Goal: Task Accomplishment & Management: Manage account settings

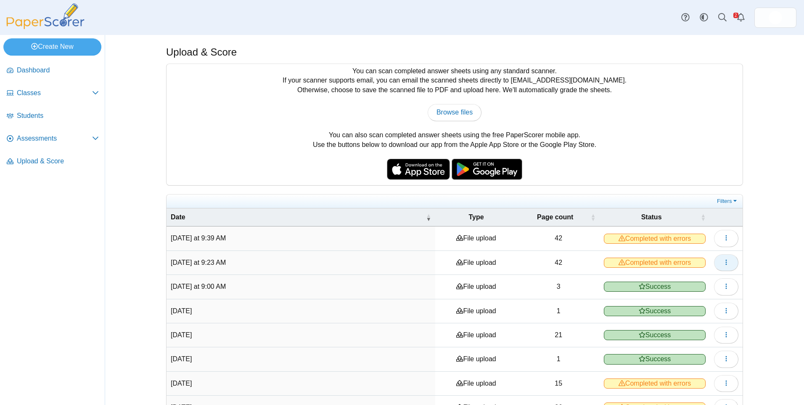
click at [729, 263] on button "button" at bounding box center [726, 262] width 24 height 17
click at [719, 278] on link "View scanned pages" at bounding box center [684, 282] width 101 height 13
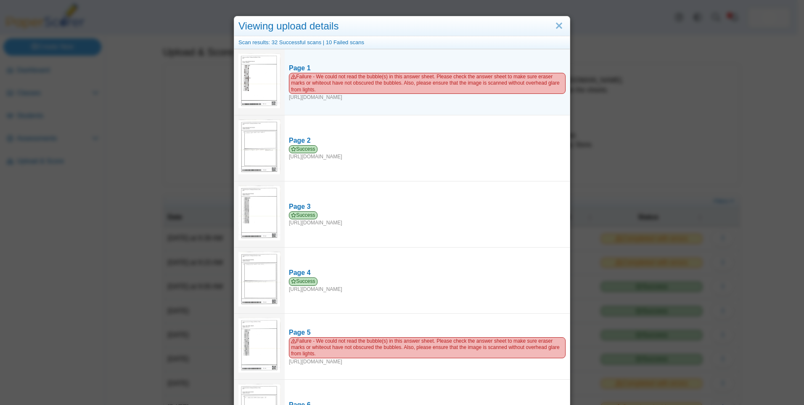
click at [279, 83] on td at bounding box center [259, 82] width 50 height 66
click at [255, 87] on img at bounding box center [260, 80] width 42 height 54
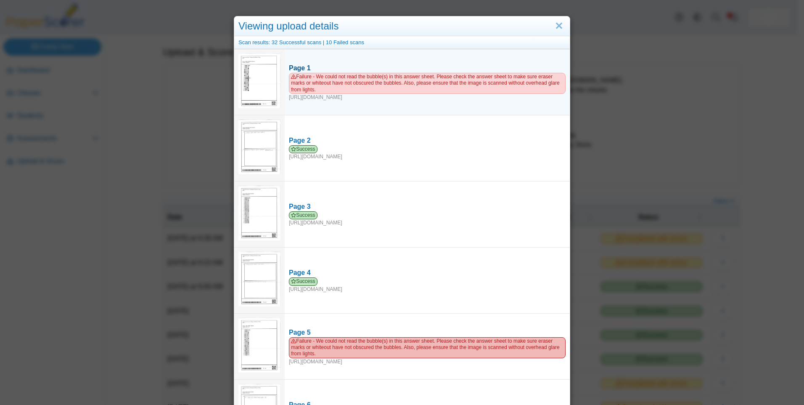
click at [350, 86] on span "Failure - We could not read the bubble(s) in this answer sheet. Please check th…" at bounding box center [427, 83] width 277 height 21
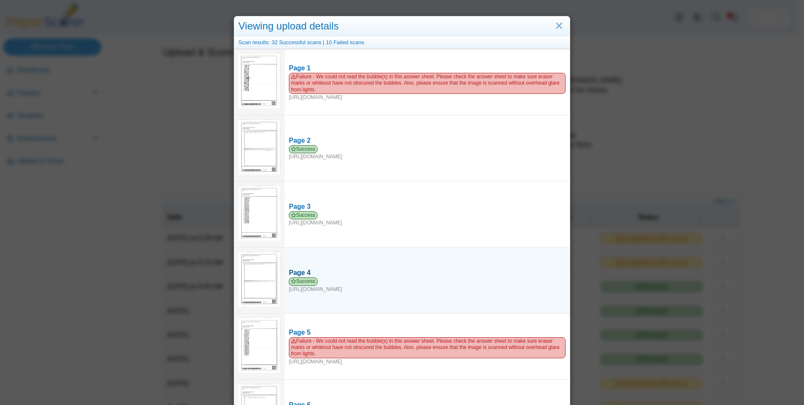
scroll to position [84, 0]
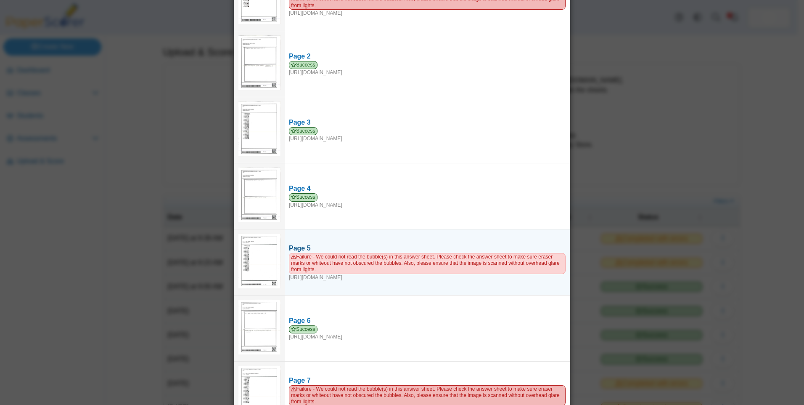
click at [385, 241] on link "Page 5 Failure - We could not read the bubble(s) in this answer sheet. Please c…" at bounding box center [427, 262] width 285 height 46
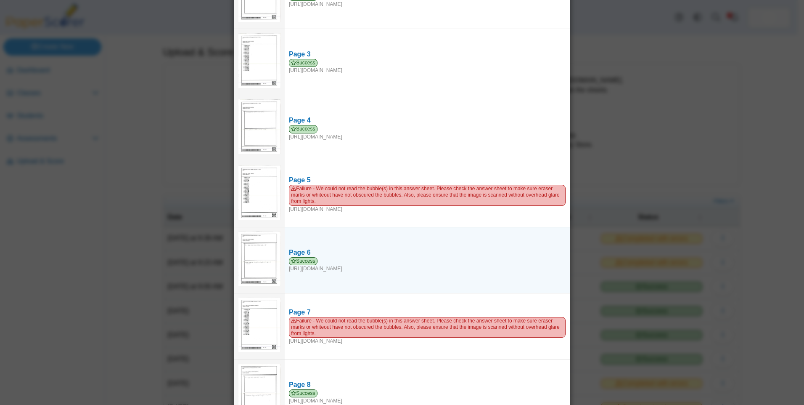
scroll to position [210, 0]
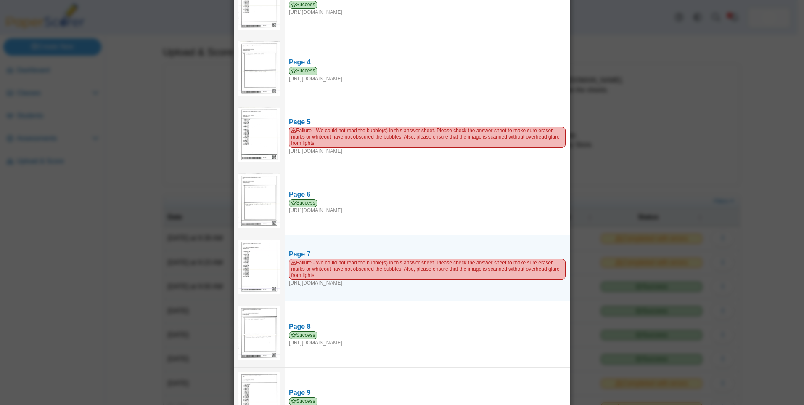
click at [276, 266] on img at bounding box center [260, 266] width 42 height 54
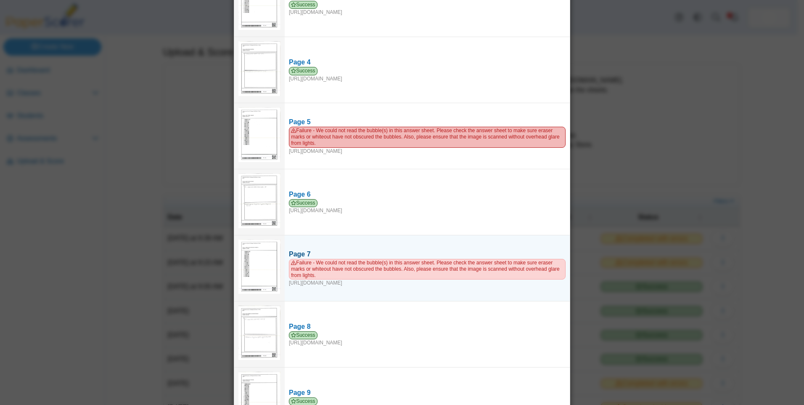
click at [320, 260] on span "Failure - We could not read the bubble(s) in this answer sheet. Please check th…" at bounding box center [427, 269] width 277 height 21
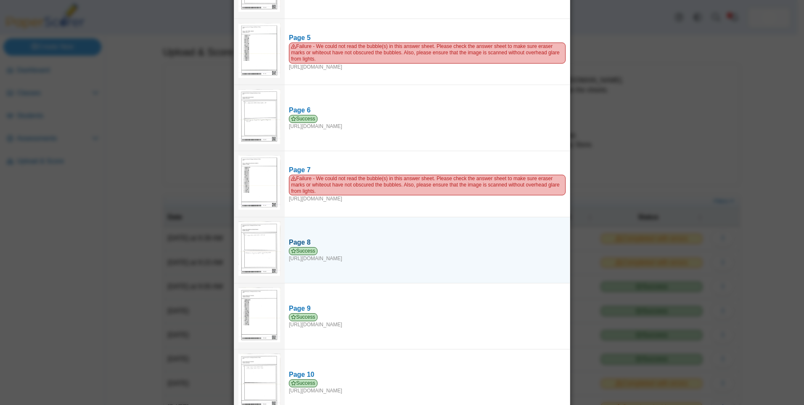
scroll to position [379, 0]
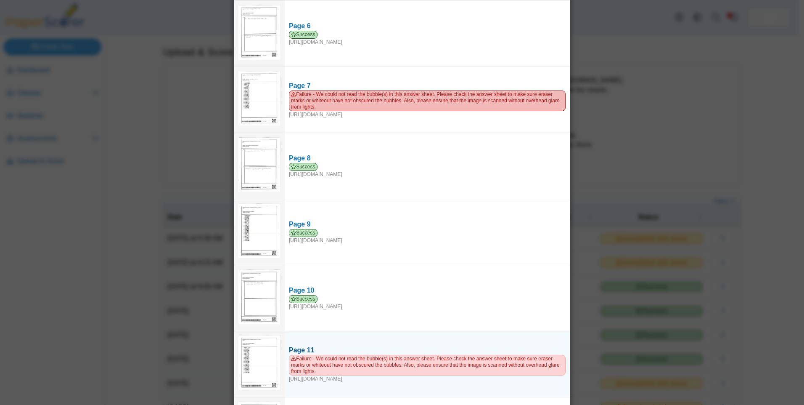
click at [305, 360] on span "Failure - We could not read the bubble(s) in this answer sheet. Please check th…" at bounding box center [427, 365] width 277 height 21
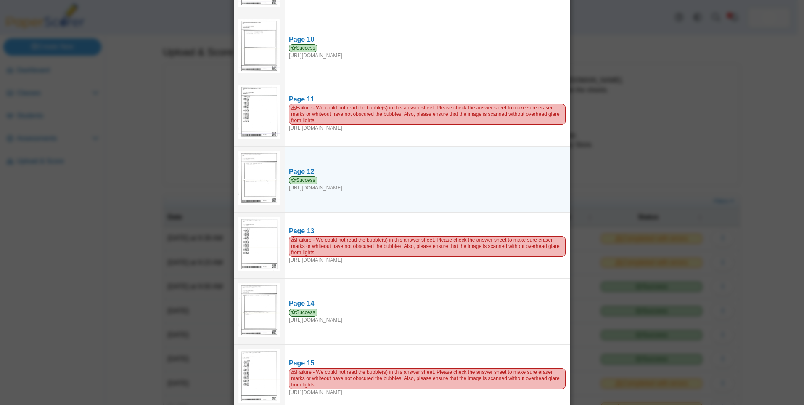
scroll to position [631, 0]
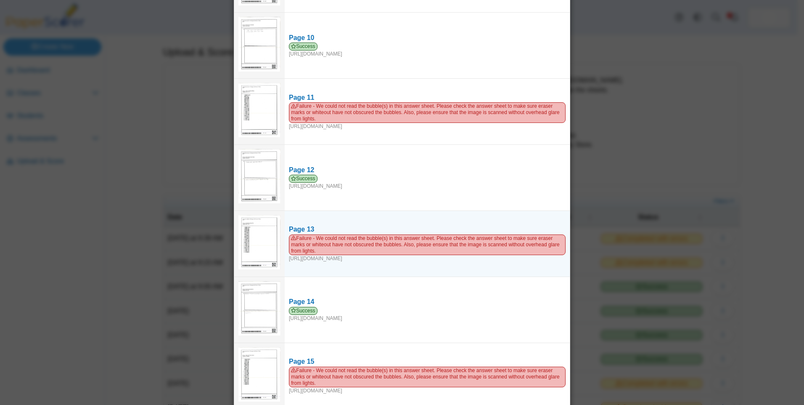
click at [260, 254] on img at bounding box center [260, 242] width 42 height 54
click at [260, 245] on img at bounding box center [260, 242] width 42 height 54
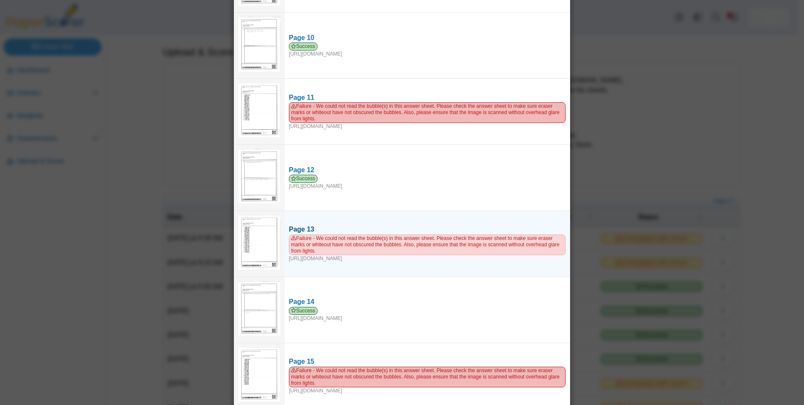
click at [319, 229] on div "Page 13" at bounding box center [427, 229] width 277 height 9
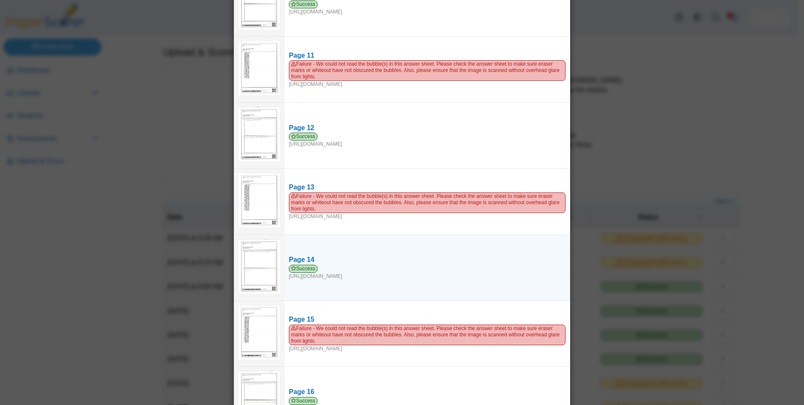
scroll to position [715, 0]
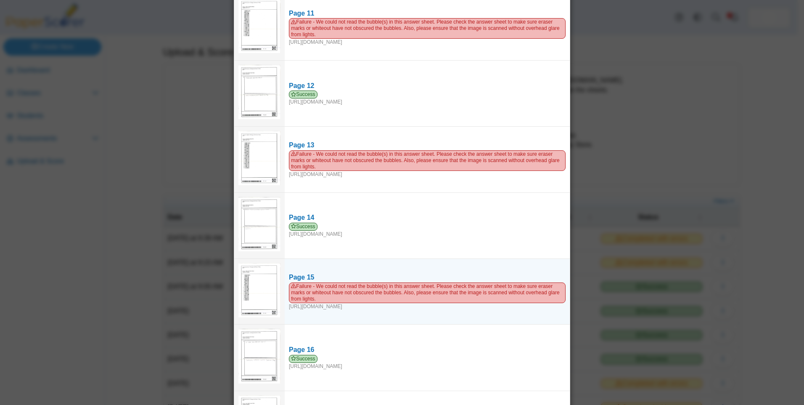
click at [260, 284] on img at bounding box center [260, 290] width 42 height 54
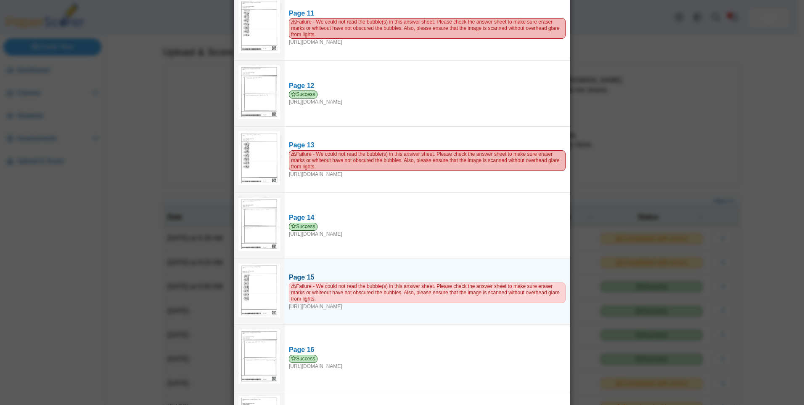
click at [312, 283] on span "Failure - We could not read the bubble(s) in this answer sheet. Please check th…" at bounding box center [427, 292] width 277 height 21
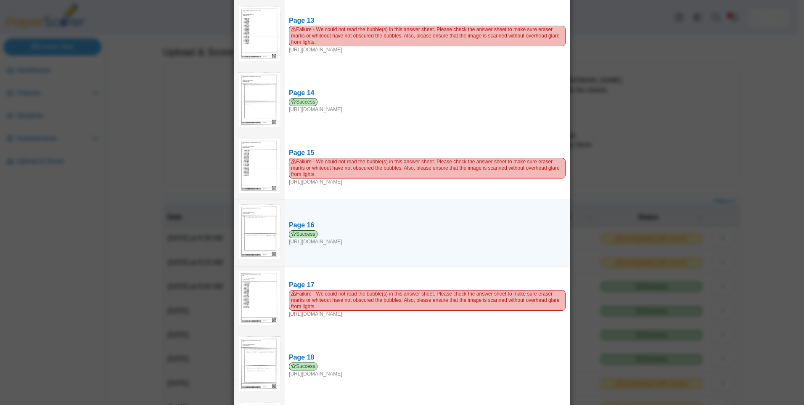
scroll to position [841, 0]
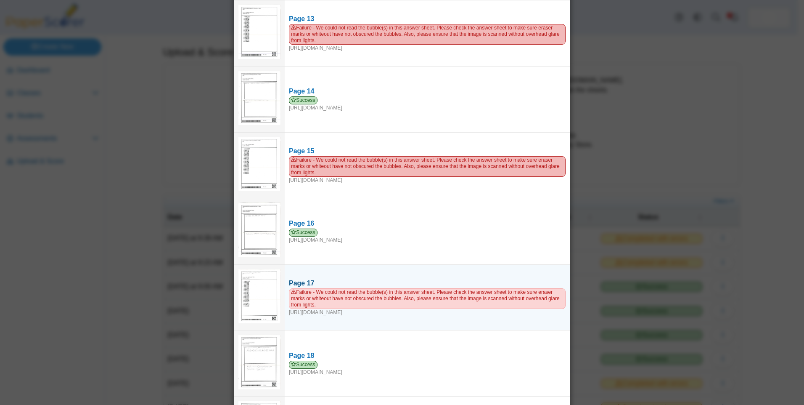
click at [364, 283] on div "Page 17" at bounding box center [427, 282] width 277 height 9
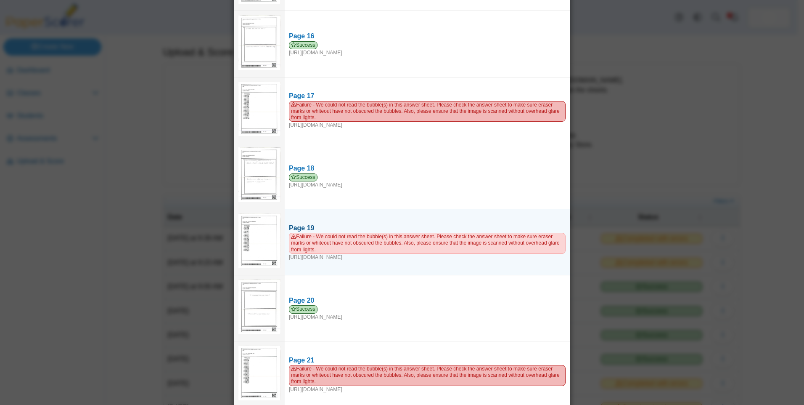
scroll to position [1052, 0]
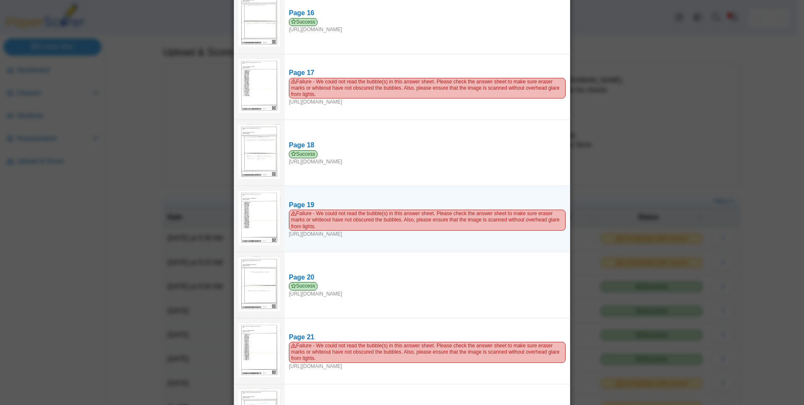
click at [261, 225] on img at bounding box center [260, 217] width 42 height 54
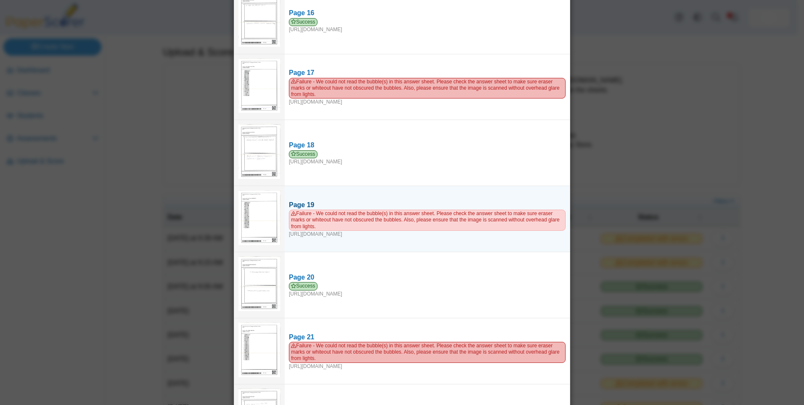
click at [295, 223] on span "Failure - We could not read the bubble(s) in this answer sheet. Please check th…" at bounding box center [427, 219] width 277 height 21
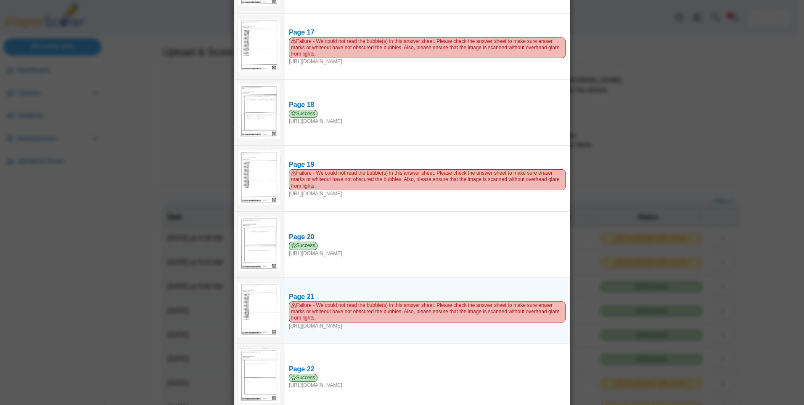
scroll to position [1094, 0]
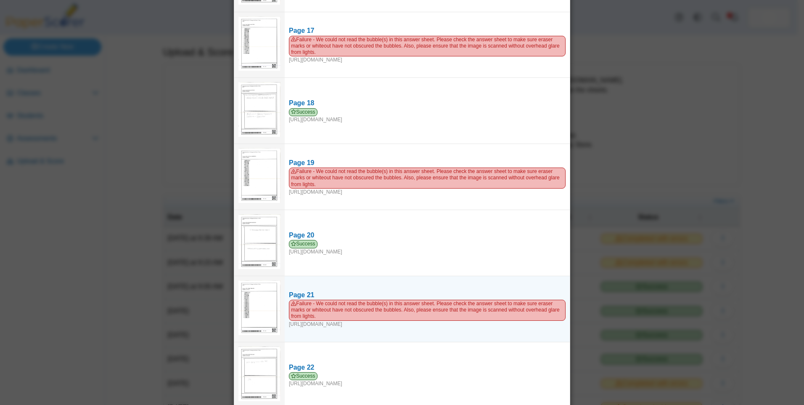
click at [264, 304] on img at bounding box center [260, 307] width 42 height 54
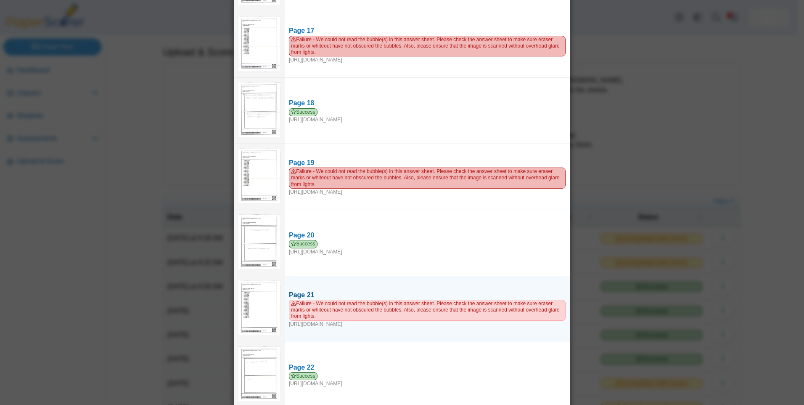
click at [339, 300] on span "Failure - We could not read the bubble(s) in this answer sheet. Please check th…" at bounding box center [427, 309] width 277 height 21
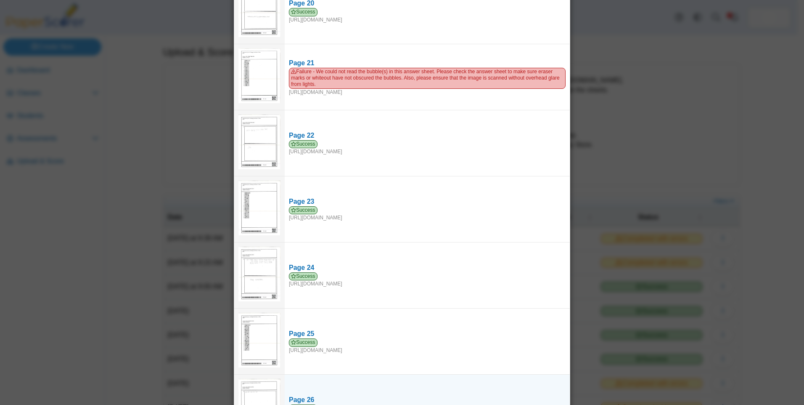
scroll to position [1556, 0]
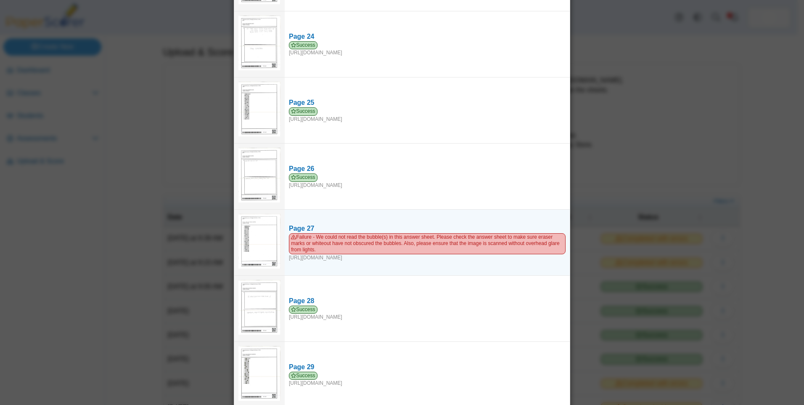
click at [252, 237] on img at bounding box center [260, 241] width 42 height 54
click at [281, 234] on td at bounding box center [259, 242] width 50 height 66
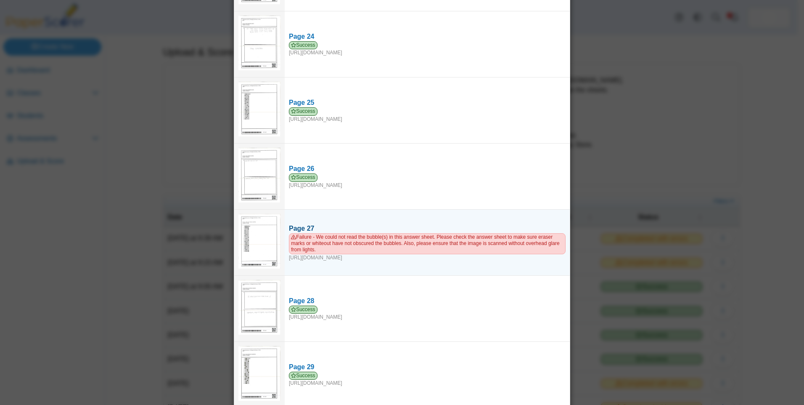
click at [305, 234] on span "Failure - We could not read the bubble(s) in this answer sheet. Please check th…" at bounding box center [427, 243] width 277 height 21
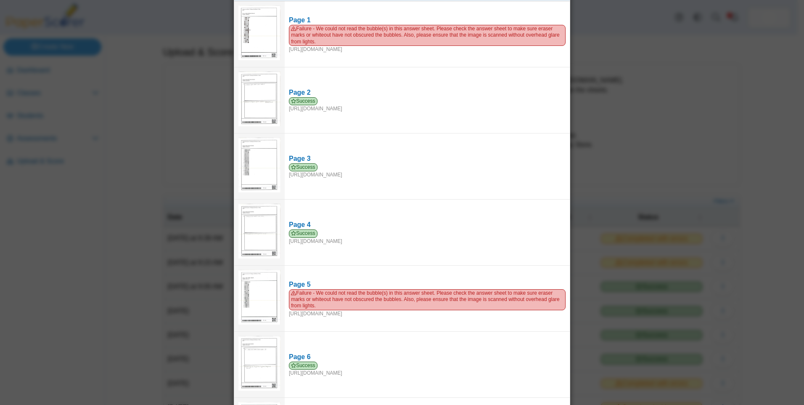
scroll to position [0, 0]
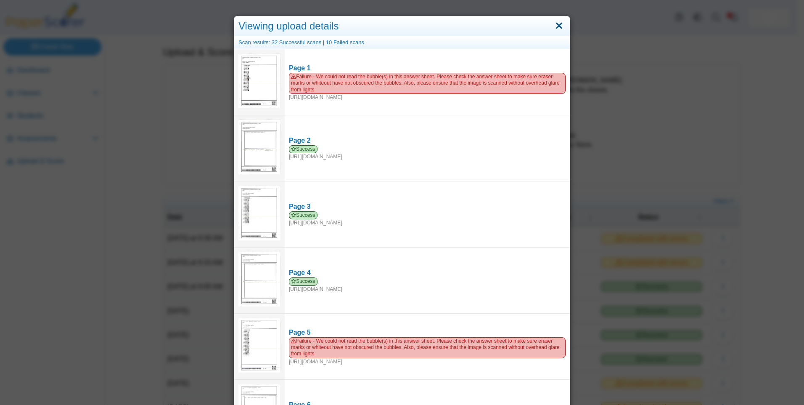
click at [556, 26] on link "Close" at bounding box center [559, 26] width 13 height 14
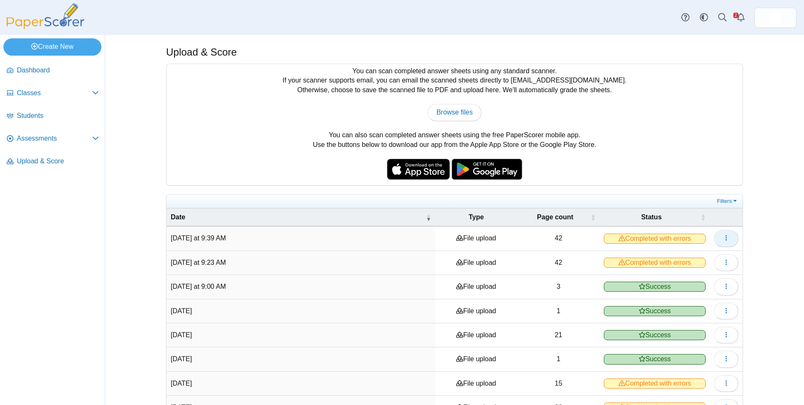
click at [724, 241] on icon "button" at bounding box center [726, 237] width 7 height 7
click at [668, 256] on link "View scanned pages" at bounding box center [684, 257] width 101 height 13
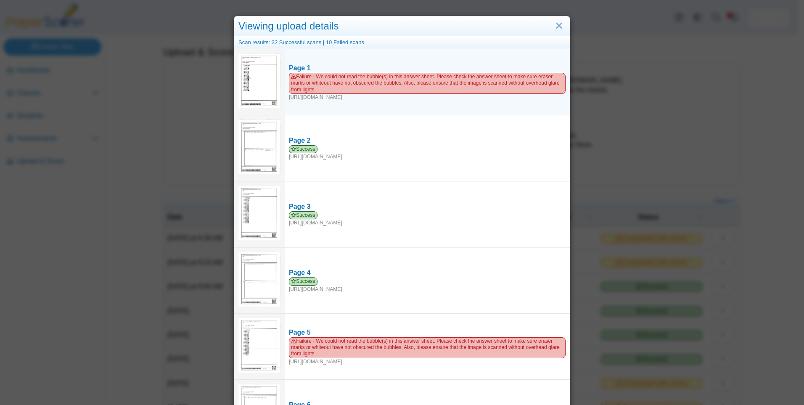
drag, startPoint x: 490, startPoint y: 184, endPoint x: 271, endPoint y: 82, distance: 241.3
click at [276, 82] on img at bounding box center [260, 80] width 42 height 54
click at [246, 84] on img at bounding box center [260, 80] width 42 height 54
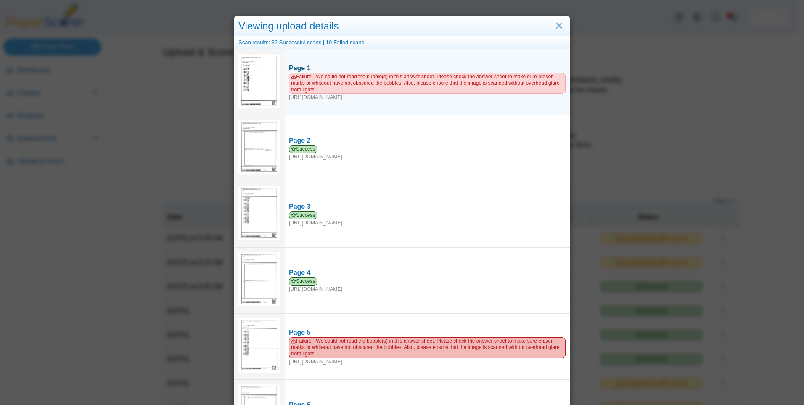
click at [321, 64] on div "Page 1" at bounding box center [427, 68] width 277 height 9
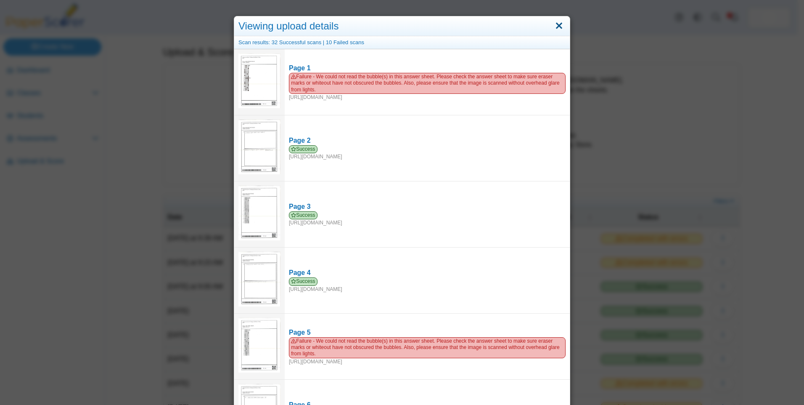
click at [557, 27] on link "Close" at bounding box center [559, 26] width 13 height 14
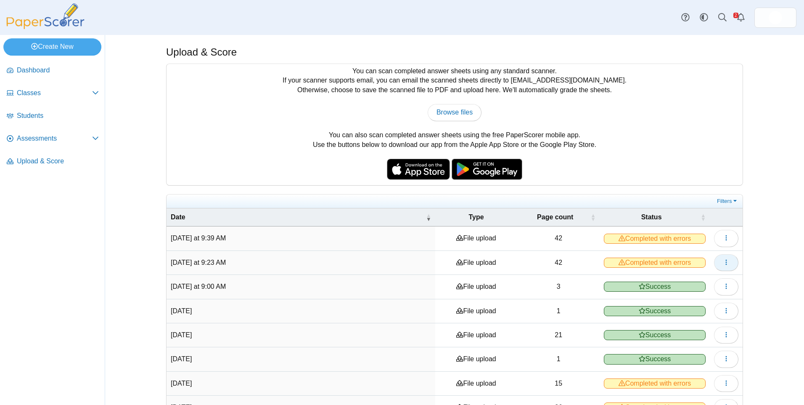
click at [725, 260] on icon "button" at bounding box center [726, 262] width 7 height 7
click at [705, 281] on link "View scanned pages" at bounding box center [684, 282] width 101 height 13
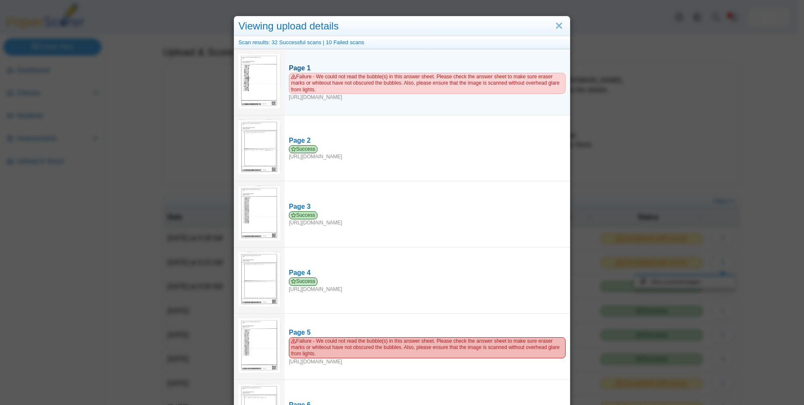
click at [304, 77] on span "Failure - We could not read the bubble(s) in this answer sheet. Please check th…" at bounding box center [427, 83] width 277 height 21
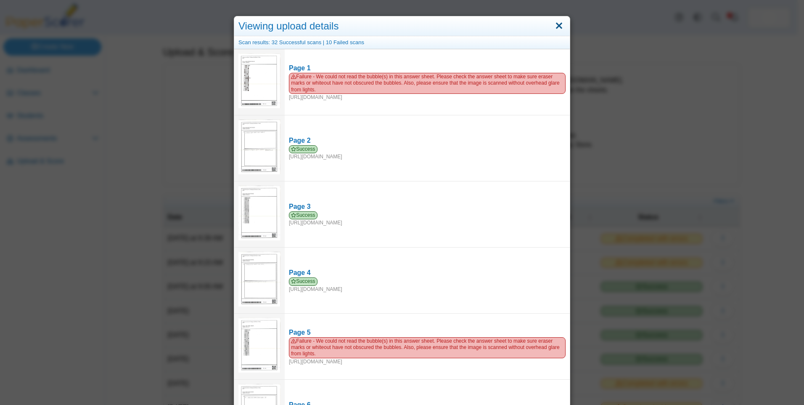
click at [557, 22] on link "Close" at bounding box center [559, 26] width 13 height 14
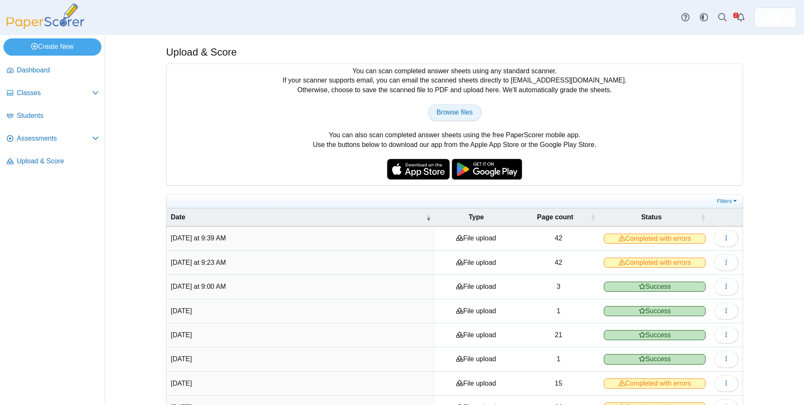
click at [445, 112] on span "Browse files" at bounding box center [455, 112] width 36 height 7
type input "**********"
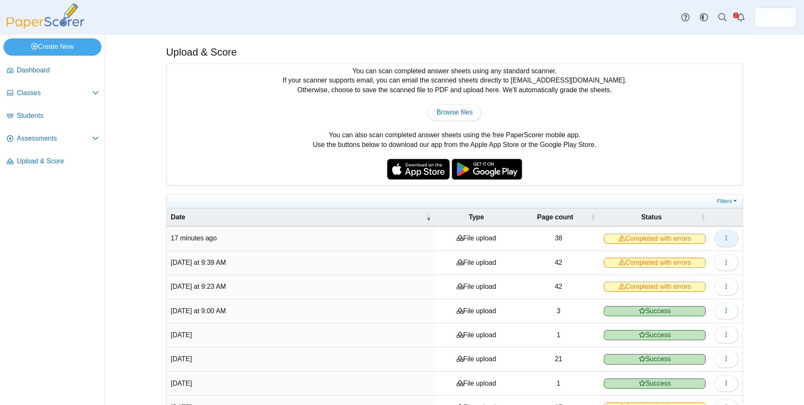
click at [725, 239] on icon "button" at bounding box center [726, 237] width 7 height 7
click at [694, 261] on link "View scanned pages" at bounding box center [684, 257] width 101 height 13
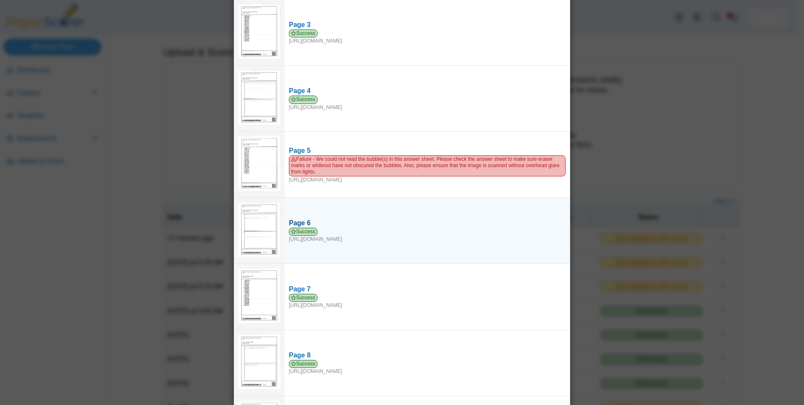
scroll to position [252, 0]
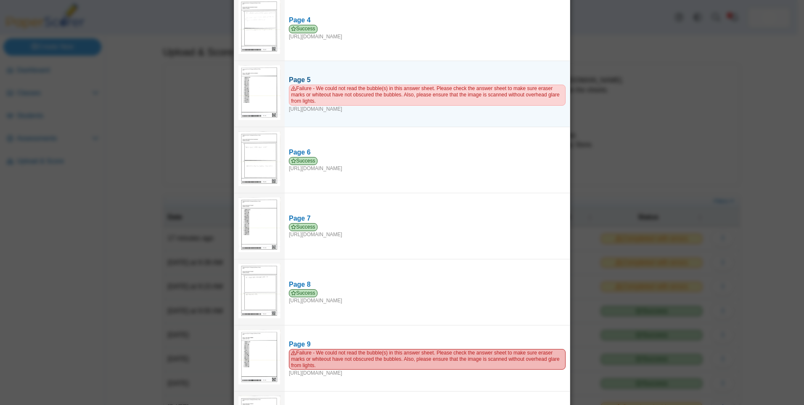
click at [326, 74] on link "Page 5 Failure - We could not read the bubble(s) in this answer sheet. Please c…" at bounding box center [427, 94] width 285 height 46
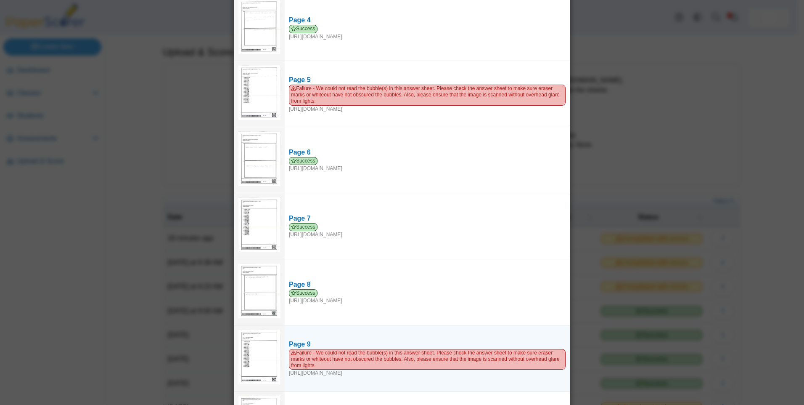
click at [257, 362] on img at bounding box center [260, 356] width 42 height 54
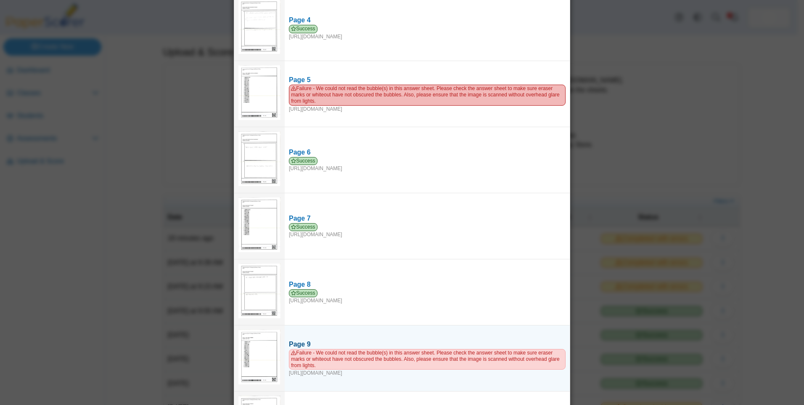
click at [321, 359] on span "Failure - We could not read the bubble(s) in this answer sheet. Please check th…" at bounding box center [427, 359] width 277 height 21
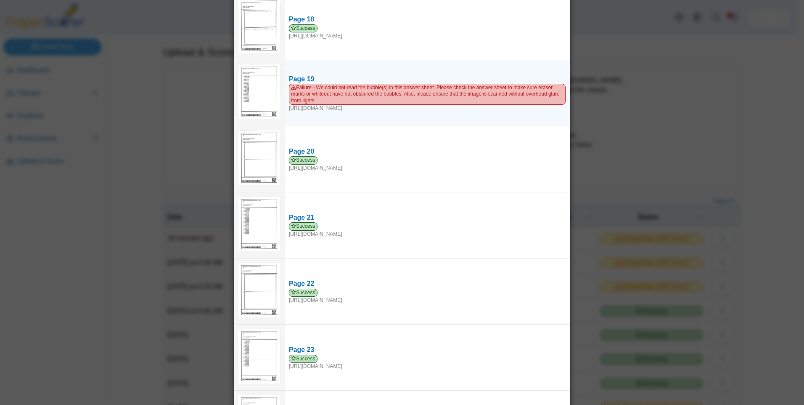
scroll to position [1136, 0]
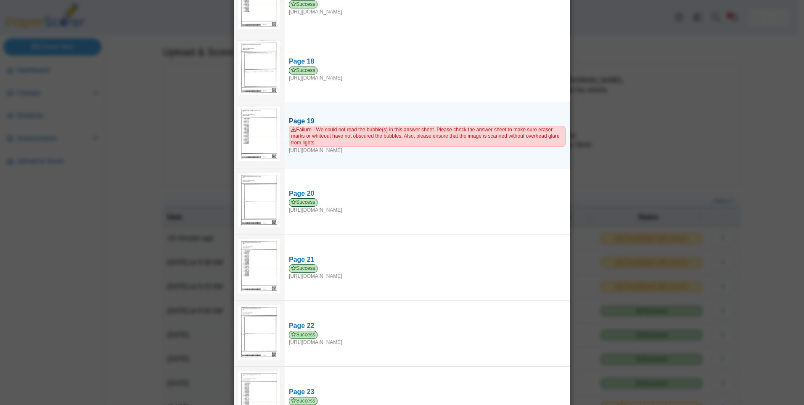
click at [306, 135] on span "Failure - We could not read the bubble(s) in this answer sheet. Please check th…" at bounding box center [427, 136] width 277 height 21
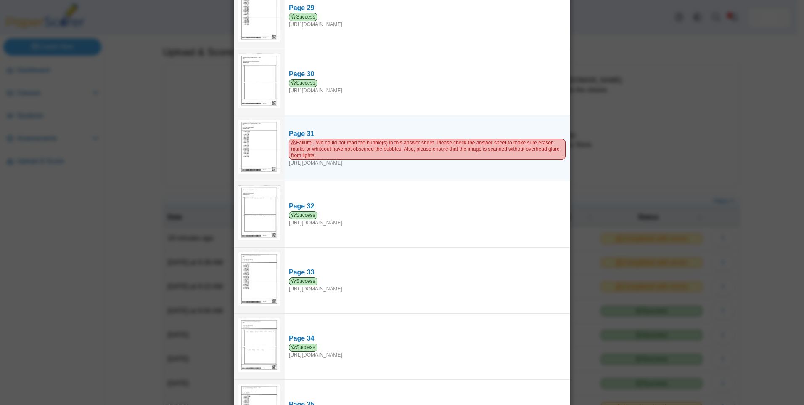
scroll to position [1893, 0]
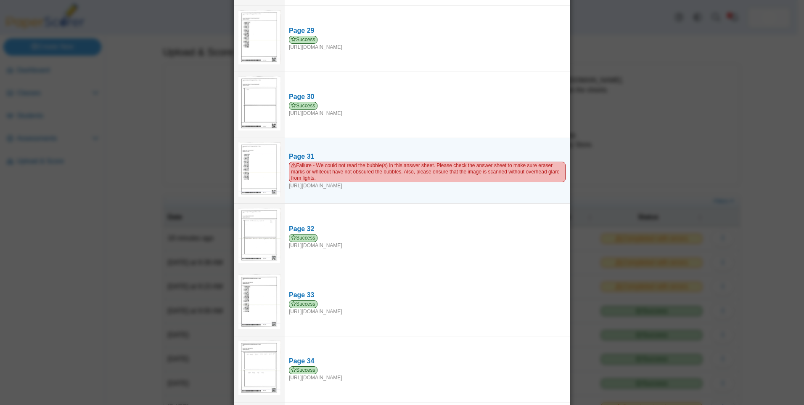
click at [254, 173] on img at bounding box center [260, 169] width 42 height 54
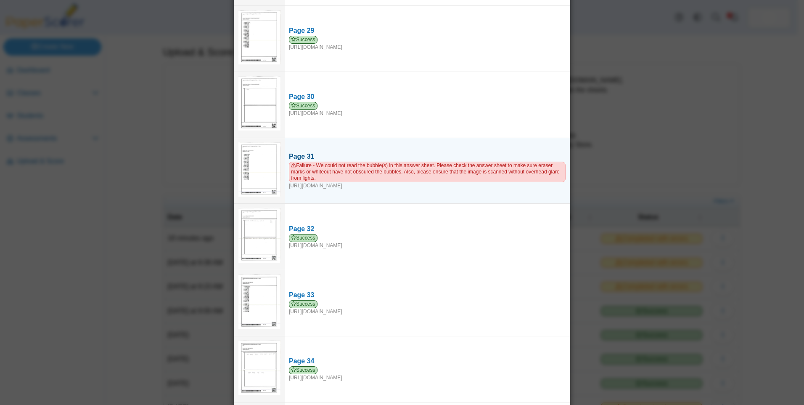
click at [317, 158] on div "Page 31" at bounding box center [427, 156] width 277 height 9
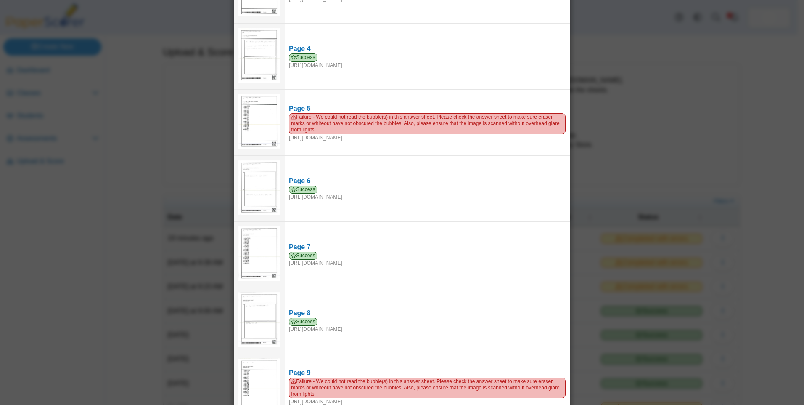
scroll to position [0, 0]
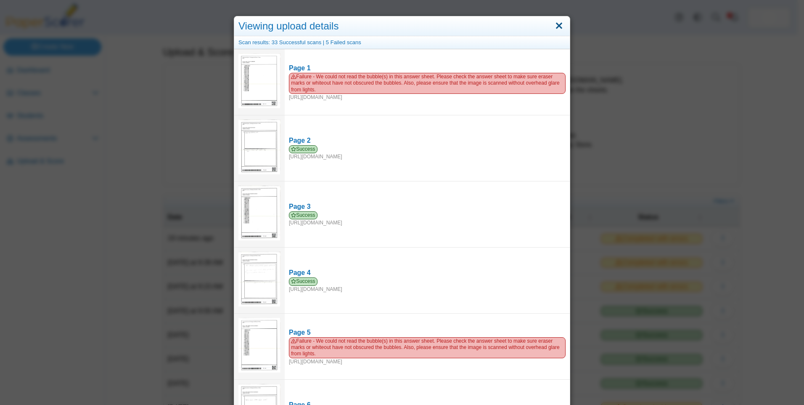
click at [557, 24] on link "Close" at bounding box center [559, 26] width 13 height 14
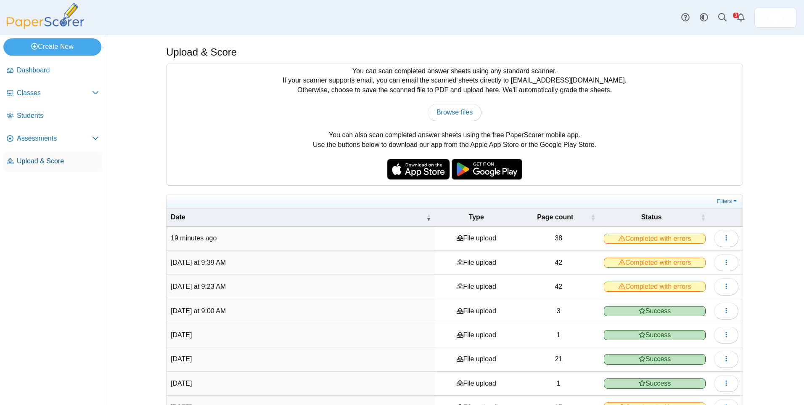
click at [45, 160] on span "Upload & Score" at bounding box center [58, 160] width 82 height 9
click at [455, 116] on span "Browse files" at bounding box center [455, 112] width 36 height 7
type input "**********"
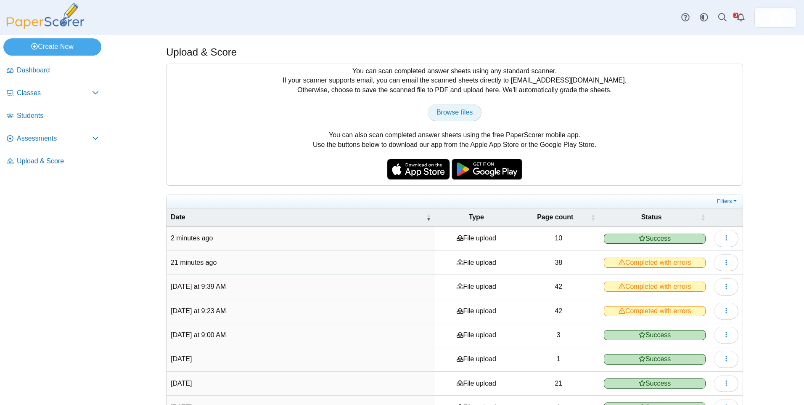
click at [455, 117] on link "Browse files" at bounding box center [455, 112] width 54 height 17
type input "**********"
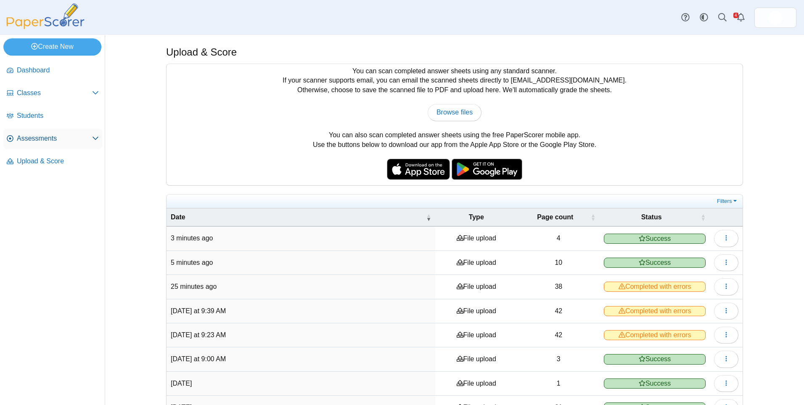
click at [58, 144] on link "Assessments" at bounding box center [52, 139] width 99 height 20
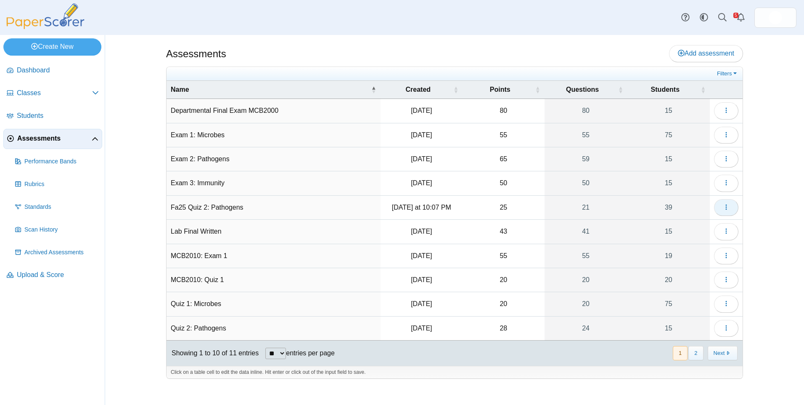
click at [721, 204] on button "button" at bounding box center [726, 207] width 24 height 17
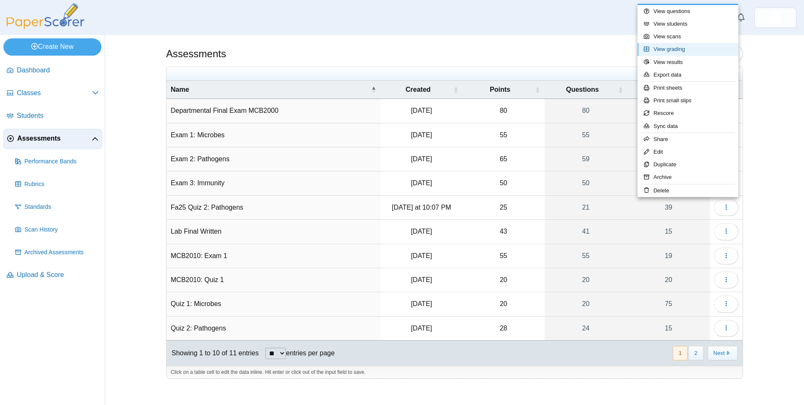
click at [686, 49] on link "View grading" at bounding box center [688, 49] width 101 height 13
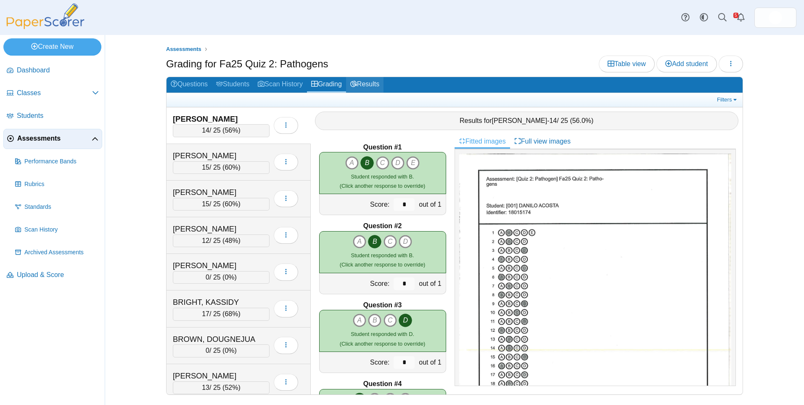
click at [375, 81] on link "Results" at bounding box center [364, 85] width 37 height 16
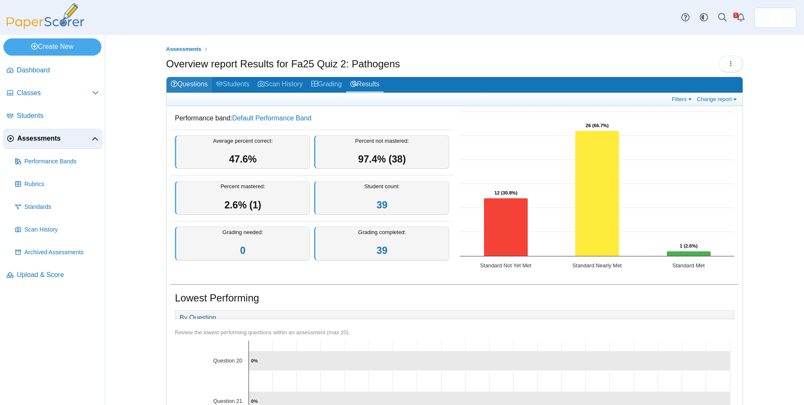
click at [180, 82] on link "Questions" at bounding box center [189, 85] width 45 height 16
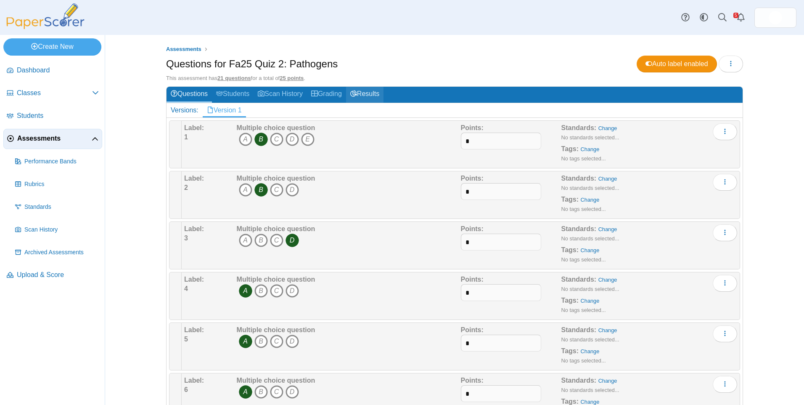
click at [378, 90] on link "Results" at bounding box center [364, 95] width 37 height 16
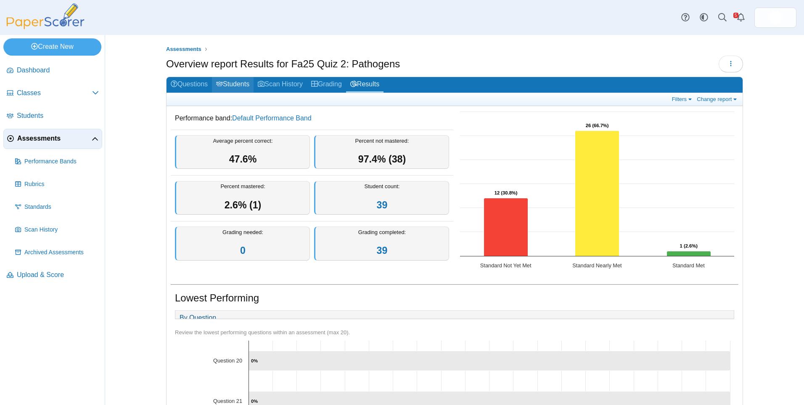
click at [232, 87] on link "Students" at bounding box center [233, 85] width 42 height 16
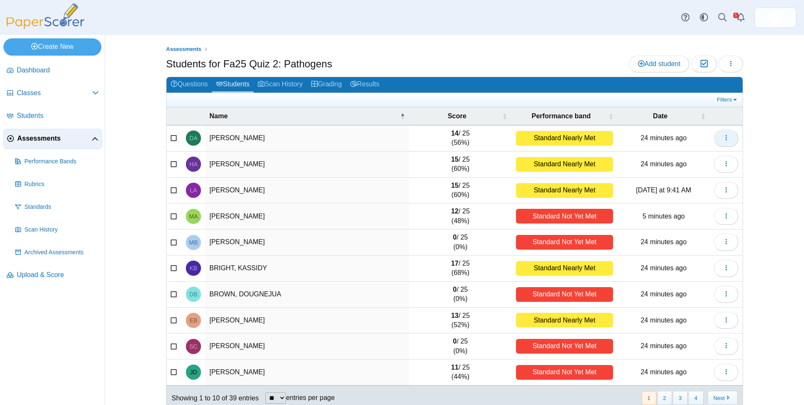
click at [726, 138] on icon "button" at bounding box center [726, 137] width 7 height 7
click at [726, 137] on icon "button" at bounding box center [726, 137] width 7 height 7
click at [190, 83] on link "Questions" at bounding box center [189, 85] width 45 height 16
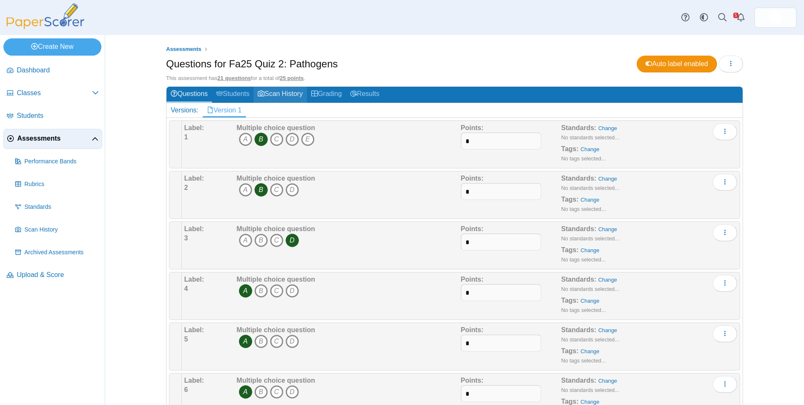
click at [269, 91] on link "Scan History" at bounding box center [280, 95] width 53 height 16
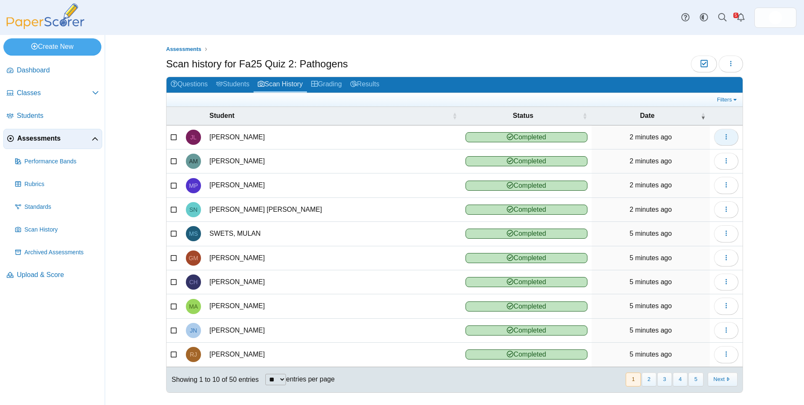
click at [724, 134] on icon "button" at bounding box center [726, 136] width 7 height 7
click at [723, 134] on icon "button" at bounding box center [726, 136] width 7 height 7
click at [326, 83] on link "Grading" at bounding box center [326, 85] width 39 height 16
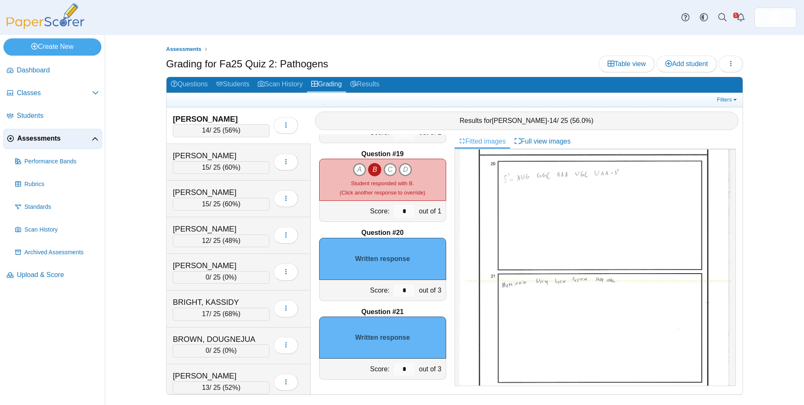
scroll to position [390, 0]
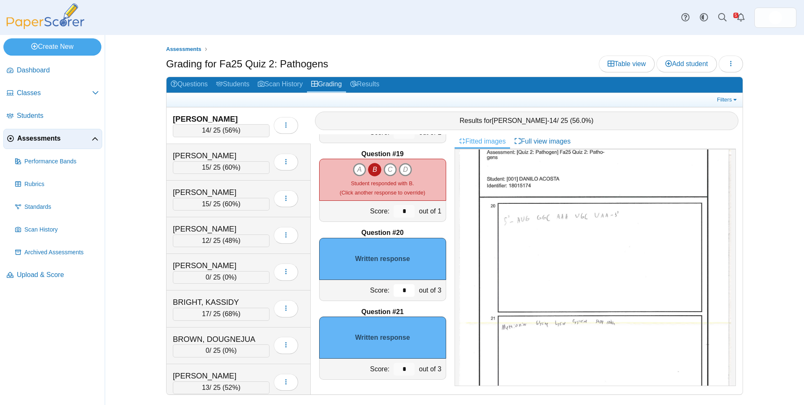
click at [399, 285] on input "*" at bounding box center [404, 290] width 21 height 13
click at [392, 257] on div "Written response" at bounding box center [382, 259] width 127 height 42
drag, startPoint x: 398, startPoint y: 283, endPoint x: 402, endPoint y: 287, distance: 6.3
click at [396, 284] on div "*" at bounding box center [404, 290] width 25 height 21
click at [402, 287] on input "*" at bounding box center [404, 290] width 21 height 13
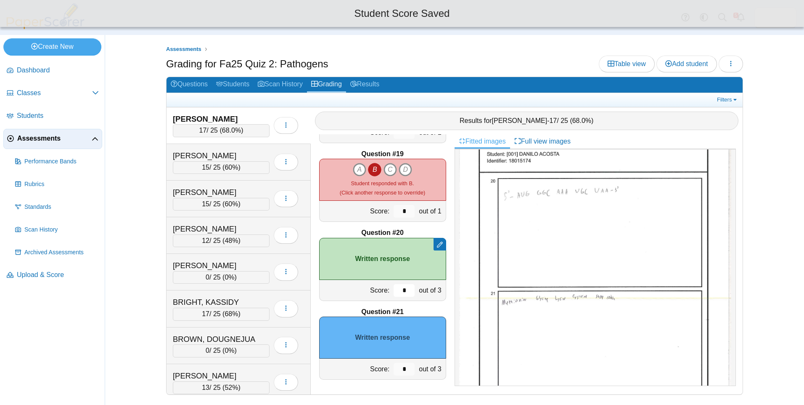
scroll to position [432, 0]
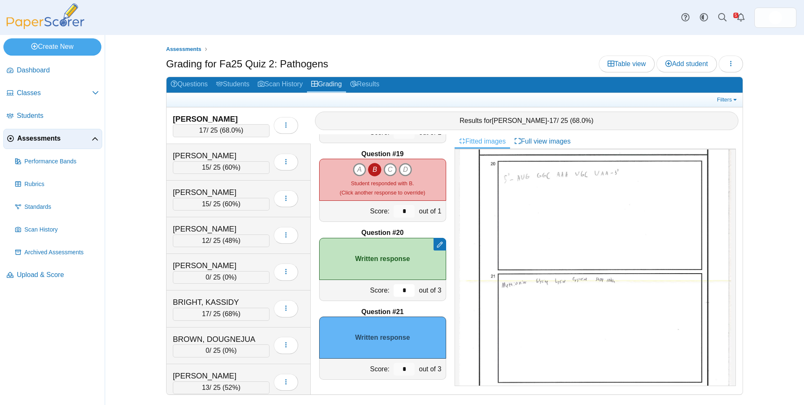
type input "*"
click at [552, 281] on img at bounding box center [595, 261] width 272 height 352
drag, startPoint x: 402, startPoint y: 368, endPoint x: 366, endPoint y: 360, distance: 37.0
click at [379, 367] on div "Score: * out of 3" at bounding box center [382, 368] width 127 height 21
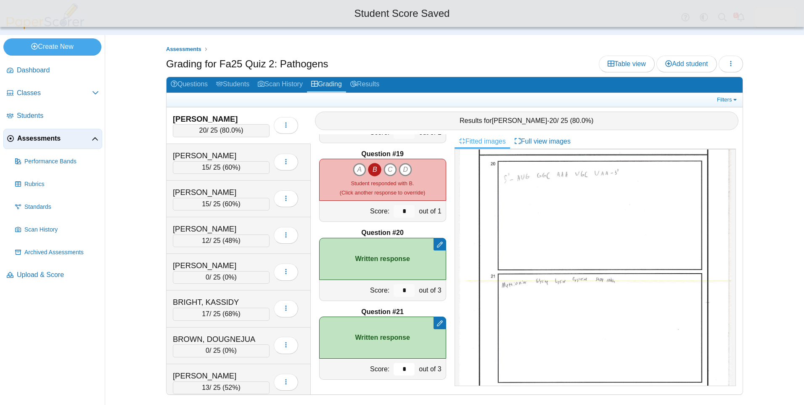
type input "*"
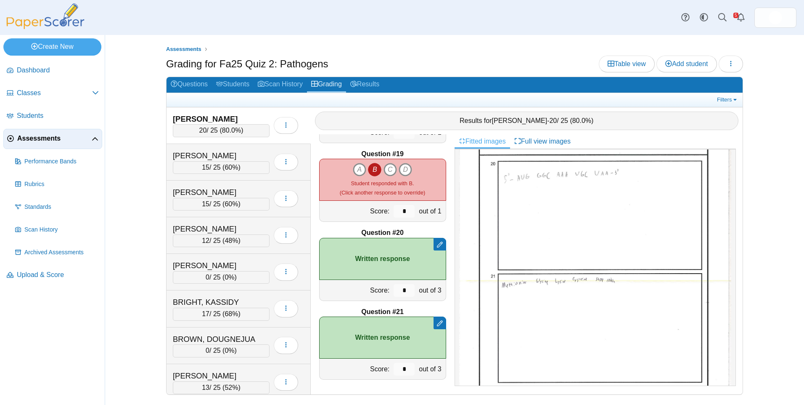
click at [150, 111] on div "Assessments Grading for Fa25 Quiz 2: Pathogens Table view Add student Loading… …" at bounding box center [454, 220] width 631 height 370
click at [221, 154] on div "ADAMS, HOLLIE" at bounding box center [215, 155] width 84 height 11
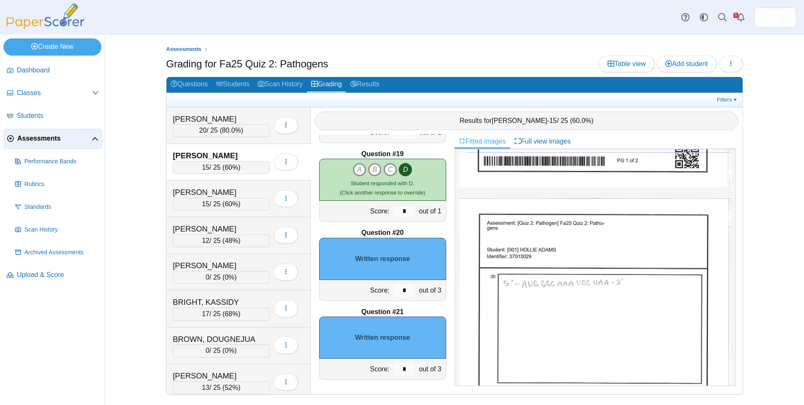
scroll to position [337, 0]
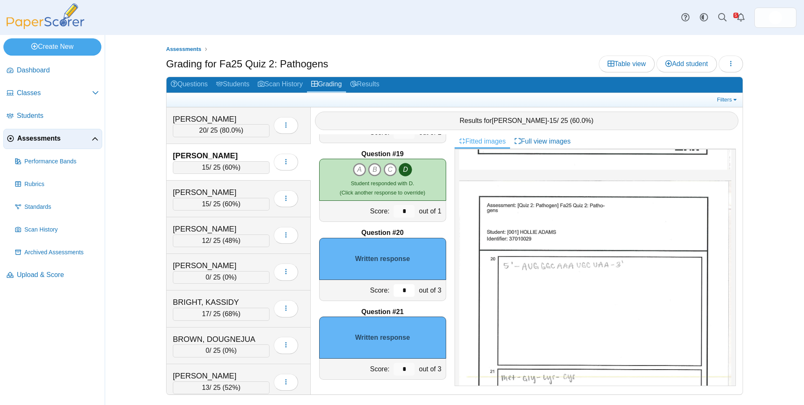
click at [398, 290] on input "*" at bounding box center [404, 290] width 21 height 13
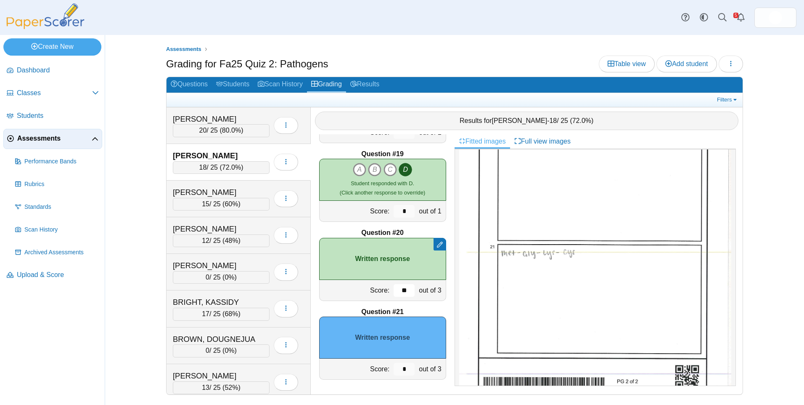
scroll to position [463, 0]
type input "**"
click at [400, 367] on input "*" at bounding box center [404, 369] width 21 height 13
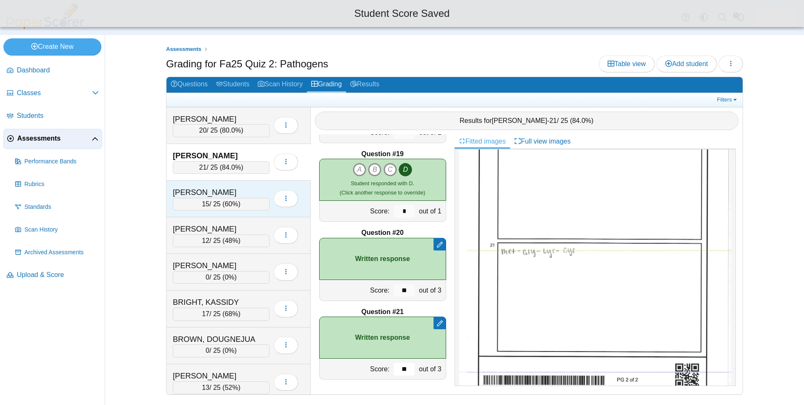
type input "**"
click at [216, 185] on div "ANDERSON, LANEY 15 / 25 ( 60% ) Loading…" at bounding box center [239, 198] width 144 height 37
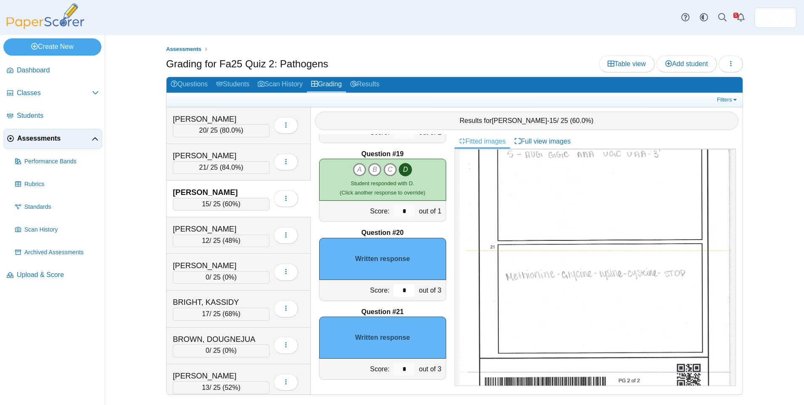
drag, startPoint x: 400, startPoint y: 289, endPoint x: 389, endPoint y: 309, distance: 23.1
click at [394, 292] on input "*" at bounding box center [404, 290] width 21 height 13
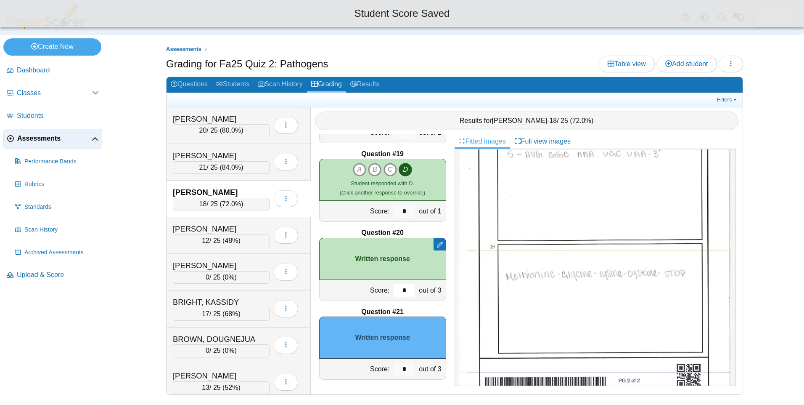
type input "*"
drag, startPoint x: 406, startPoint y: 369, endPoint x: 370, endPoint y: 365, distance: 36.0
click at [384, 368] on div "Score: * out of 3" at bounding box center [382, 368] width 127 height 21
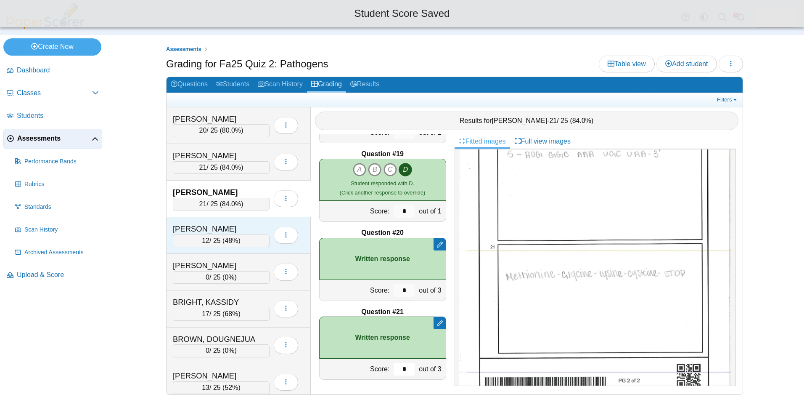
type input "*"
click at [228, 223] on div "ANDERSON, MAKENNA" at bounding box center [215, 228] width 84 height 11
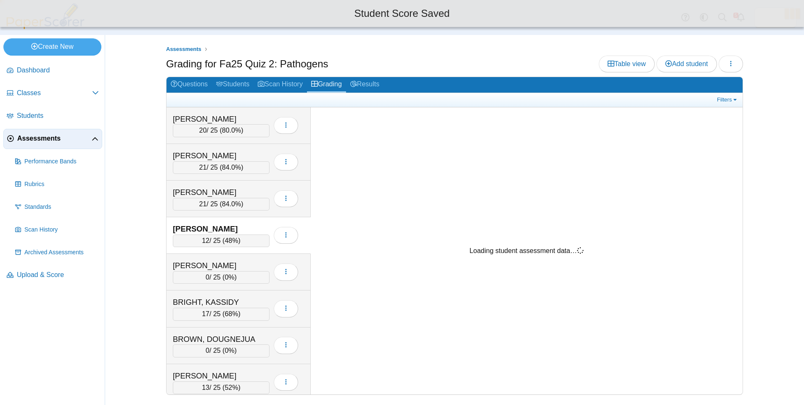
scroll to position [0, 0]
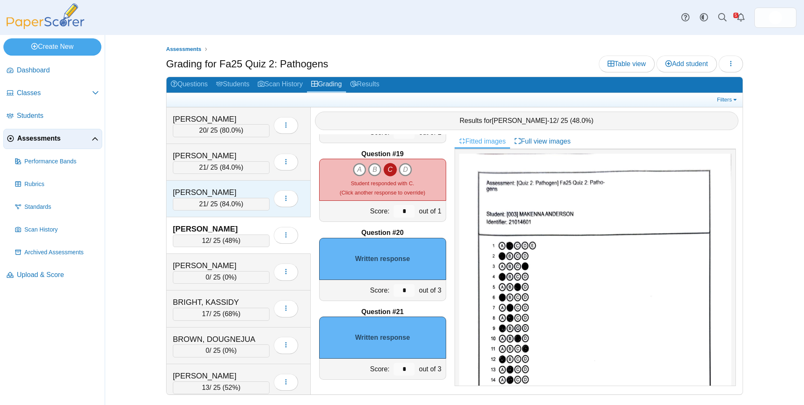
click at [226, 189] on div "ANDERSON, LANEY" at bounding box center [215, 192] width 84 height 11
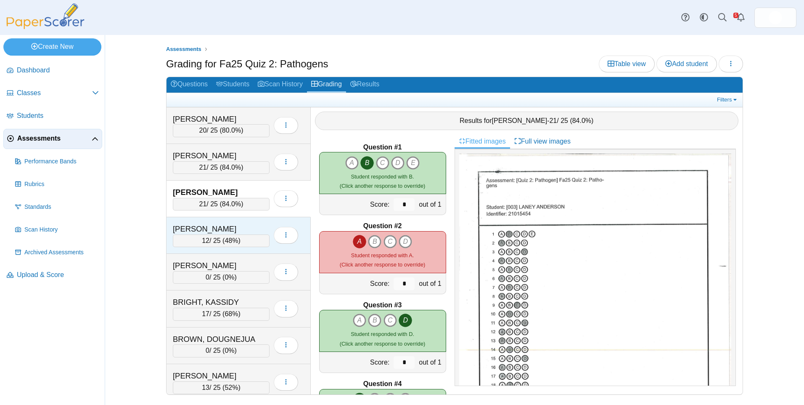
click at [205, 228] on div "[PERSON_NAME]" at bounding box center [215, 228] width 84 height 11
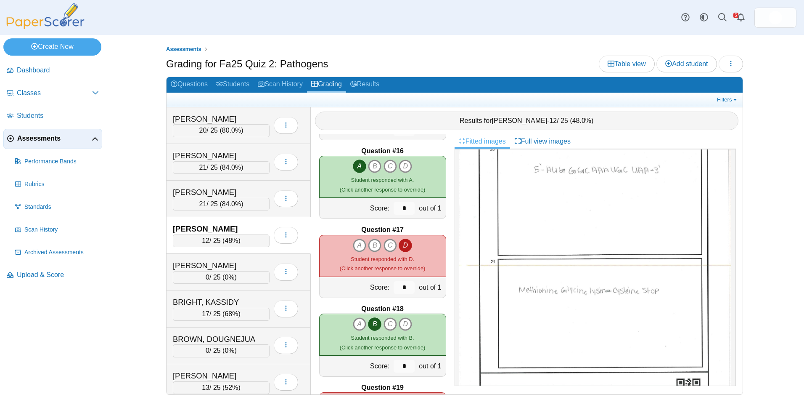
scroll to position [1412, 0]
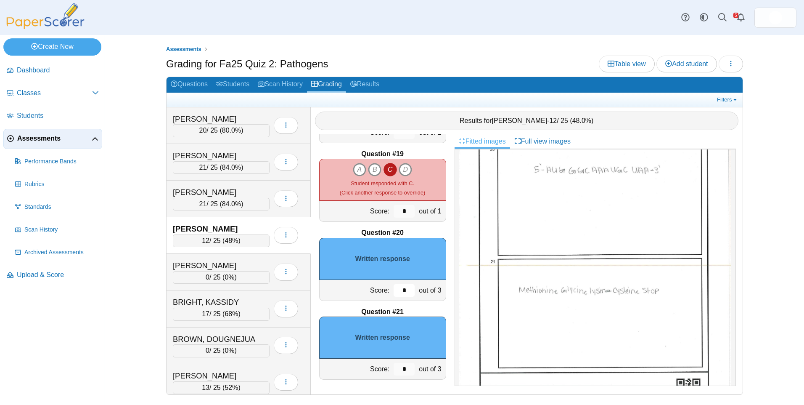
drag, startPoint x: 396, startPoint y: 294, endPoint x: 407, endPoint y: 290, distance: 12.0
click at [407, 290] on input "*" at bounding box center [404, 290] width 21 height 13
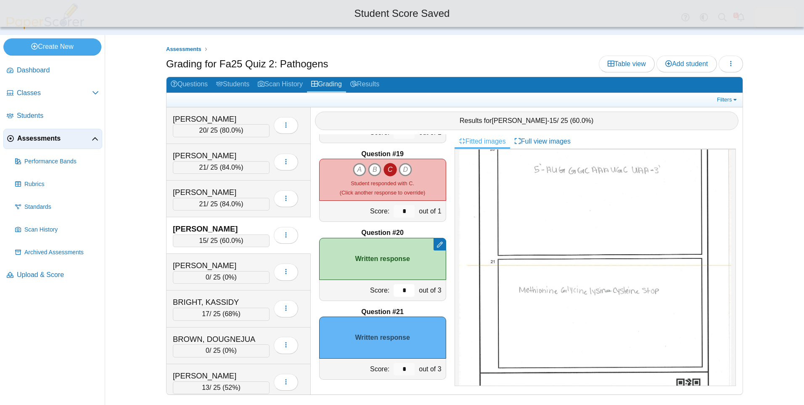
type input "*"
drag, startPoint x: 397, startPoint y: 366, endPoint x: 411, endPoint y: 363, distance: 14.5
click at [409, 366] on div "*" at bounding box center [404, 368] width 25 height 21
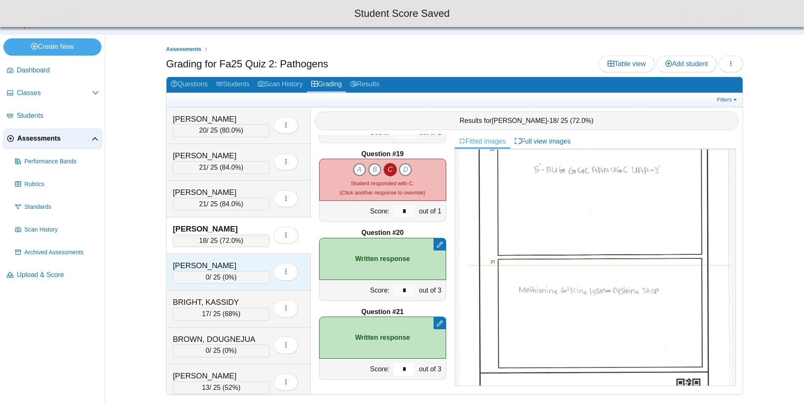
type input "*"
click at [236, 269] on div "BELL, MASON" at bounding box center [215, 265] width 84 height 11
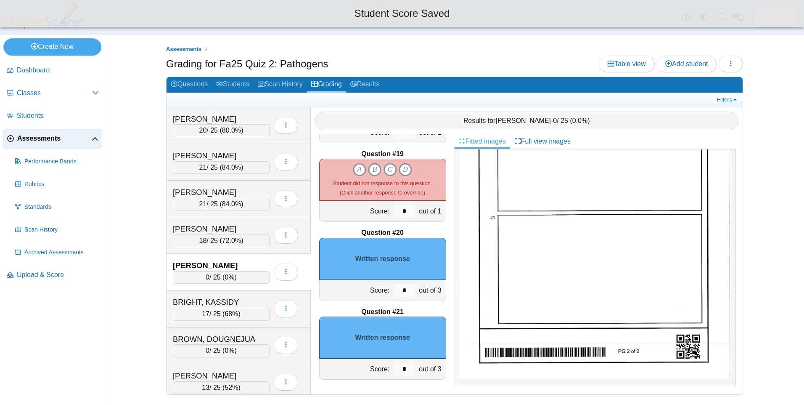
scroll to position [0, 0]
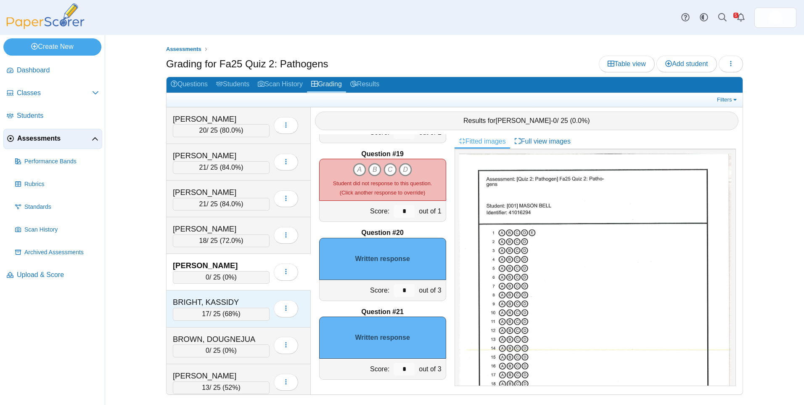
click at [227, 305] on div "BRIGHT, KASSIDY" at bounding box center [215, 302] width 84 height 11
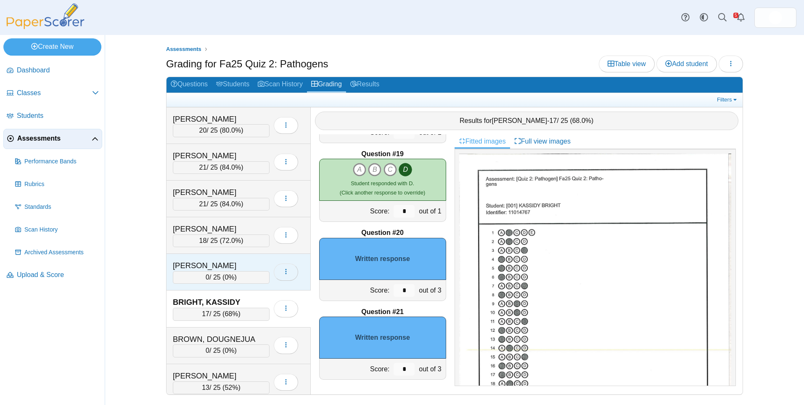
click at [292, 274] on button "button" at bounding box center [286, 271] width 24 height 17
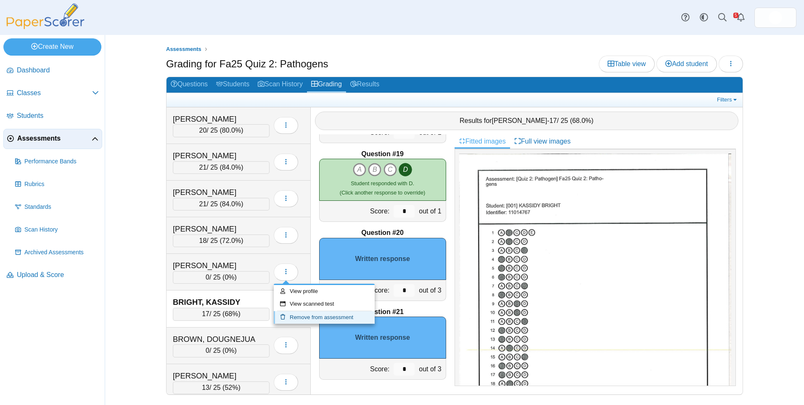
click at [321, 318] on link "Remove from assessment" at bounding box center [324, 317] width 101 height 13
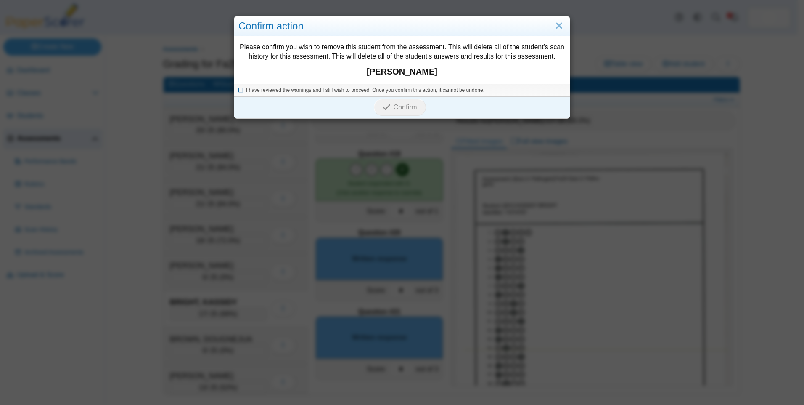
click at [309, 91] on span "I have reviewed the warnings and I still wish to proceed. Once you confirm this…" at bounding box center [365, 90] width 239 height 6
click at [276, 89] on span "I have reviewed the warnings and I still wish to proceed. Once you confirm this…" at bounding box center [365, 90] width 239 height 6
click at [264, 91] on span "I have reviewed the warnings and I still wish to proceed. Once you confirm this…" at bounding box center [365, 90] width 239 height 6
click at [390, 105] on button "Confirm" at bounding box center [400, 107] width 52 height 17
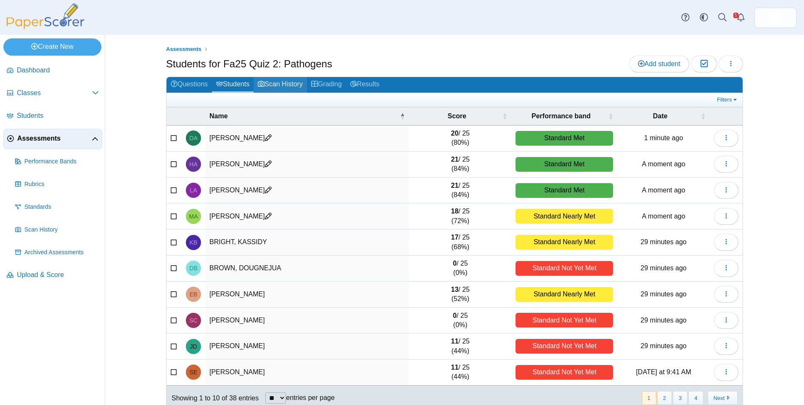
click at [288, 83] on link "Scan History" at bounding box center [280, 85] width 53 height 16
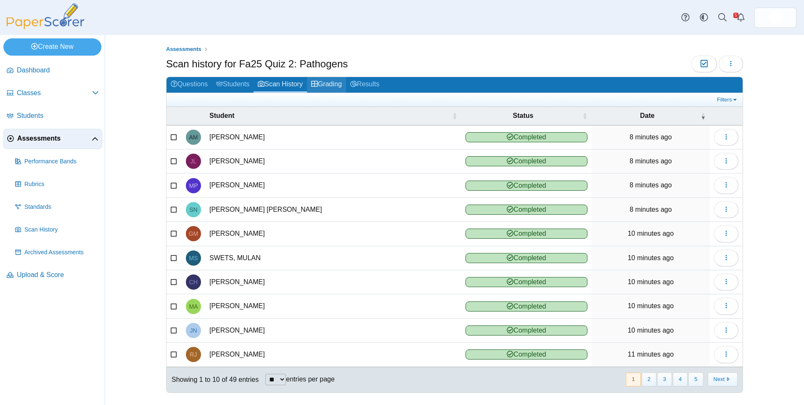
click at [331, 89] on link "Grading" at bounding box center [326, 85] width 39 height 16
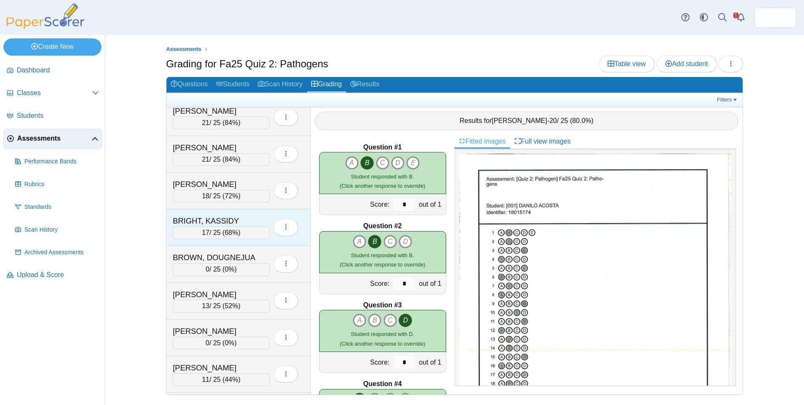
scroll to position [42, 0]
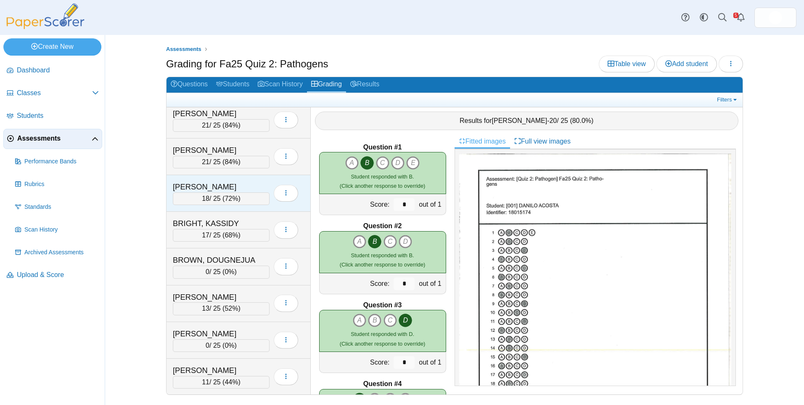
click at [257, 181] on div "ANDERSON, MAKENNA" at bounding box center [221, 186] width 97 height 11
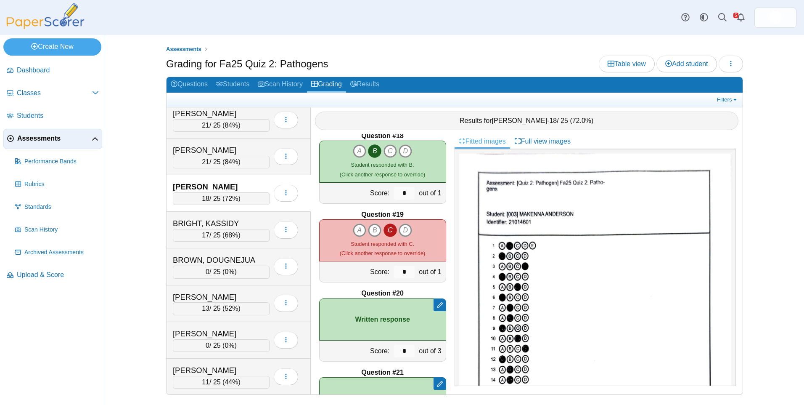
scroll to position [1412, 0]
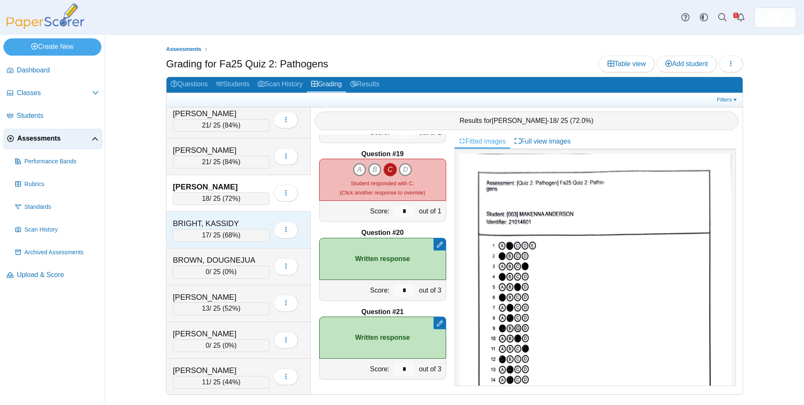
click at [249, 220] on div "BRIGHT, KASSIDY" at bounding box center [215, 223] width 84 height 11
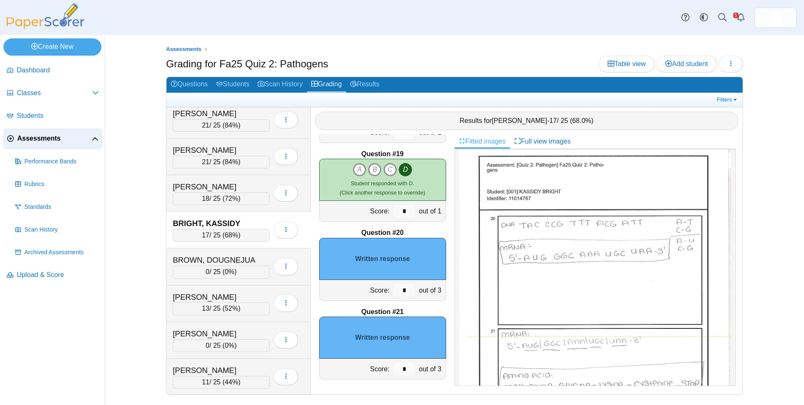
scroll to position [433, 0]
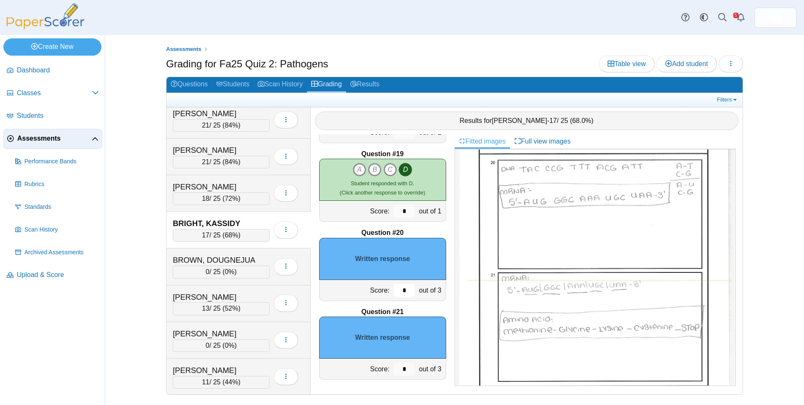
drag, startPoint x: 401, startPoint y: 287, endPoint x: 370, endPoint y: 278, distance: 32.2
click at [367, 281] on div "Score: * out of 3" at bounding box center [382, 290] width 127 height 21
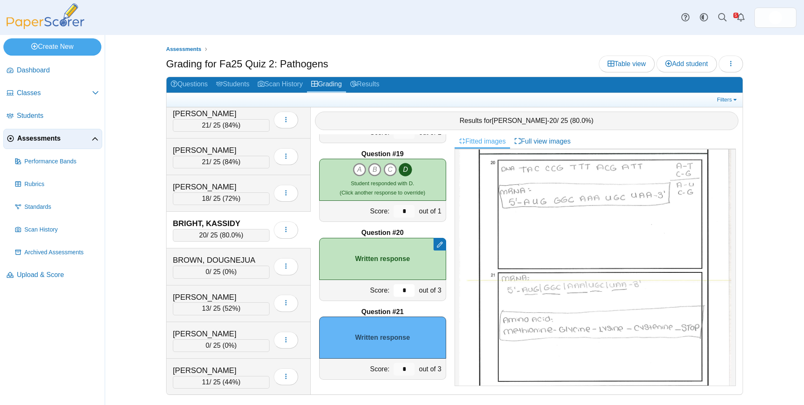
type input "*"
drag, startPoint x: 401, startPoint y: 371, endPoint x: 377, endPoint y: 367, distance: 24.7
click at [378, 372] on div "Score: * out of 3" at bounding box center [382, 368] width 127 height 21
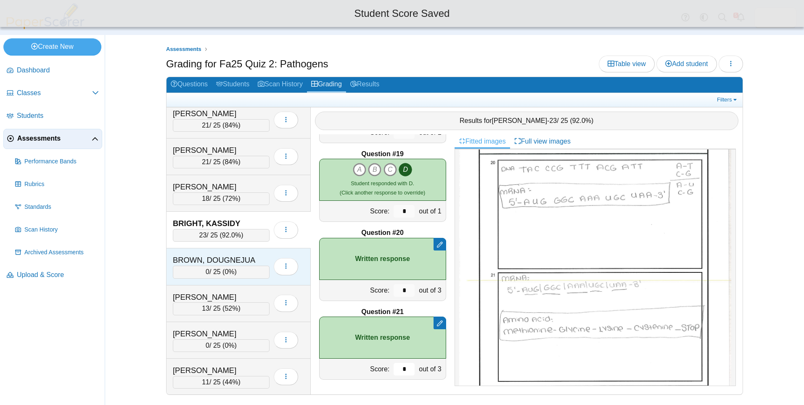
type input "*"
click at [235, 260] on div "BROWN, DOUGNEJUA" at bounding box center [215, 259] width 84 height 11
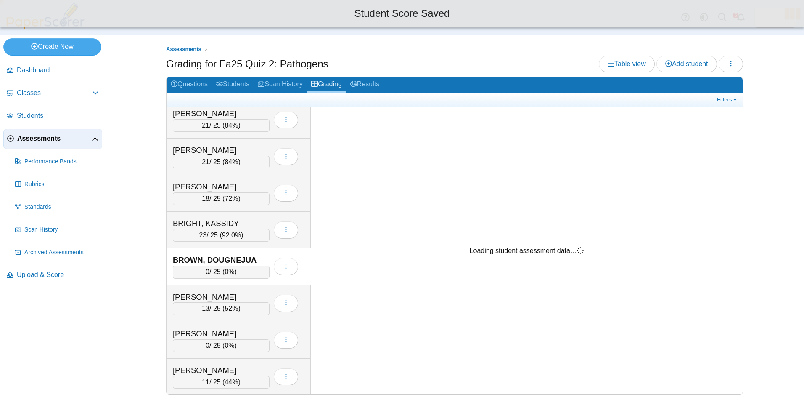
scroll to position [0, 0]
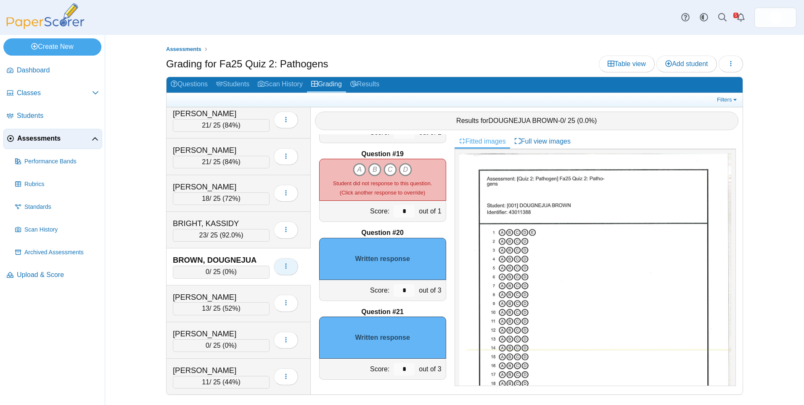
click at [287, 268] on icon "button" at bounding box center [286, 265] width 7 height 7
click at [320, 310] on link "Remove from assessment" at bounding box center [324, 311] width 101 height 13
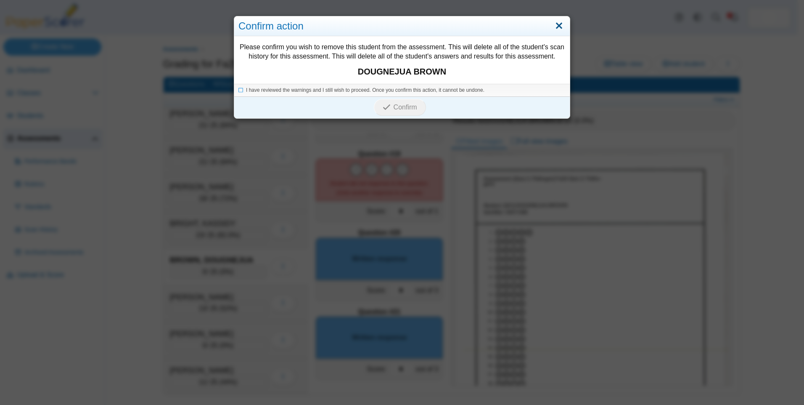
click at [556, 25] on link "Close" at bounding box center [559, 26] width 13 height 14
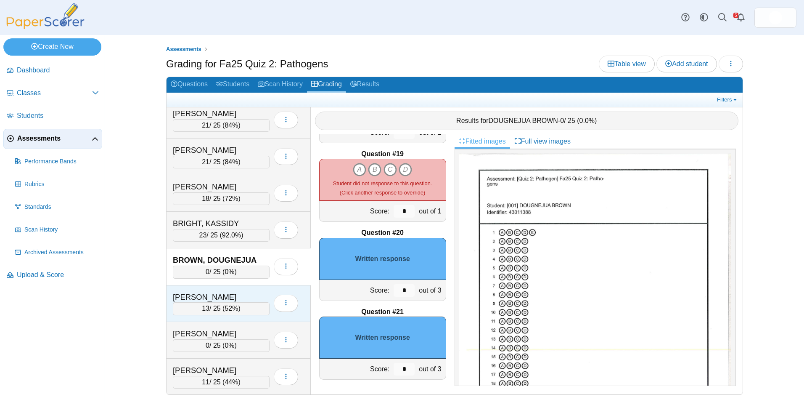
click at [243, 301] on div "[PERSON_NAME]" at bounding box center [215, 297] width 84 height 11
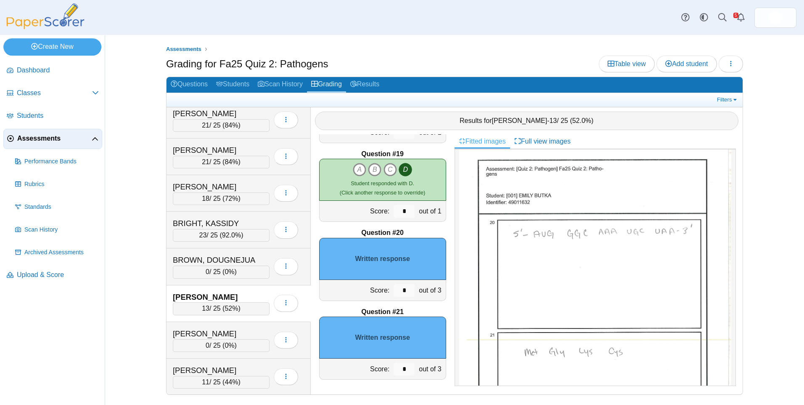
scroll to position [391, 0]
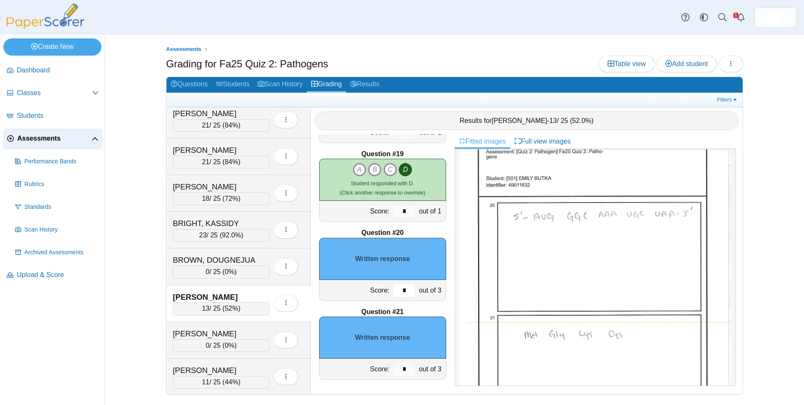
drag, startPoint x: 402, startPoint y: 288, endPoint x: 346, endPoint y: 292, distance: 56.5
click at [348, 293] on div "Score: * out of 3" at bounding box center [382, 290] width 127 height 21
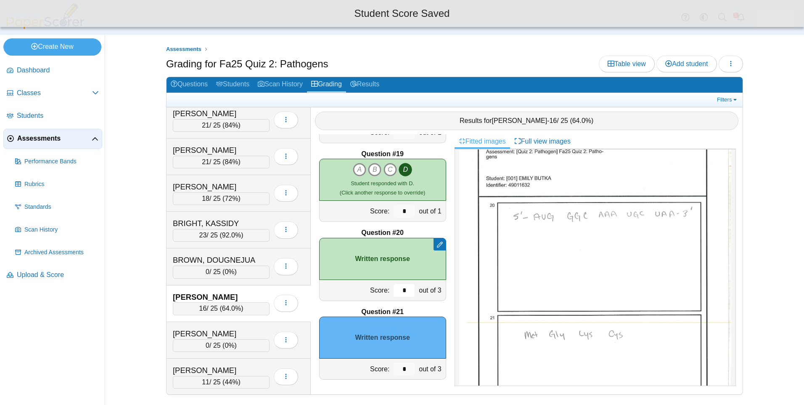
type input "*"
drag, startPoint x: 402, startPoint y: 371, endPoint x: 382, endPoint y: 366, distance: 20.8
click at [383, 371] on div "Score: * out of 3" at bounding box center [382, 368] width 127 height 21
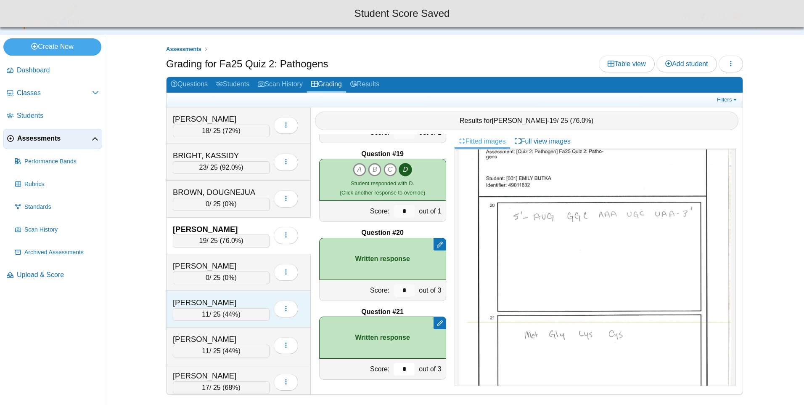
scroll to position [126, 0]
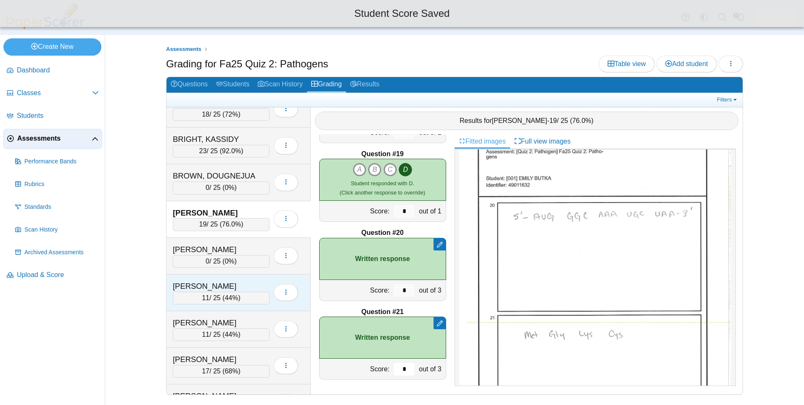
type input "*"
click at [237, 289] on div "[PERSON_NAME]" at bounding box center [215, 286] width 84 height 11
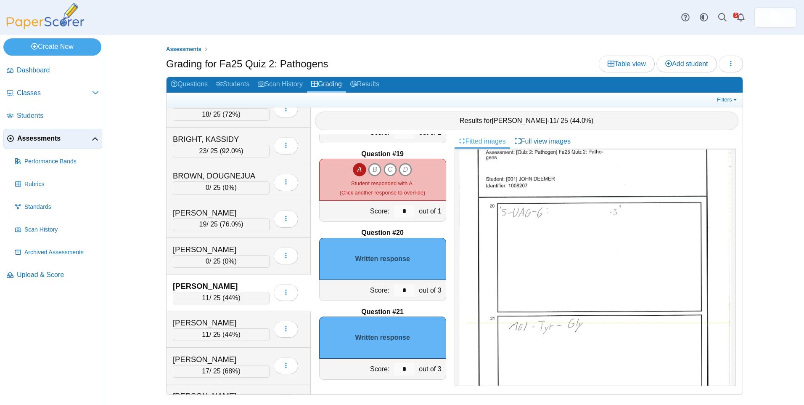
scroll to position [391, 0]
drag, startPoint x: 403, startPoint y: 293, endPoint x: 382, endPoint y: 289, distance: 21.3
click at [380, 292] on div "Score: * out of 3" at bounding box center [382, 290] width 127 height 21
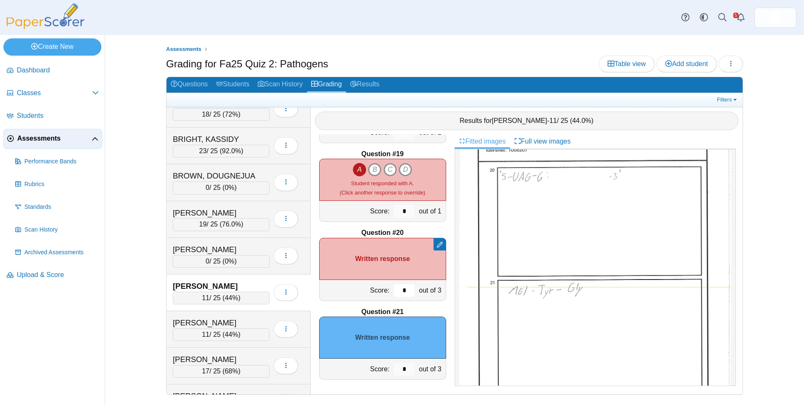
scroll to position [474, 0]
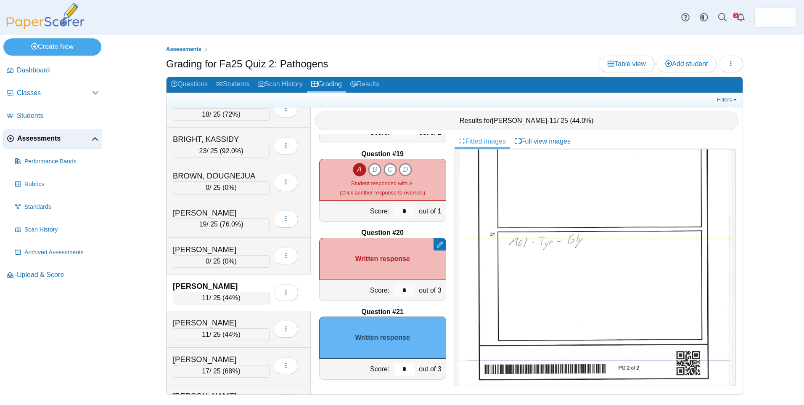
drag, startPoint x: 407, startPoint y: 368, endPoint x: 372, endPoint y: 365, distance: 34.7
click at [373, 366] on div "Score: * out of 3" at bounding box center [382, 368] width 127 height 21
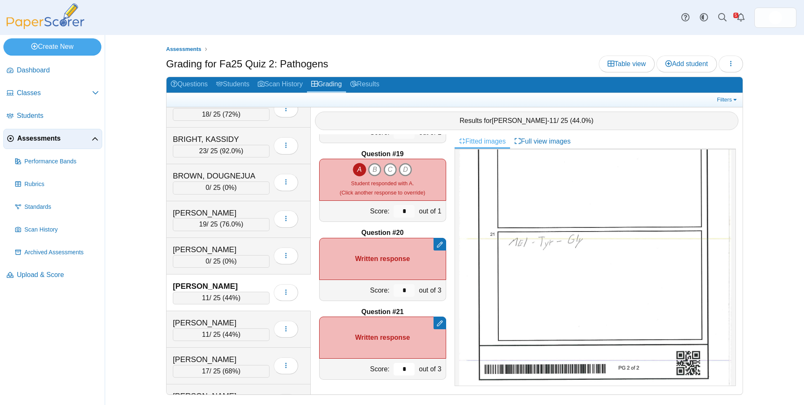
click at [398, 369] on input "*" at bounding box center [404, 369] width 21 height 13
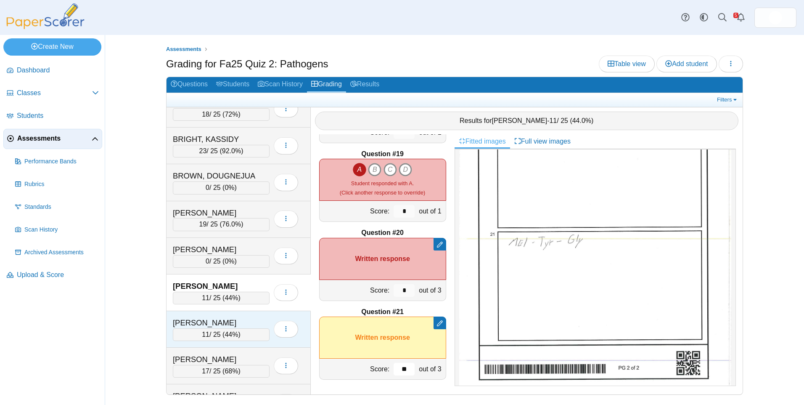
type input "**"
click at [238, 331] on span "44%" at bounding box center [231, 334] width 13 height 7
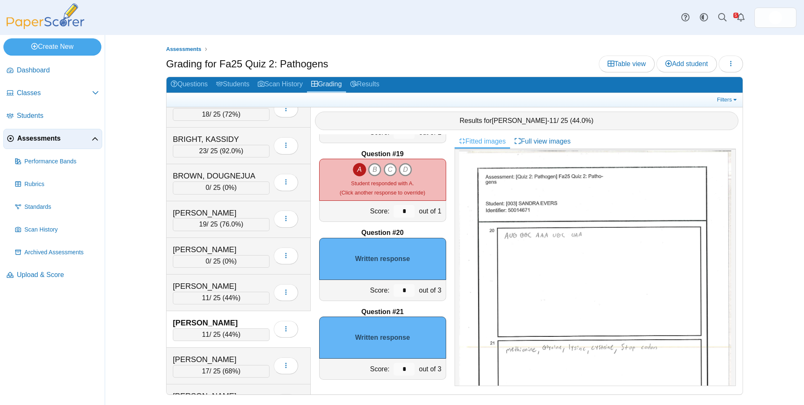
scroll to position [307, 0]
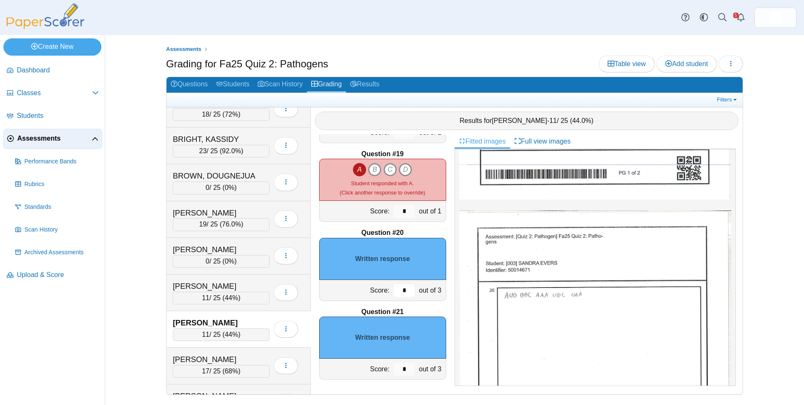
drag, startPoint x: 399, startPoint y: 289, endPoint x: 367, endPoint y: 290, distance: 32.0
click at [376, 291] on div "Score: * out of 3" at bounding box center [382, 290] width 127 height 21
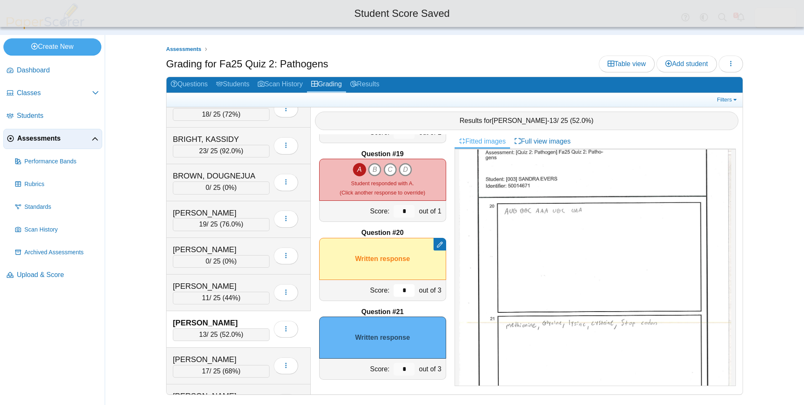
scroll to position [433, 0]
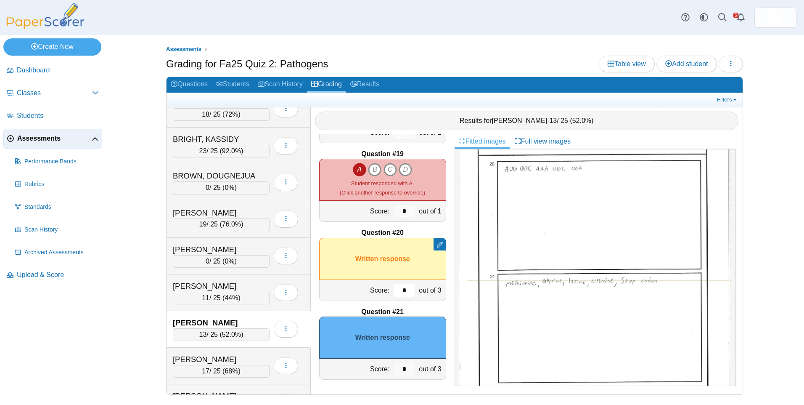
type input "*"
drag, startPoint x: 397, startPoint y: 366, endPoint x: 368, endPoint y: 365, distance: 29.1
click at [369, 366] on div "Score: * out of 3" at bounding box center [382, 368] width 127 height 21
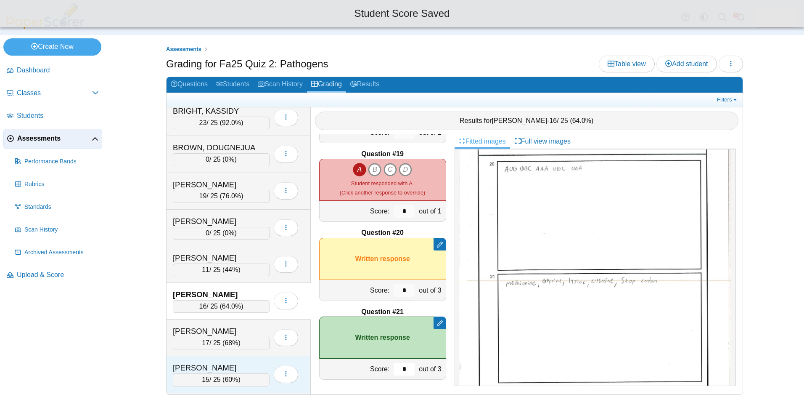
scroll to position [210, 0]
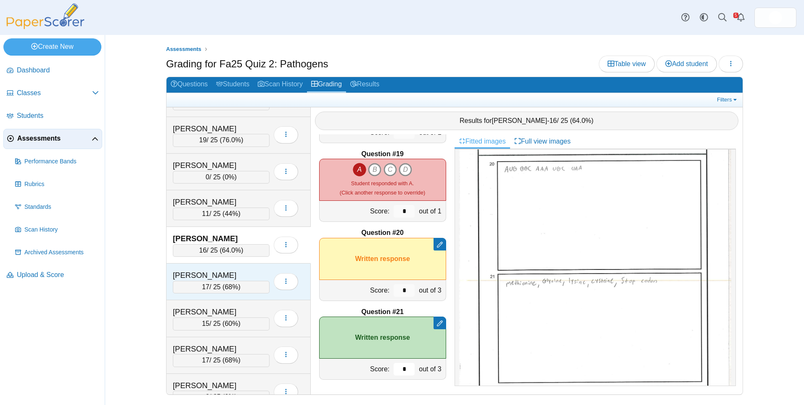
type input "*"
click at [235, 276] on div "[PERSON_NAME]" at bounding box center [215, 275] width 84 height 11
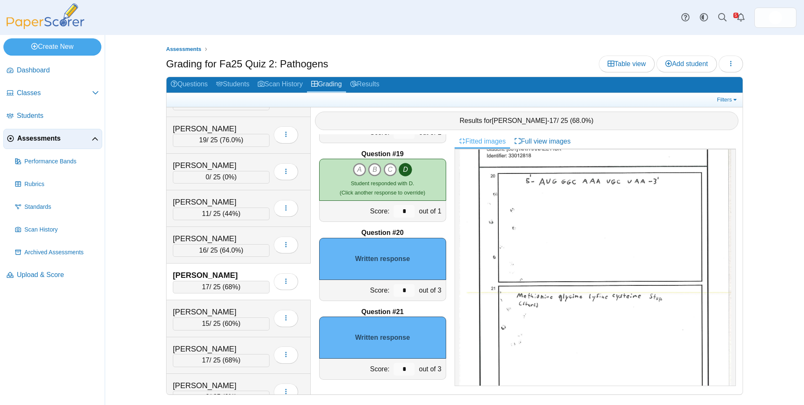
scroll to position [307, 0]
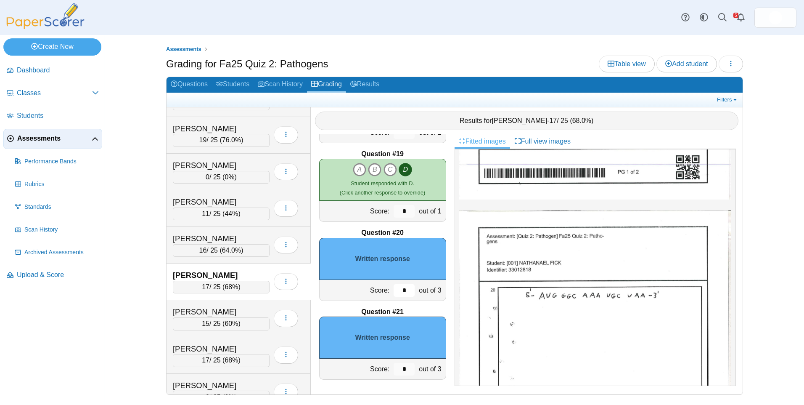
drag, startPoint x: 390, startPoint y: 292, endPoint x: 382, endPoint y: 290, distance: 7.3
click at [382, 291] on div "Score: * out of 3" at bounding box center [382, 290] width 127 height 21
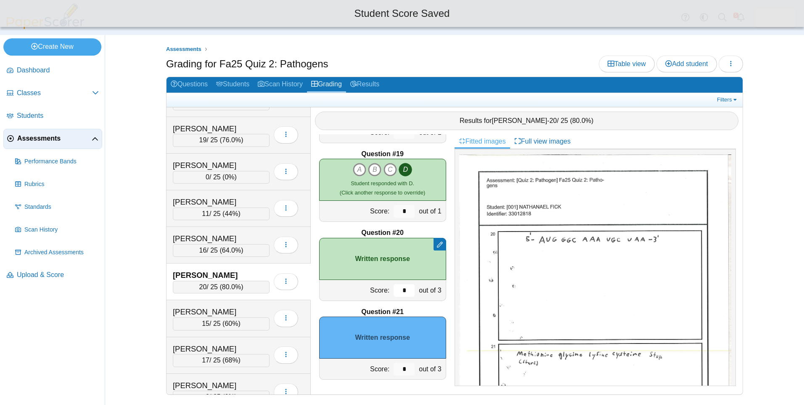
scroll to position [474, 0]
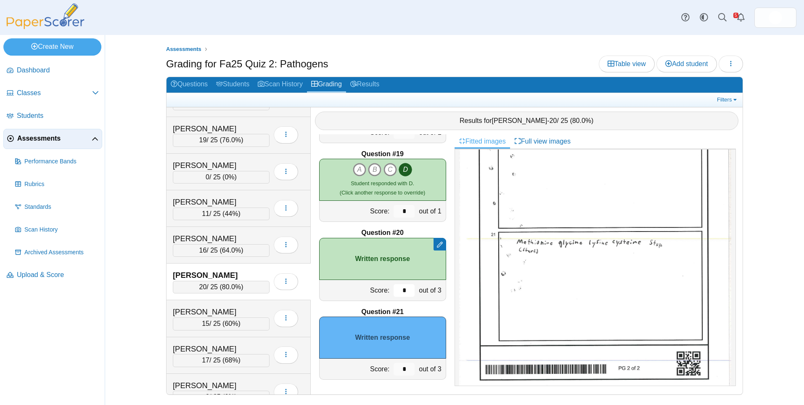
type input "*"
drag, startPoint x: 401, startPoint y: 368, endPoint x: 383, endPoint y: 371, distance: 18.7
click at [383, 371] on div "Score: * out of 3" at bounding box center [382, 368] width 127 height 21
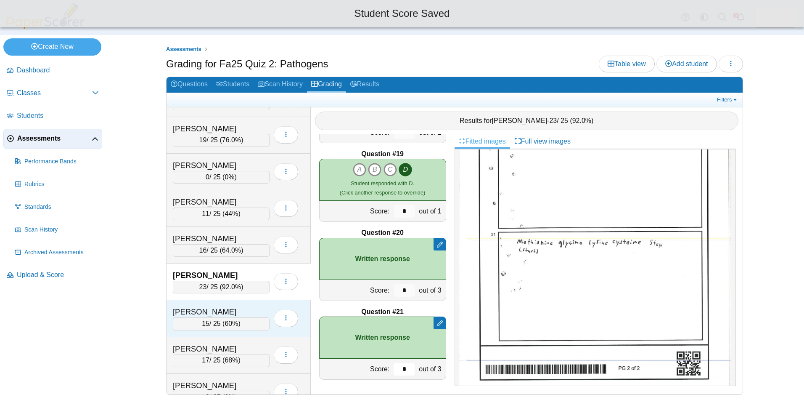
type input "*"
click at [260, 313] on div "[PERSON_NAME]" at bounding box center [221, 311] width 97 height 11
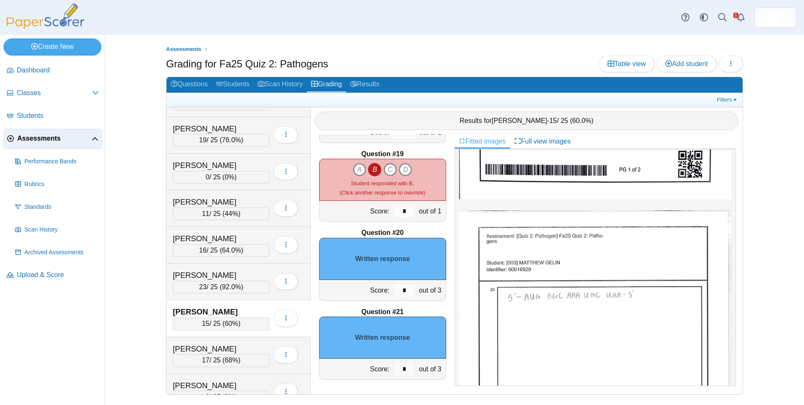
scroll to position [354, 0]
drag, startPoint x: 388, startPoint y: 290, endPoint x: 369, endPoint y: 287, distance: 19.2
click at [370, 290] on div "Score: * out of 3" at bounding box center [382, 290] width 127 height 21
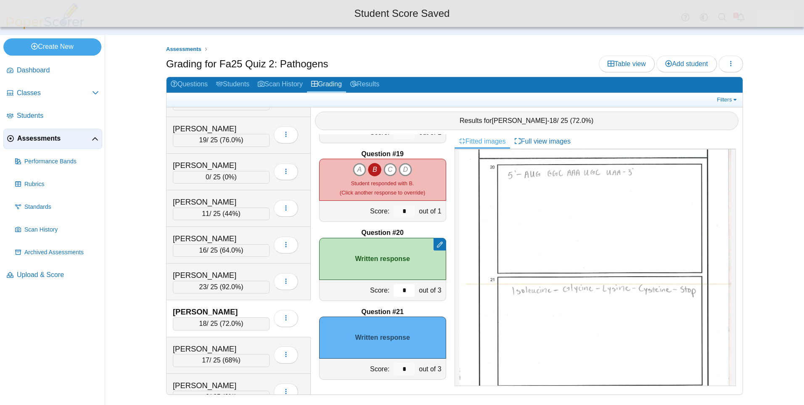
scroll to position [480, 0]
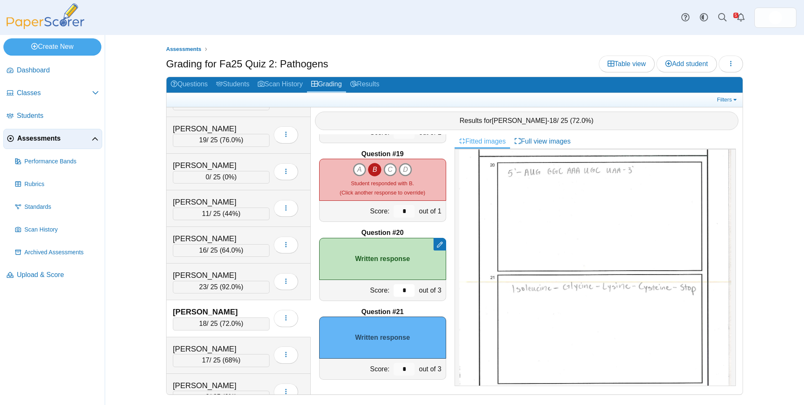
type input "*"
drag, startPoint x: 403, startPoint y: 365, endPoint x: 390, endPoint y: 368, distance: 12.5
click at [394, 367] on input "*" at bounding box center [404, 369] width 21 height 13
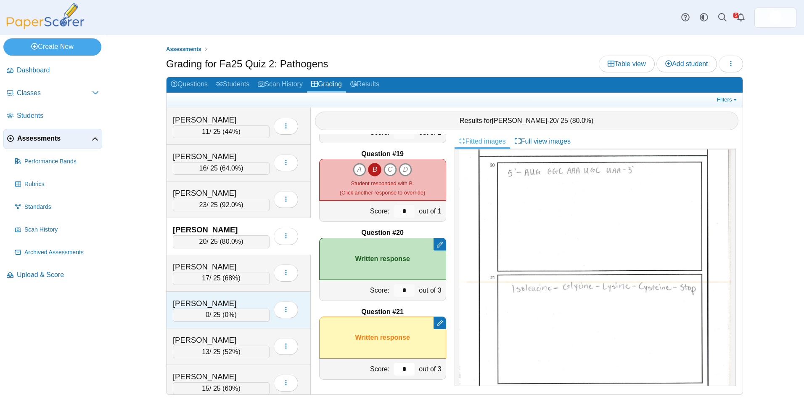
scroll to position [294, 0]
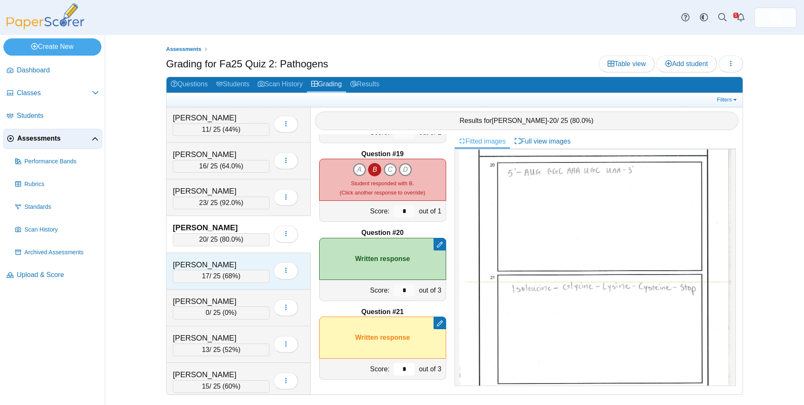
type input "*"
click at [249, 272] on div "17 / 25 ( 68% )" at bounding box center [221, 276] width 97 height 13
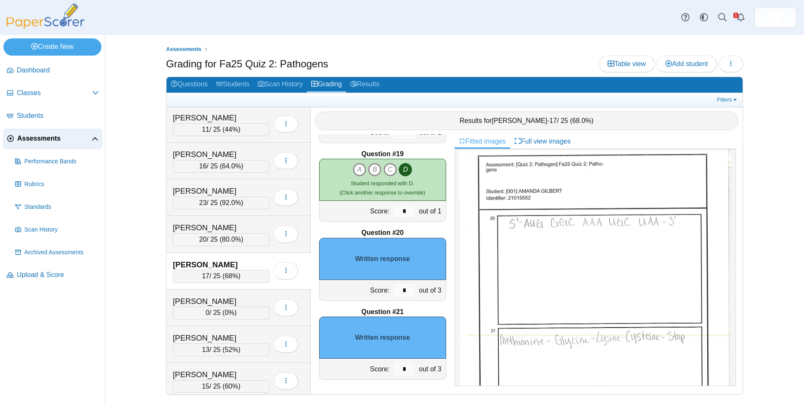
scroll to position [379, 0]
click at [396, 288] on input "*" at bounding box center [404, 290] width 21 height 13
drag, startPoint x: 400, startPoint y: 289, endPoint x: 389, endPoint y: 286, distance: 11.6
click at [392, 289] on div "*" at bounding box center [404, 290] width 25 height 21
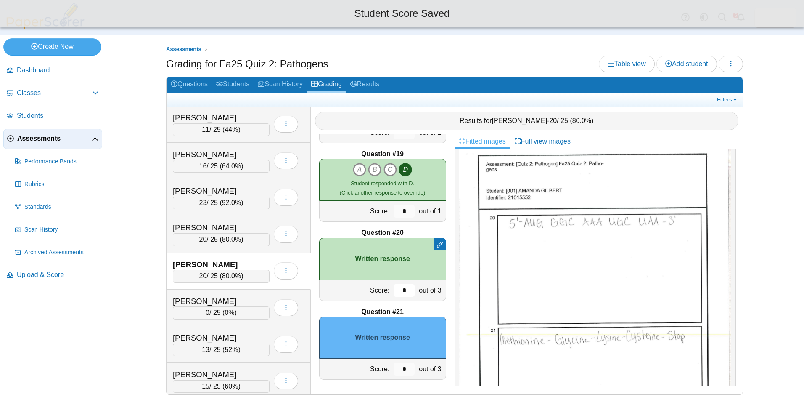
type input "*"
drag, startPoint x: 402, startPoint y: 370, endPoint x: 361, endPoint y: 362, distance: 41.2
click at [392, 370] on div "*" at bounding box center [404, 368] width 25 height 21
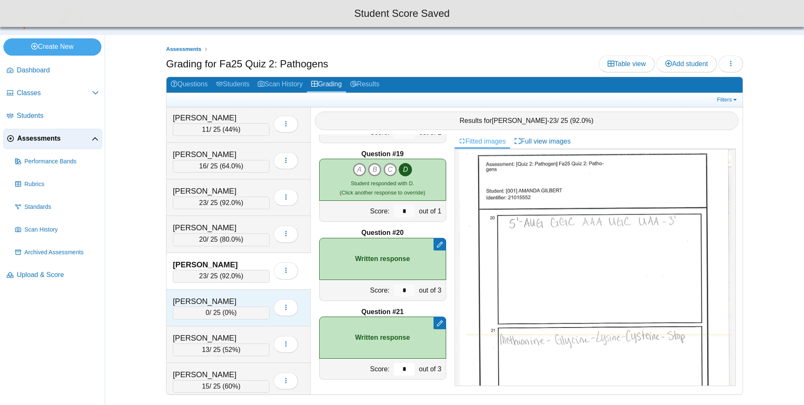
type input "*"
click at [247, 302] on div "GUERRA, KAMILA" at bounding box center [215, 301] width 84 height 11
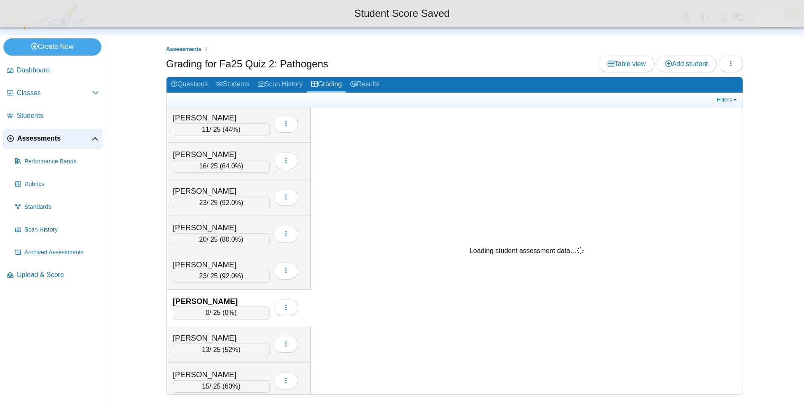
scroll to position [0, 0]
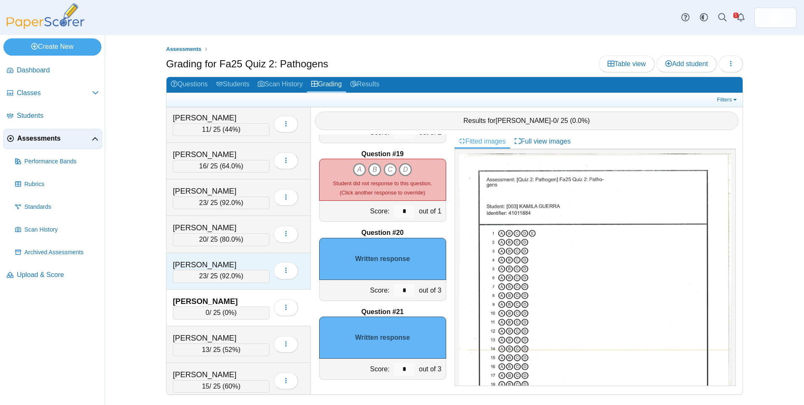
click at [245, 262] on div "[PERSON_NAME]" at bounding box center [215, 264] width 84 height 11
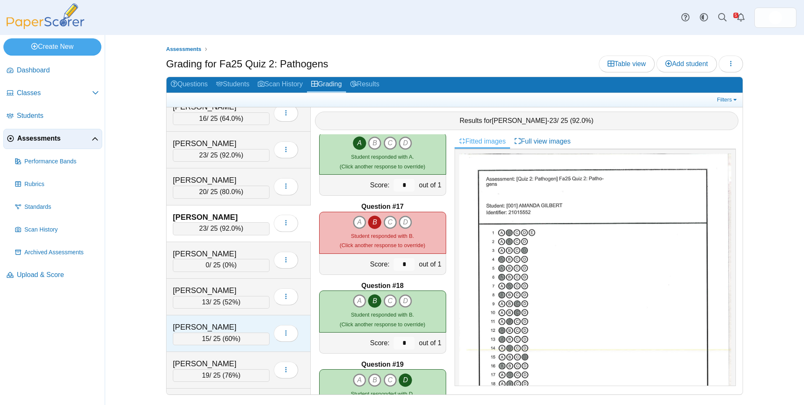
scroll to position [421, 0]
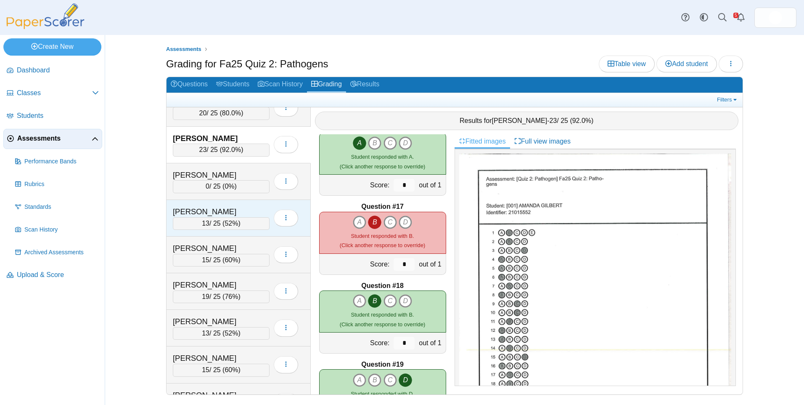
click at [231, 214] on div "[PERSON_NAME]" at bounding box center [215, 211] width 84 height 11
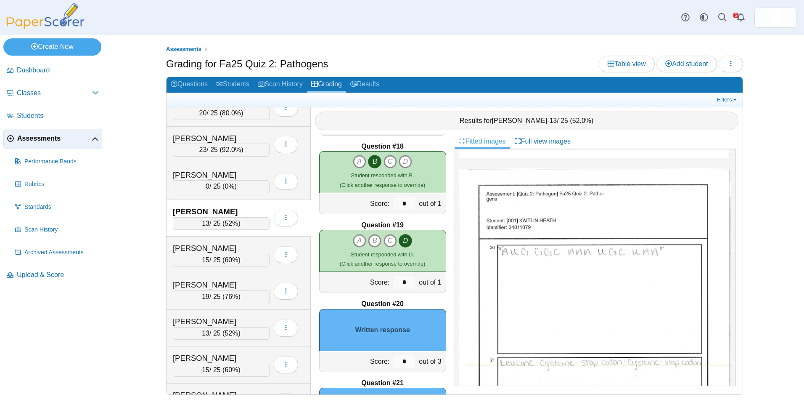
scroll to position [1412, 0]
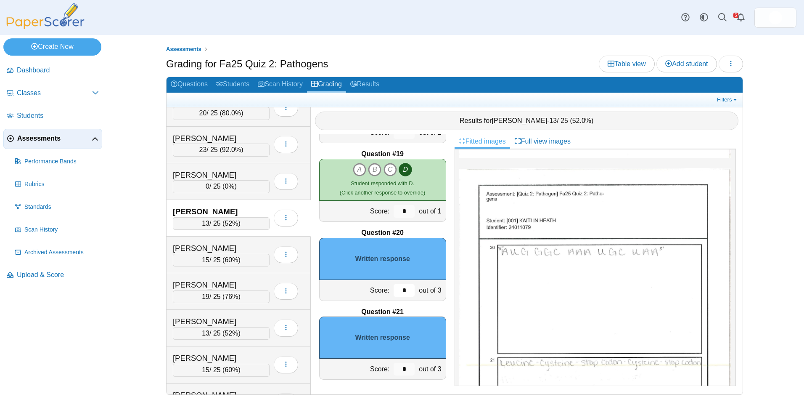
drag, startPoint x: 397, startPoint y: 290, endPoint x: 387, endPoint y: 290, distance: 10.5
click at [394, 290] on input "*" at bounding box center [404, 290] width 21 height 13
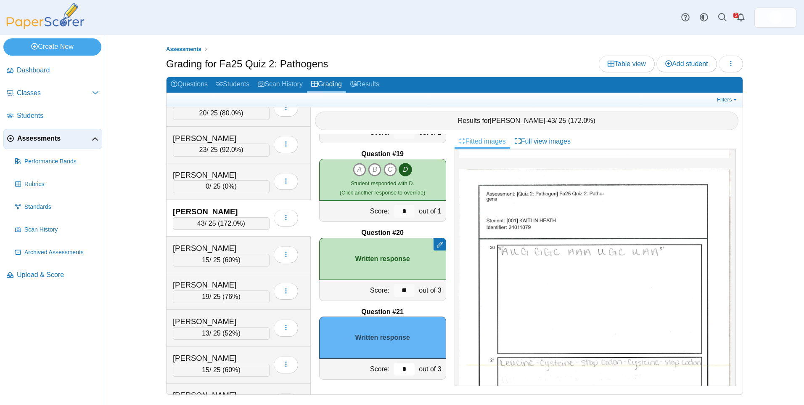
drag, startPoint x: 394, startPoint y: 367, endPoint x: 409, endPoint y: 363, distance: 15.4
click at [408, 364] on div "*" at bounding box center [404, 368] width 25 height 21
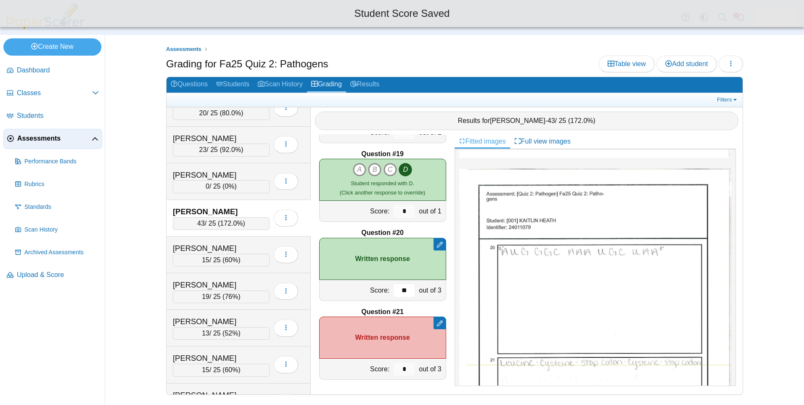
click at [402, 289] on input "**" at bounding box center [404, 290] width 21 height 13
type input "*"
click at [231, 245] on div "[PERSON_NAME]" at bounding box center [215, 248] width 84 height 11
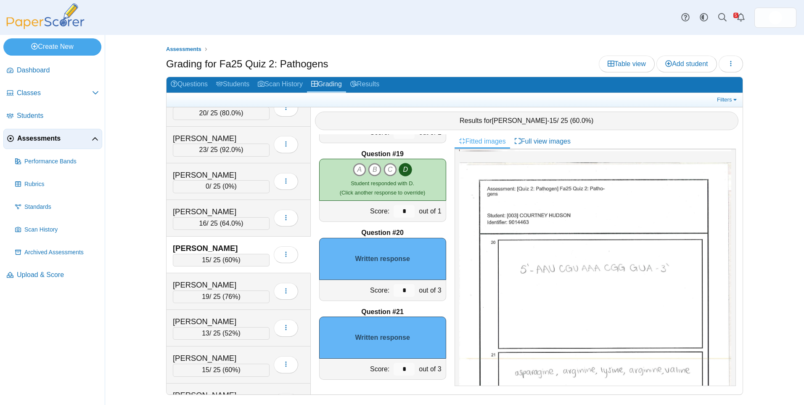
scroll to position [390, 0]
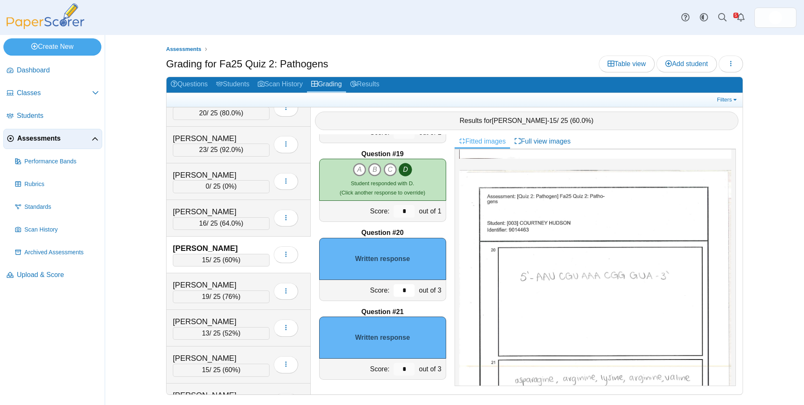
click at [394, 292] on input "*" at bounding box center [404, 290] width 21 height 13
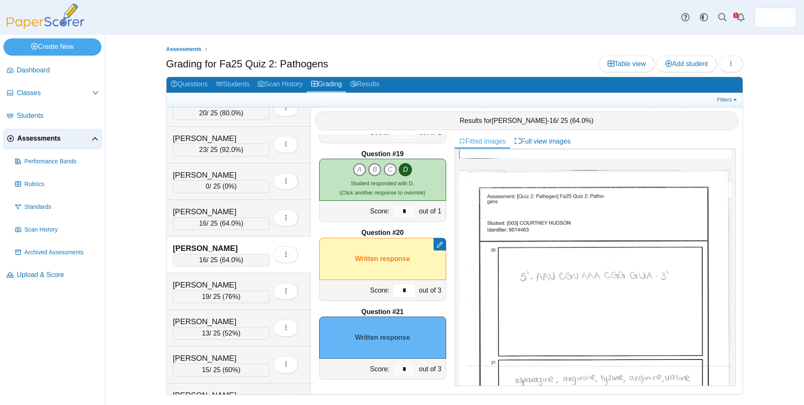
scroll to position [432, 0]
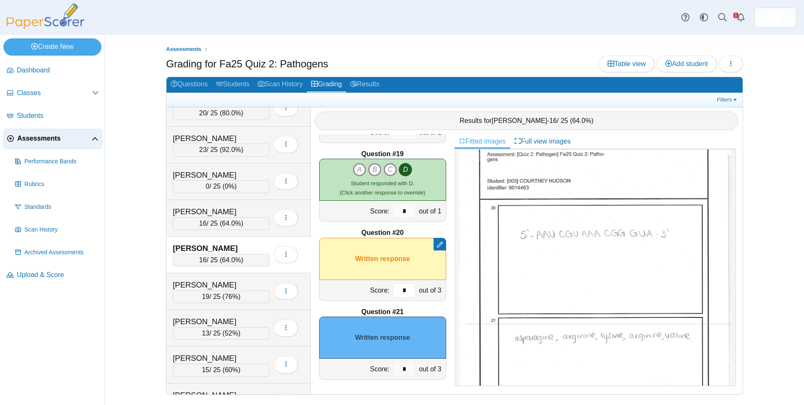
type input "*"
drag, startPoint x: 398, startPoint y: 370, endPoint x: 360, endPoint y: 361, distance: 39.0
click at [354, 366] on div "Score: * out of 3" at bounding box center [382, 368] width 127 height 21
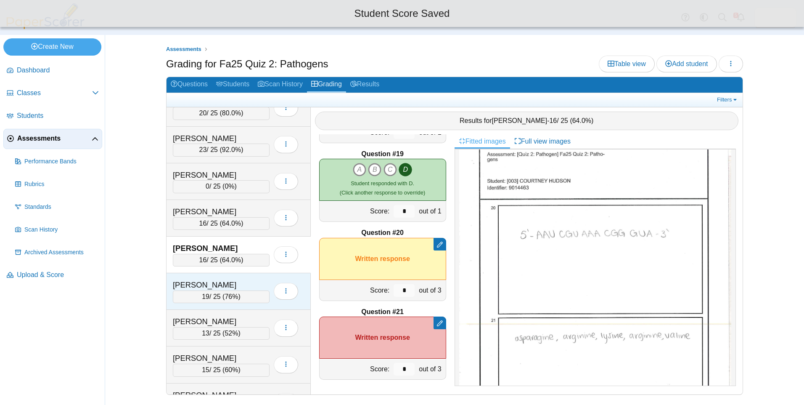
click at [257, 279] on div "JEFFERS, REAGAN 19 / 25 ( 76% ) Loading…" at bounding box center [239, 291] width 144 height 37
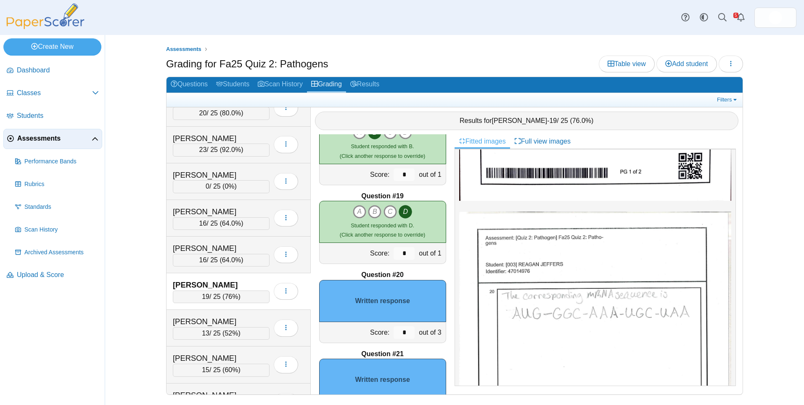
scroll to position [385, 0]
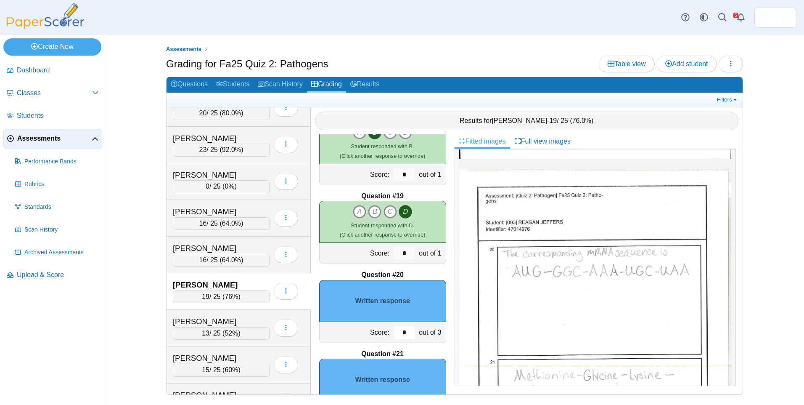
click at [395, 332] on input "*" at bounding box center [404, 332] width 21 height 13
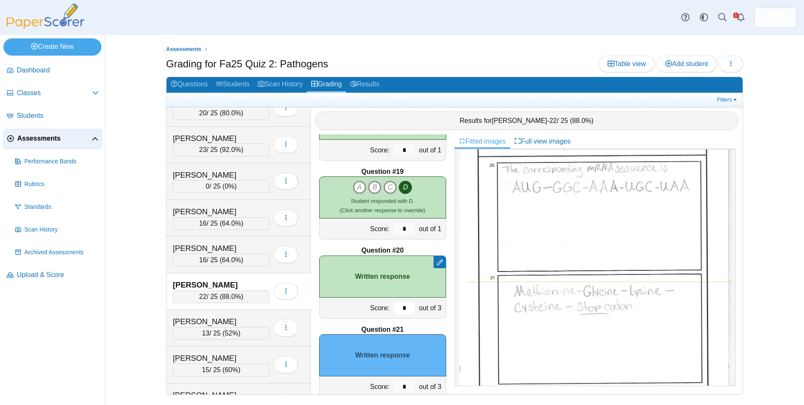
scroll to position [1412, 0]
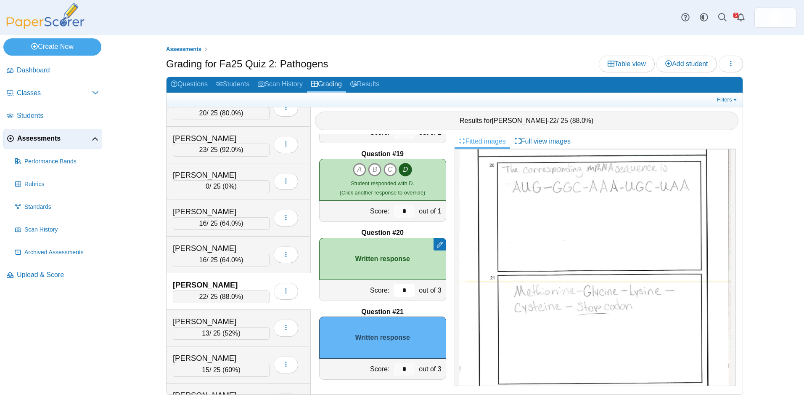
type input "*"
drag, startPoint x: 401, startPoint y: 367, endPoint x: 373, endPoint y: 368, distance: 28.2
click at [374, 368] on div "Score: * out of 3" at bounding box center [382, 368] width 127 height 21
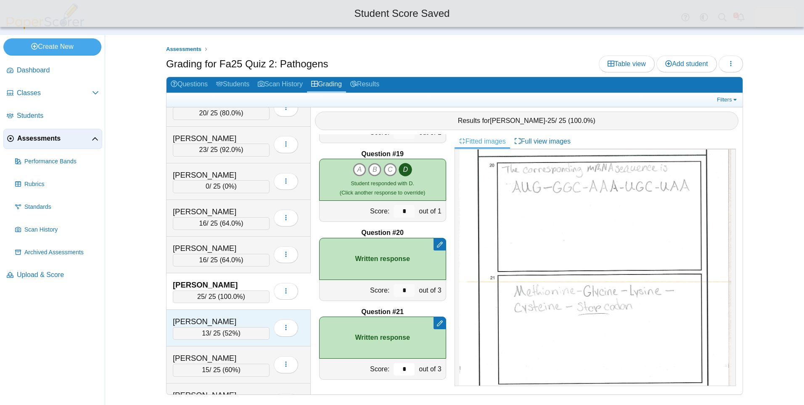
type input "*"
drag, startPoint x: 207, startPoint y: 319, endPoint x: 220, endPoint y: 315, distance: 13.6
click at [208, 319] on div "[PERSON_NAME]" at bounding box center [215, 321] width 84 height 11
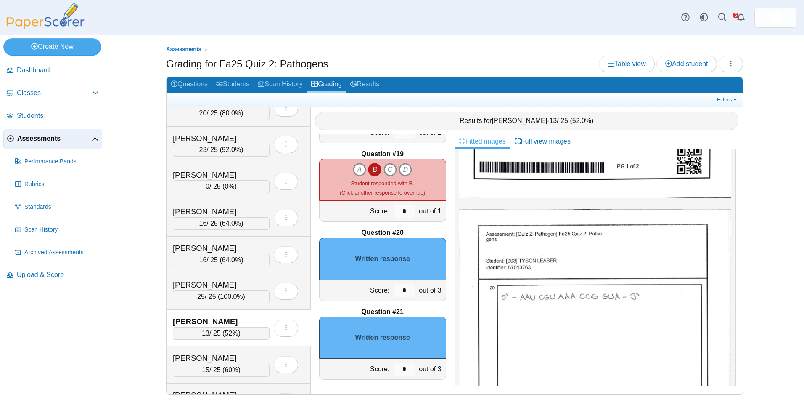
scroll to position [438, 0]
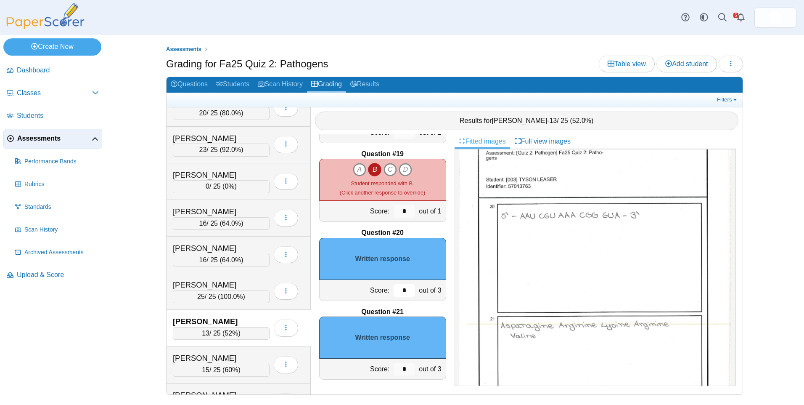
drag, startPoint x: 401, startPoint y: 292, endPoint x: 382, endPoint y: 286, distance: 20.1
click at [377, 289] on div "Score: * out of 3" at bounding box center [382, 290] width 127 height 21
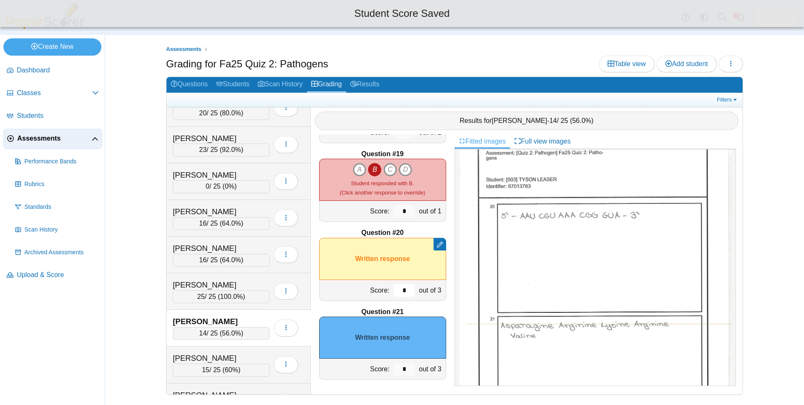
type input "*"
drag, startPoint x: 401, startPoint y: 368, endPoint x: 359, endPoint y: 361, distance: 42.7
click at [363, 366] on div "Score: * out of 3" at bounding box center [382, 368] width 127 height 21
type input "*"
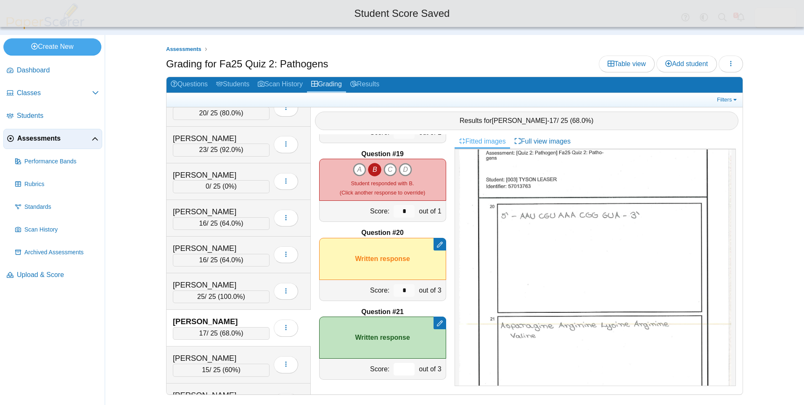
type input "*"
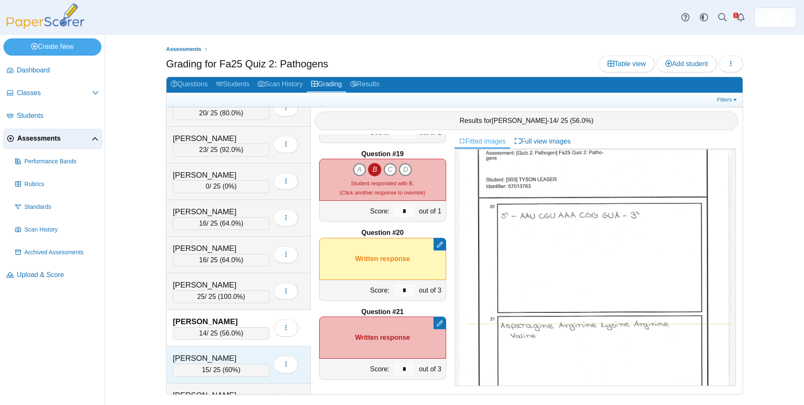
click at [235, 354] on div "[PERSON_NAME]" at bounding box center [215, 357] width 84 height 11
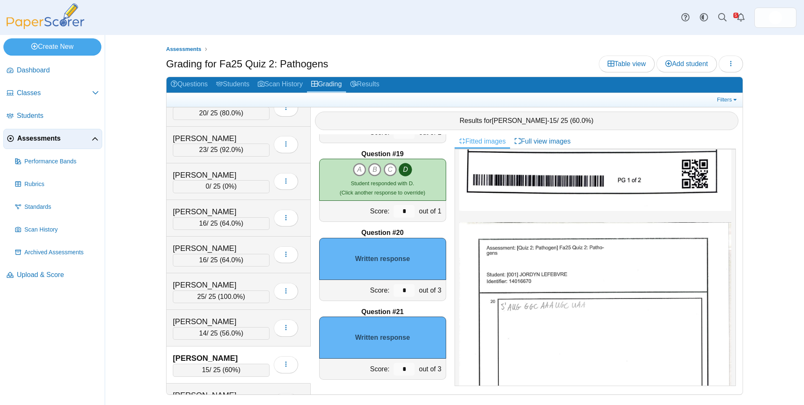
scroll to position [421, 0]
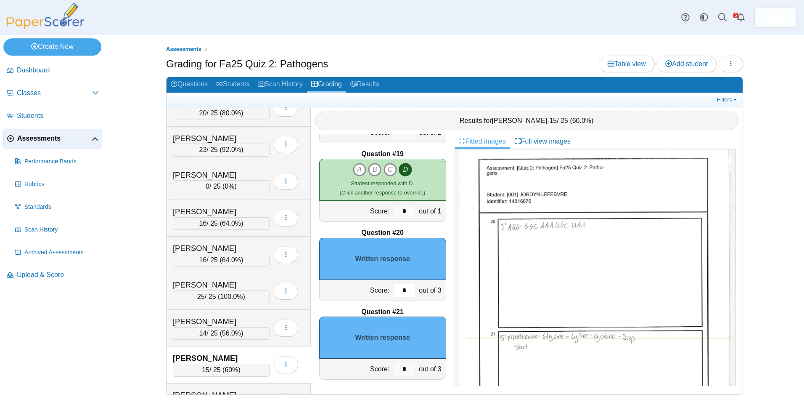
drag, startPoint x: 393, startPoint y: 295, endPoint x: 376, endPoint y: 294, distance: 16.9
click at [376, 295] on div "Score: * out of 3" at bounding box center [382, 290] width 127 height 21
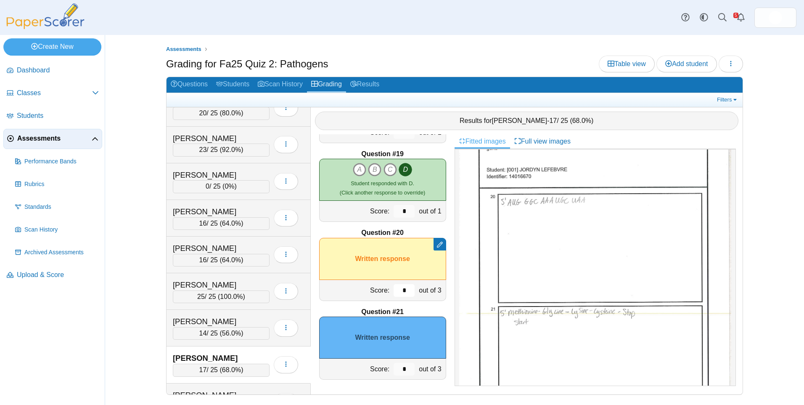
scroll to position [463, 0]
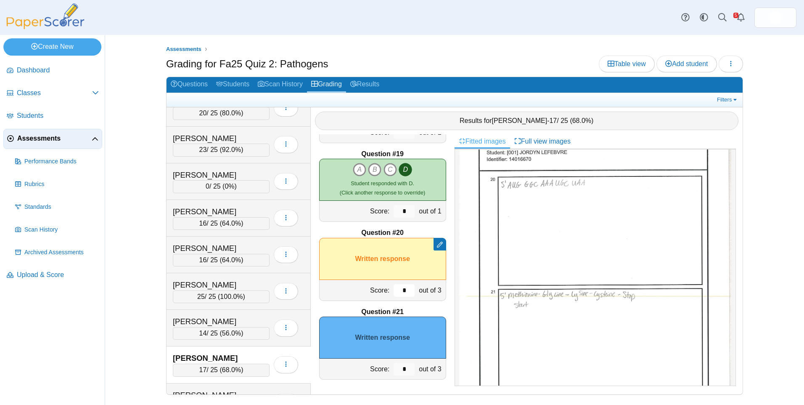
type input "*"
drag, startPoint x: 399, startPoint y: 370, endPoint x: 385, endPoint y: 368, distance: 13.9
click at [378, 370] on div "Score: * out of 3" at bounding box center [382, 368] width 127 height 21
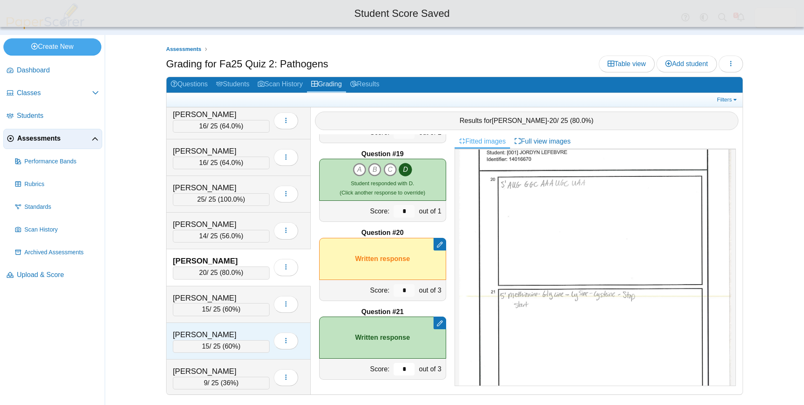
scroll to position [547, 0]
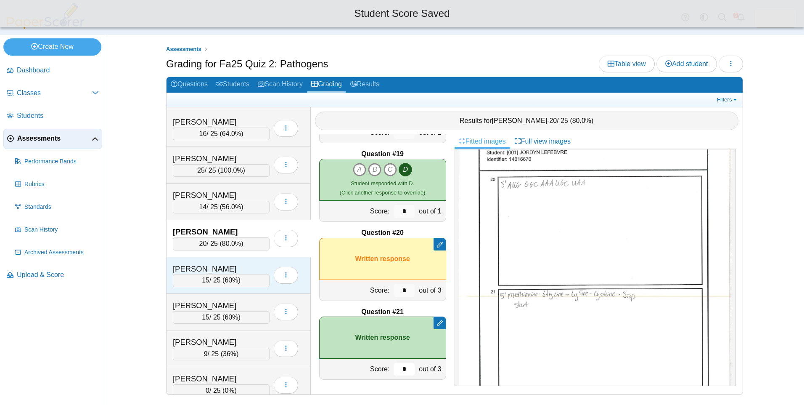
type input "*"
click at [225, 268] on div "[PERSON_NAME]" at bounding box center [215, 268] width 84 height 11
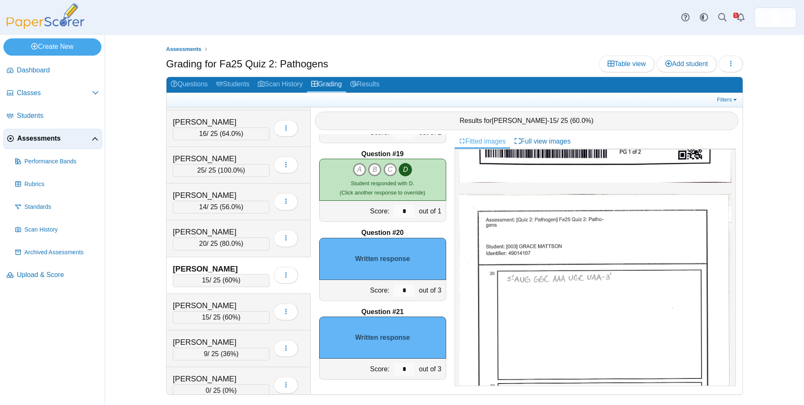
scroll to position [351, 0]
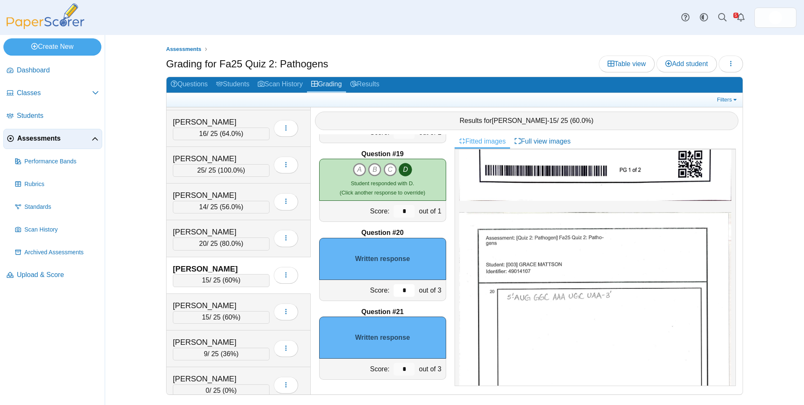
click at [394, 292] on input "*" at bounding box center [404, 290] width 21 height 13
type input "*"
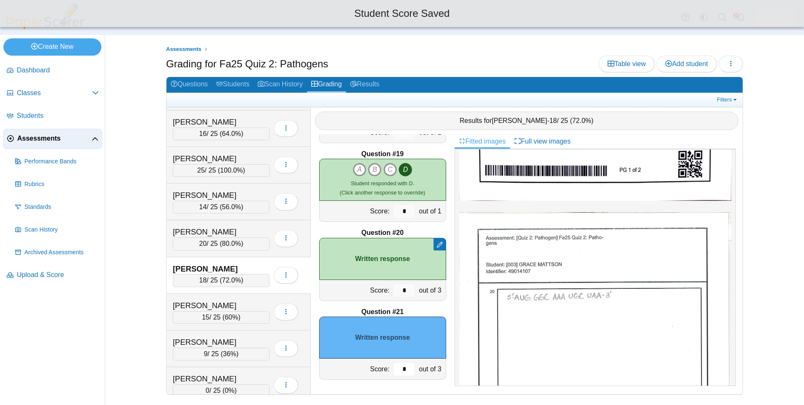
drag, startPoint x: 403, startPoint y: 371, endPoint x: 395, endPoint y: 363, distance: 11.6
click at [372, 370] on div "Score: * out of 3" at bounding box center [382, 368] width 127 height 21
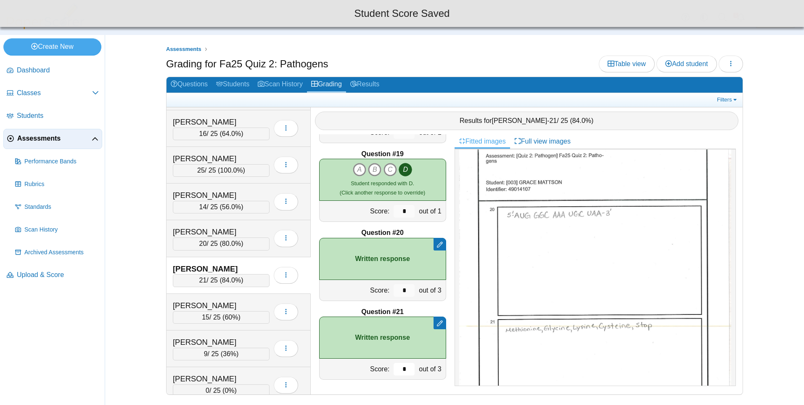
scroll to position [435, 0]
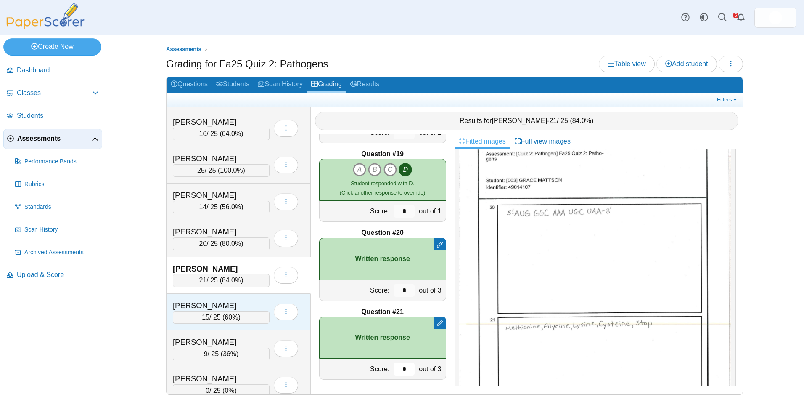
type input "*"
click at [241, 305] on div "[PERSON_NAME]" at bounding box center [215, 305] width 84 height 11
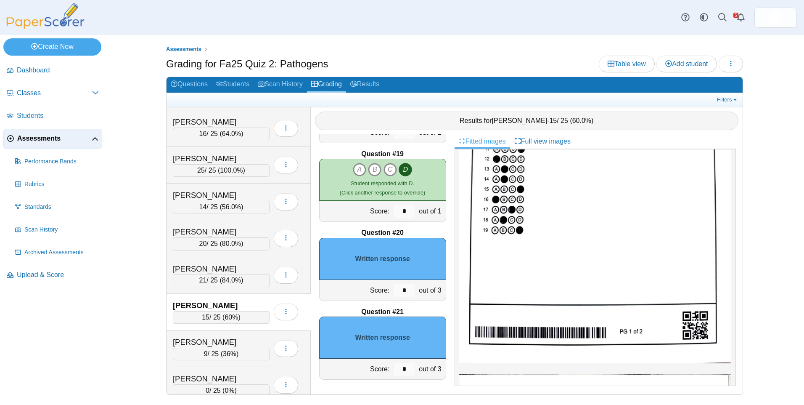
scroll to position [379, 0]
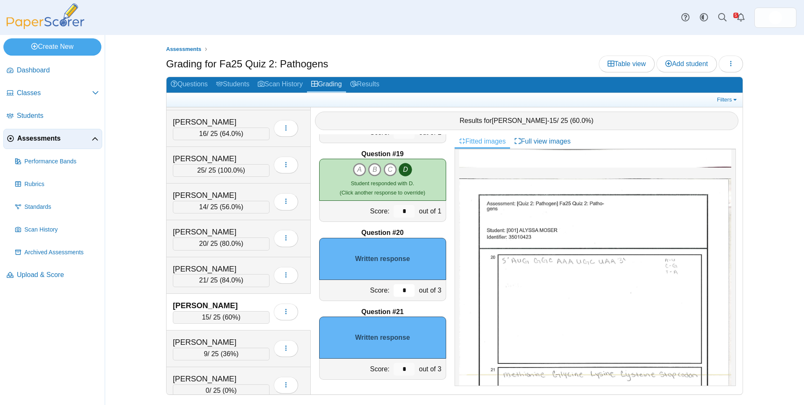
drag, startPoint x: 396, startPoint y: 292, endPoint x: 387, endPoint y: 293, distance: 8.9
click at [379, 292] on div "Score: * out of 3" at bounding box center [382, 290] width 127 height 21
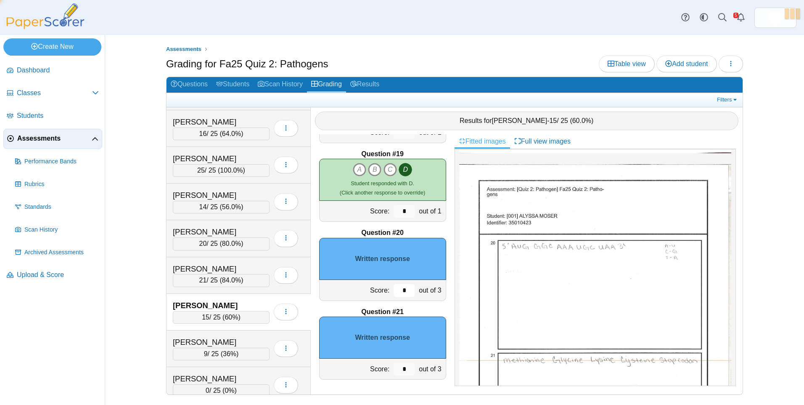
scroll to position [421, 0]
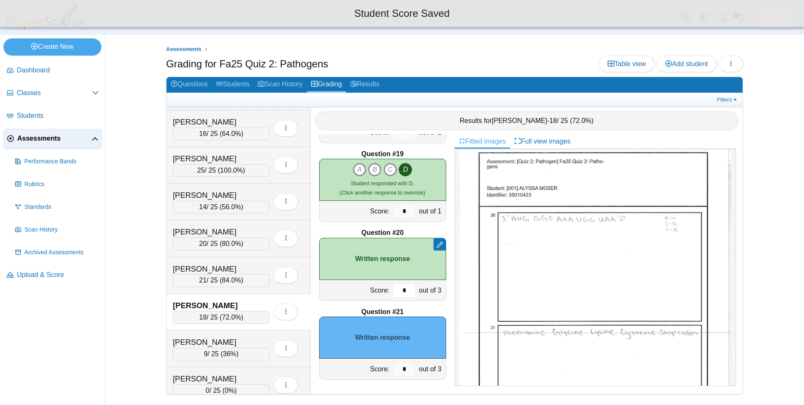
type input "*"
drag, startPoint x: 400, startPoint y: 367, endPoint x: 385, endPoint y: 371, distance: 15.9
click at [392, 371] on div "*" at bounding box center [404, 368] width 25 height 21
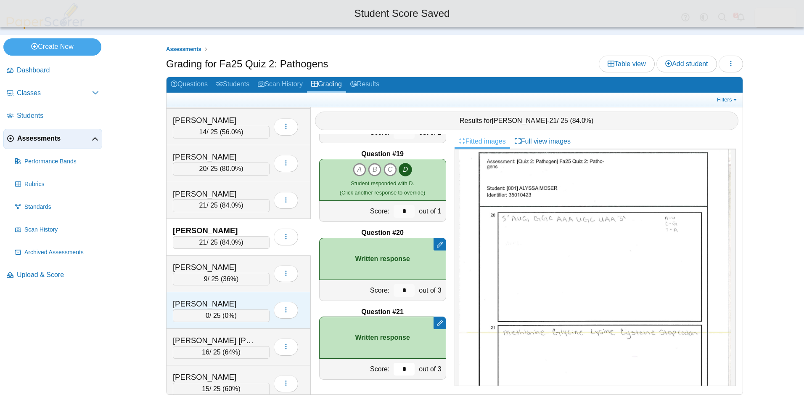
scroll to position [631, 0]
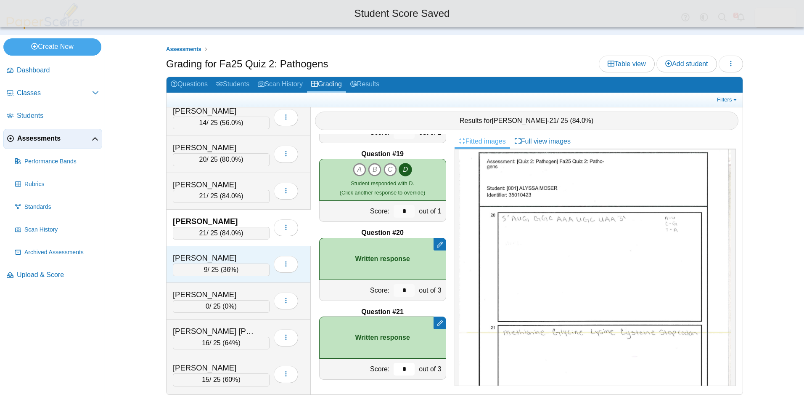
type input "*"
click at [234, 256] on div "[PERSON_NAME]" at bounding box center [215, 257] width 84 height 11
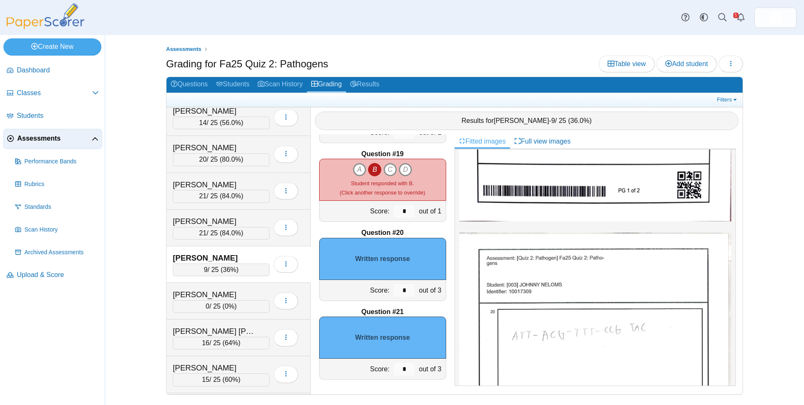
scroll to position [379, 0]
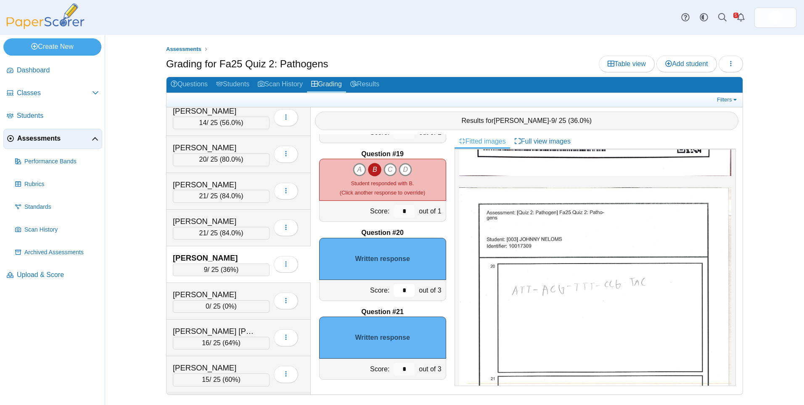
drag, startPoint x: 400, startPoint y: 292, endPoint x: 370, endPoint y: 286, distance: 31.3
click at [369, 291] on div "Score: * out of 3" at bounding box center [382, 290] width 127 height 21
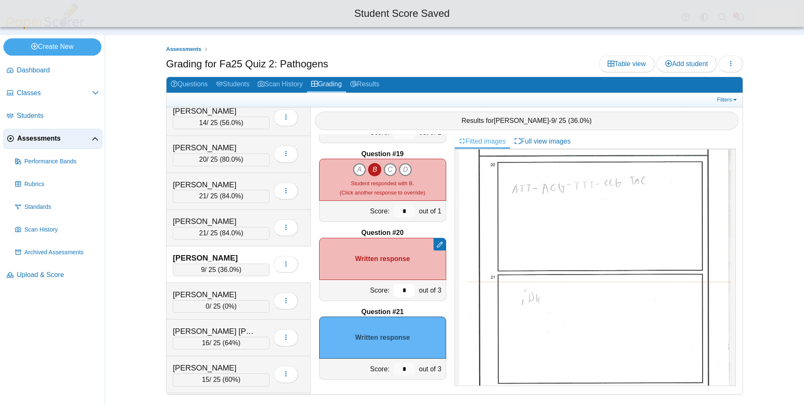
scroll to position [505, 0]
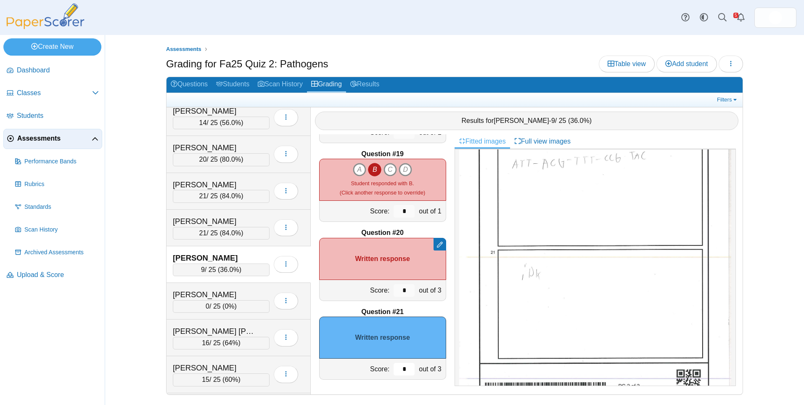
drag, startPoint x: 396, startPoint y: 365, endPoint x: 366, endPoint y: 356, distance: 32.0
click at [377, 363] on div "Score: * out of 3" at bounding box center [382, 368] width 127 height 21
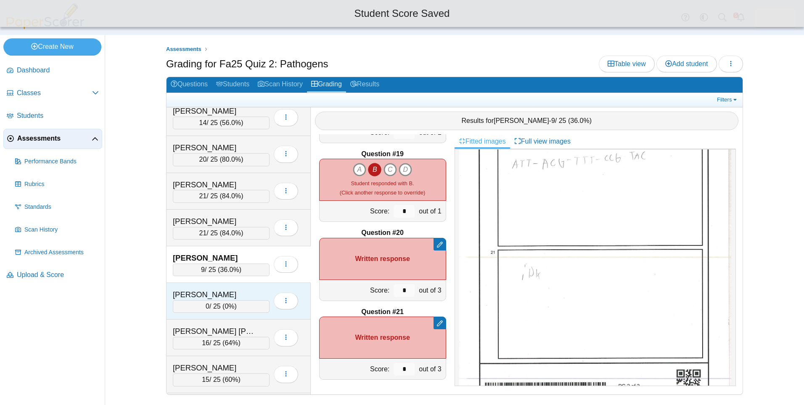
click at [239, 302] on div "0 / 25 ( 0% )" at bounding box center [221, 306] width 97 height 13
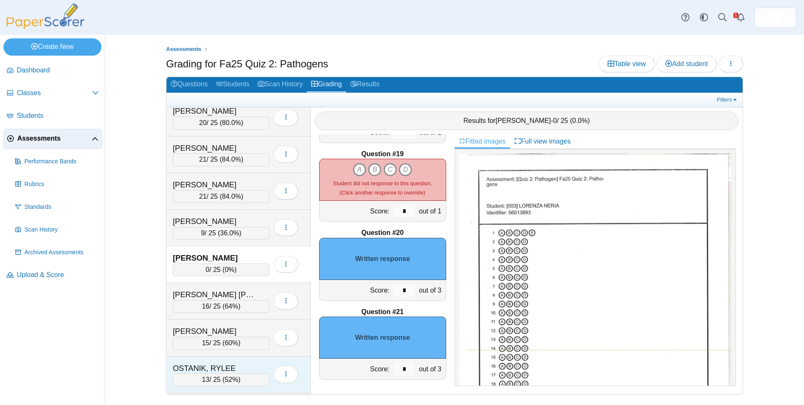
scroll to position [715, 0]
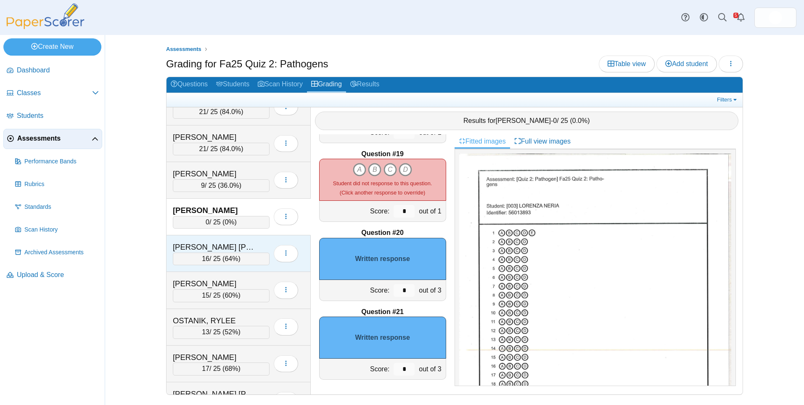
click at [236, 253] on div "16 / 25 ( 64% )" at bounding box center [221, 258] width 97 height 13
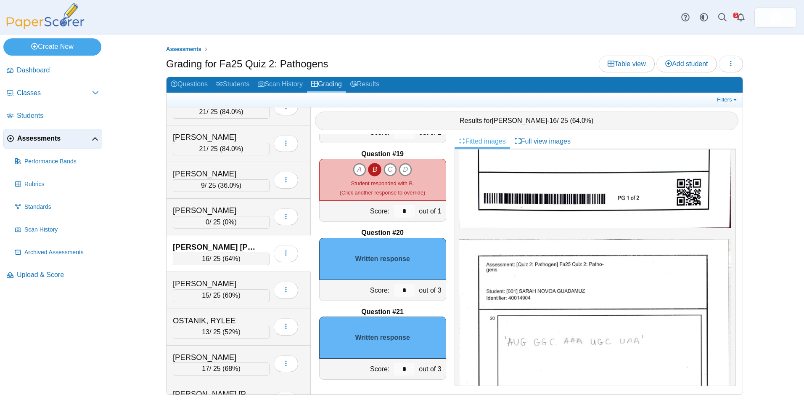
scroll to position [337, 0]
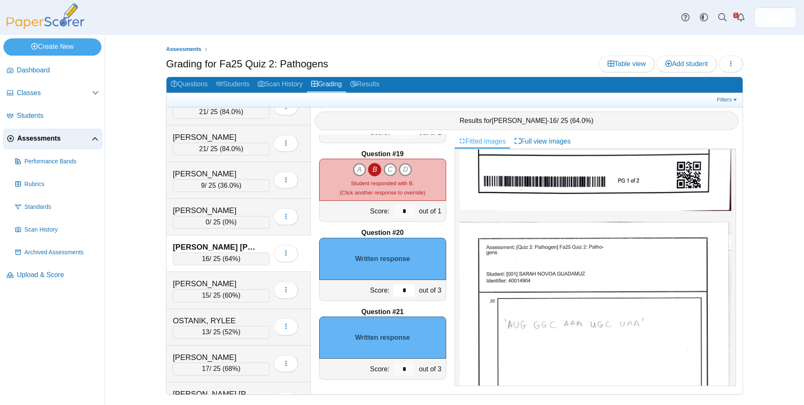
drag, startPoint x: 401, startPoint y: 291, endPoint x: 388, endPoint y: 292, distance: 13.1
click at [383, 292] on div "Score: * out of 3" at bounding box center [382, 290] width 127 height 21
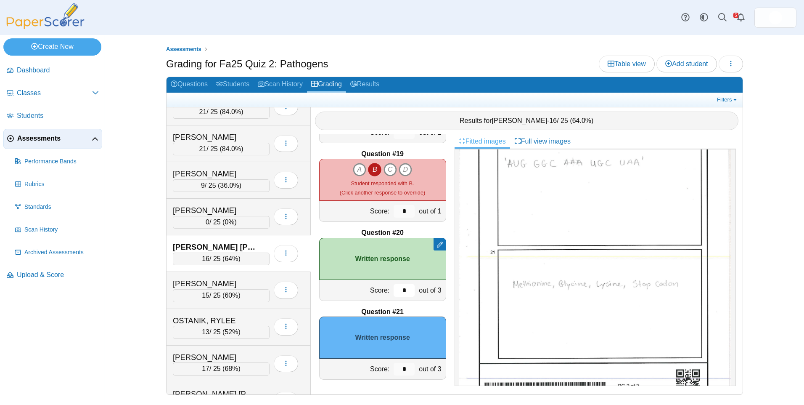
scroll to position [505, 0]
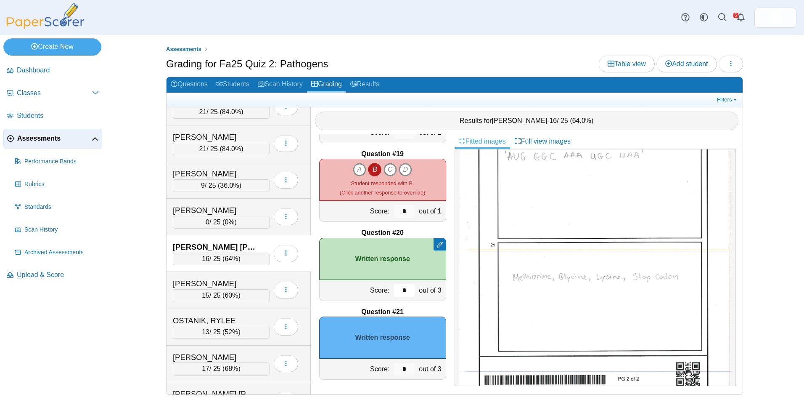
type input "*"
drag, startPoint x: 401, startPoint y: 370, endPoint x: 380, endPoint y: 365, distance: 21.2
click at [376, 369] on div "Score: * out of 3" at bounding box center [382, 368] width 127 height 21
type input "*"
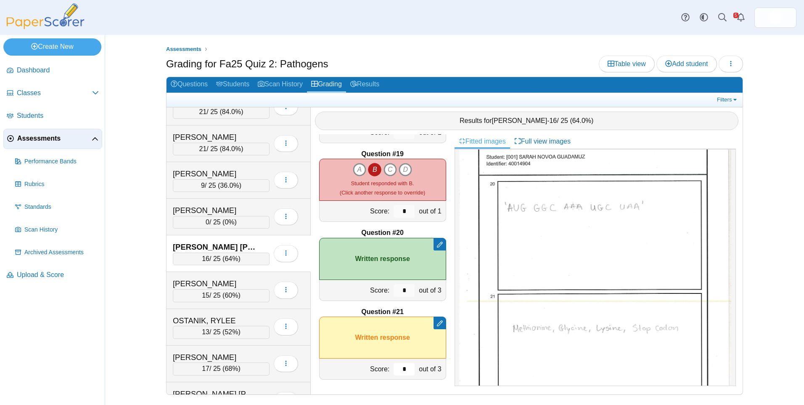
scroll to position [421, 0]
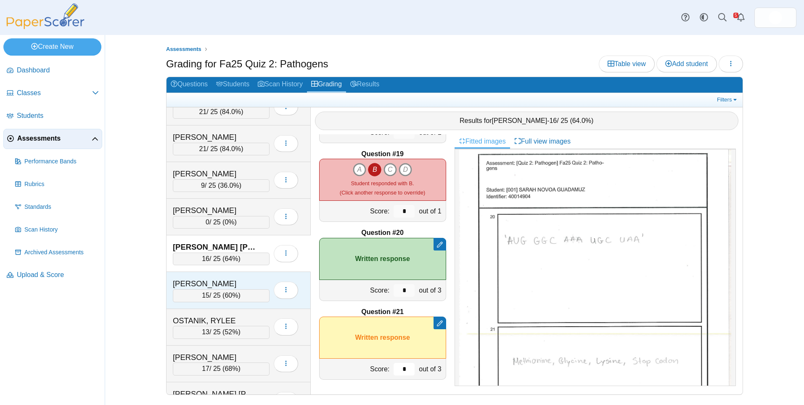
type input "*"
click at [236, 285] on div "[PERSON_NAME]" at bounding box center [215, 283] width 84 height 11
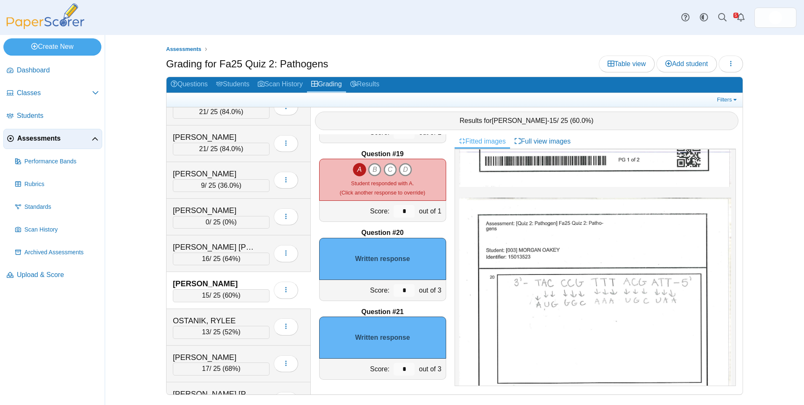
scroll to position [337, 0]
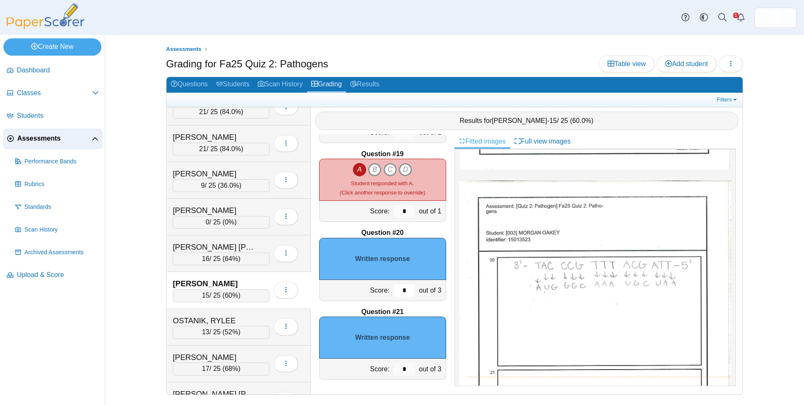
click at [394, 293] on input "*" at bounding box center [404, 290] width 21 height 13
click at [394, 291] on input "*" at bounding box center [404, 290] width 21 height 13
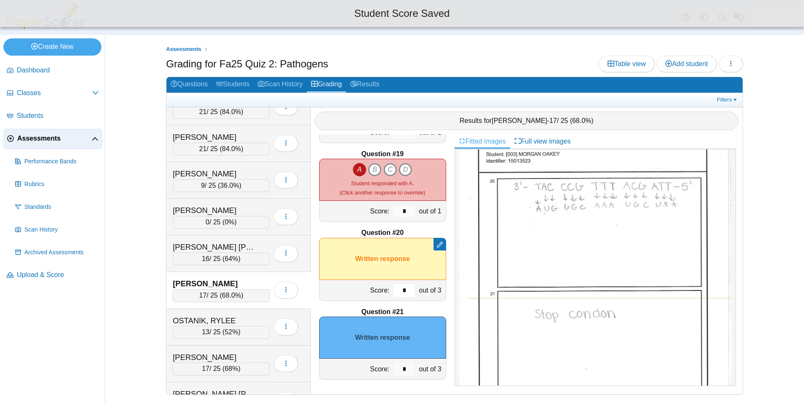
scroll to position [421, 0]
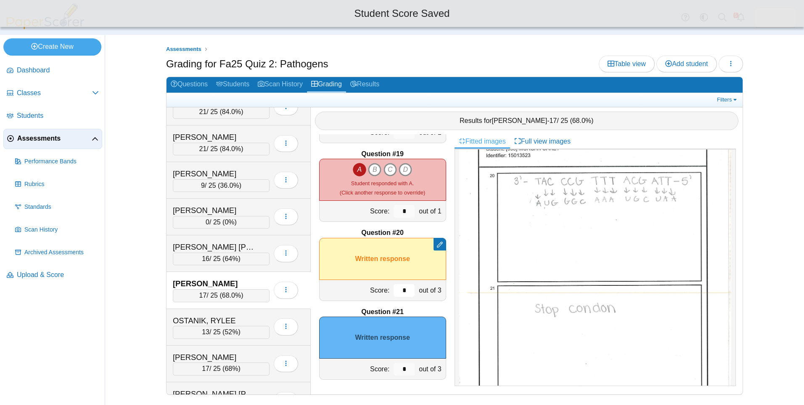
type input "*"
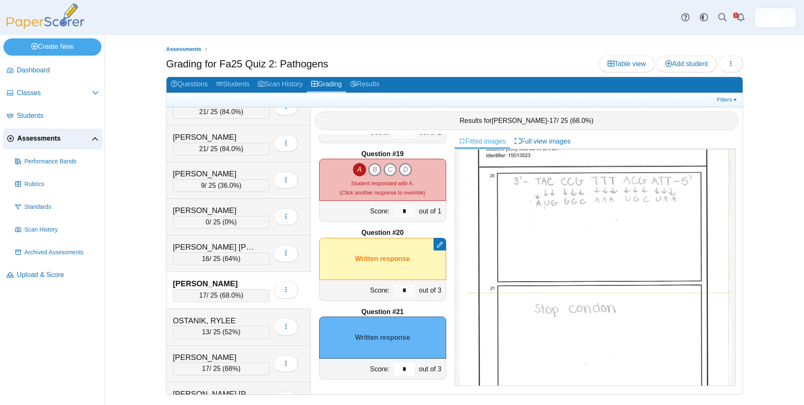
drag, startPoint x: 397, startPoint y: 370, endPoint x: 378, endPoint y: 365, distance: 19.2
click at [383, 369] on div "Score: * out of 3" at bounding box center [382, 368] width 127 height 21
drag, startPoint x: 402, startPoint y: 368, endPoint x: 372, endPoint y: 370, distance: 29.9
click at [372, 370] on div "Score: * out of 3" at bounding box center [382, 368] width 127 height 21
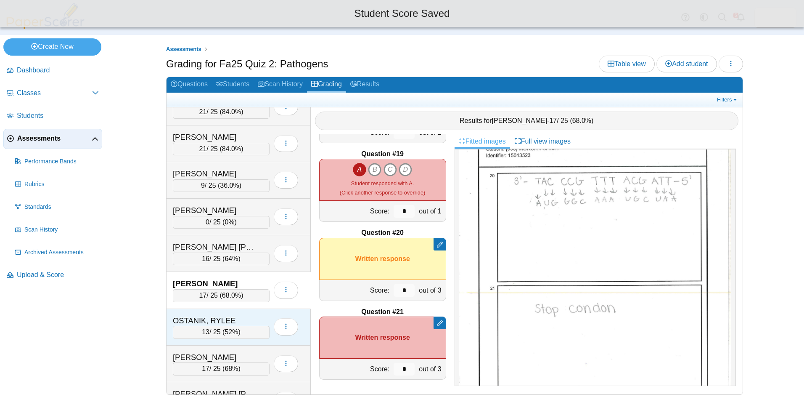
click at [235, 319] on div "OSTANIK, RYLEE" at bounding box center [215, 320] width 84 height 11
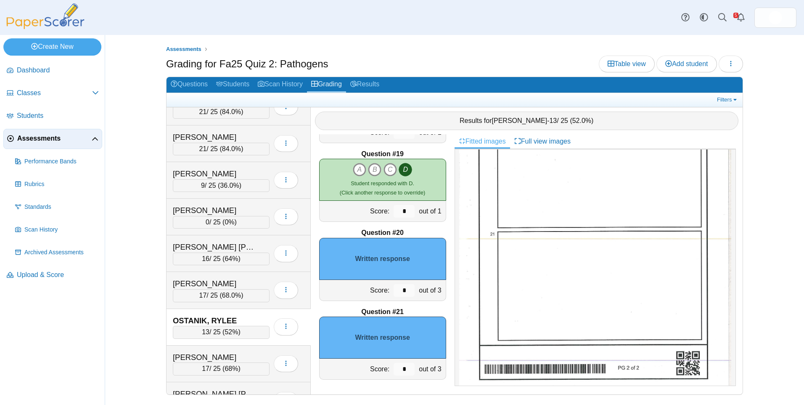
scroll to position [348, 0]
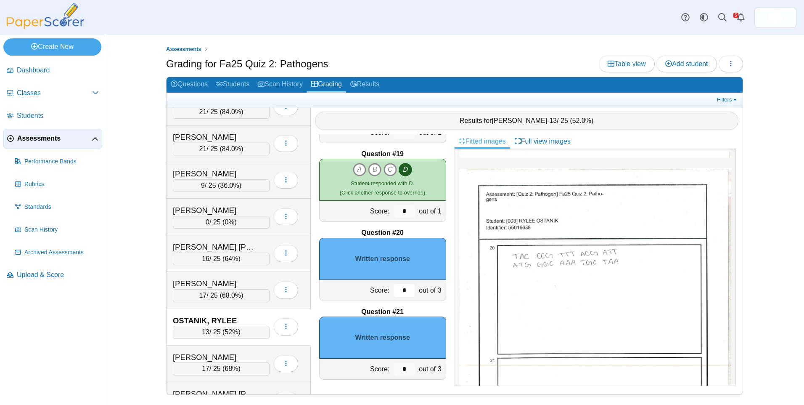
drag, startPoint x: 405, startPoint y: 295, endPoint x: 394, endPoint y: 290, distance: 11.7
click at [394, 294] on input "*" at bounding box center [404, 290] width 21 height 13
type input "*"
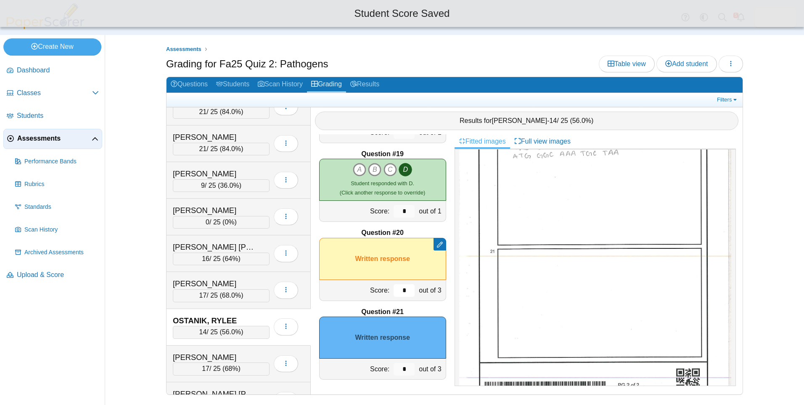
scroll to position [474, 0]
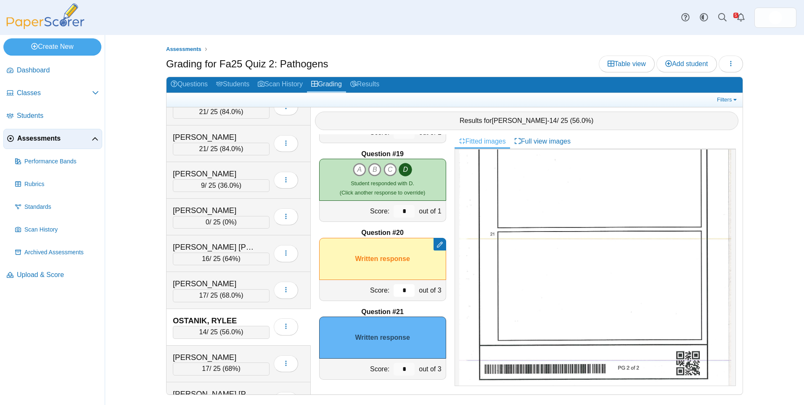
type input "*"
drag, startPoint x: 400, startPoint y: 361, endPoint x: 387, endPoint y: 364, distance: 13.3
click at [392, 364] on div "*" at bounding box center [404, 368] width 25 height 21
click at [383, 367] on div "Score: * out of 3" at bounding box center [382, 368] width 127 height 21
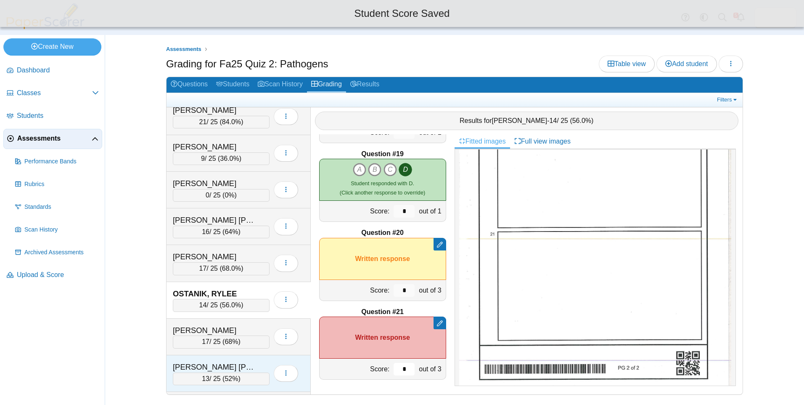
scroll to position [799, 0]
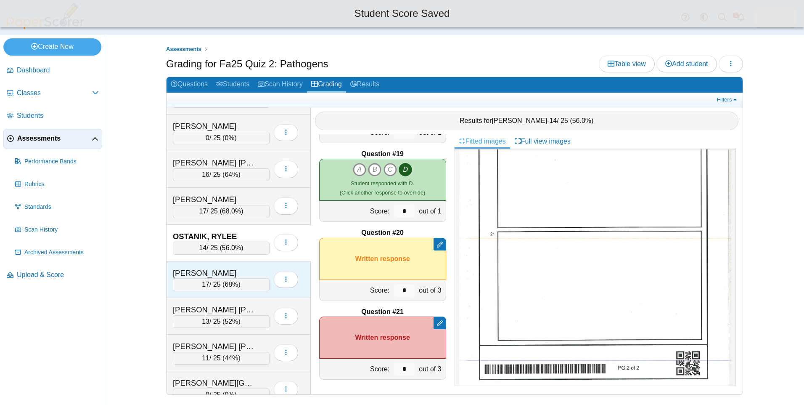
click at [233, 264] on div "PARKER, MACY 17 / 25 ( 68% ) Loading…" at bounding box center [239, 279] width 144 height 37
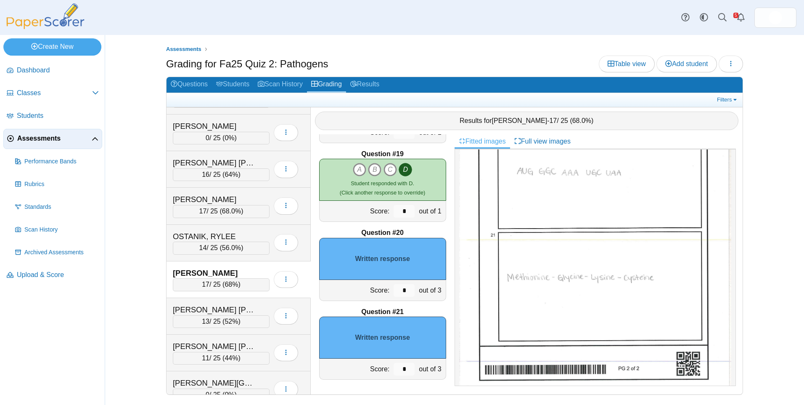
scroll to position [482, 0]
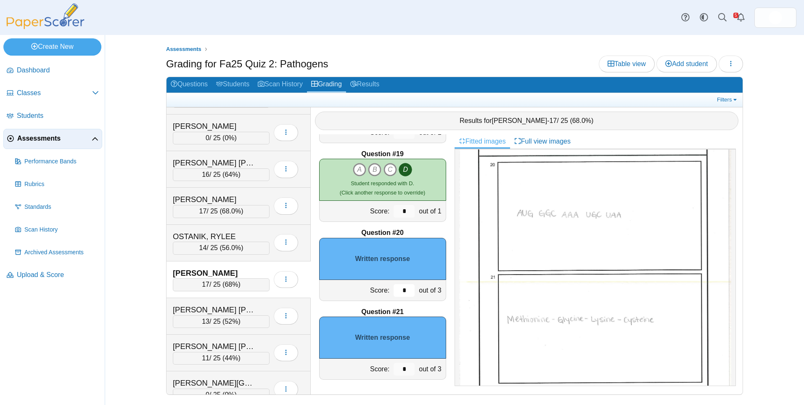
drag, startPoint x: 411, startPoint y: 290, endPoint x: 416, endPoint y: 288, distance: 5.3
click at [416, 288] on div "Score: * out of 3" at bounding box center [382, 290] width 127 height 21
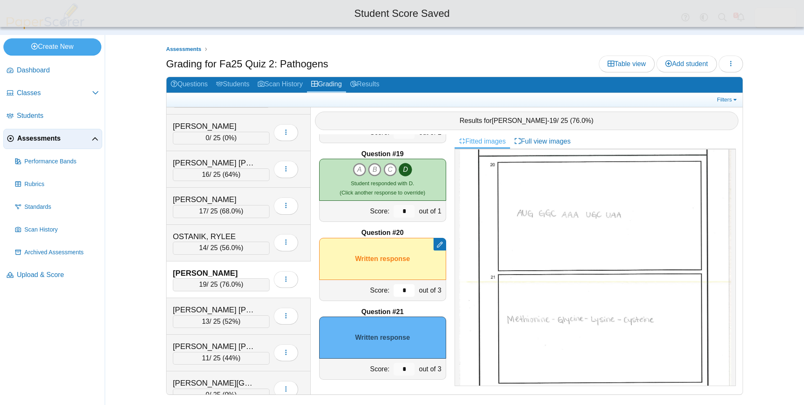
type input "*"
drag, startPoint x: 399, startPoint y: 371, endPoint x: 392, endPoint y: 371, distance: 7.6
click at [394, 371] on input "*" at bounding box center [404, 369] width 21 height 13
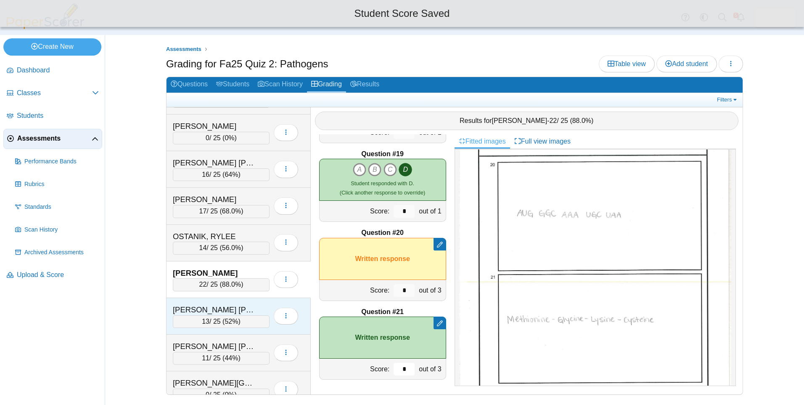
type input "*"
click at [215, 307] on div "[PERSON_NAME] [PERSON_NAME]" at bounding box center [215, 309] width 84 height 11
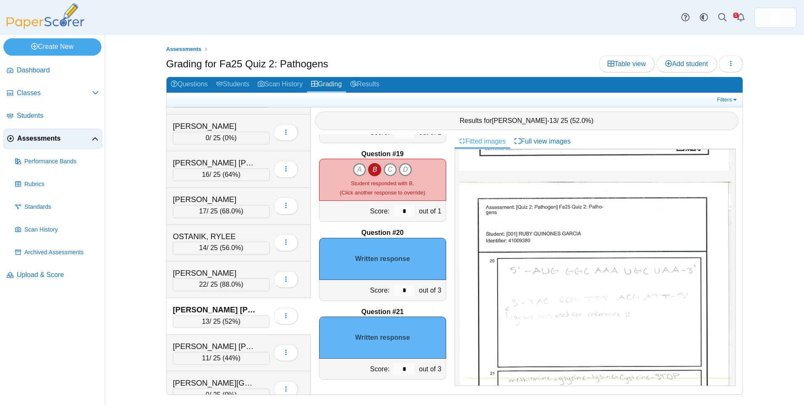
scroll to position [379, 0]
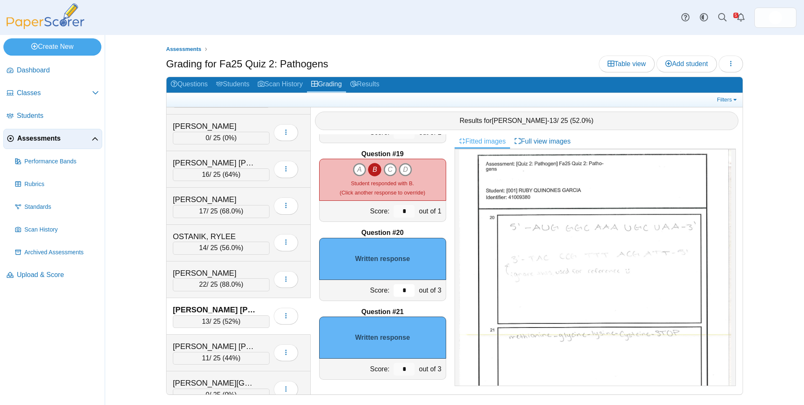
drag, startPoint x: 406, startPoint y: 293, endPoint x: 390, endPoint y: 296, distance: 16.3
click at [394, 296] on input "*" at bounding box center [404, 290] width 21 height 13
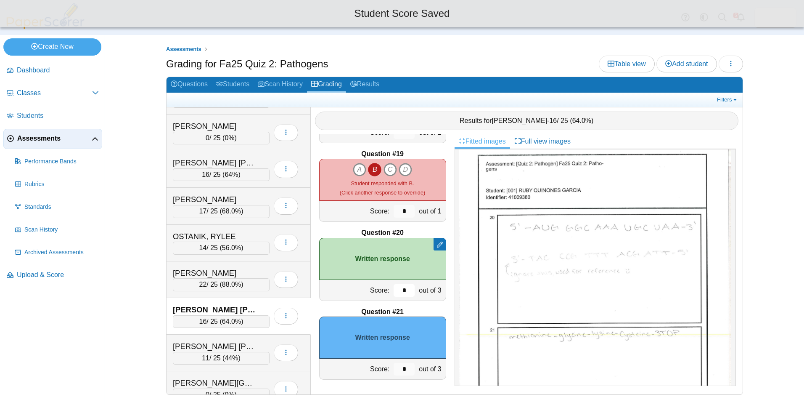
type input "*"
drag, startPoint x: 400, startPoint y: 366, endPoint x: 377, endPoint y: 369, distance: 23.4
click at [376, 371] on div "Score: * out of 3" at bounding box center [382, 368] width 127 height 21
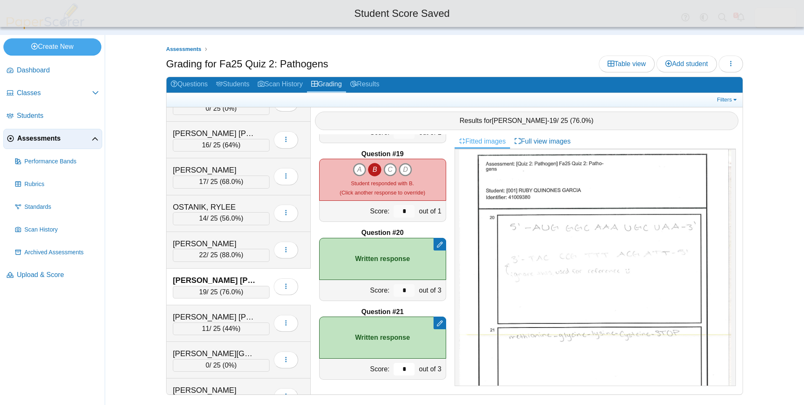
scroll to position [883, 0]
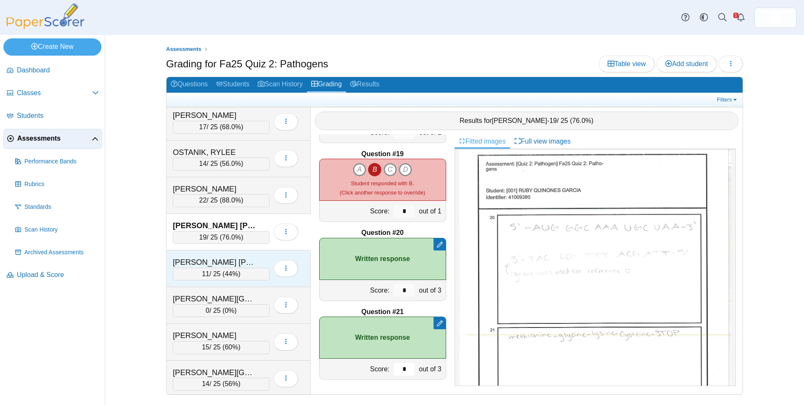
type input "*"
click at [244, 262] on div "[PERSON_NAME] [PERSON_NAME]" at bounding box center [215, 262] width 84 height 11
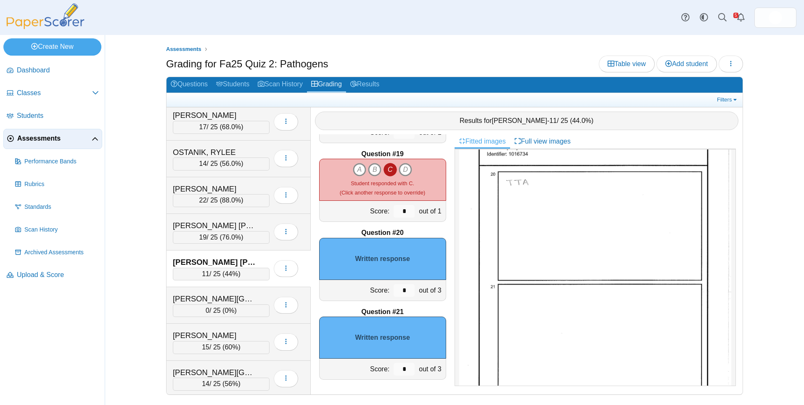
scroll to position [474, 0]
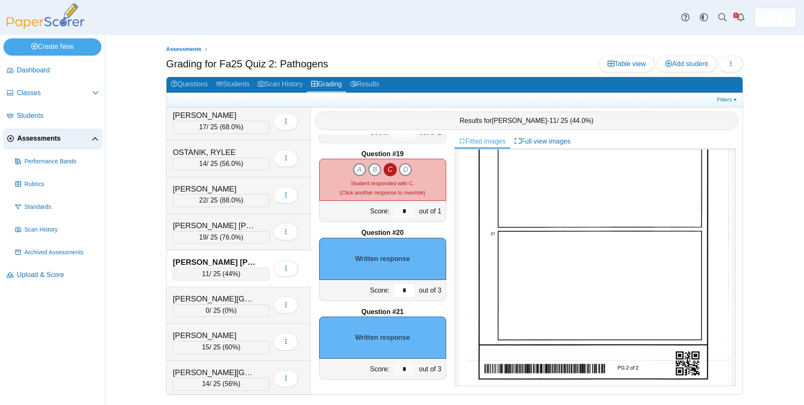
click at [392, 289] on div "*" at bounding box center [404, 290] width 25 height 21
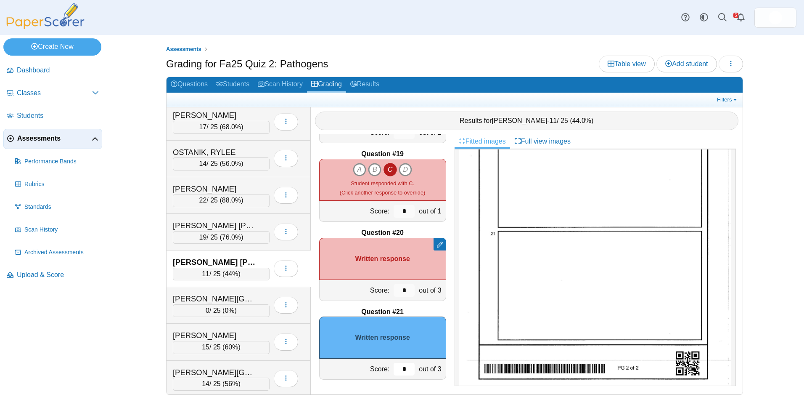
drag, startPoint x: 398, startPoint y: 368, endPoint x: 393, endPoint y: 364, distance: 5.9
click at [384, 368] on div "Score: * out of 3" at bounding box center [382, 368] width 127 height 21
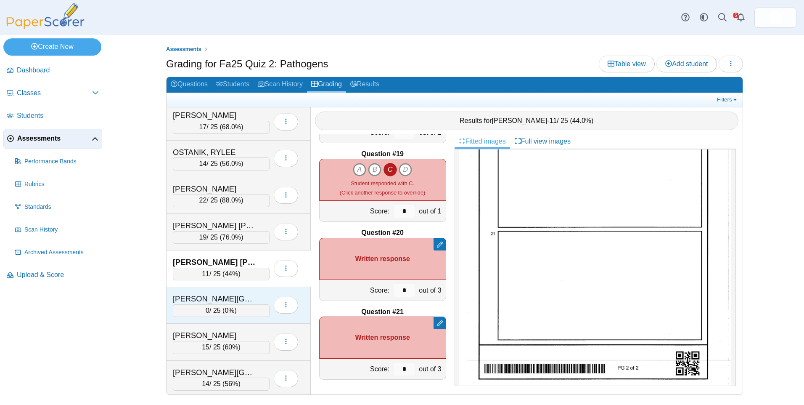
click at [226, 296] on div "SANFORD, FRANCISCO" at bounding box center [215, 298] width 84 height 11
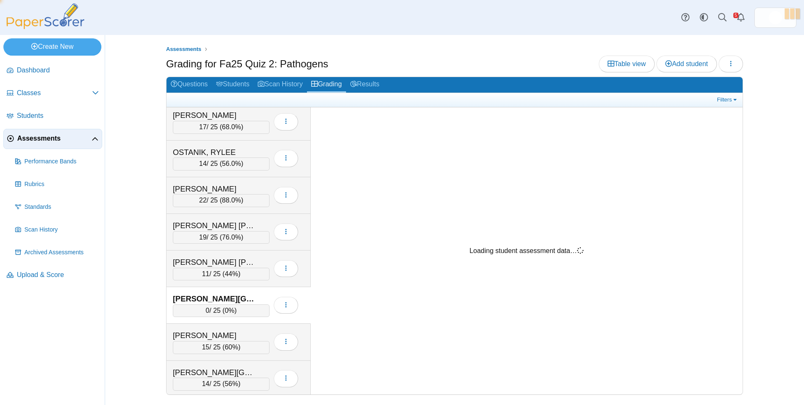
scroll to position [0, 0]
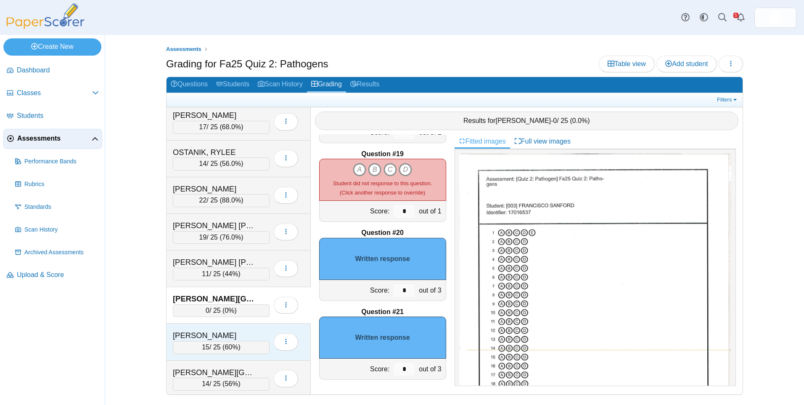
click at [252, 340] on div "[PERSON_NAME]" at bounding box center [215, 335] width 84 height 11
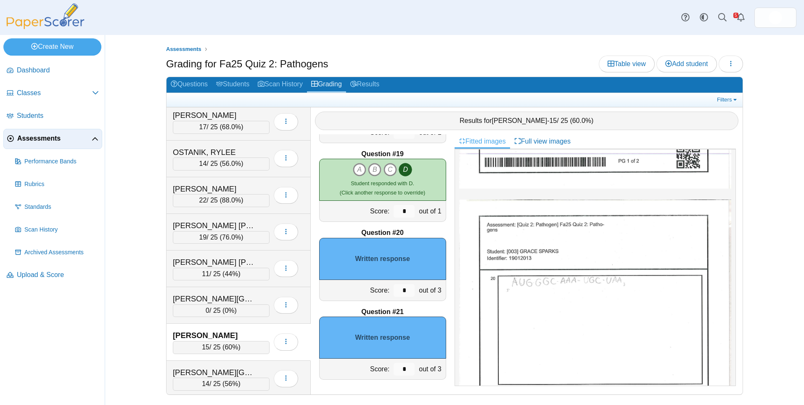
scroll to position [337, 0]
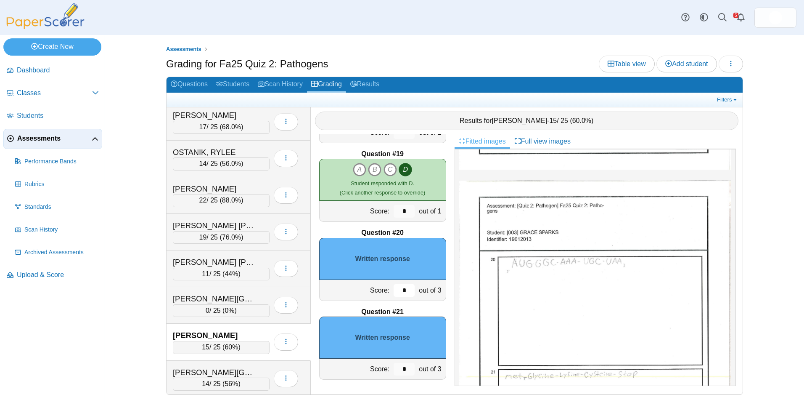
click at [381, 291] on div "Score: * out of 3" at bounding box center [382, 290] width 127 height 21
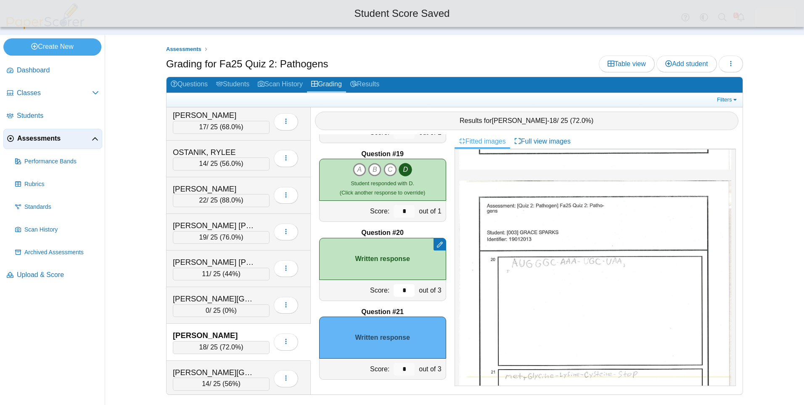
type input "*"
drag, startPoint x: 398, startPoint y: 368, endPoint x: 384, endPoint y: 368, distance: 13.0
click at [392, 368] on div "*" at bounding box center [404, 368] width 25 height 21
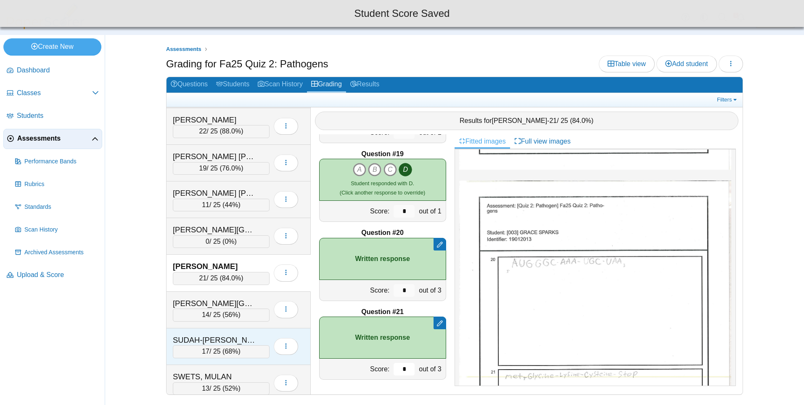
scroll to position [967, 0]
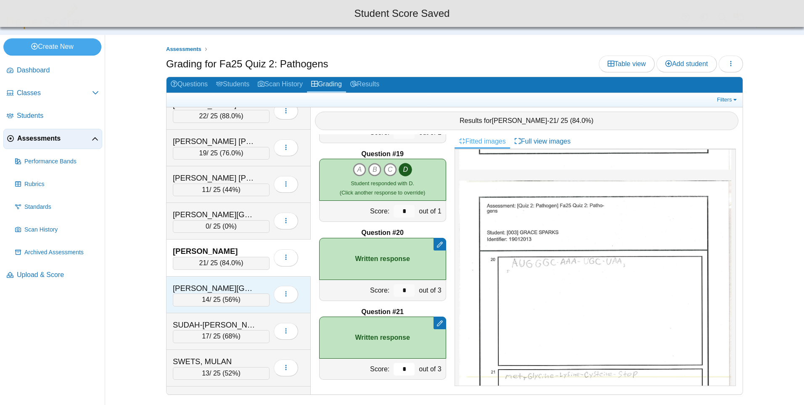
type input "*"
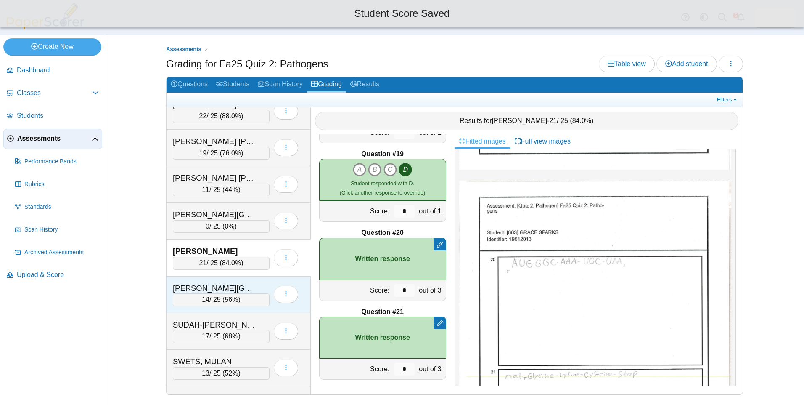
click at [226, 287] on div "[PERSON_NAME][GEOGRAPHIC_DATA]" at bounding box center [215, 288] width 84 height 11
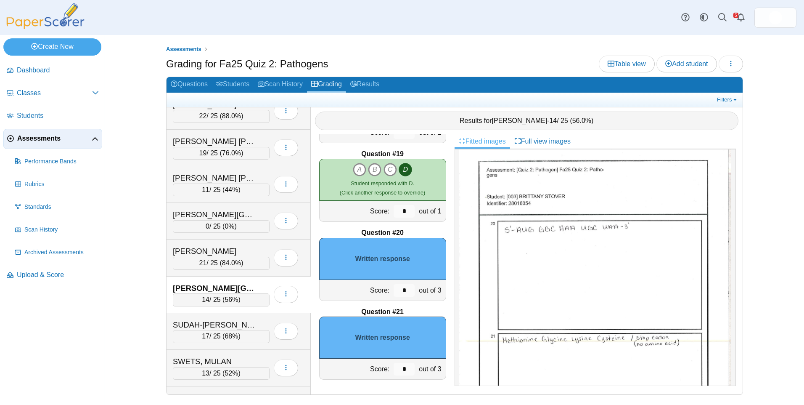
scroll to position [429, 0]
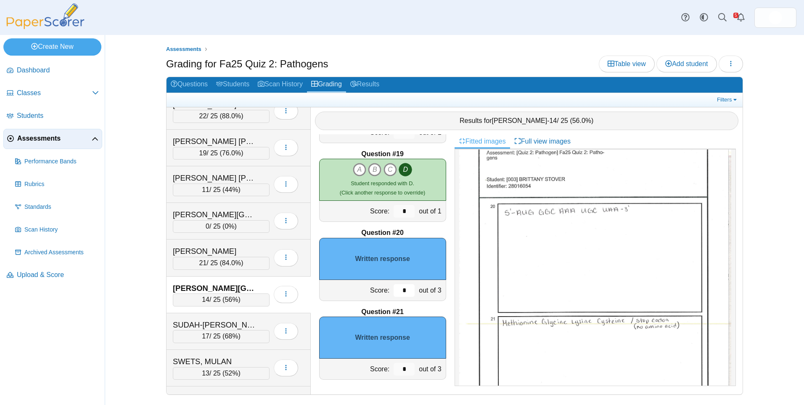
drag, startPoint x: 398, startPoint y: 292, endPoint x: 373, endPoint y: 297, distance: 25.7
click at [394, 292] on input "*" at bounding box center [404, 290] width 21 height 13
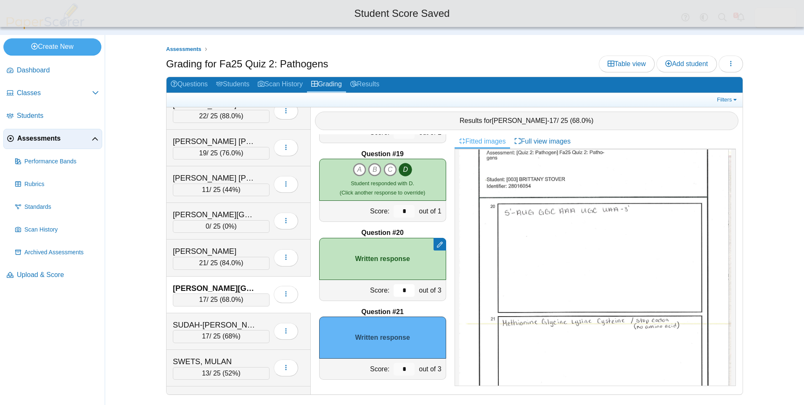
type input "*"
drag, startPoint x: 399, startPoint y: 374, endPoint x: 387, endPoint y: 371, distance: 12.5
click at [394, 371] on input "*" at bounding box center [404, 369] width 21 height 13
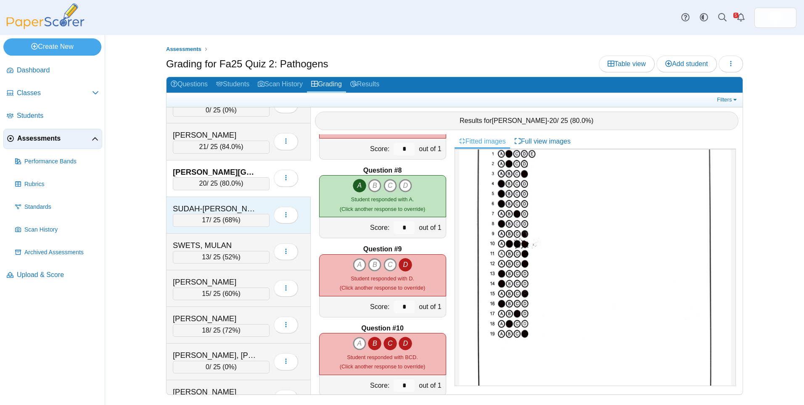
scroll to position [1064, 0]
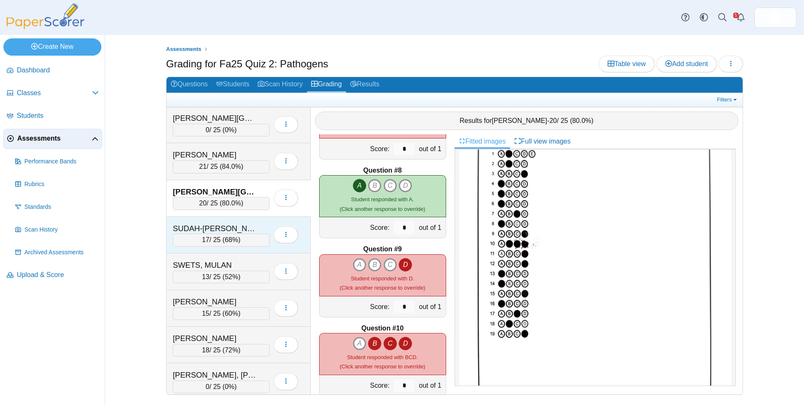
type input "*"
click at [227, 230] on div "SUDAH-[PERSON_NAME]" at bounding box center [215, 228] width 84 height 11
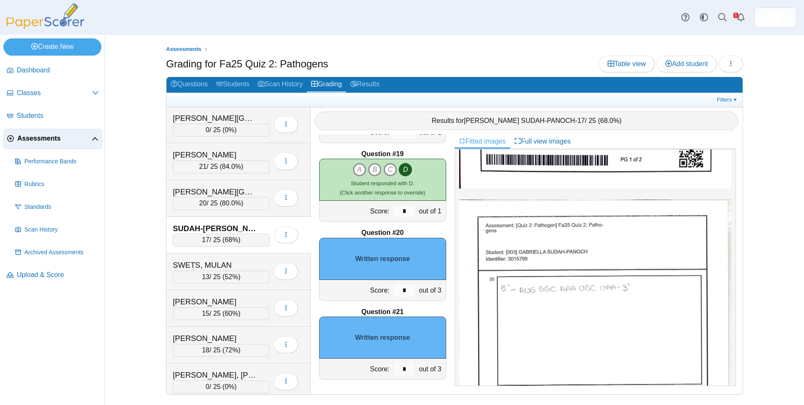
scroll to position [379, 0]
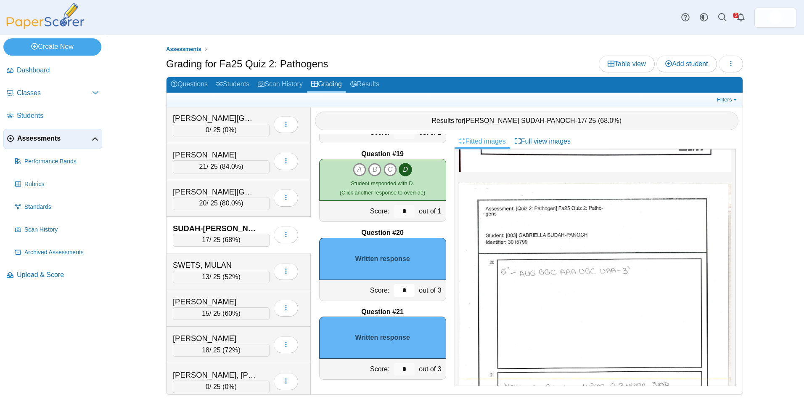
drag, startPoint x: 402, startPoint y: 296, endPoint x: 384, endPoint y: 297, distance: 17.3
click at [399, 295] on input "*" at bounding box center [404, 290] width 21 height 13
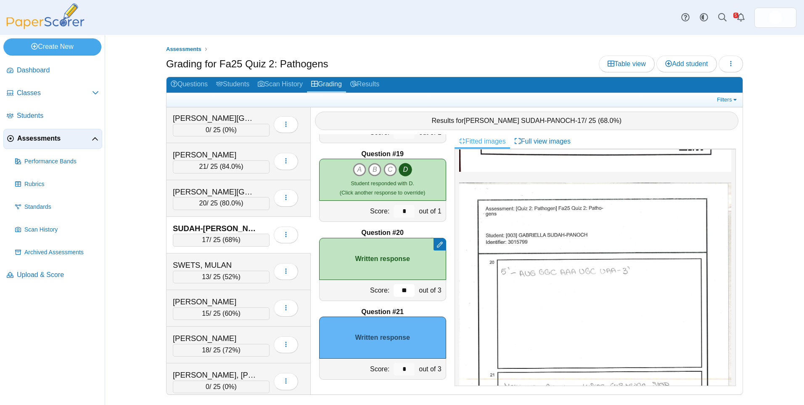
type input "**"
click at [399, 372] on input "*" at bounding box center [404, 369] width 21 height 13
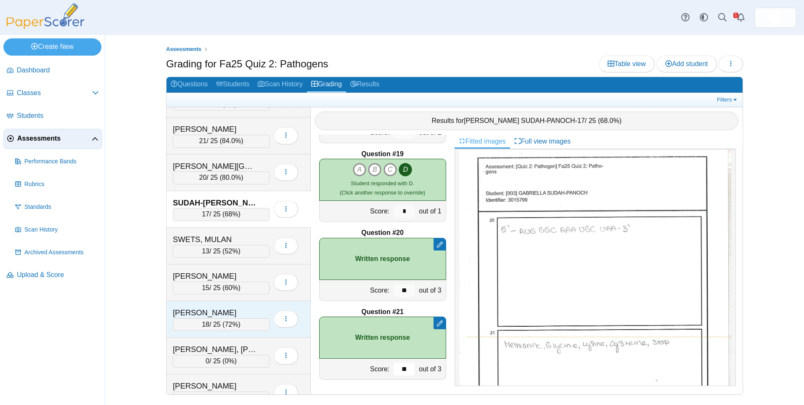
scroll to position [1106, 0]
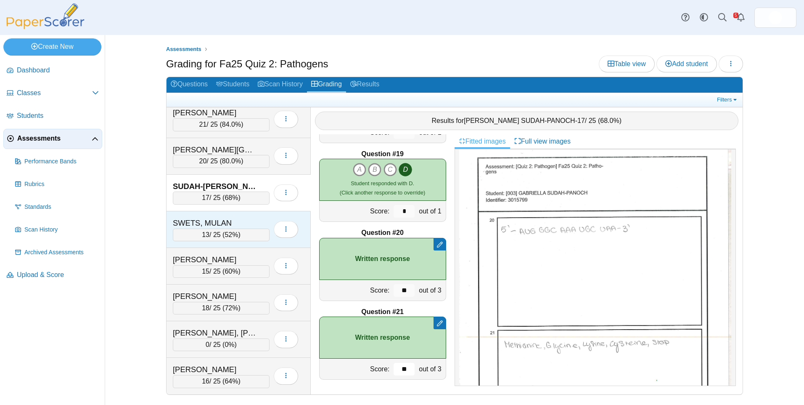
type input "**"
click at [236, 223] on div "SWETS, MULAN" at bounding box center [215, 222] width 84 height 11
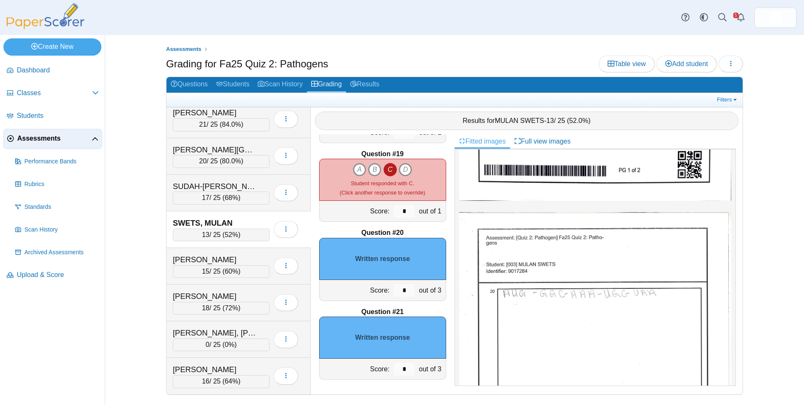
scroll to position [379, 0]
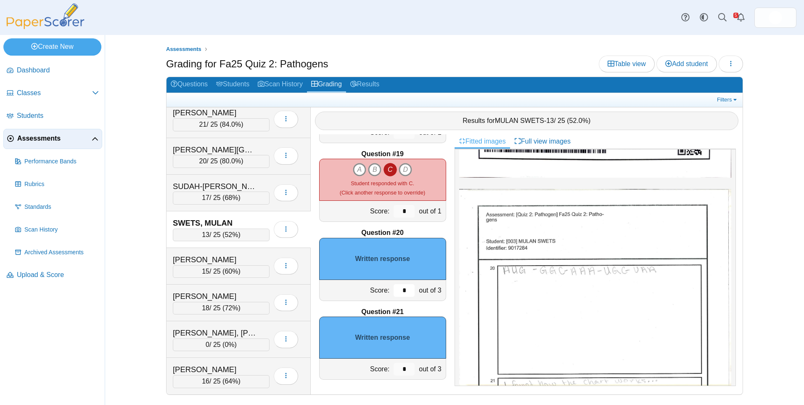
drag, startPoint x: 397, startPoint y: 287, endPoint x: 379, endPoint y: 293, distance: 18.2
click at [394, 289] on input "*" at bounding box center [404, 290] width 21 height 13
drag, startPoint x: 387, startPoint y: 293, endPoint x: 375, endPoint y: 293, distance: 12.2
click at [378, 293] on div "Score: ** out of 3" at bounding box center [382, 290] width 127 height 21
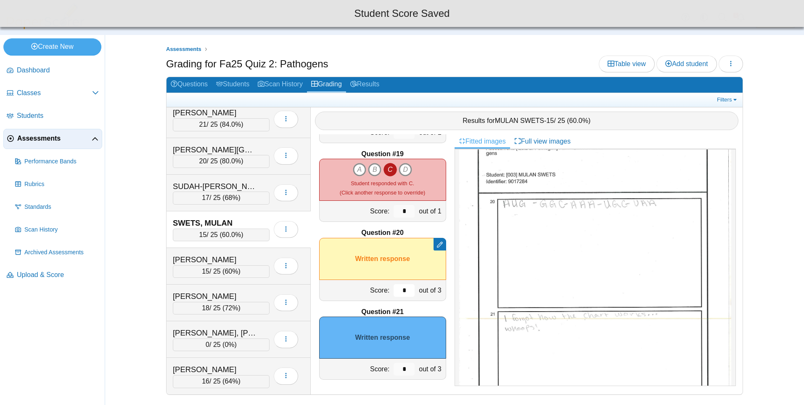
scroll to position [463, 0]
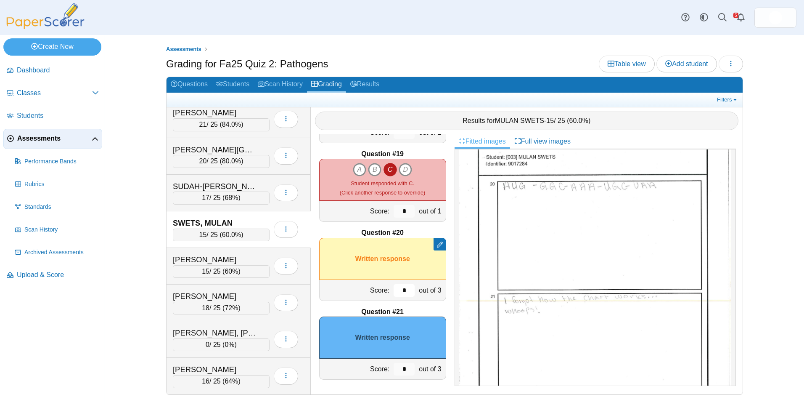
type input "*"
drag, startPoint x: 406, startPoint y: 371, endPoint x: 383, endPoint y: 367, distance: 22.5
click at [384, 369] on div "Score: * out of 3" at bounding box center [382, 368] width 127 height 21
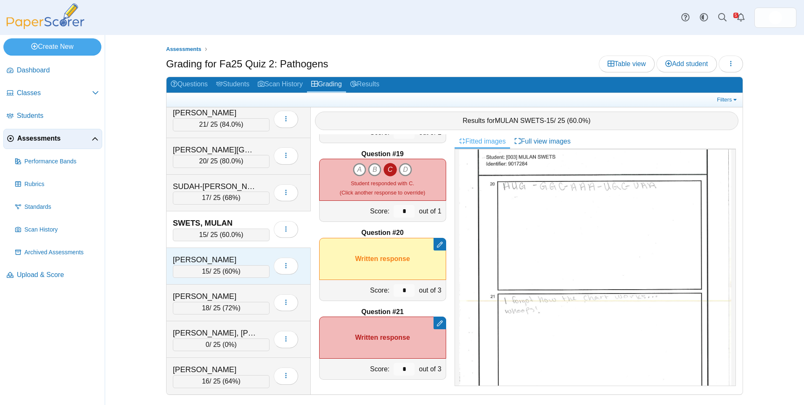
click at [209, 254] on div "[PERSON_NAME]" at bounding box center [215, 259] width 84 height 11
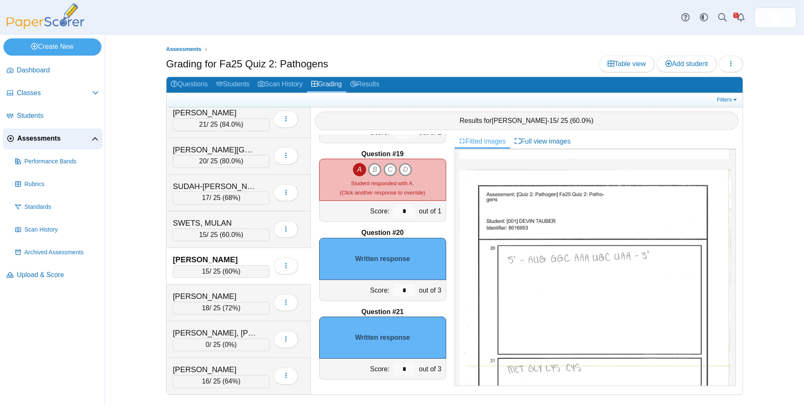
scroll to position [390, 0]
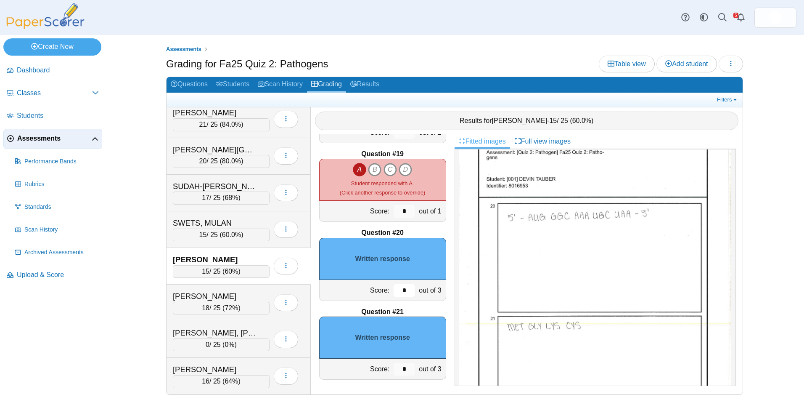
drag, startPoint x: 400, startPoint y: 293, endPoint x: 360, endPoint y: 290, distance: 40.1
click at [359, 293] on div "Score: * out of 3" at bounding box center [382, 290] width 127 height 21
type input "*"
click at [399, 371] on input "*" at bounding box center [404, 369] width 21 height 13
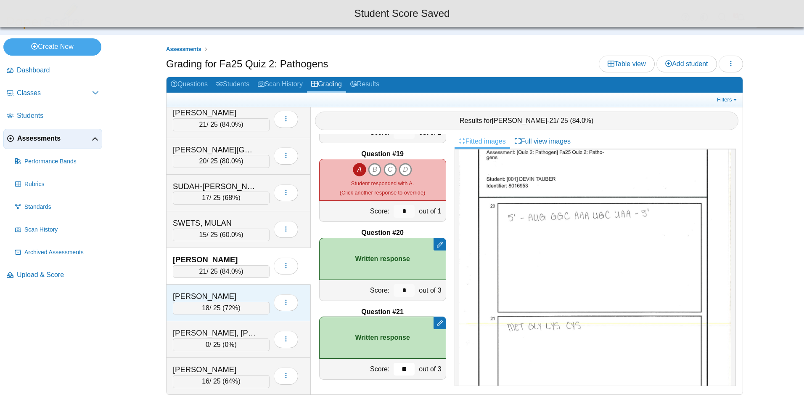
type input "**"
click at [220, 295] on div "[PERSON_NAME]" at bounding box center [215, 296] width 84 height 11
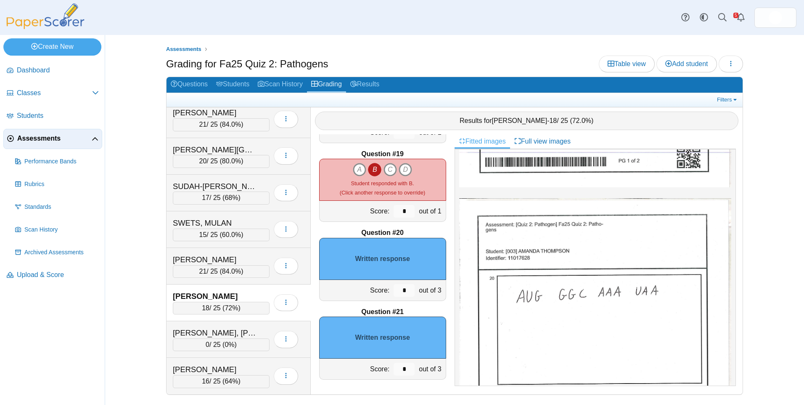
scroll to position [337, 0]
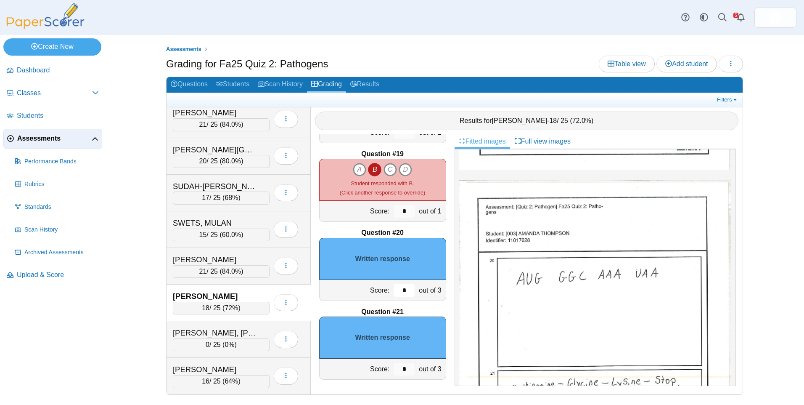
drag, startPoint x: 398, startPoint y: 292, endPoint x: 376, endPoint y: 292, distance: 21.5
click at [379, 293] on div "Score: * out of 3" at bounding box center [382, 290] width 127 height 21
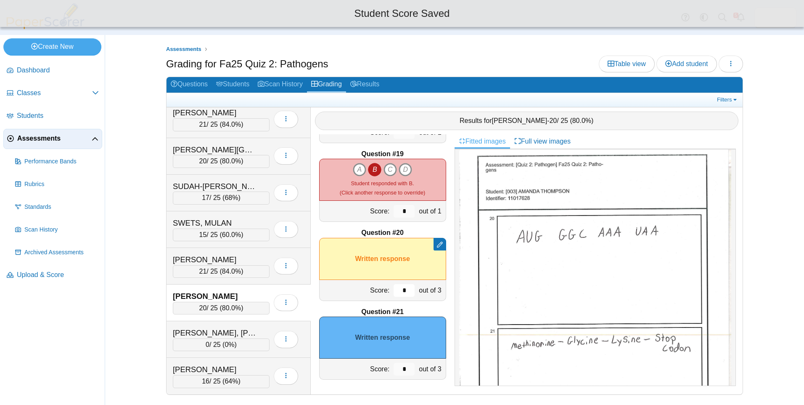
type input "*"
drag, startPoint x: 400, startPoint y: 371, endPoint x: 385, endPoint y: 372, distance: 15.7
click at [394, 372] on input "*" at bounding box center [404, 369] width 21 height 13
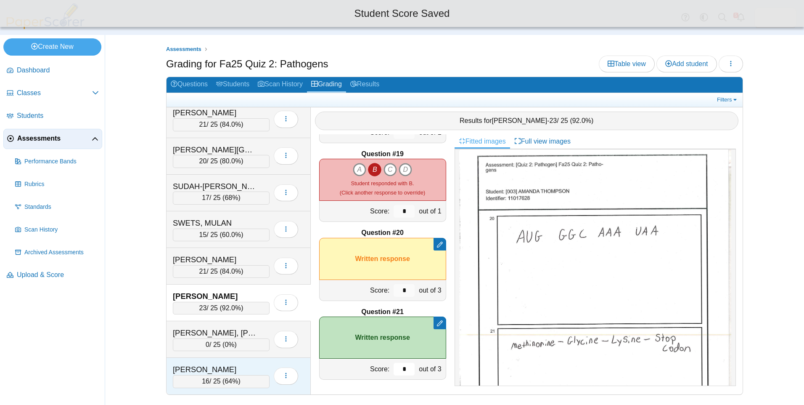
type input "*"
drag, startPoint x: 238, startPoint y: 371, endPoint x: 278, endPoint y: 356, distance: 42.5
click at [239, 371] on div "[PERSON_NAME]" at bounding box center [215, 369] width 84 height 11
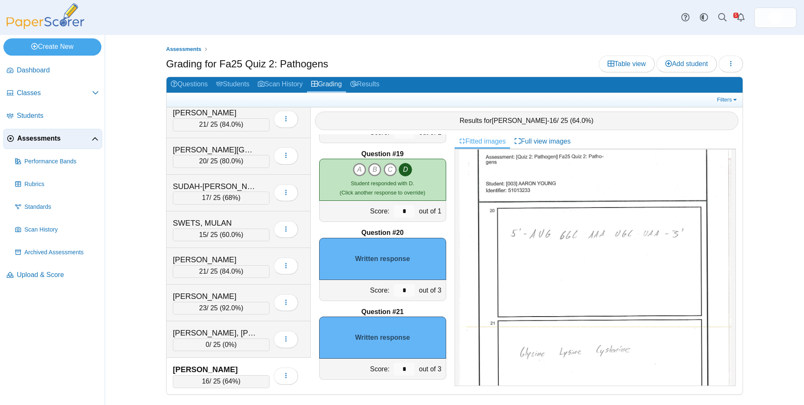
scroll to position [265, 0]
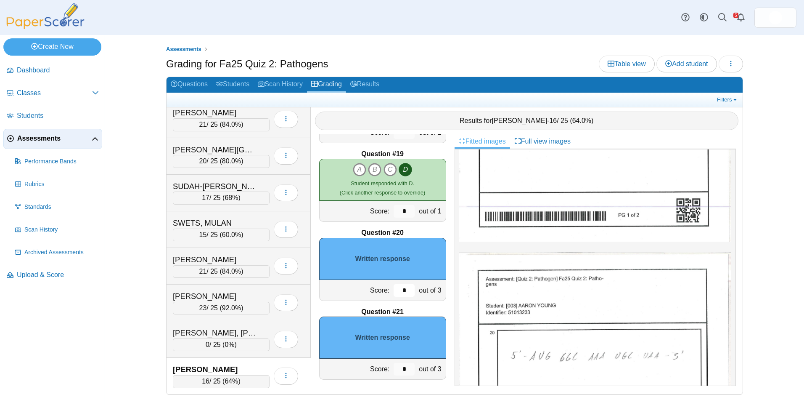
drag, startPoint x: 401, startPoint y: 295, endPoint x: 365, endPoint y: 295, distance: 36.2
click at [392, 294] on div "*" at bounding box center [404, 290] width 25 height 21
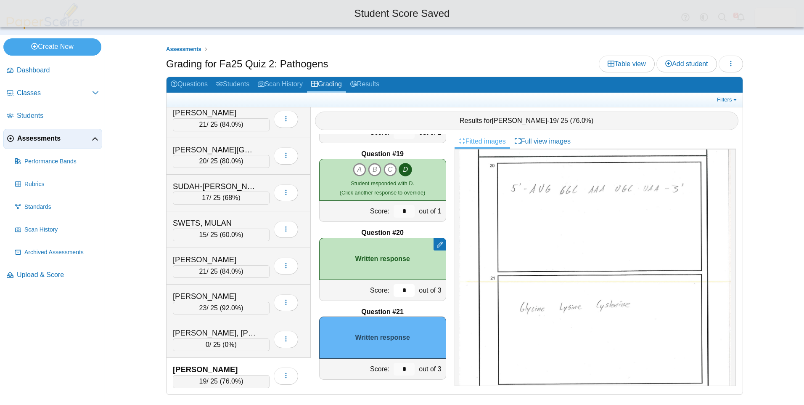
scroll to position [433, 0]
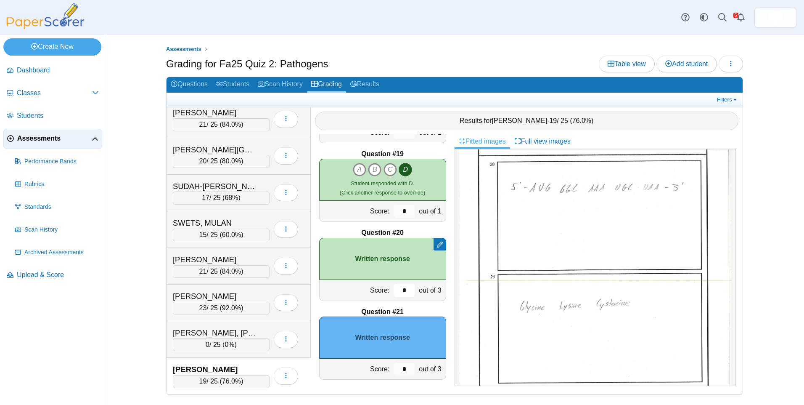
type input "*"
drag, startPoint x: 402, startPoint y: 369, endPoint x: 388, endPoint y: 368, distance: 13.9
click at [394, 368] on input "*" at bounding box center [404, 369] width 21 height 13
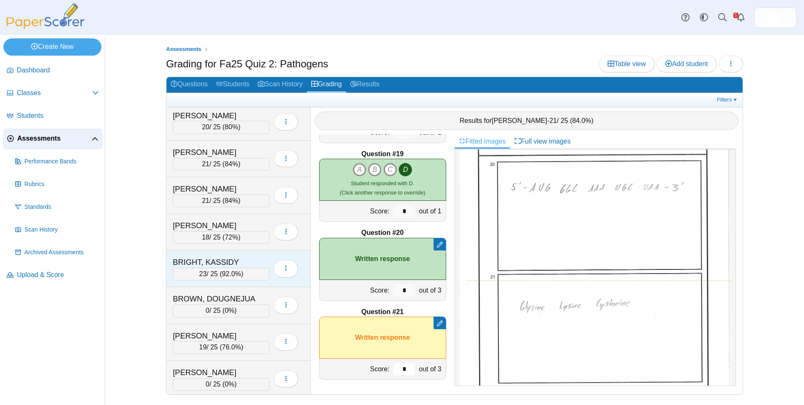
scroll to position [0, 0]
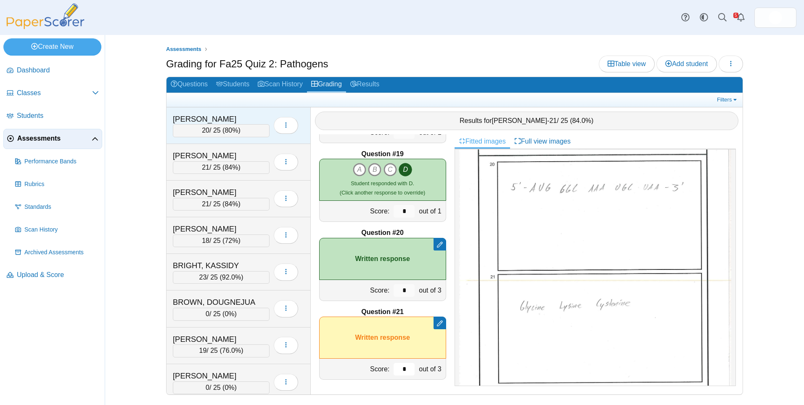
type input "*"
click at [246, 121] on div "[PERSON_NAME]" at bounding box center [215, 119] width 84 height 11
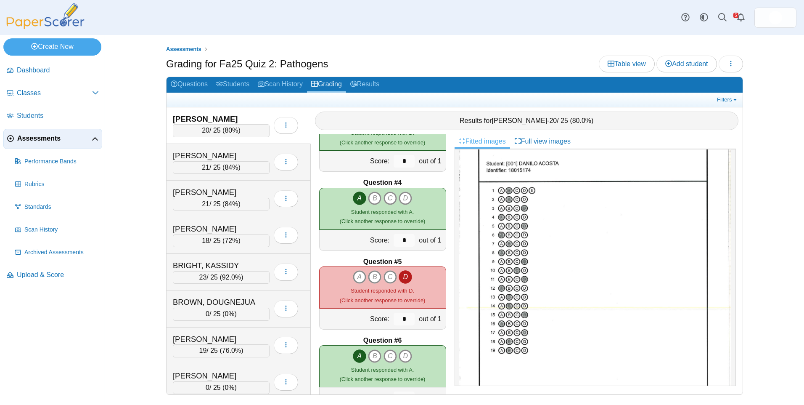
scroll to position [294, 0]
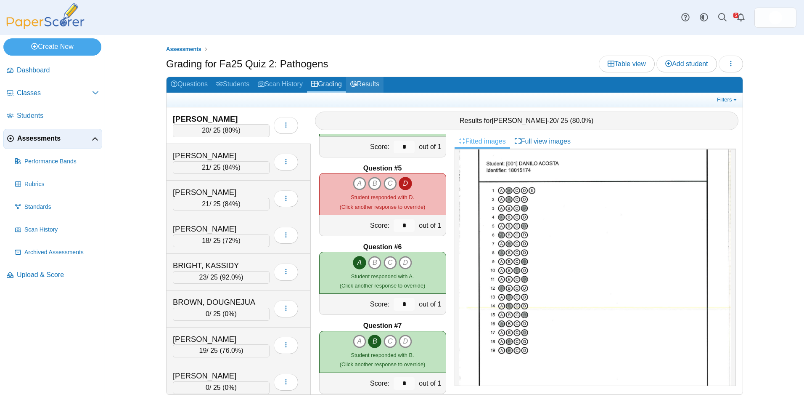
click at [365, 82] on link "Results" at bounding box center [364, 85] width 37 height 16
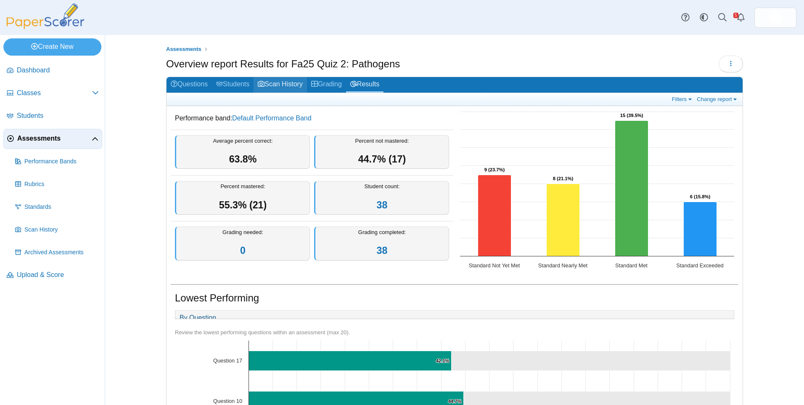
click at [272, 82] on link "Scan History" at bounding box center [280, 85] width 53 height 16
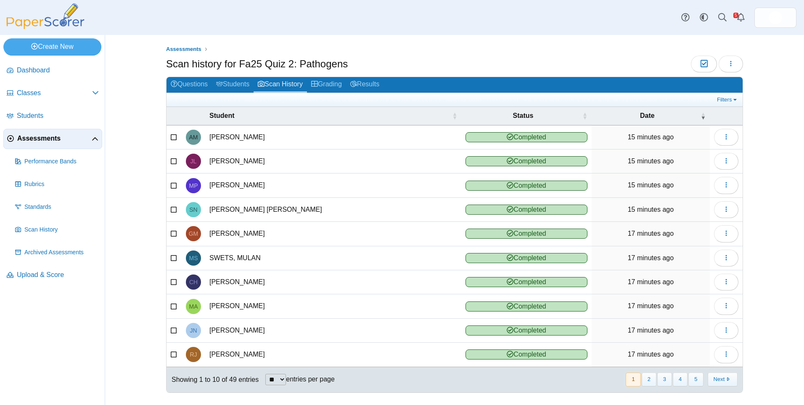
click at [239, 86] on link "Students" at bounding box center [233, 85] width 42 height 16
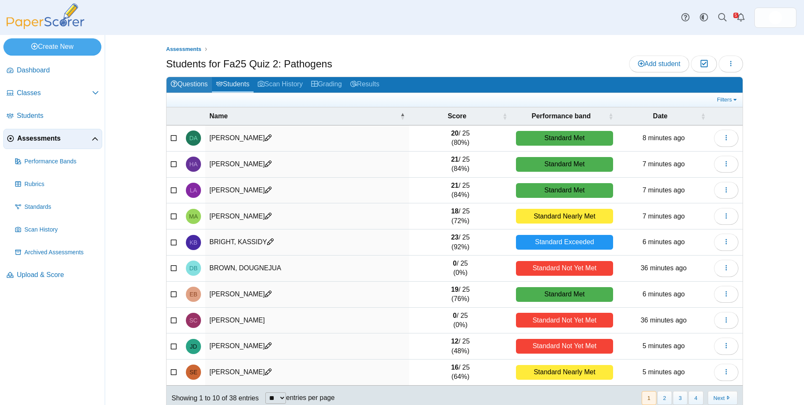
click at [192, 90] on link "Questions" at bounding box center [189, 85] width 45 height 16
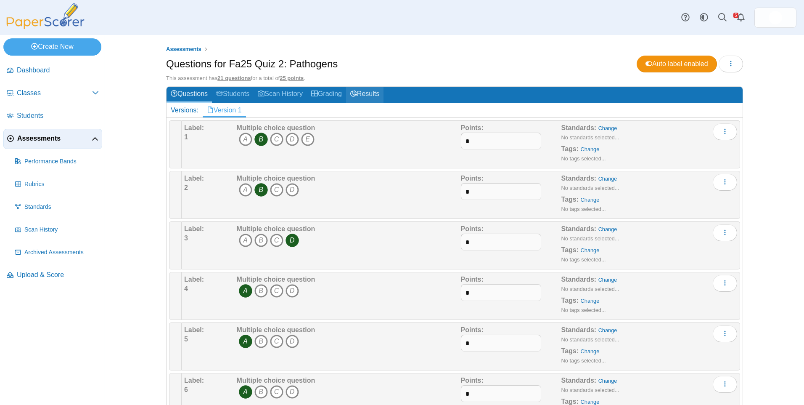
click at [368, 93] on link "Results" at bounding box center [364, 95] width 37 height 16
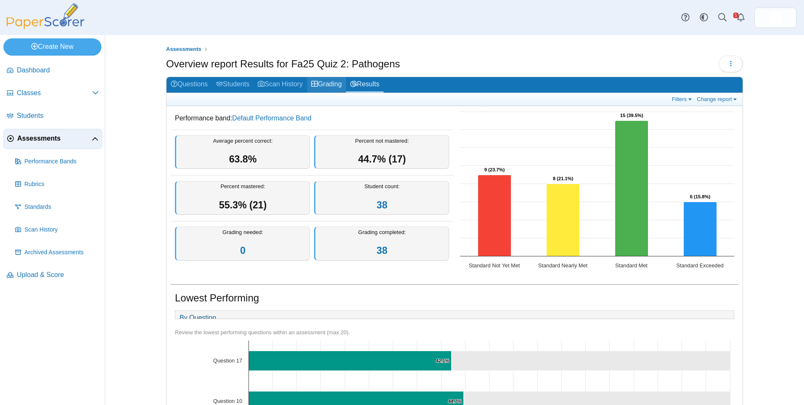
click at [321, 82] on link "Grading" at bounding box center [326, 85] width 39 height 16
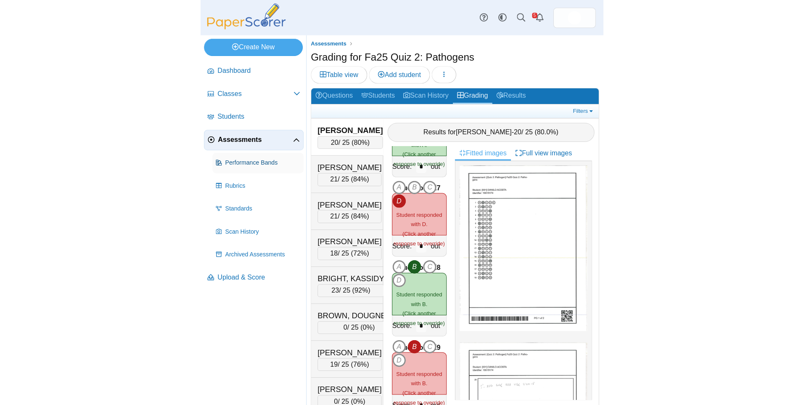
scroll to position [1220, 0]
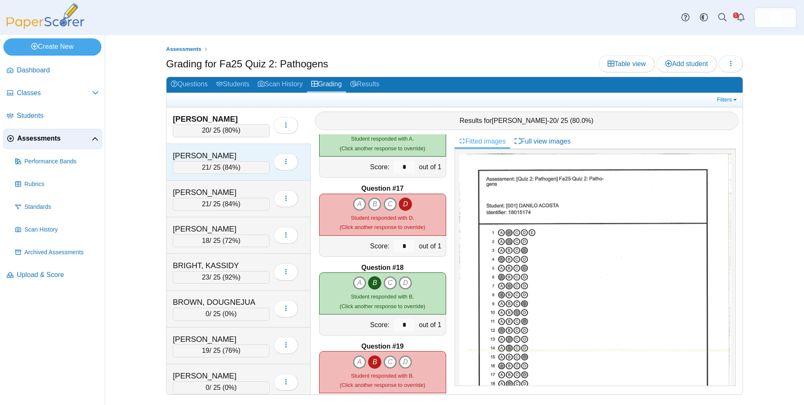
click at [204, 154] on div "[PERSON_NAME]" at bounding box center [215, 155] width 84 height 11
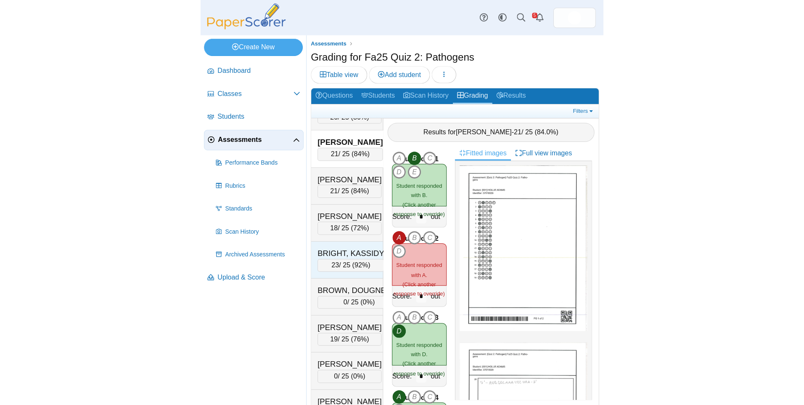
scroll to position [42, 0]
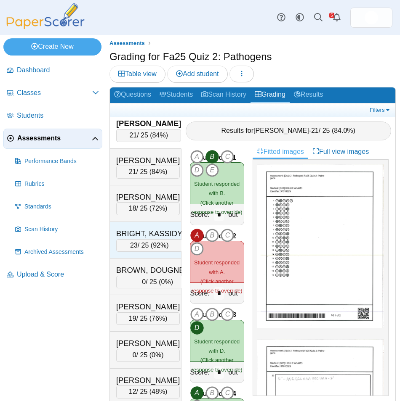
click at [148, 233] on div "BRIGHT, KASSIDY" at bounding box center [149, 233] width 66 height 11
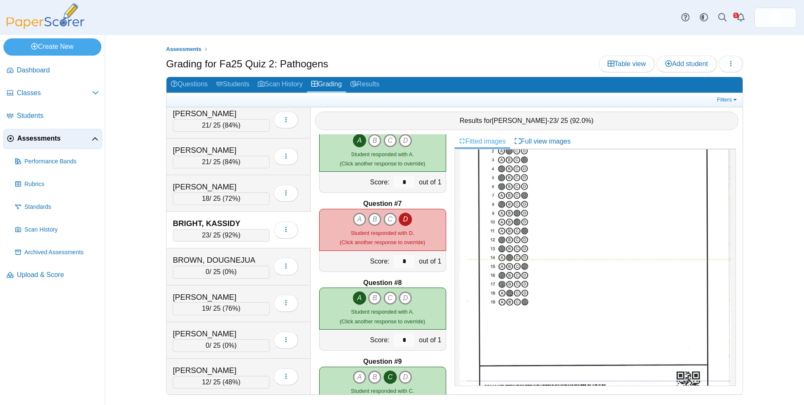
scroll to position [84, 0]
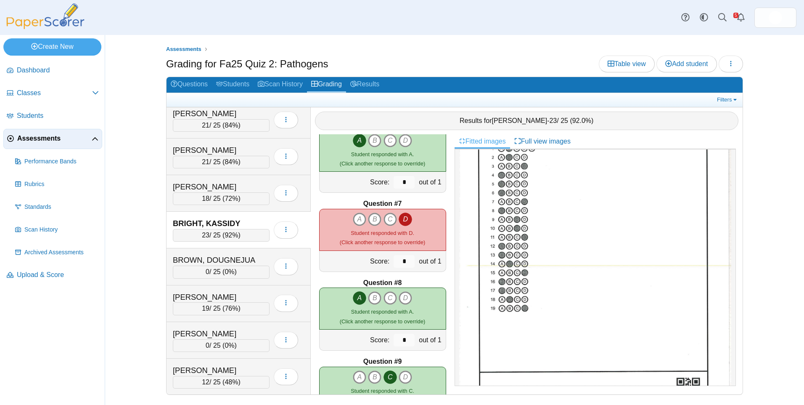
click at [535, 40] on div "Assessments Grading for Fa25 Quiz 2: Pathogens Table view Add student Loading… …" at bounding box center [454, 220] width 631 height 370
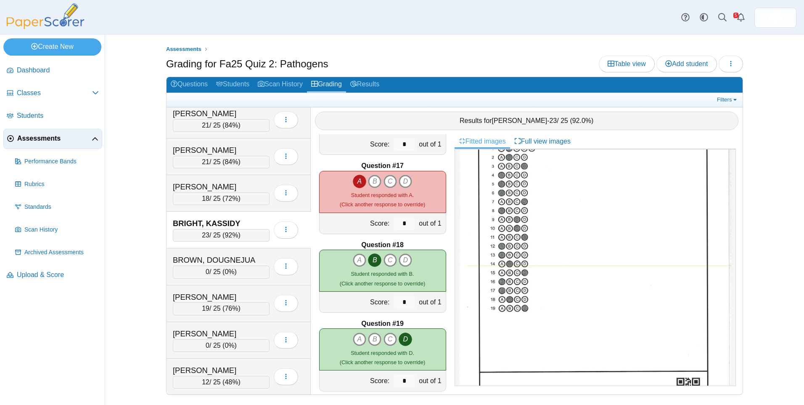
scroll to position [1220, 0]
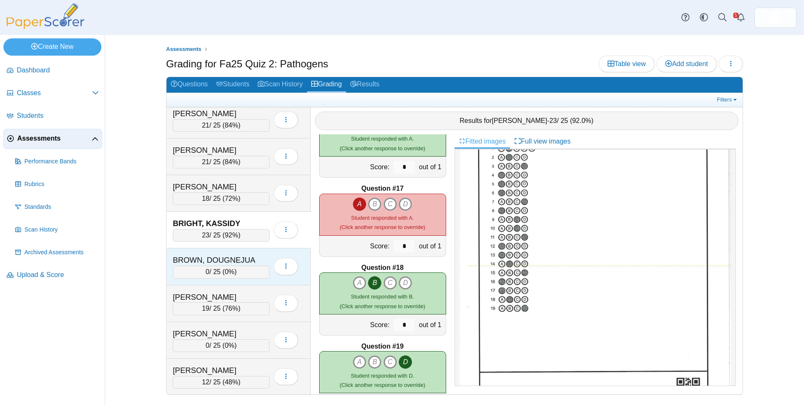
click at [246, 252] on div "BROWN, DOUGNEJUA 0 / 25 ( 0% ) Loading…" at bounding box center [239, 266] width 144 height 37
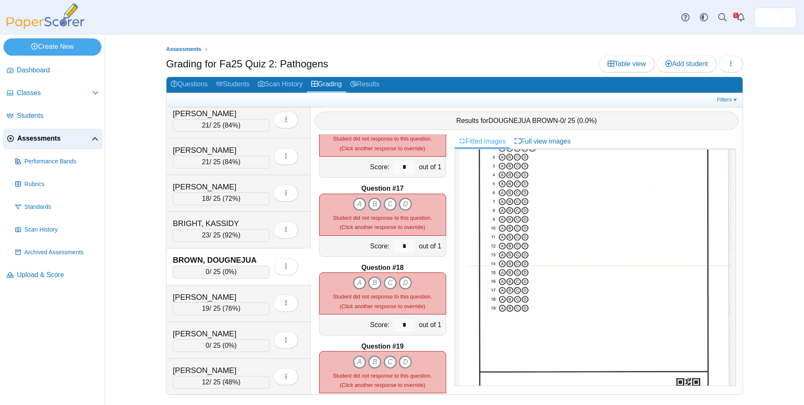
scroll to position [0, 0]
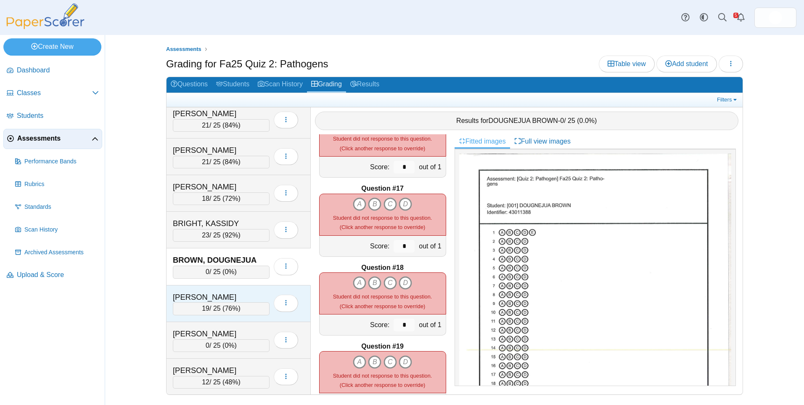
click at [238, 288] on div "[PERSON_NAME] 19 / 25 ( 76% ) Loading…" at bounding box center [239, 303] width 144 height 37
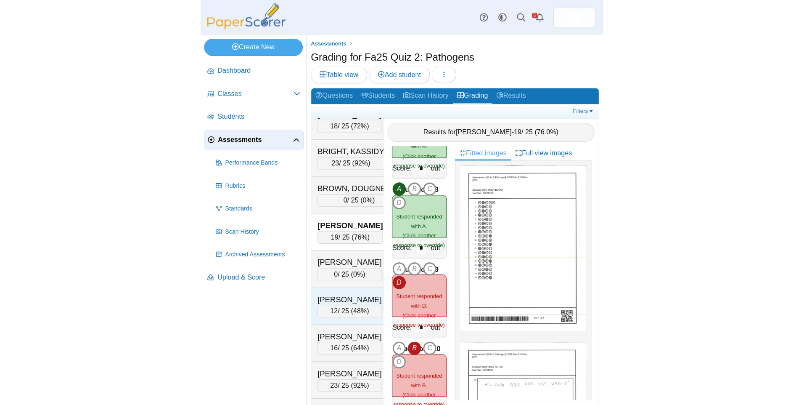
scroll to position [126, 0]
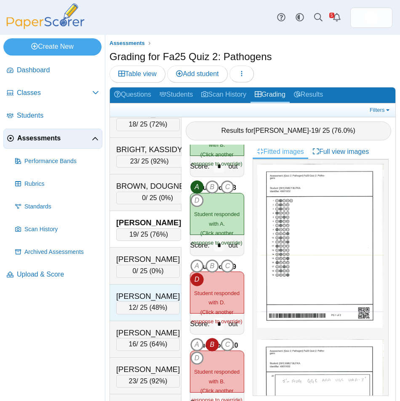
click at [152, 295] on div "[PERSON_NAME]" at bounding box center [148, 296] width 64 height 11
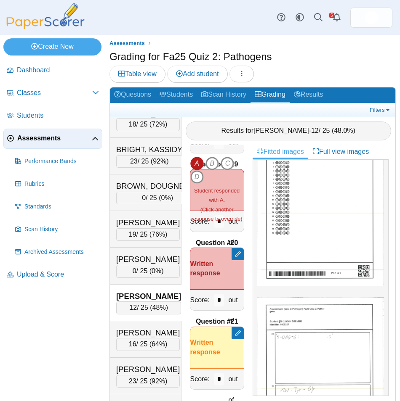
scroll to position [168, 0]
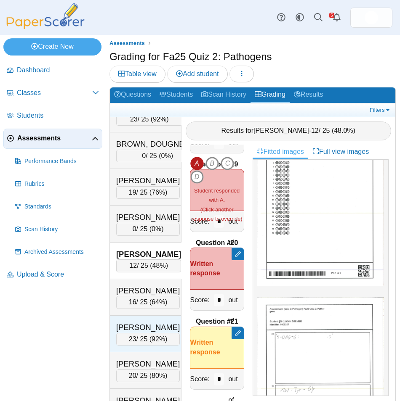
click at [138, 331] on div "[PERSON_NAME]" at bounding box center [148, 327] width 64 height 11
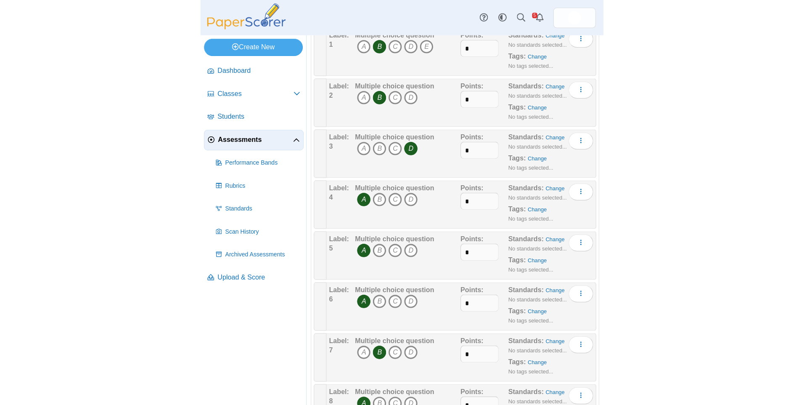
scroll to position [84, 0]
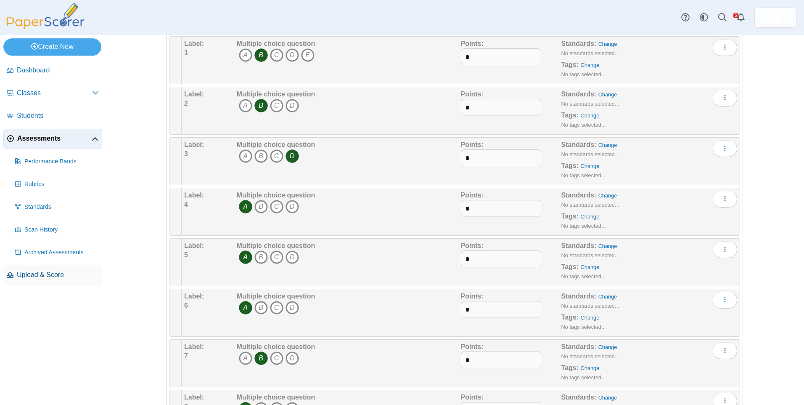
click at [32, 268] on link "Upload & Score" at bounding box center [52, 275] width 99 height 20
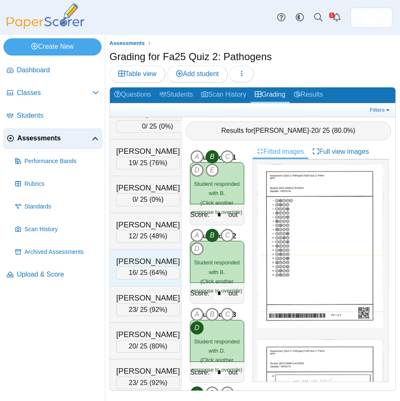
scroll to position [210, 0]
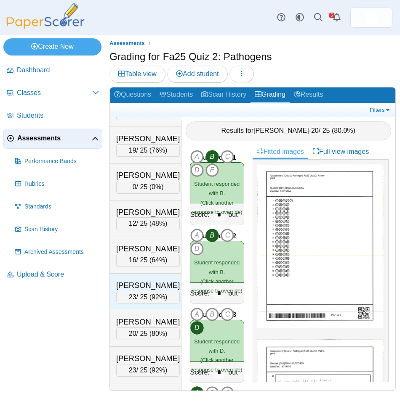
click at [146, 289] on div "[PERSON_NAME]" at bounding box center [148, 285] width 64 height 11
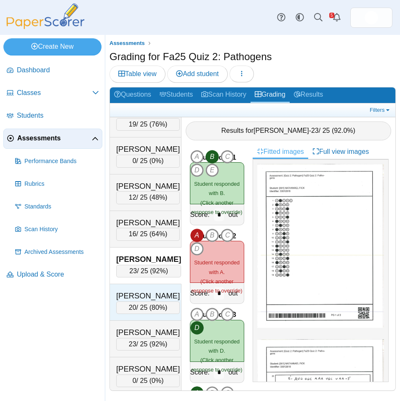
scroll to position [252, 0]
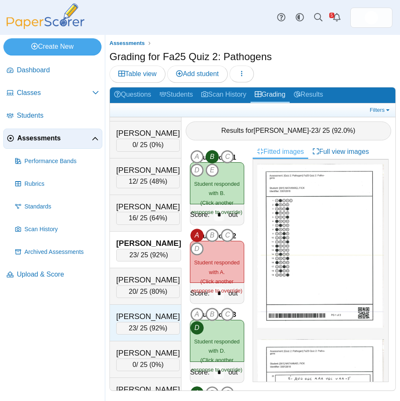
drag, startPoint x: 146, startPoint y: 318, endPoint x: 153, endPoint y: 314, distance: 8.5
click at [146, 318] on div "GILBERT, AMANDA" at bounding box center [148, 316] width 64 height 11
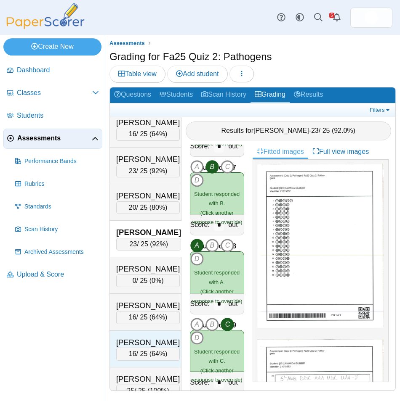
scroll to position [379, 0]
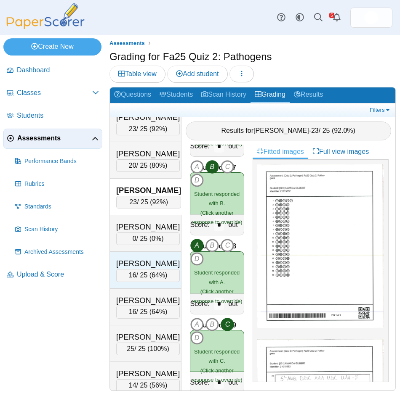
click at [149, 267] on div "HEATH, KAITLIN" at bounding box center [148, 263] width 64 height 11
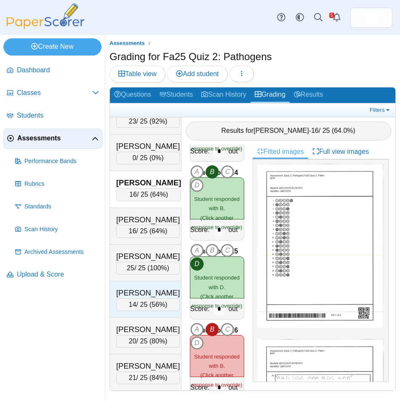
scroll to position [463, 0]
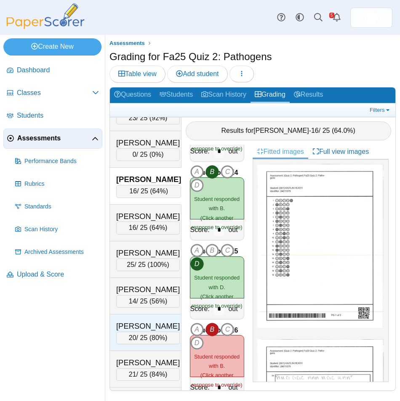
click at [142, 332] on div "20 / 25 ( 80% )" at bounding box center [148, 338] width 64 height 13
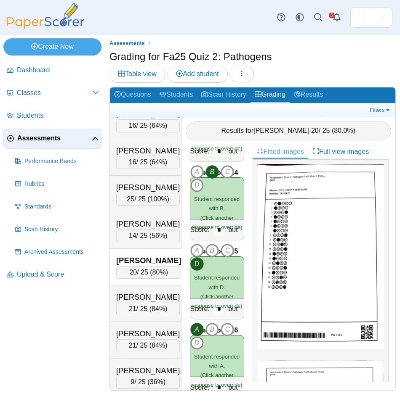
scroll to position [547, 0]
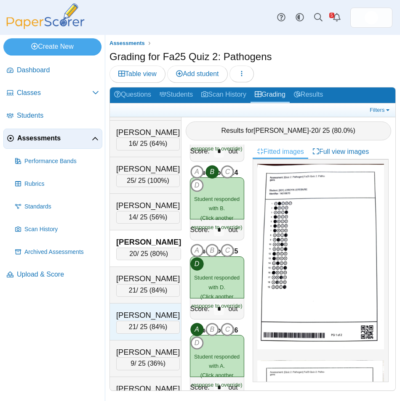
click at [149, 310] on div "MOSER, ALYSSA" at bounding box center [148, 315] width 64 height 11
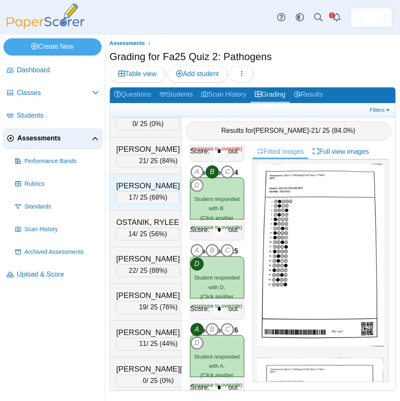
scroll to position [841, 0]
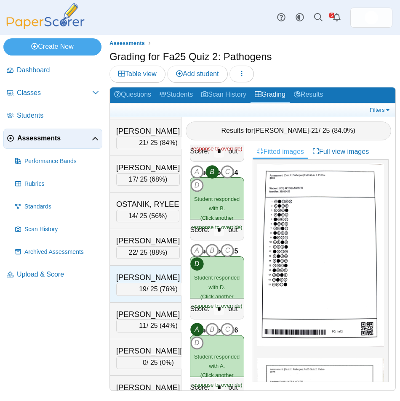
click at [153, 276] on div "QUINONES GARCIA, RUBY" at bounding box center [158, 277] width 84 height 11
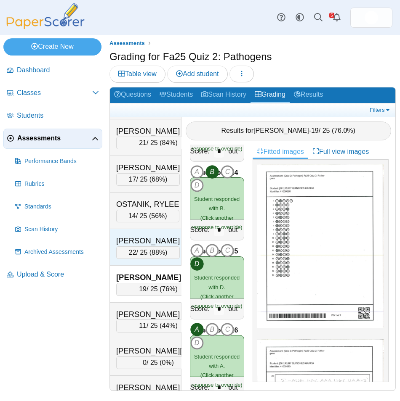
click at [151, 254] on span "88%" at bounding box center [157, 252] width 13 height 7
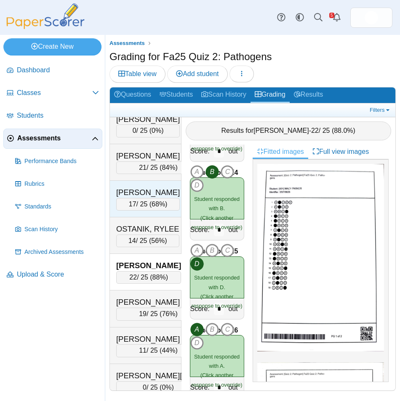
scroll to position [799, 0]
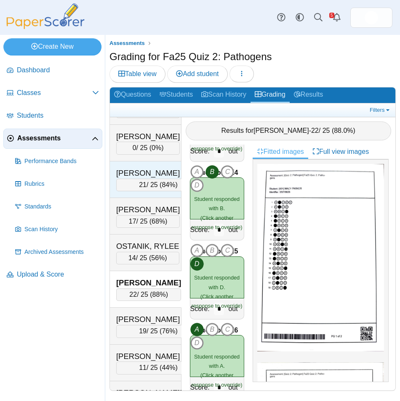
click at [151, 175] on div "NOVOA GUADAMUZ, SARAH" at bounding box center [158, 173] width 84 height 11
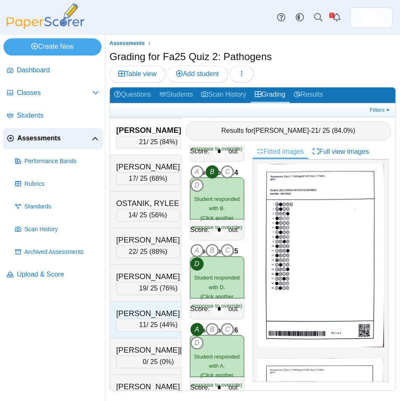
scroll to position [841, 0]
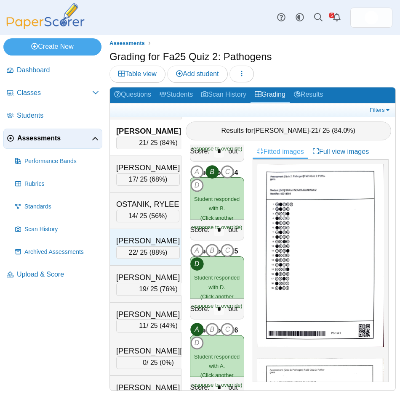
click at [152, 236] on div "[PERSON_NAME]" at bounding box center [148, 241] width 64 height 11
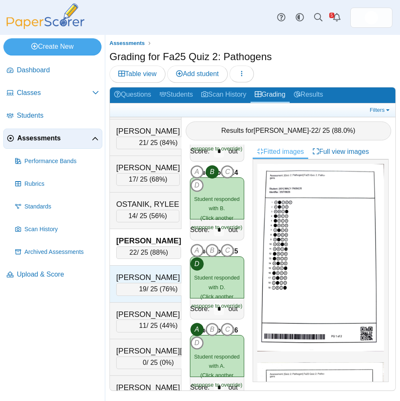
scroll to position [883, 0]
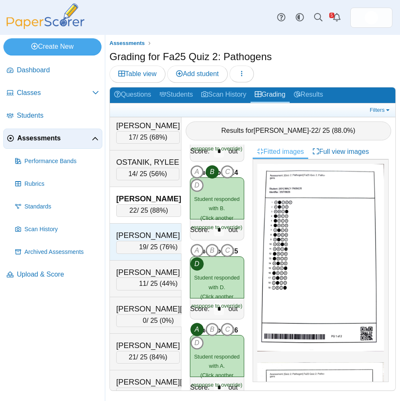
click at [154, 238] on div "QUINONES GARCIA, RUBY" at bounding box center [158, 235] width 84 height 11
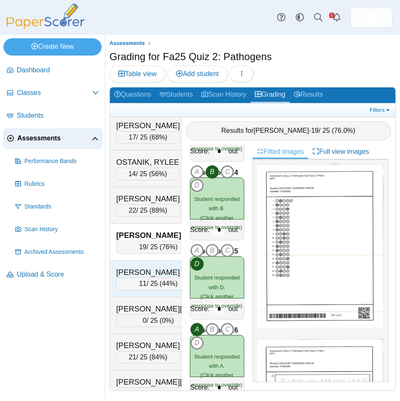
click at [158, 271] on div "[PERSON_NAME] [PERSON_NAME]" at bounding box center [158, 272] width 84 height 11
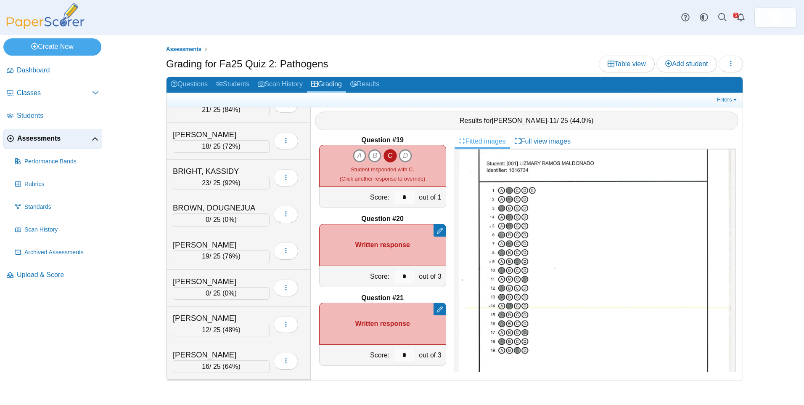
scroll to position [0, 0]
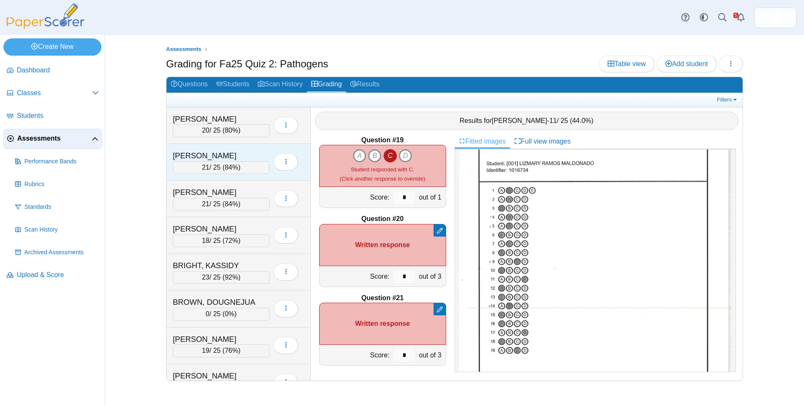
click at [224, 160] on div "[PERSON_NAME]" at bounding box center [215, 155] width 84 height 11
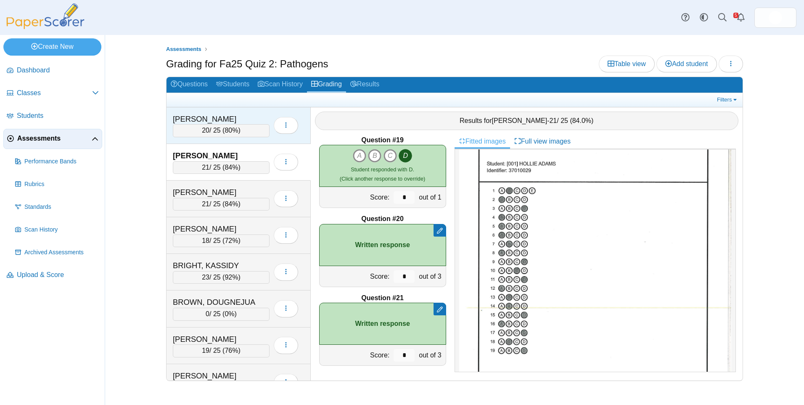
click at [239, 125] on div "20 / 25 ( 80% )" at bounding box center [221, 130] width 97 height 13
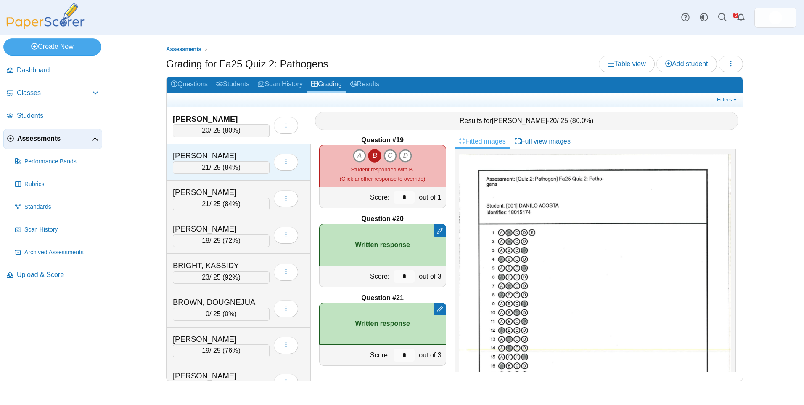
click at [240, 162] on div "21 / 25 ( 84% )" at bounding box center [221, 167] width 97 height 13
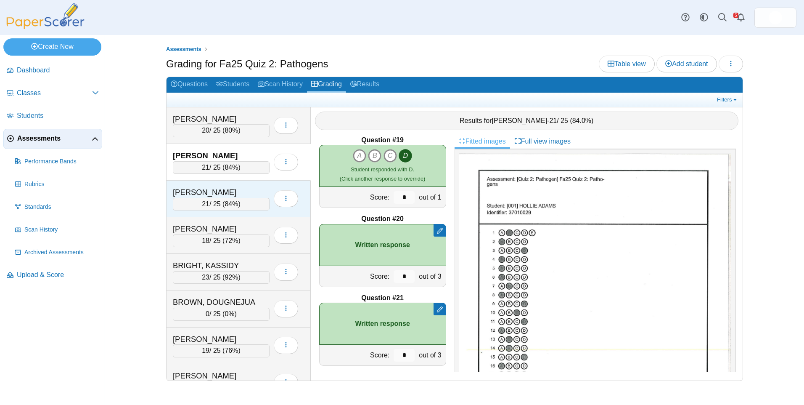
click at [241, 193] on div "[PERSON_NAME]" at bounding box center [215, 192] width 84 height 11
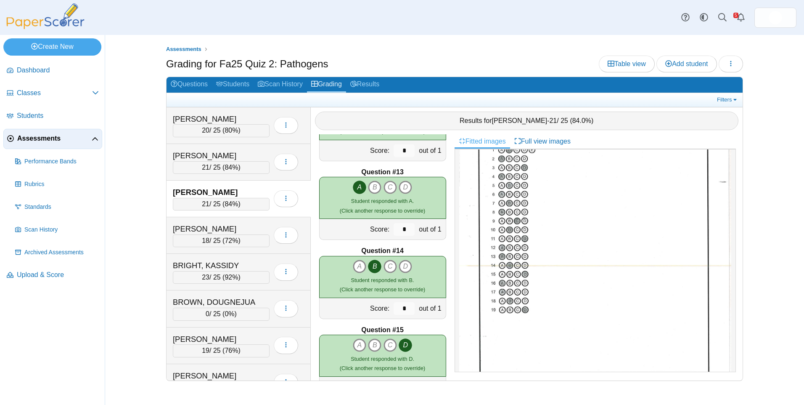
scroll to position [879, 0]
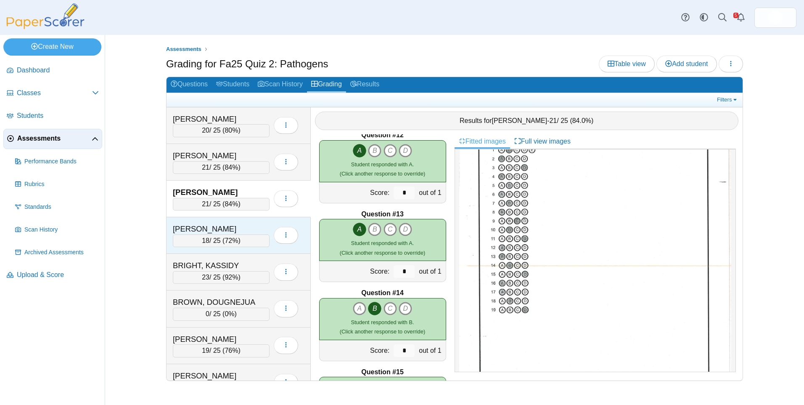
click at [241, 228] on div "[PERSON_NAME]" at bounding box center [215, 228] width 84 height 11
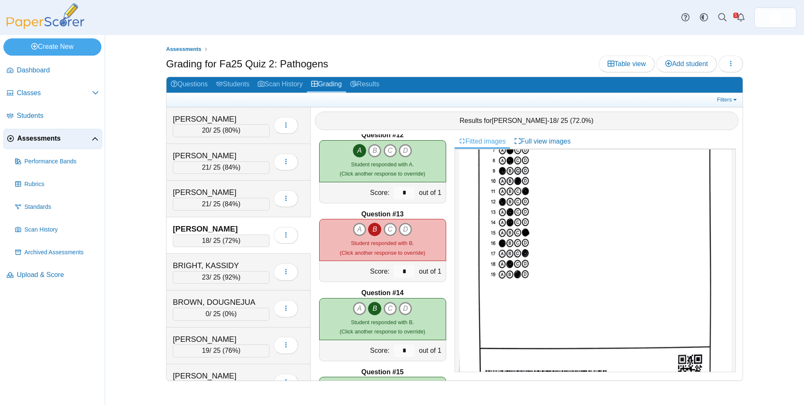
scroll to position [168, 0]
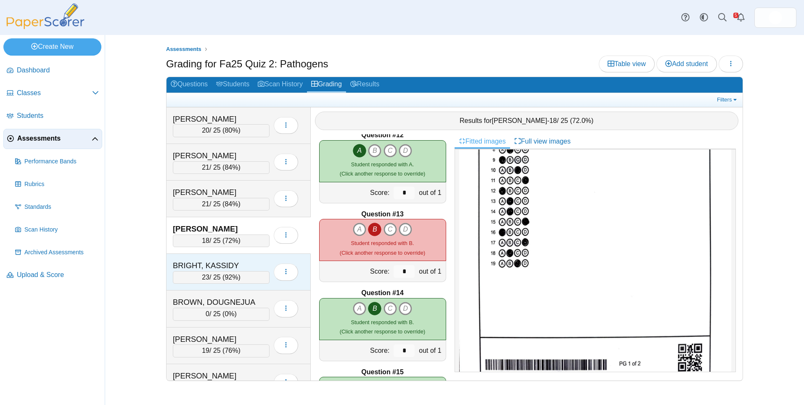
click at [212, 260] on div "BRIGHT, KASSIDY" at bounding box center [215, 265] width 84 height 11
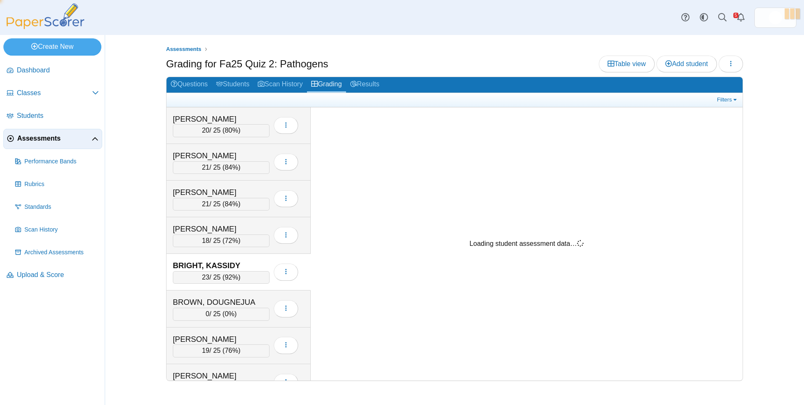
scroll to position [0, 0]
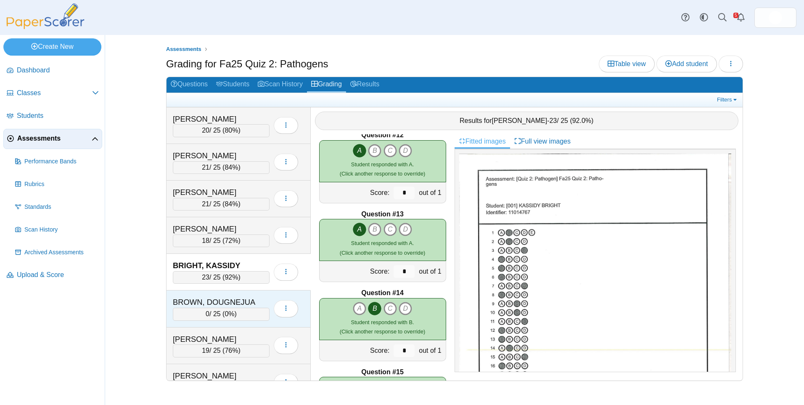
click at [238, 296] on div "BROWN, DOUGNEJUA 0 / 25 ( 0% ) Loading…" at bounding box center [239, 308] width 144 height 37
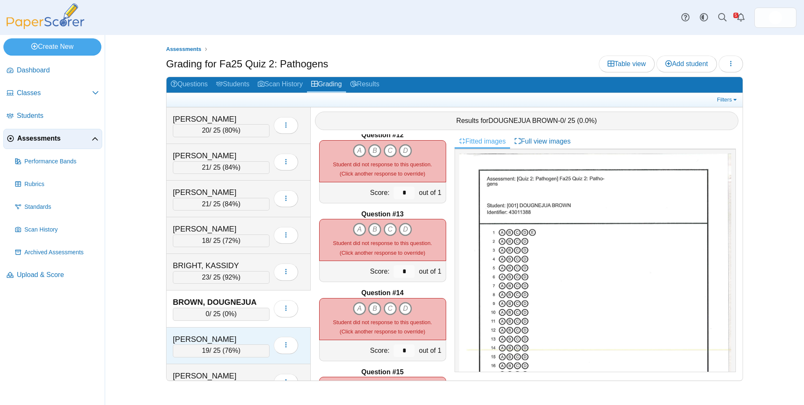
click at [254, 337] on div "BUTKA, EMILY" at bounding box center [215, 339] width 84 height 11
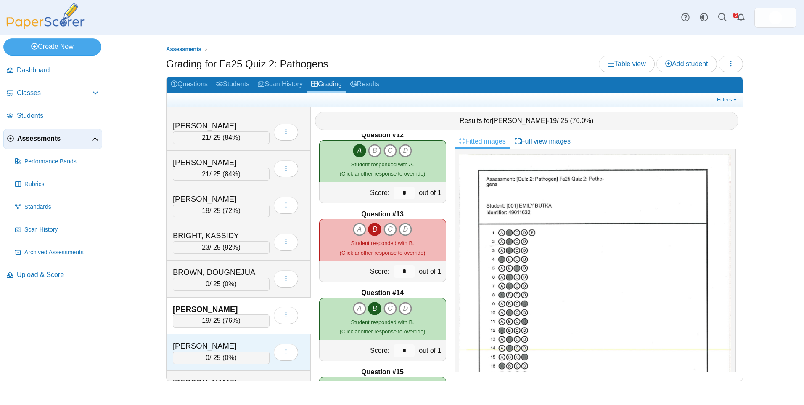
scroll to position [84, 0]
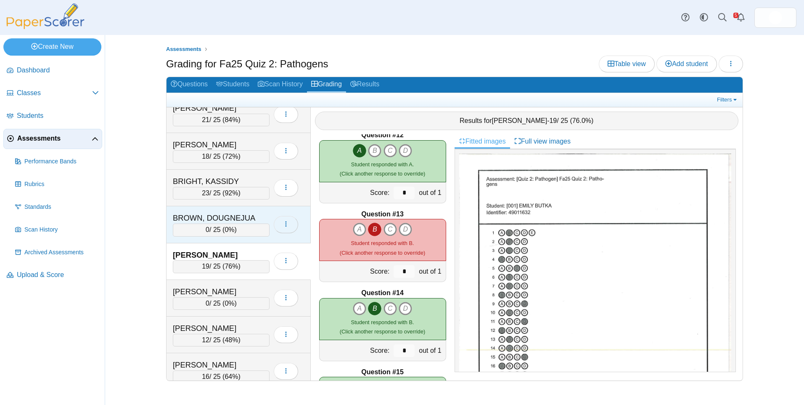
click at [291, 223] on button "button" at bounding box center [286, 224] width 24 height 17
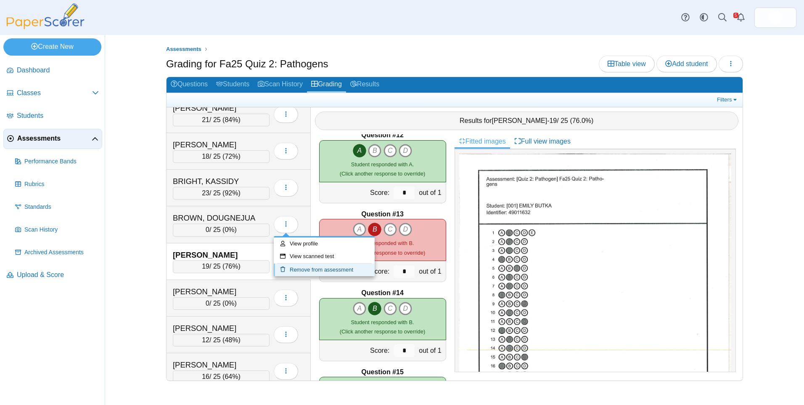
click at [309, 269] on link "Remove from assessment" at bounding box center [324, 269] width 101 height 13
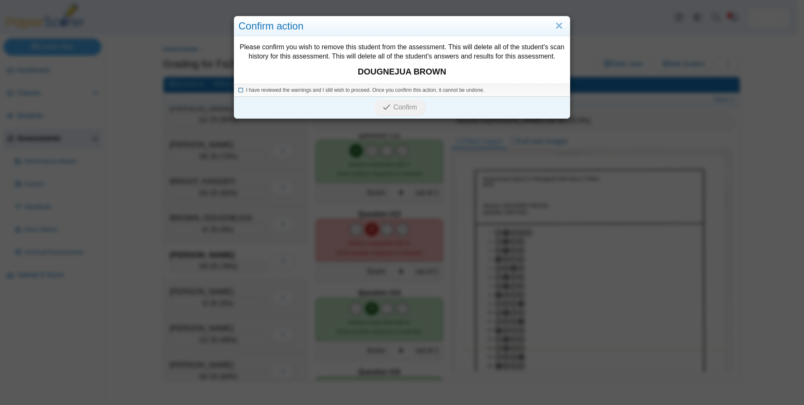
click at [302, 89] on span "I have reviewed the warnings and I still wish to proceed. Once you confirm this…" at bounding box center [365, 90] width 239 height 6
click at [394, 106] on span "Confirm" at bounding box center [406, 106] width 24 height 7
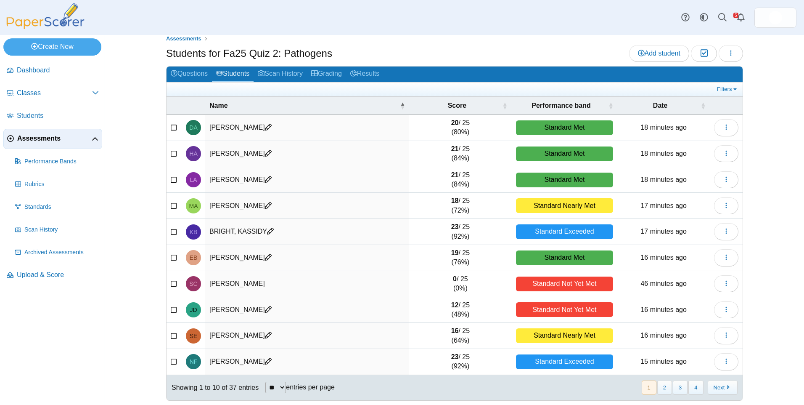
scroll to position [15, 0]
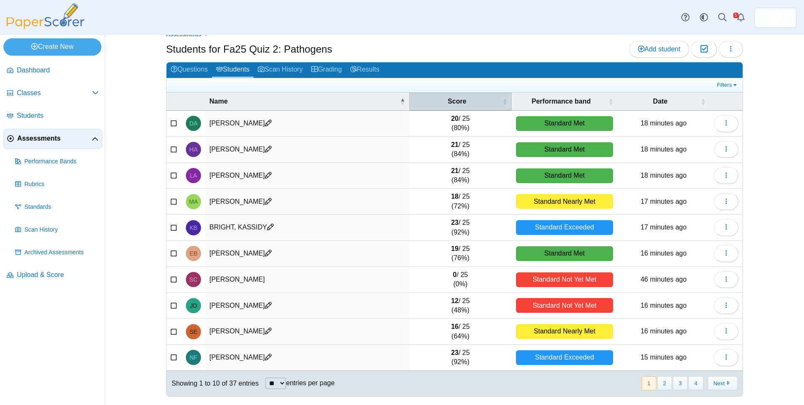
click at [463, 99] on span "Score" at bounding box center [456, 101] width 87 height 9
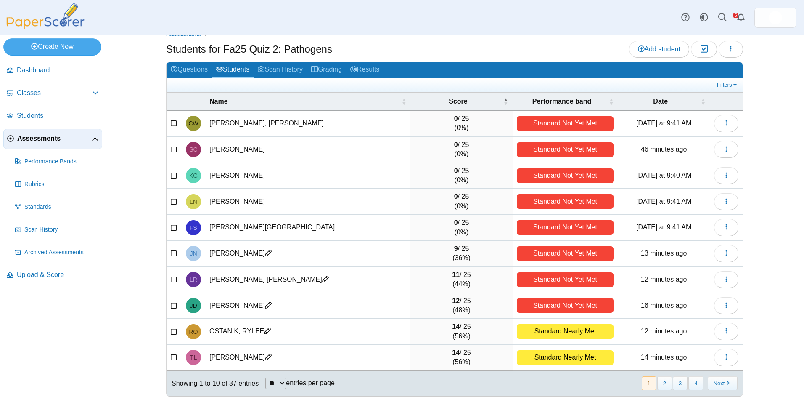
scroll to position [0, 0]
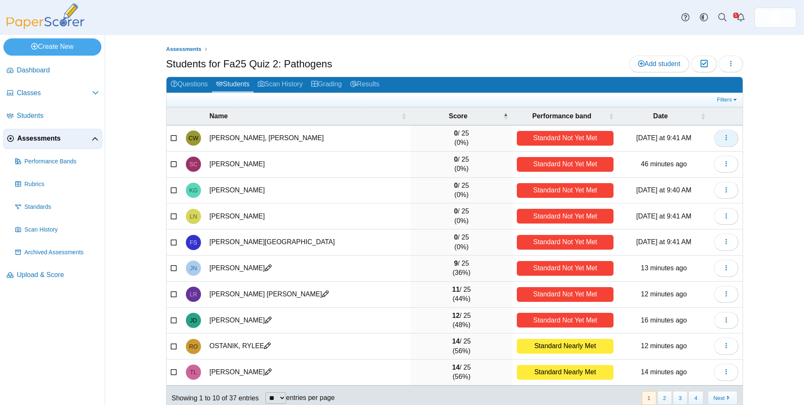
click at [726, 135] on use "button" at bounding box center [726, 137] width 1 height 5
click at [709, 180] on link "Remove from assessment" at bounding box center [684, 183] width 101 height 13
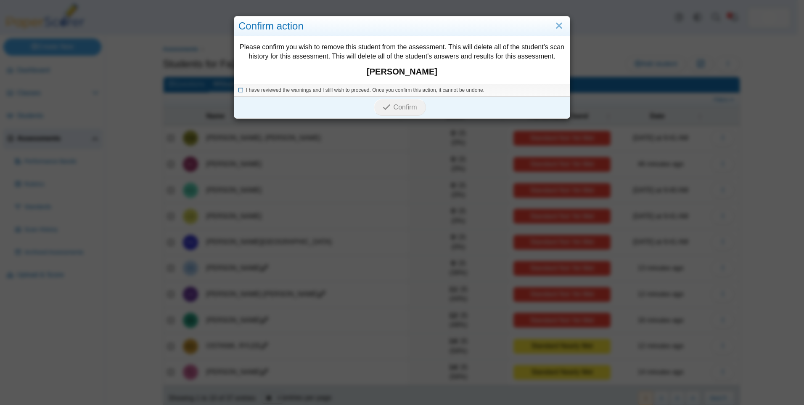
click at [283, 87] on span "I have reviewed the warnings and I still wish to proceed. Once you confirm this…" at bounding box center [365, 90] width 239 height 6
click at [398, 106] on span "Confirm" at bounding box center [406, 106] width 24 height 7
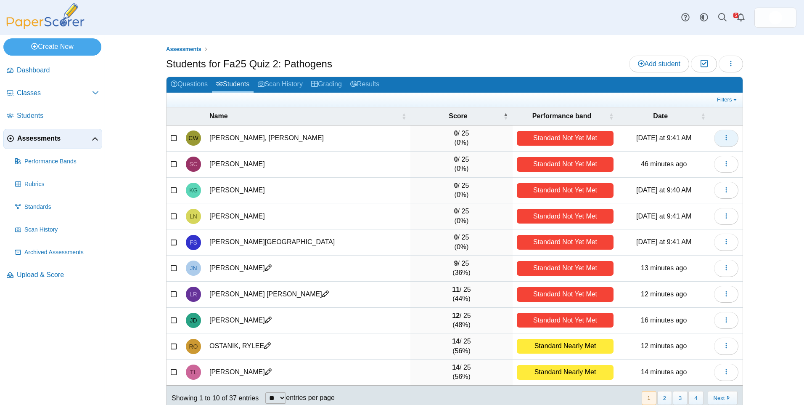
click at [726, 139] on icon "button" at bounding box center [726, 137] width 7 height 7
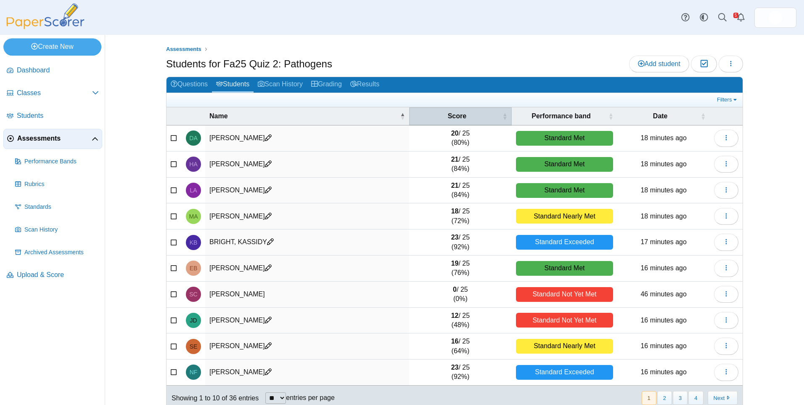
click at [462, 119] on span "Score" at bounding box center [456, 115] width 87 height 9
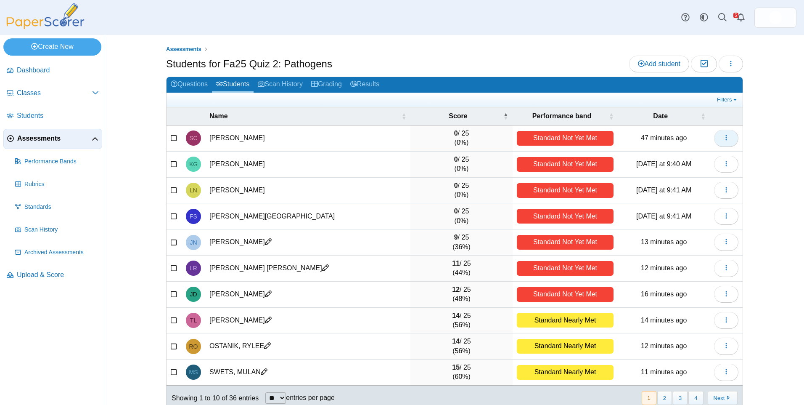
click at [727, 140] on button "button" at bounding box center [726, 138] width 24 height 17
click at [689, 184] on link "Remove from assessment" at bounding box center [684, 183] width 101 height 13
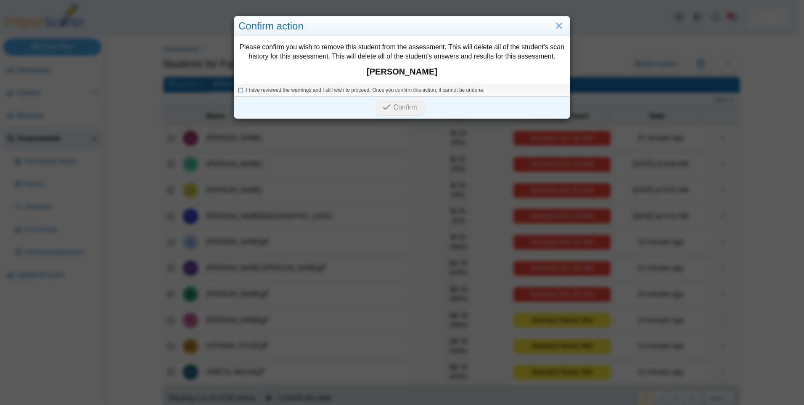
click at [284, 90] on span "I have reviewed the warnings and I still wish to proceed. Once you confirm this…" at bounding box center [365, 90] width 239 height 6
click at [390, 107] on icon "submit" at bounding box center [388, 107] width 11 height 9
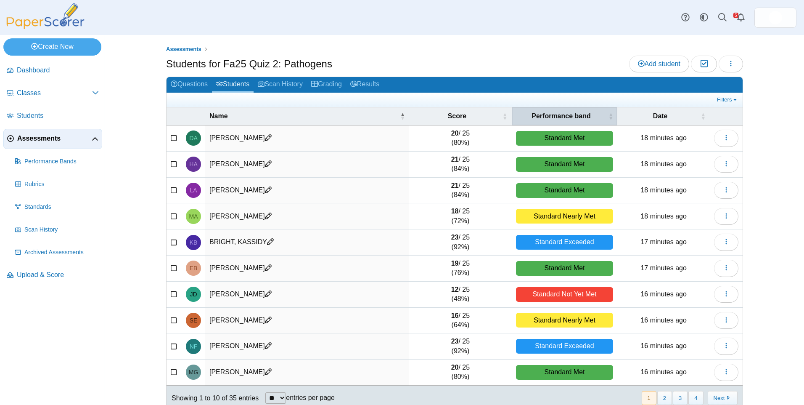
click at [562, 118] on span "Performance band" at bounding box center [561, 115] width 91 height 9
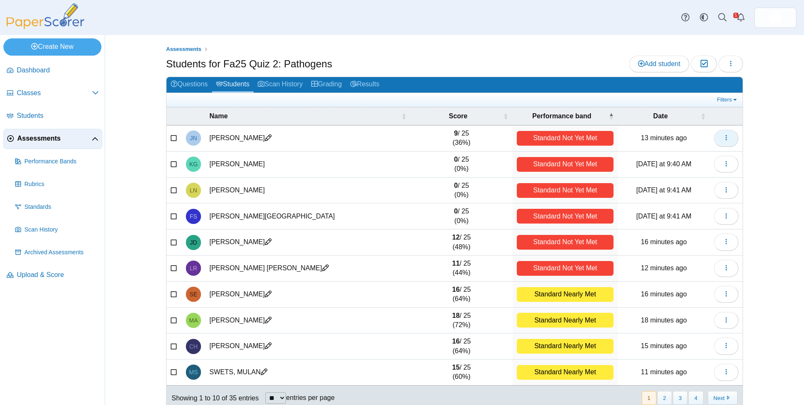
click at [723, 137] on icon "button" at bounding box center [726, 137] width 7 height 7
click at [692, 180] on link "Remove from assessment" at bounding box center [684, 183] width 101 height 13
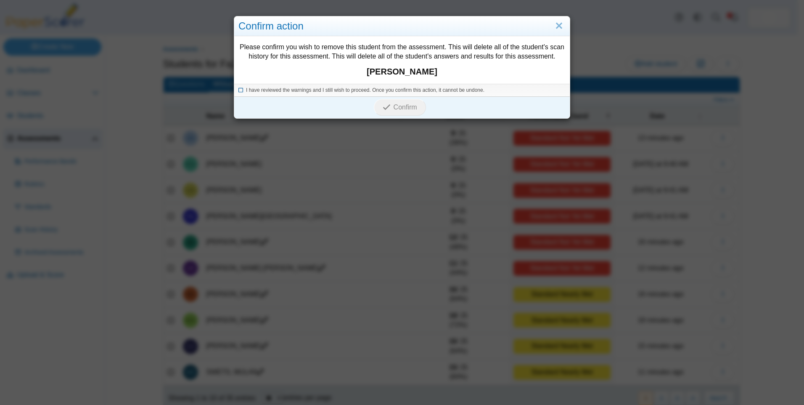
click at [376, 88] on span "I have reviewed the warnings and I still wish to proceed. Once you confirm this…" at bounding box center [365, 90] width 239 height 6
click at [394, 107] on span "Confirm" at bounding box center [406, 106] width 24 height 7
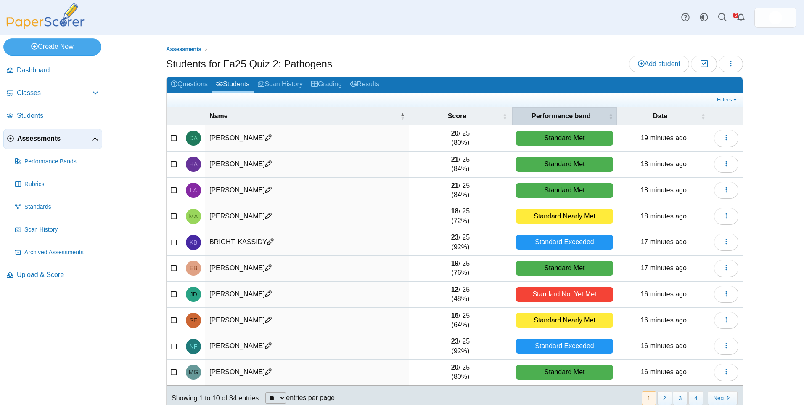
click at [543, 109] on th "Performance band" at bounding box center [565, 116] width 106 height 18
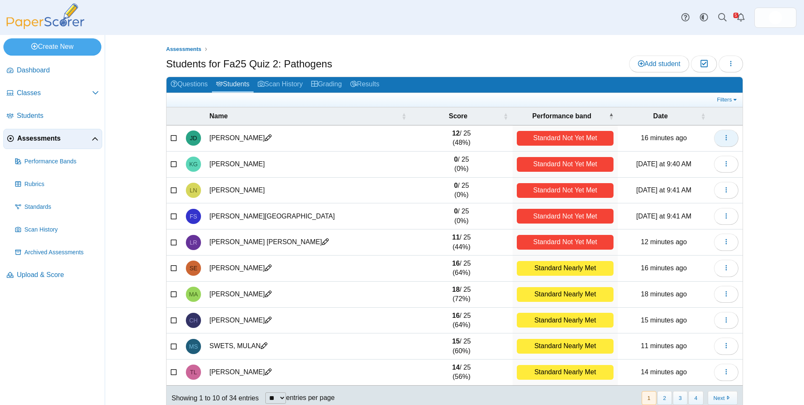
click at [719, 136] on button "button" at bounding box center [726, 138] width 24 height 17
click at [682, 179] on link "Remove from assessment" at bounding box center [684, 183] width 101 height 13
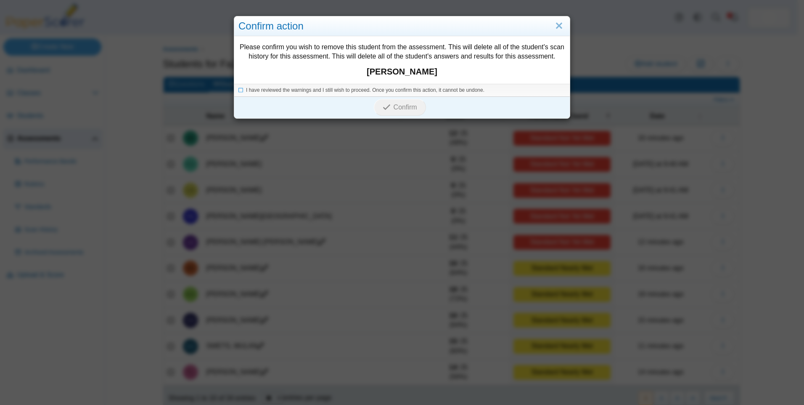
click at [385, 95] on div "I have reviewed the warnings and I still wish to proceed. Once you confirm this…" at bounding box center [402, 90] width 336 height 13
click at [387, 92] on span "I have reviewed the warnings and I still wish to proceed. Once you confirm this…" at bounding box center [365, 90] width 239 height 6
click at [386, 106] on icon "submit" at bounding box center [387, 107] width 8 height 8
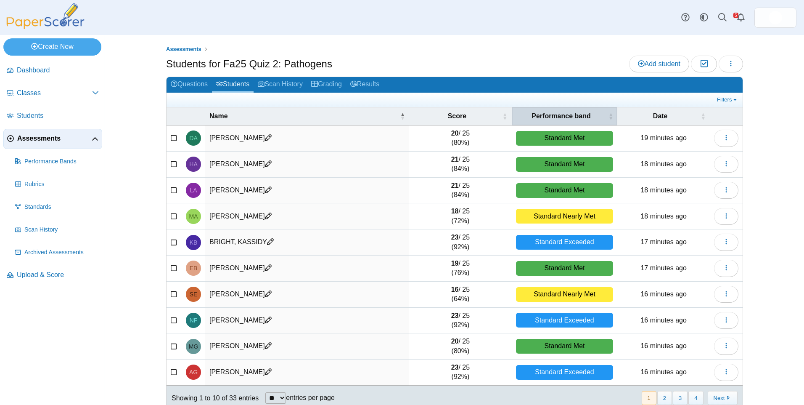
click at [578, 114] on span "Performance band" at bounding box center [561, 115] width 91 height 9
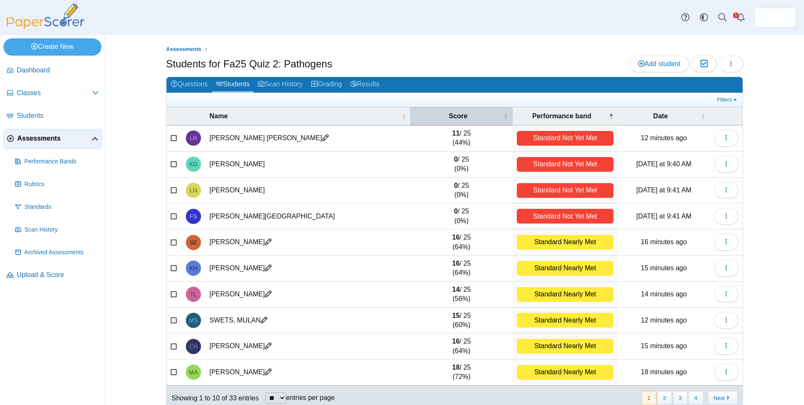
click at [450, 114] on span "Score" at bounding box center [458, 115] width 87 height 9
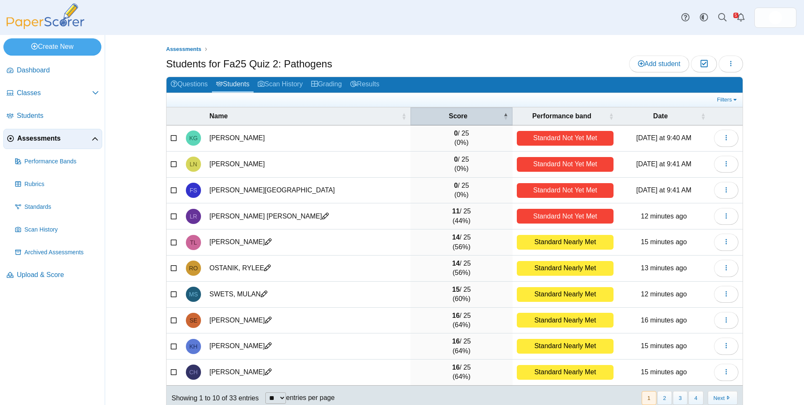
click at [453, 114] on span "Score" at bounding box center [458, 115] width 87 height 9
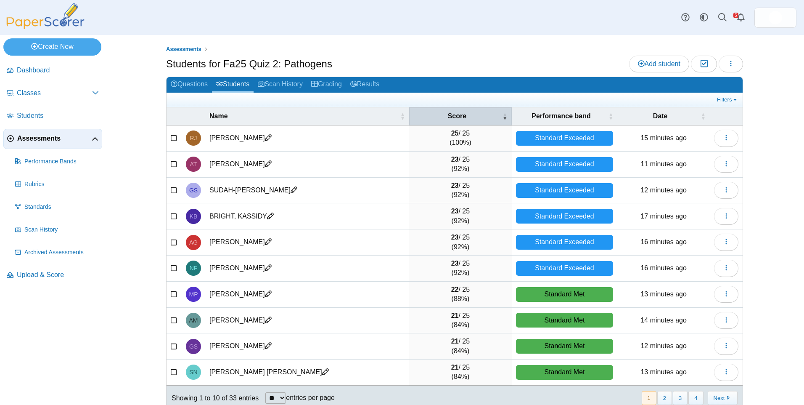
click at [453, 114] on span "Score" at bounding box center [456, 115] width 87 height 9
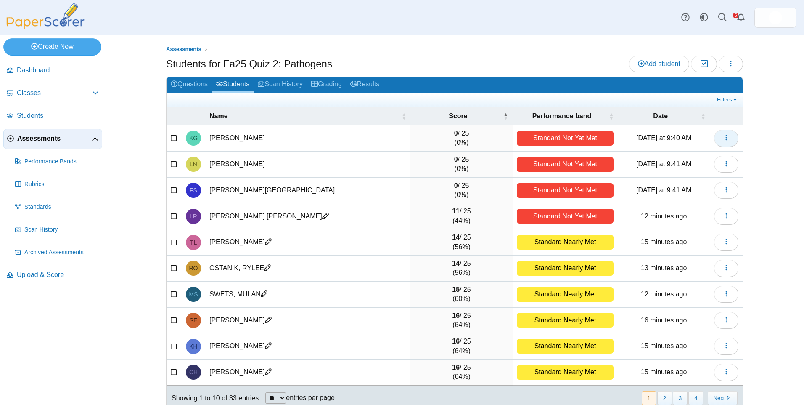
click at [727, 137] on button "button" at bounding box center [726, 138] width 24 height 17
click at [697, 182] on link "Remove from assessment" at bounding box center [684, 183] width 101 height 13
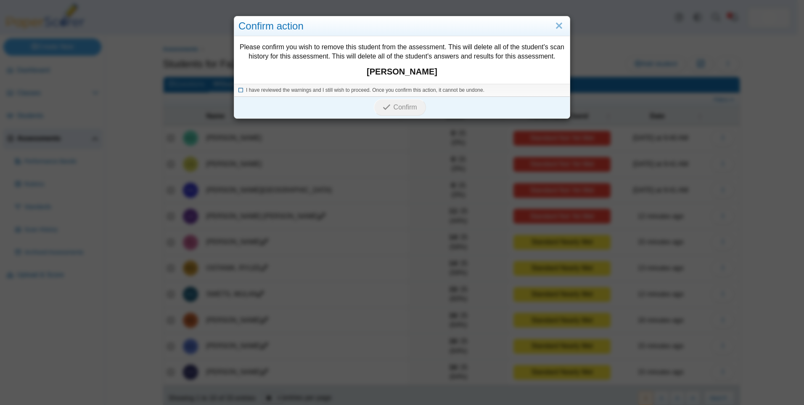
click at [394, 88] on span "I have reviewed the warnings and I still wish to proceed. Once you confirm this…" at bounding box center [365, 90] width 239 height 6
click at [386, 101] on button "Confirm" at bounding box center [400, 107] width 52 height 17
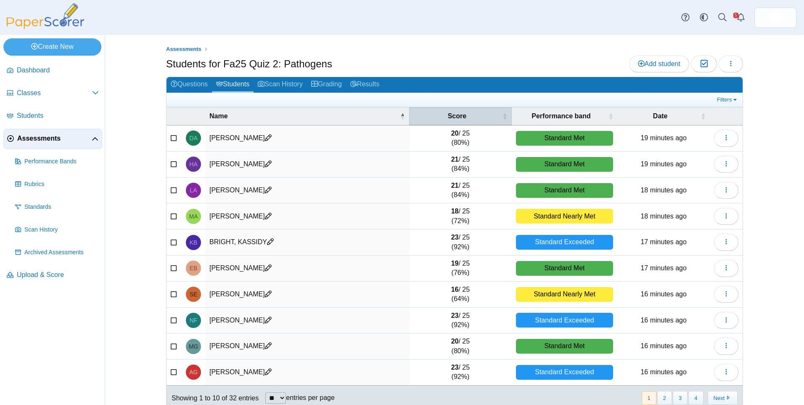
click at [461, 116] on span "Score" at bounding box center [456, 115] width 87 height 9
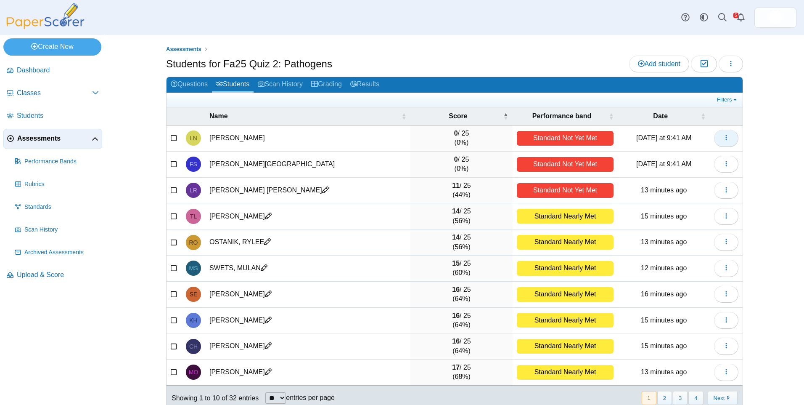
click at [724, 139] on icon "button" at bounding box center [726, 137] width 7 height 7
click at [702, 181] on link "Remove from assessment" at bounding box center [684, 183] width 101 height 13
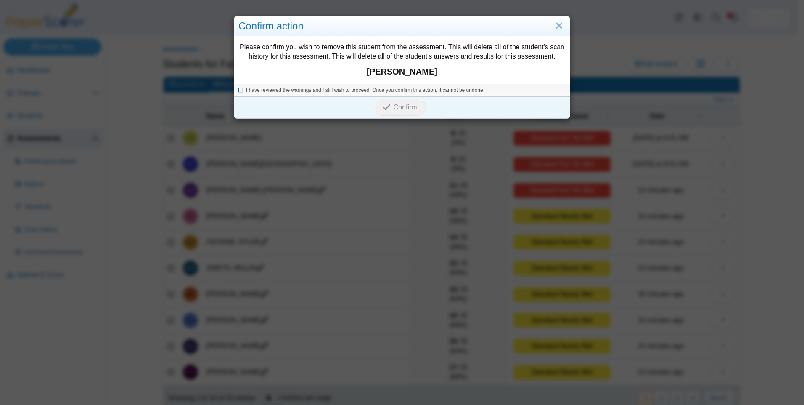
click at [412, 90] on span "I have reviewed the warnings and I still wish to proceed. Once you confirm this…" at bounding box center [365, 90] width 239 height 6
click at [399, 103] on span "Confirm" at bounding box center [406, 106] width 24 height 7
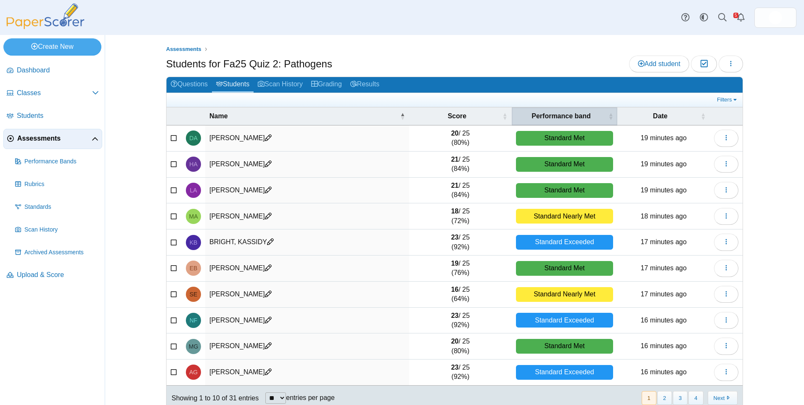
click at [568, 112] on span "Performance band" at bounding box center [561, 115] width 91 height 9
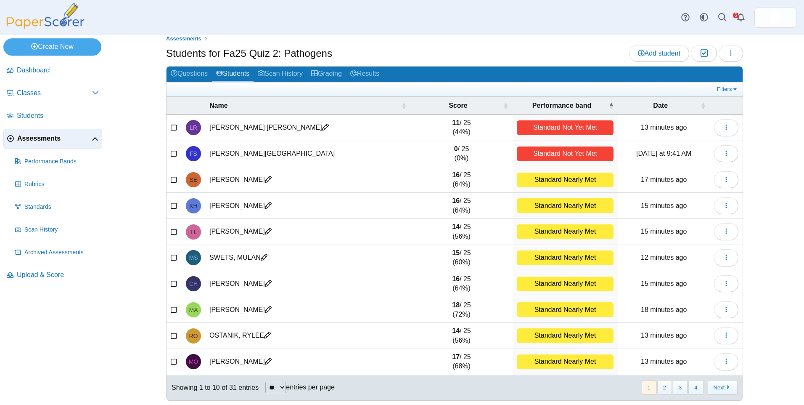
scroll to position [15, 0]
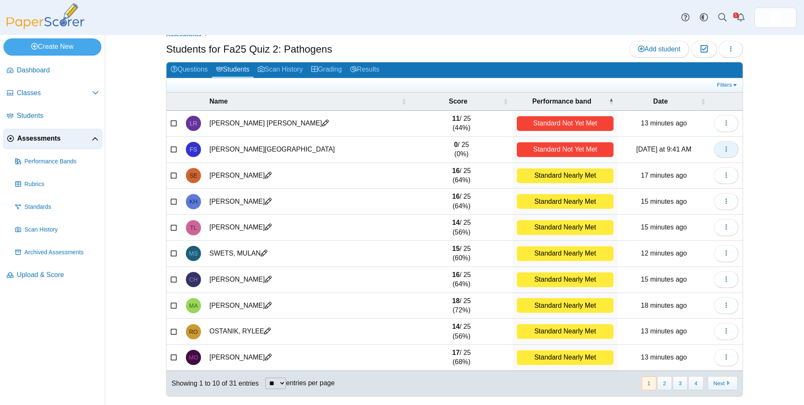
click at [723, 152] on icon "button" at bounding box center [726, 149] width 7 height 7
click at [700, 192] on link "Remove from assessment" at bounding box center [684, 194] width 101 height 13
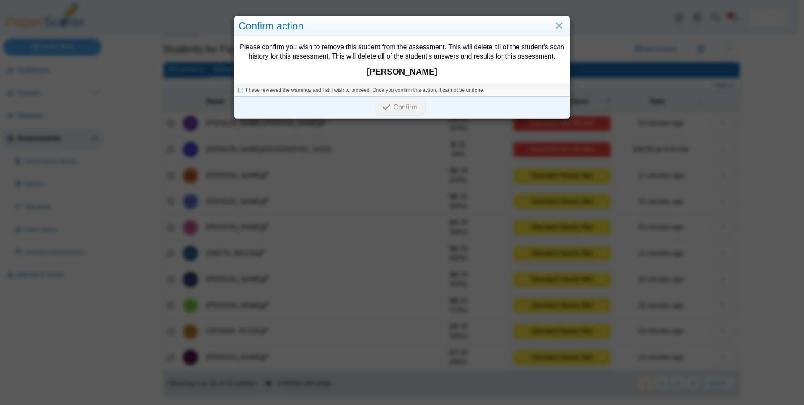
click at [391, 85] on div "I have reviewed the warnings and I still wish to proceed. Once you confirm this…" at bounding box center [402, 90] width 336 height 13
click at [390, 94] on div "I have reviewed the warnings and I still wish to proceed. Once you confirm this…" at bounding box center [402, 90] width 336 height 13
click at [388, 92] on span "I have reviewed the warnings and I still wish to proceed. Once you confirm this…" at bounding box center [365, 90] width 239 height 6
click at [389, 108] on icon "submit" at bounding box center [388, 107] width 11 height 9
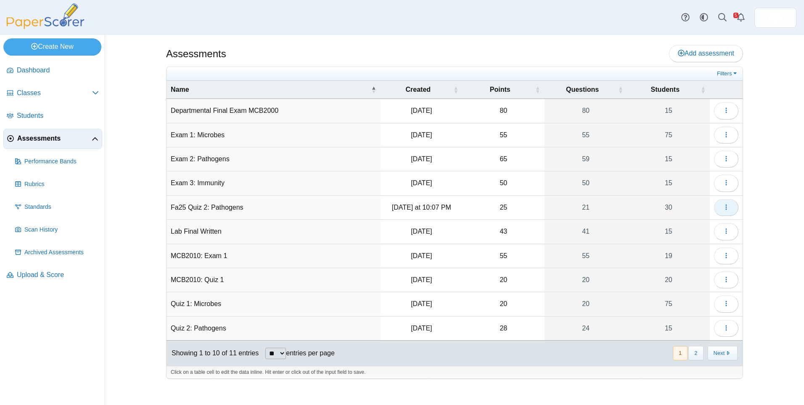
click at [726, 208] on icon "button" at bounding box center [726, 207] width 7 height 7
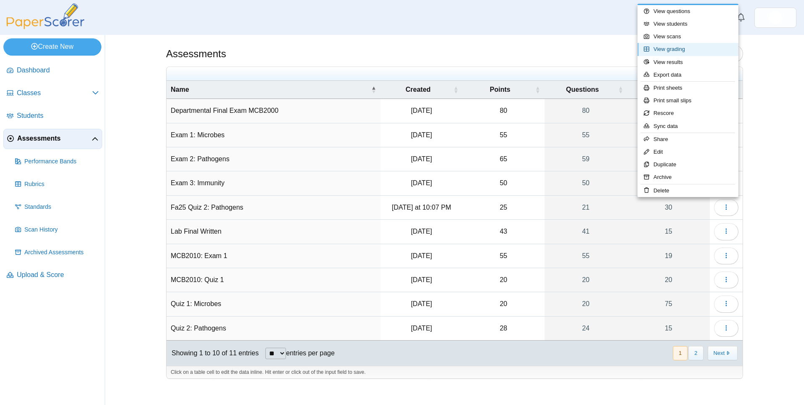
click at [692, 45] on link "View grading" at bounding box center [688, 49] width 101 height 13
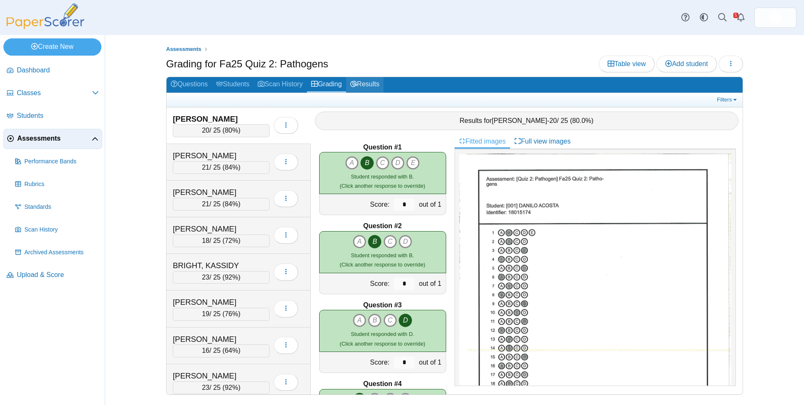
click at [362, 91] on link "Results" at bounding box center [364, 85] width 37 height 16
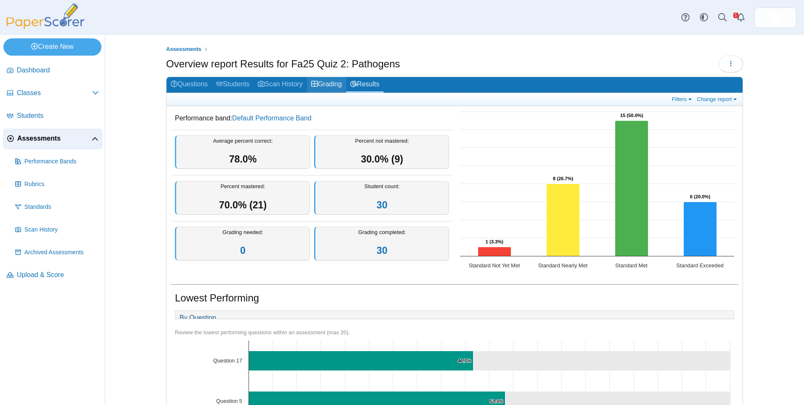
click at [324, 84] on link "Grading" at bounding box center [326, 85] width 39 height 16
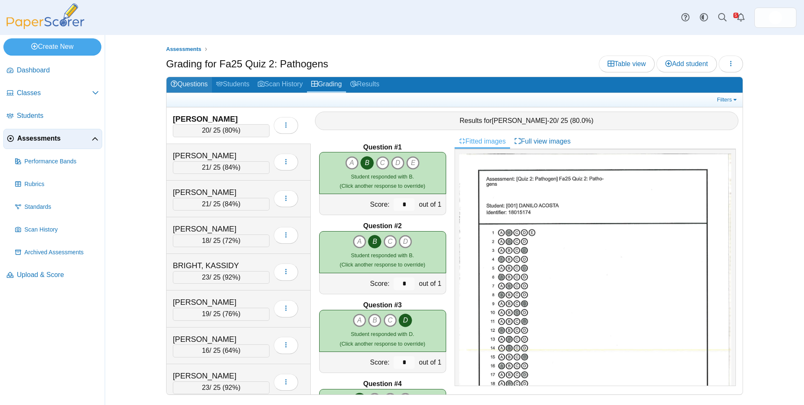
click at [188, 85] on link "Questions" at bounding box center [189, 85] width 45 height 16
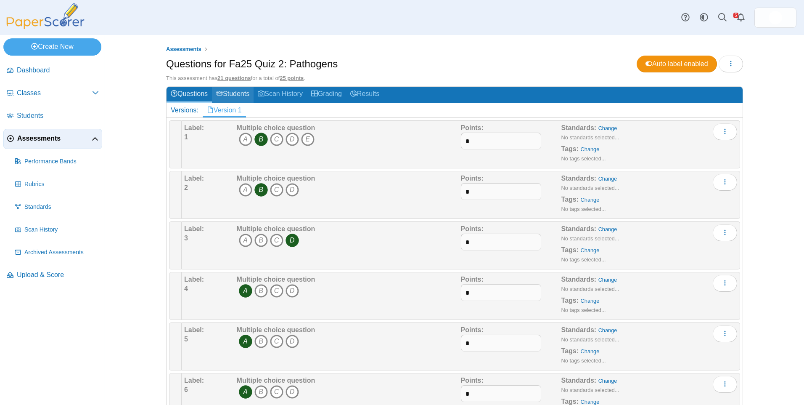
click at [238, 92] on link "Students" at bounding box center [233, 95] width 42 height 16
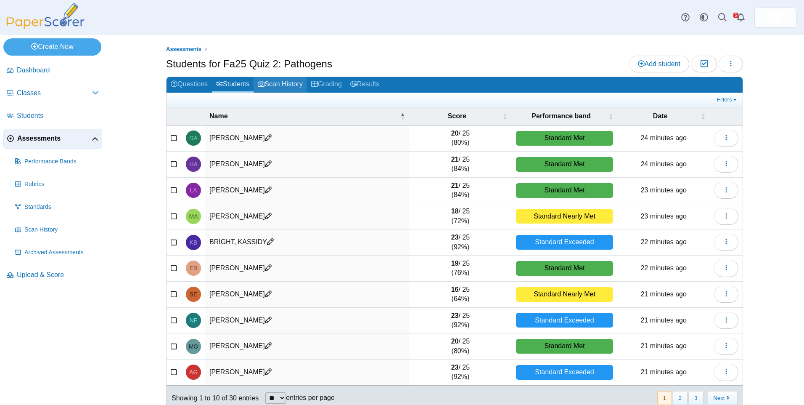
click at [274, 88] on link "Scan History" at bounding box center [280, 85] width 53 height 16
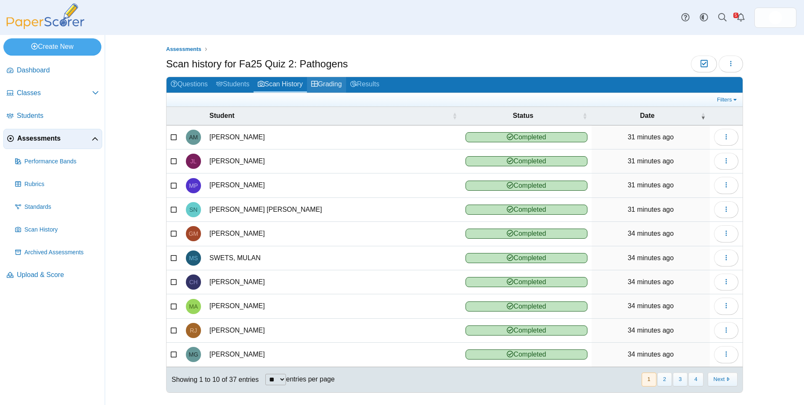
click at [340, 82] on link "Grading" at bounding box center [326, 85] width 39 height 16
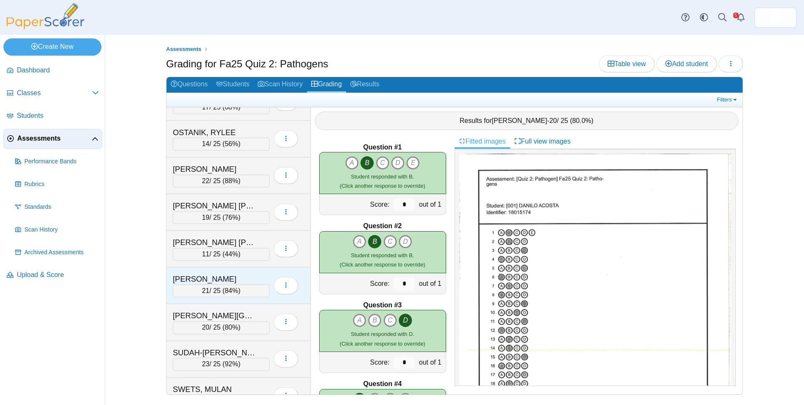
scroll to position [812, 0]
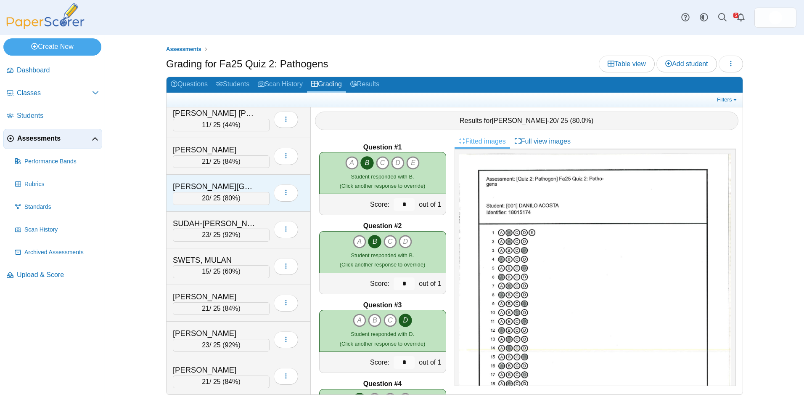
click at [222, 184] on div "STOVER, BRITTANY" at bounding box center [215, 186] width 84 height 11
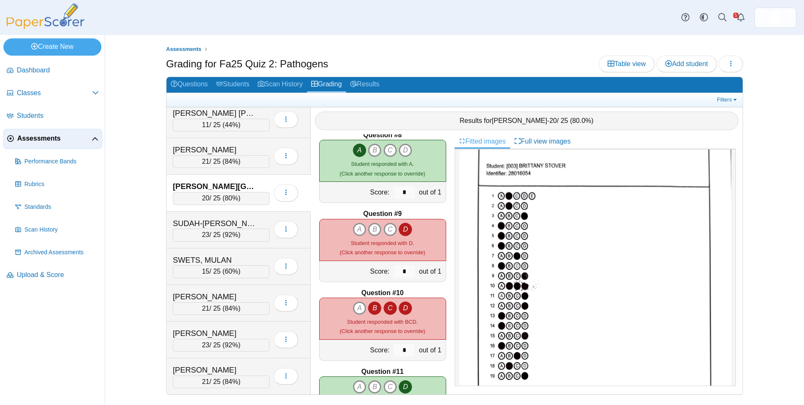
scroll to position [631, 0]
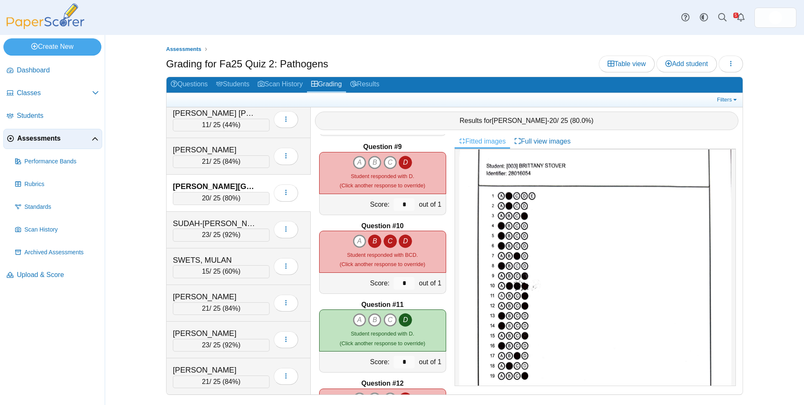
click at [384, 243] on icon "C" at bounding box center [390, 240] width 13 height 13
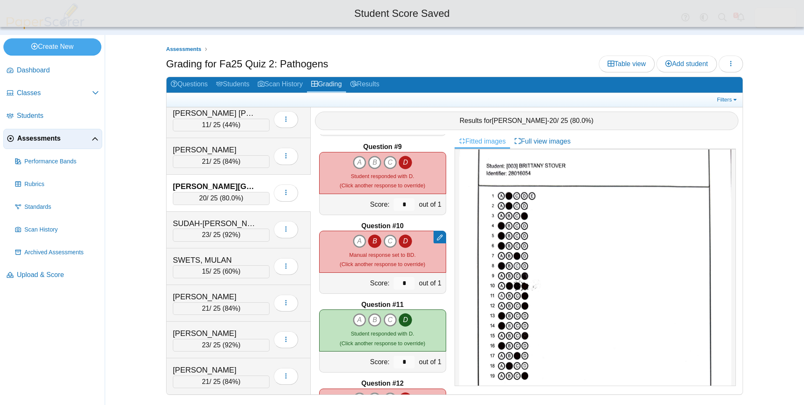
click at [400, 241] on icon "D" at bounding box center [405, 240] width 13 height 13
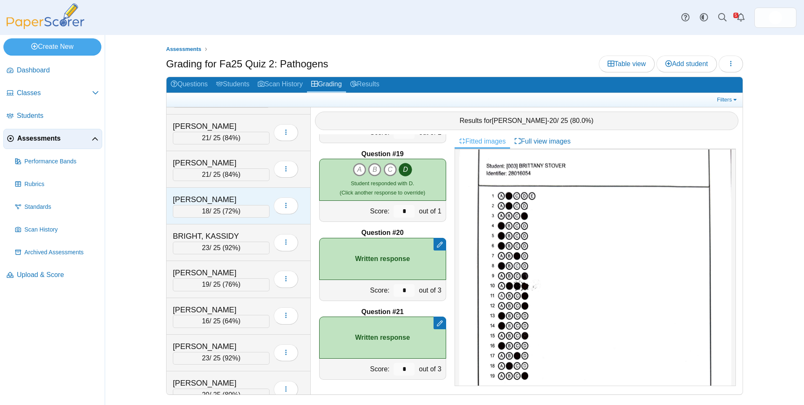
scroll to position [0, 0]
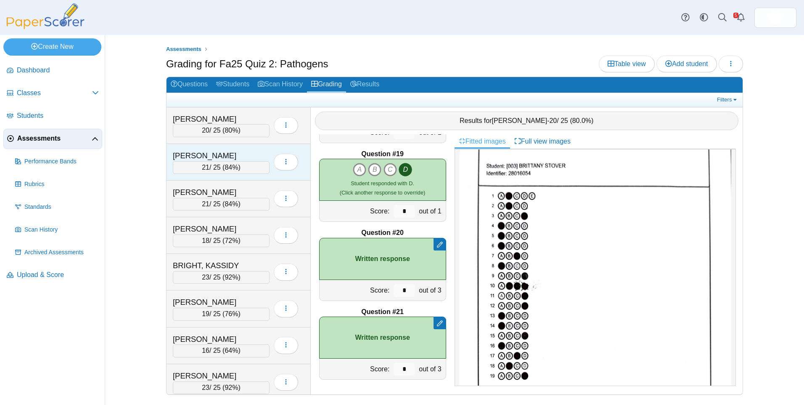
click at [228, 158] on div "ADAMS, HOLLIE" at bounding box center [215, 155] width 84 height 11
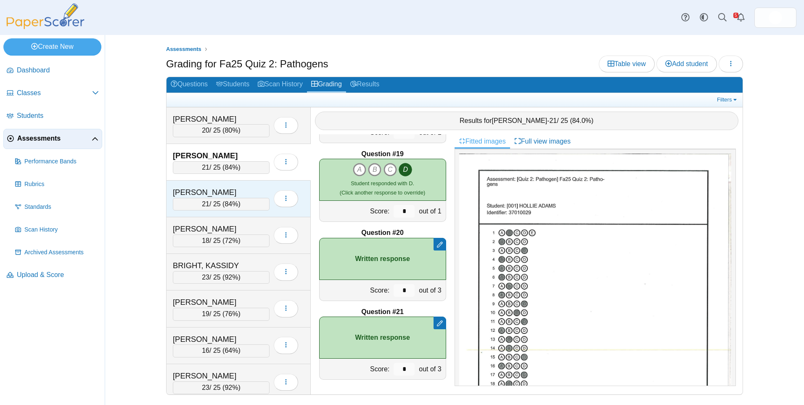
click at [231, 196] on div "ANDERSON, LANEY" at bounding box center [215, 192] width 84 height 11
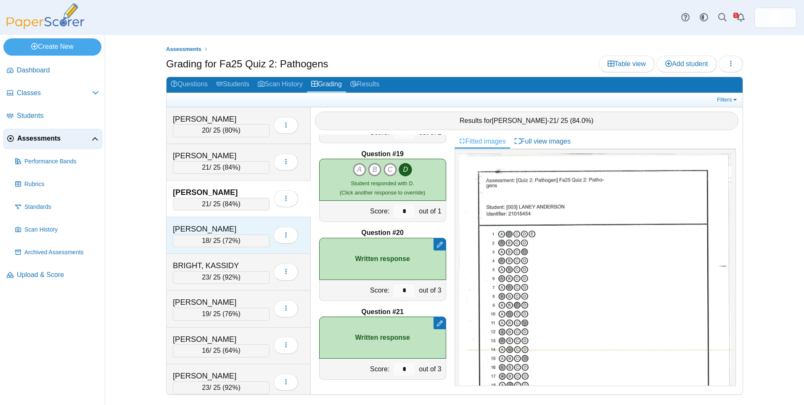
click at [241, 246] on div "18 / 25 ( 72% )" at bounding box center [221, 240] width 97 height 13
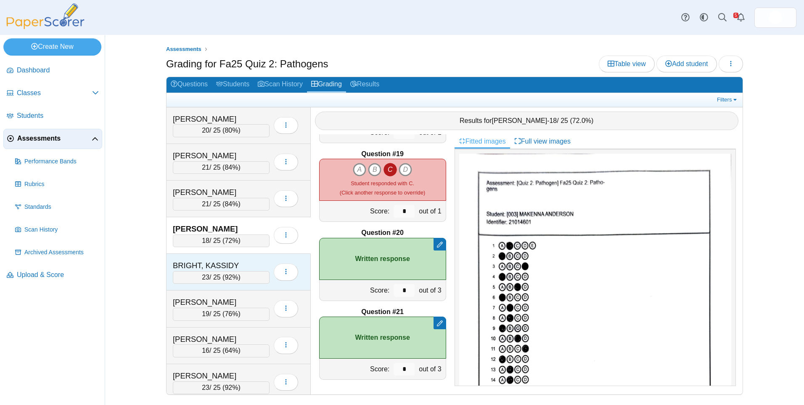
click at [249, 278] on div "23 / 25 ( 92% )" at bounding box center [221, 277] width 97 height 13
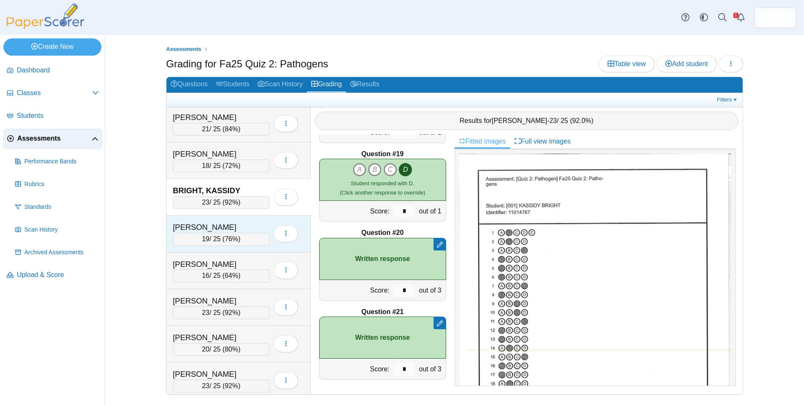
scroll to position [84, 0]
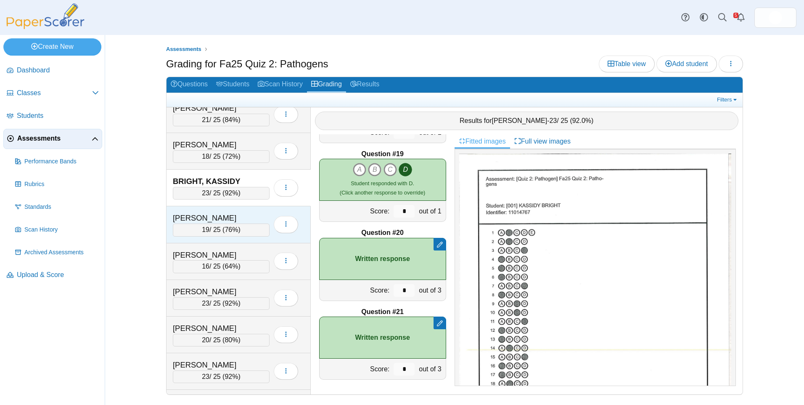
click at [234, 222] on div "BUTKA, EMILY" at bounding box center [215, 217] width 84 height 11
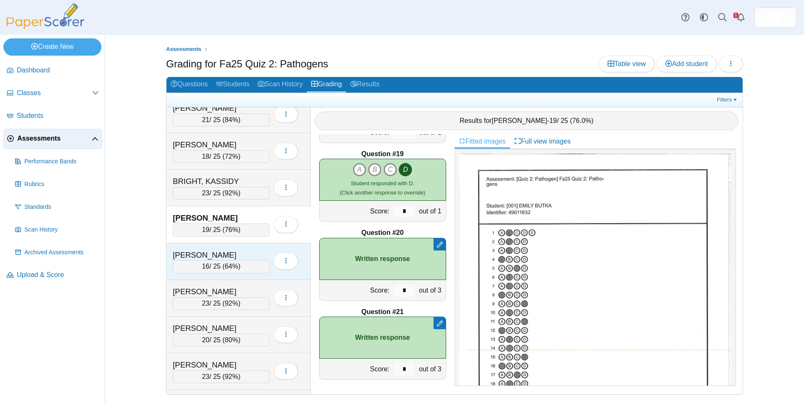
click at [233, 255] on div "EVERS, SANDRA" at bounding box center [215, 254] width 84 height 11
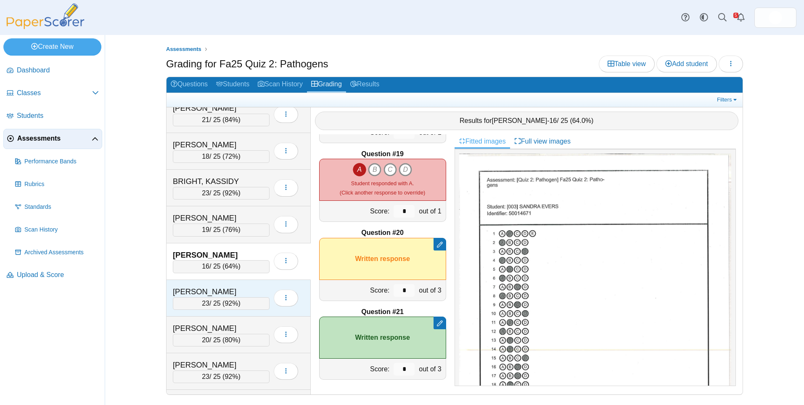
click at [245, 294] on div "FICK, NATHANAEL" at bounding box center [215, 291] width 84 height 11
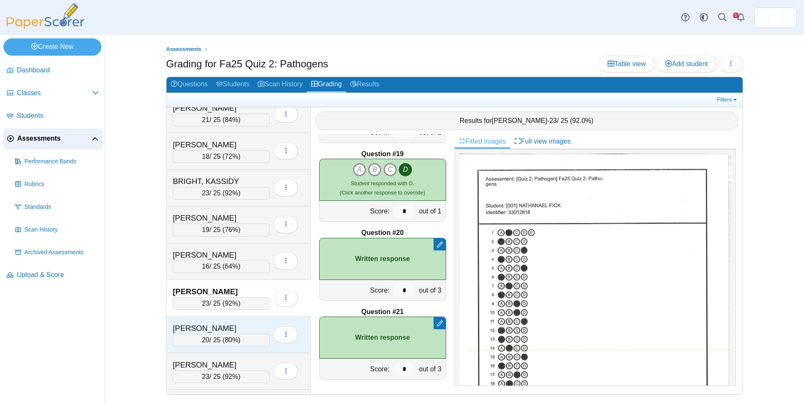
click at [241, 317] on div "GELIN, MATTHEW 20 / 25 ( 80% ) Loading…" at bounding box center [239, 334] width 144 height 37
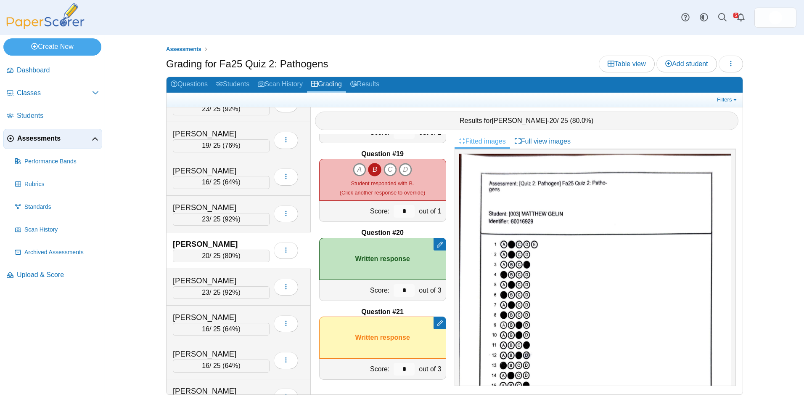
scroll to position [210, 0]
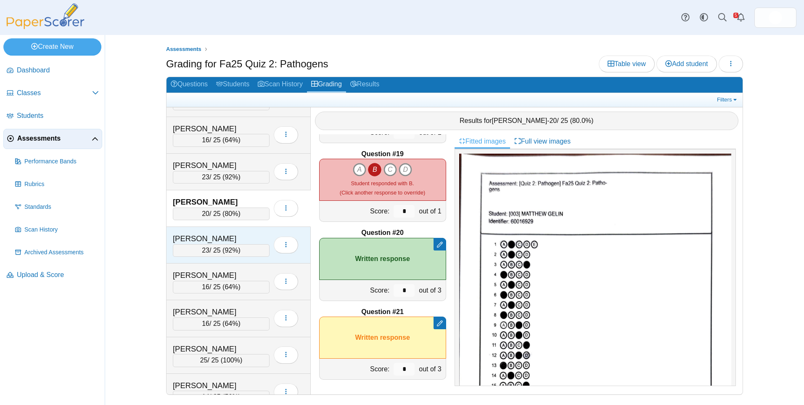
click at [244, 236] on div "[PERSON_NAME]" at bounding box center [215, 238] width 84 height 11
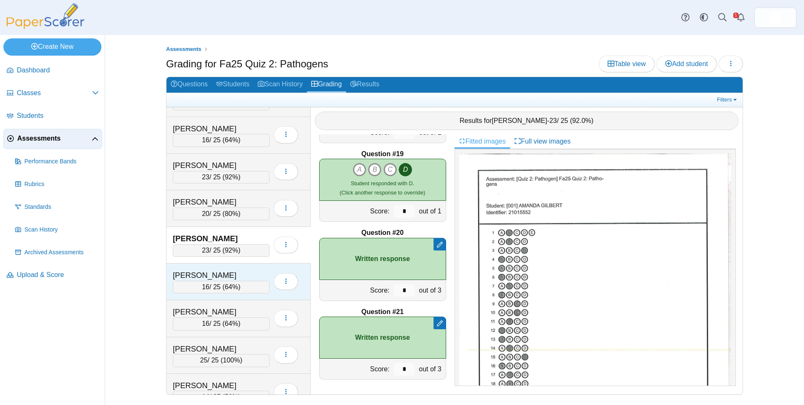
click at [236, 273] on div "[PERSON_NAME]" at bounding box center [215, 275] width 84 height 11
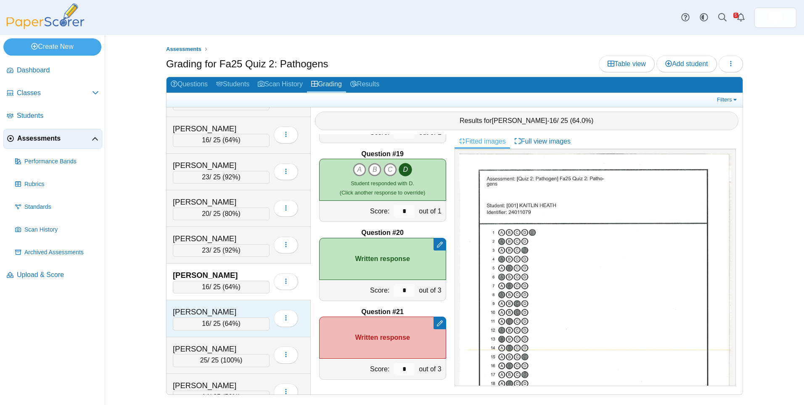
click at [238, 314] on div "[PERSON_NAME]" at bounding box center [215, 311] width 84 height 11
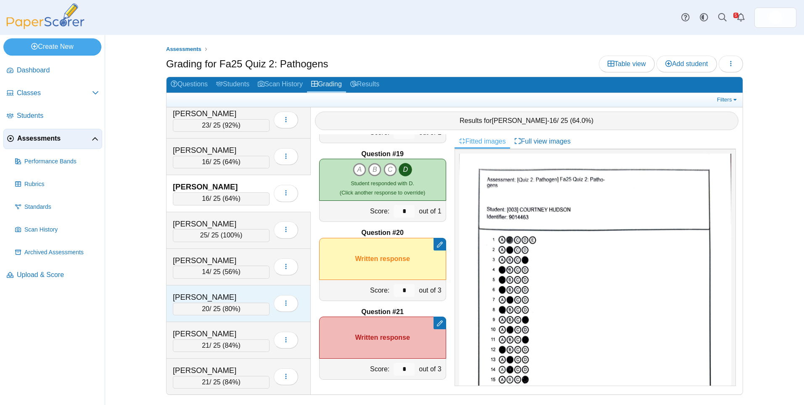
scroll to position [337, 0]
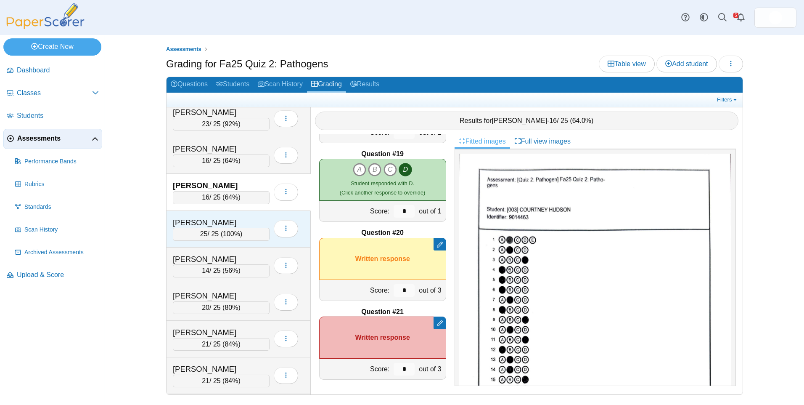
click at [237, 222] on div "[PERSON_NAME]" at bounding box center [215, 222] width 84 height 11
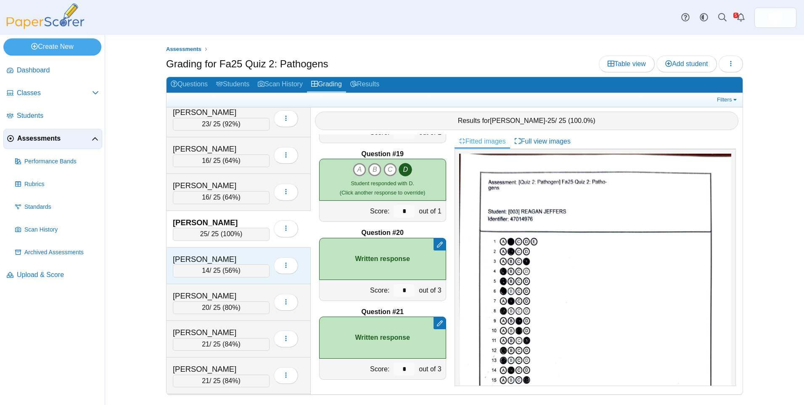
click at [245, 263] on div "[PERSON_NAME]" at bounding box center [215, 259] width 84 height 11
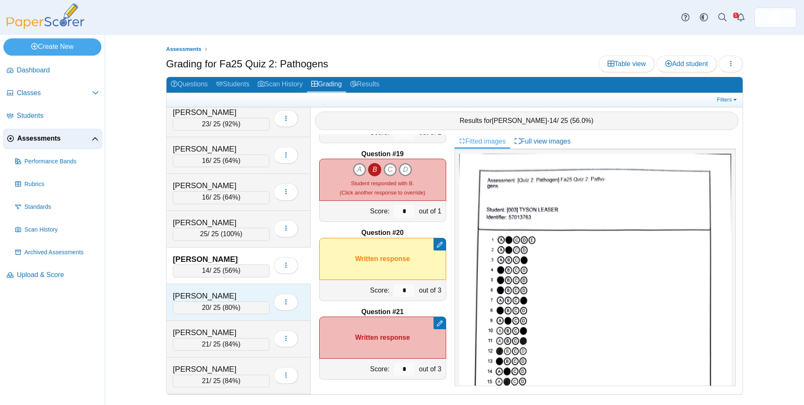
click at [243, 294] on div "[PERSON_NAME]" at bounding box center [215, 295] width 84 height 11
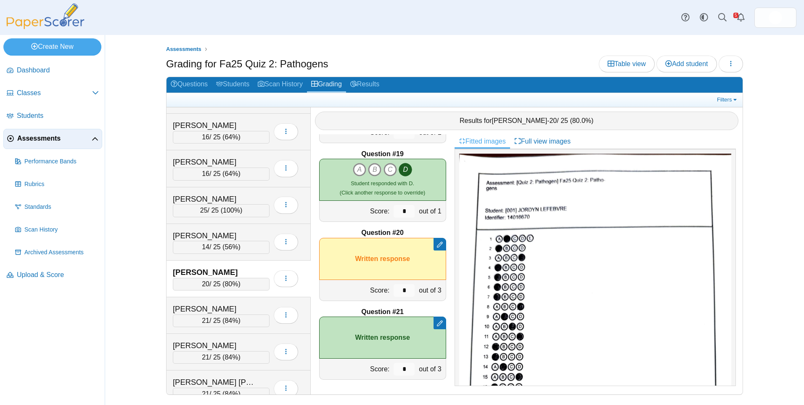
scroll to position [421, 0]
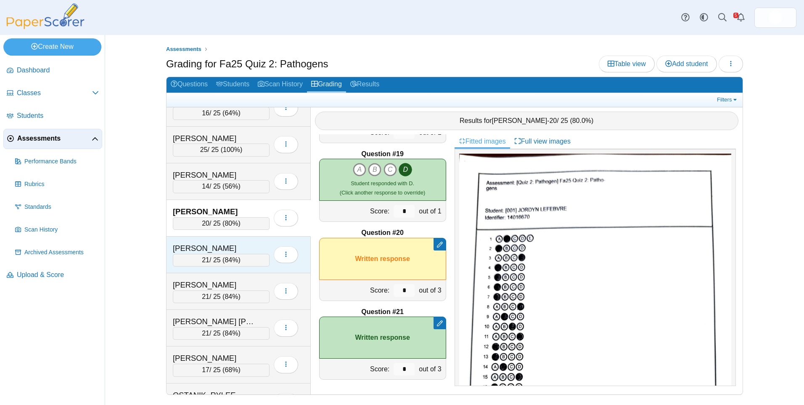
click at [231, 239] on div "MATTSON, GRACE 21 / 25 ( 84% ) Loading…" at bounding box center [239, 254] width 144 height 37
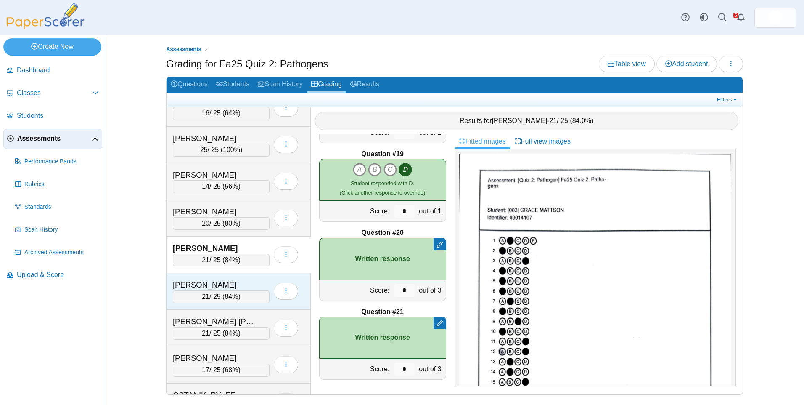
click at [236, 282] on div "[PERSON_NAME]" at bounding box center [215, 284] width 84 height 11
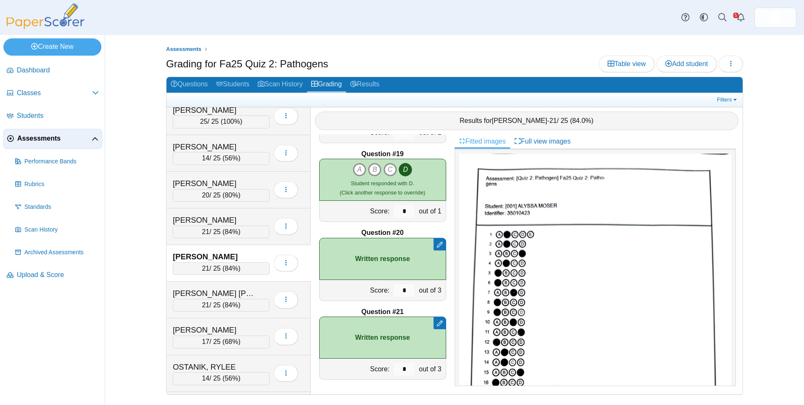
scroll to position [505, 0]
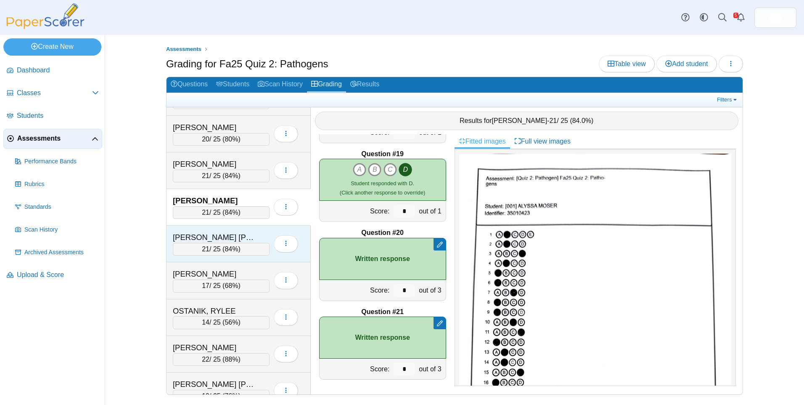
click at [239, 229] on div "NOVOA GUADAMUZ, SARAH 21 / 25 ( 84% ) Loading…" at bounding box center [239, 243] width 144 height 37
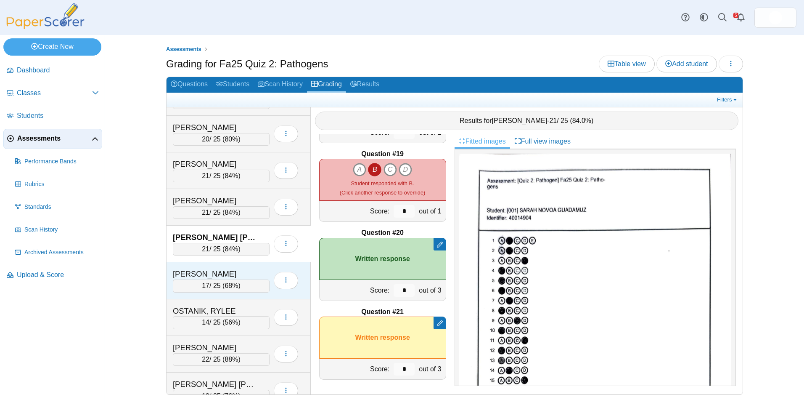
click at [235, 270] on div "[PERSON_NAME]" at bounding box center [215, 273] width 84 height 11
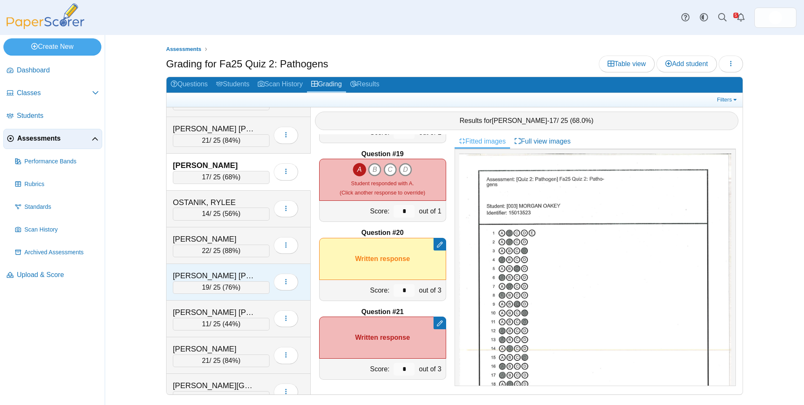
scroll to position [631, 0]
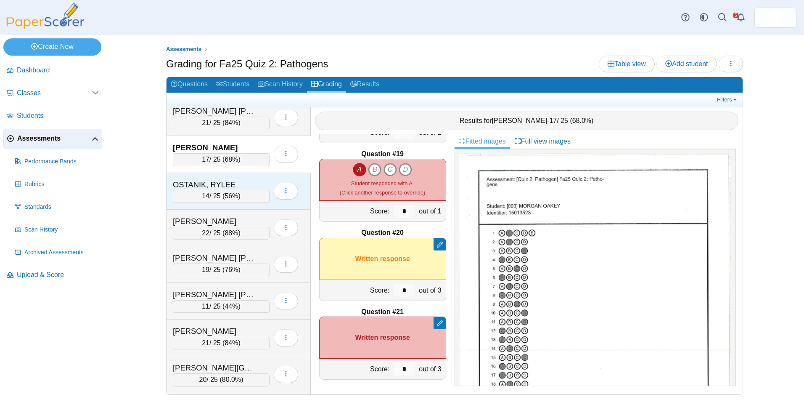
click at [226, 180] on div "OSTANIK, RYLEE" at bounding box center [215, 184] width 84 height 11
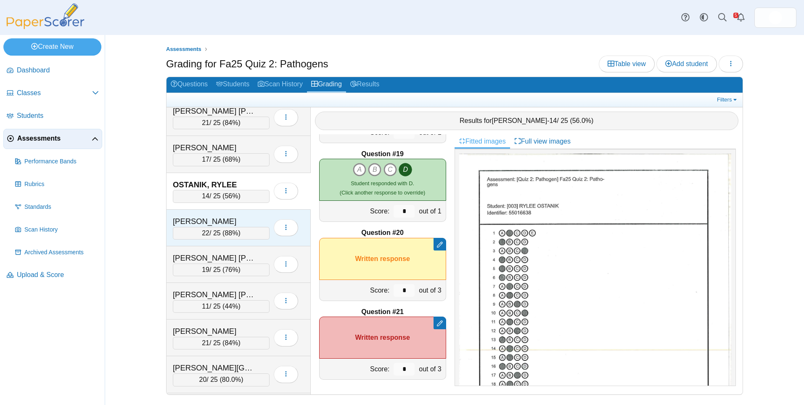
click at [232, 220] on div "[PERSON_NAME]" at bounding box center [215, 221] width 84 height 11
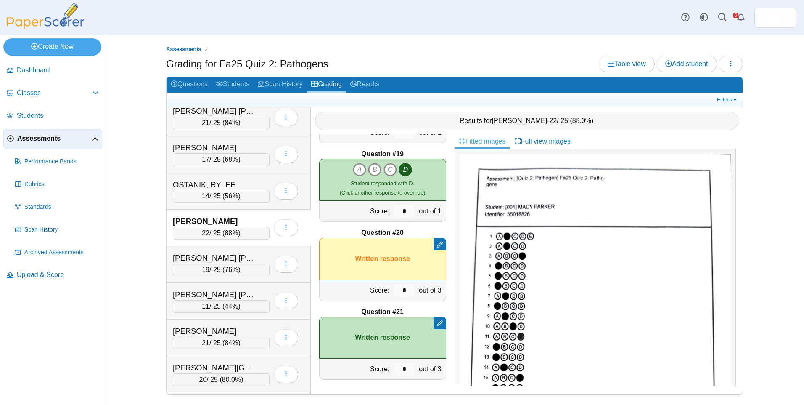
scroll to position [673, 0]
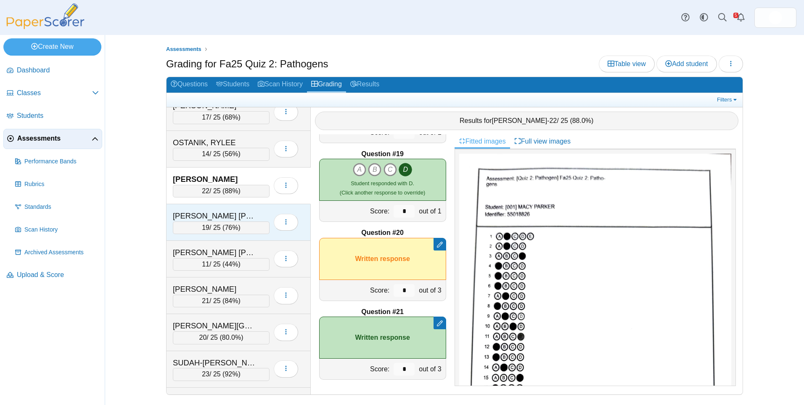
click at [230, 215] on div "[PERSON_NAME] [PERSON_NAME]" at bounding box center [215, 215] width 84 height 11
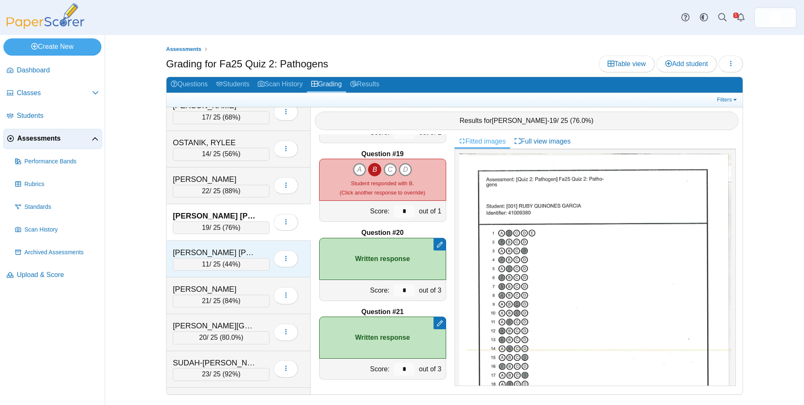
click at [232, 249] on div "[PERSON_NAME] [PERSON_NAME]" at bounding box center [215, 252] width 84 height 11
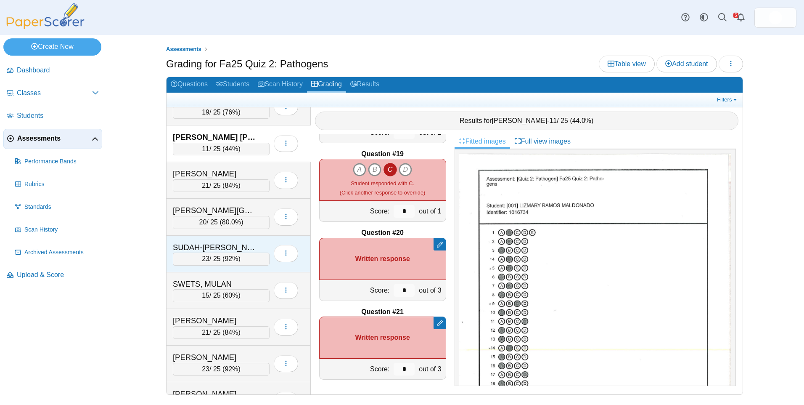
scroll to position [799, 0]
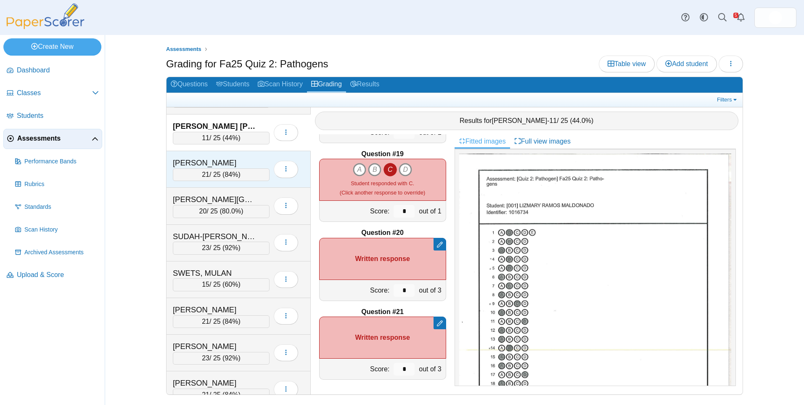
click at [242, 155] on div "SPARKS, GRACE 21 / 25 ( 84% ) Loading…" at bounding box center [239, 169] width 144 height 37
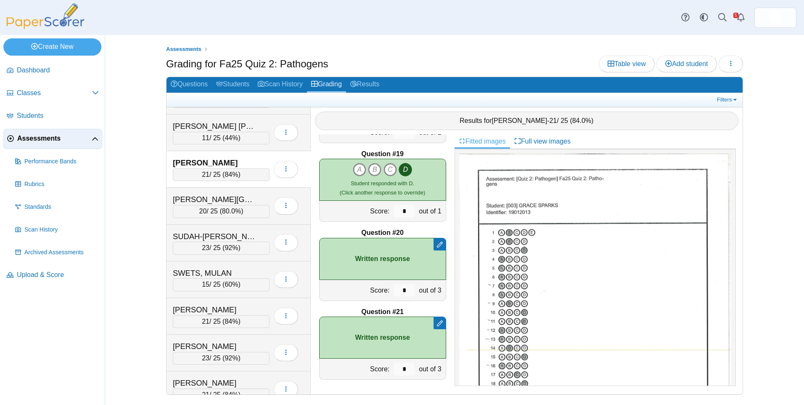
scroll to position [42, 0]
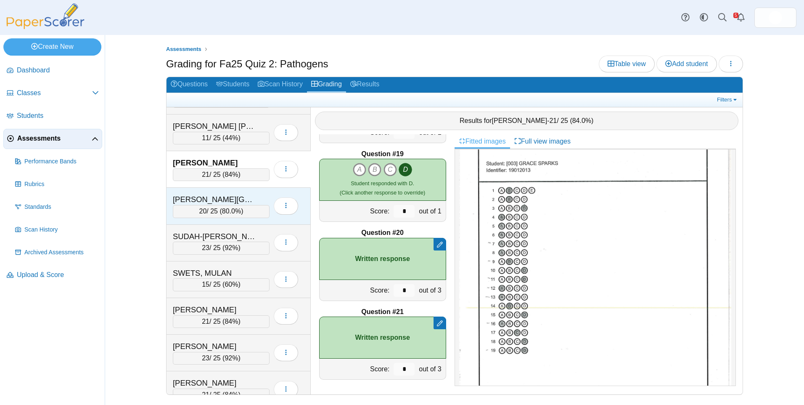
click at [241, 198] on div "[PERSON_NAME][GEOGRAPHIC_DATA]" at bounding box center [215, 199] width 84 height 11
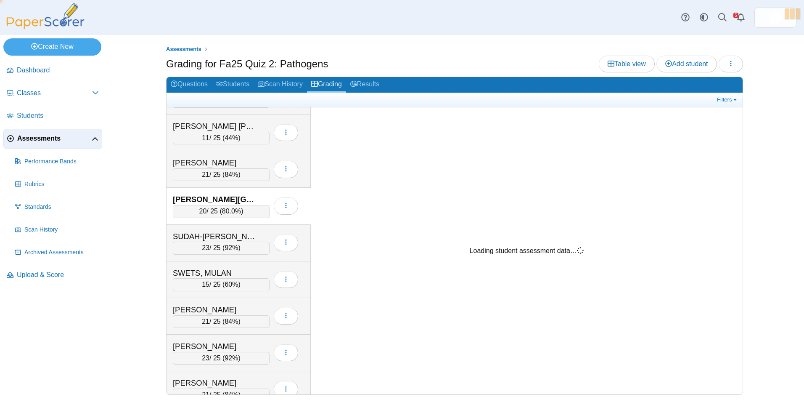
scroll to position [0, 0]
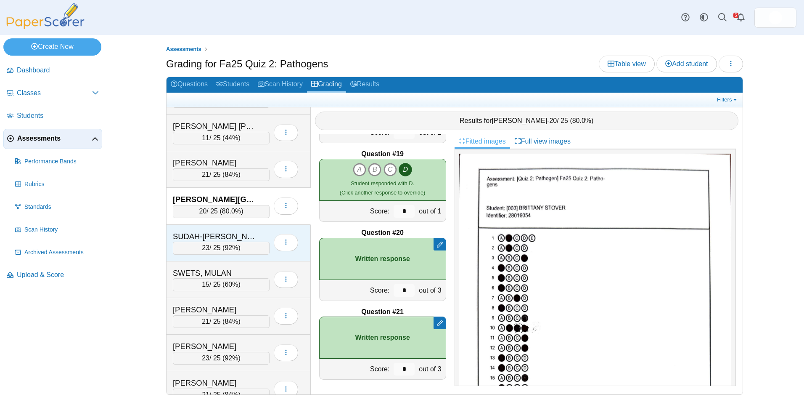
click at [236, 231] on div "SUDAH-[PERSON_NAME]" at bounding box center [215, 236] width 84 height 11
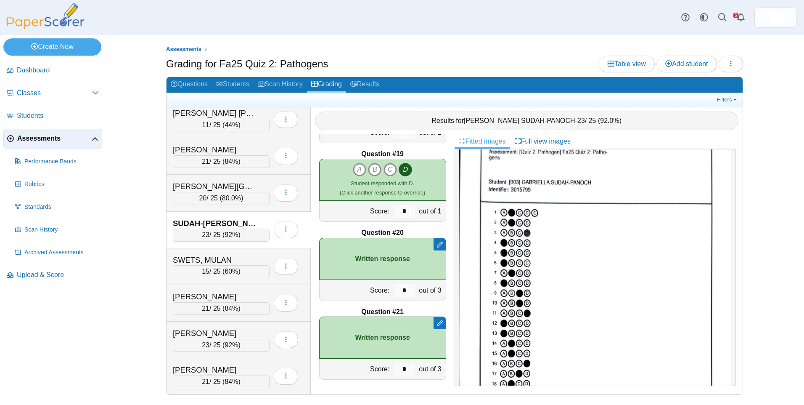
scroll to position [210, 0]
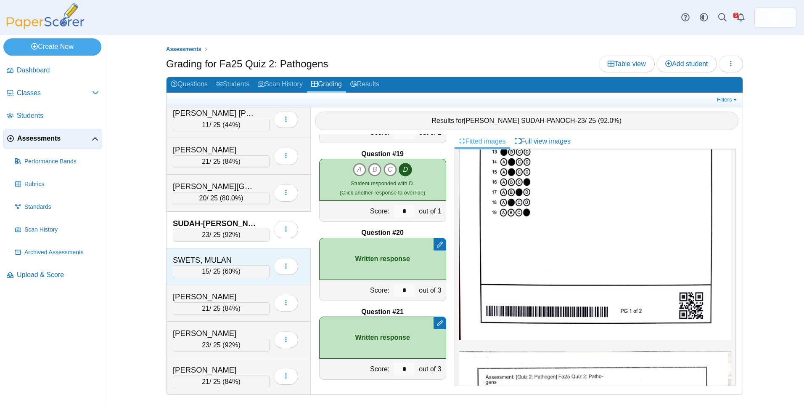
click at [228, 256] on div "SWETS, MULAN" at bounding box center [215, 259] width 84 height 11
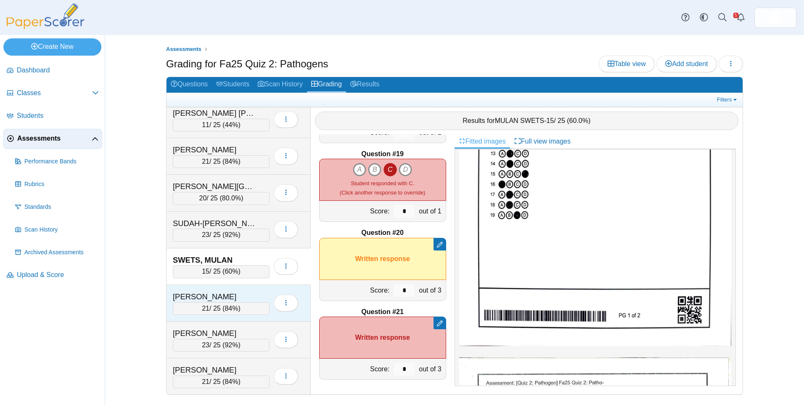
click at [222, 297] on div "[PERSON_NAME]" at bounding box center [215, 296] width 84 height 11
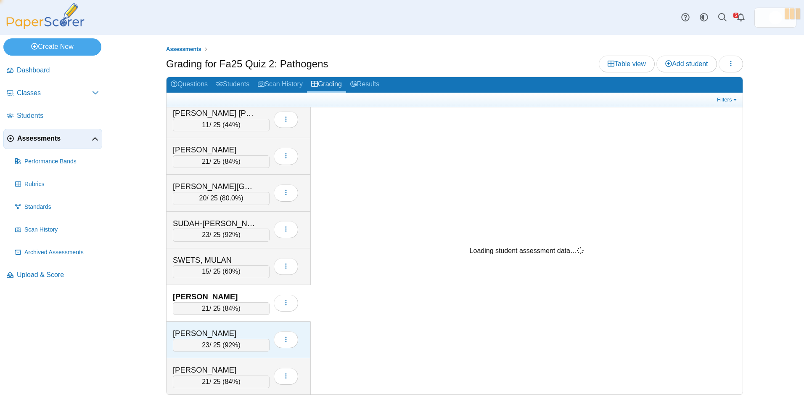
scroll to position [0, 0]
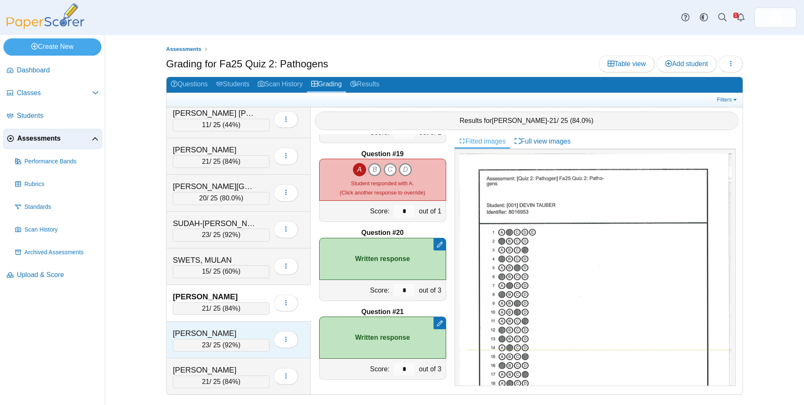
click at [244, 337] on div "[PERSON_NAME]" at bounding box center [215, 333] width 84 height 11
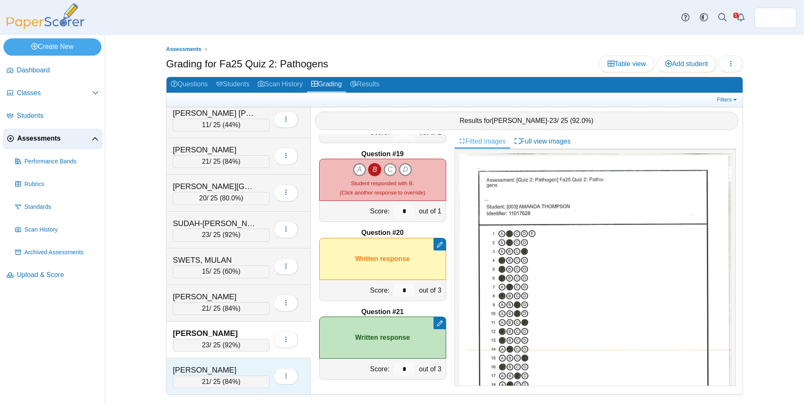
drag, startPoint x: 252, startPoint y: 371, endPoint x: 263, endPoint y: 368, distance: 11.7
click at [252, 370] on div "[PERSON_NAME]" at bounding box center [215, 369] width 84 height 11
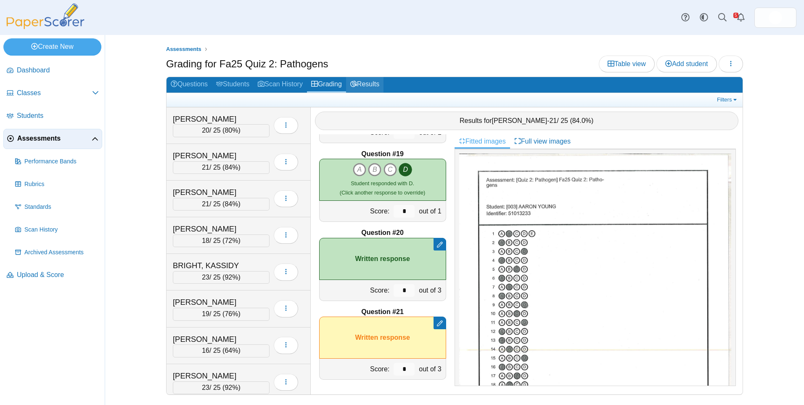
click at [369, 85] on link "Results" at bounding box center [364, 85] width 37 height 16
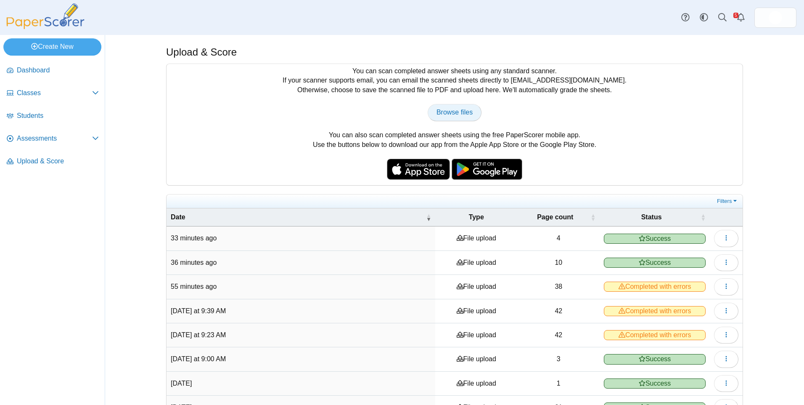
click at [466, 109] on span "Browse files" at bounding box center [455, 112] width 36 height 7
type input "**********"
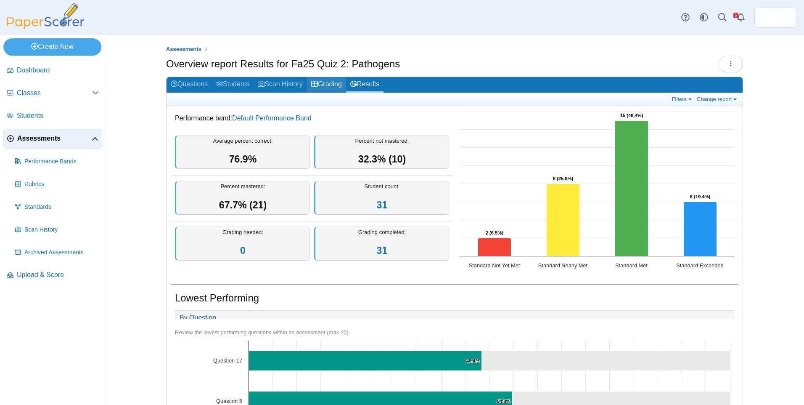
click at [328, 87] on link "Grading" at bounding box center [326, 85] width 39 height 16
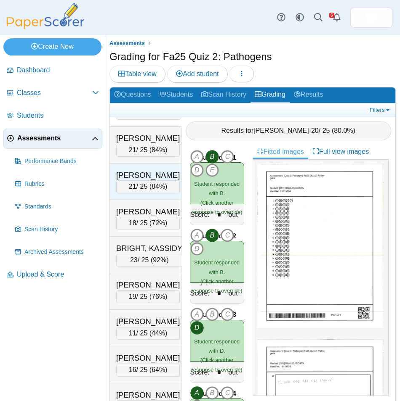
scroll to position [42, 0]
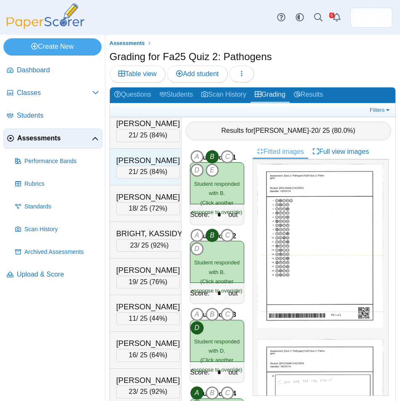
click at [144, 162] on div "[PERSON_NAME]" at bounding box center [148, 160] width 64 height 11
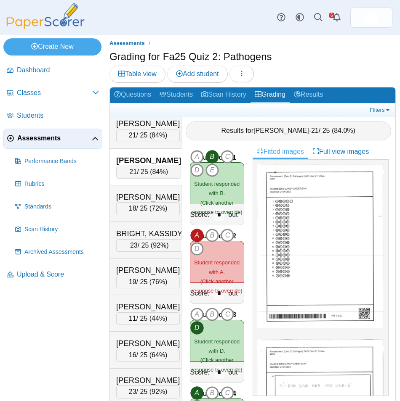
click at [328, 57] on div "Grading for Fa25 Quiz 2: Pathogens Table view Add student Loading…" at bounding box center [252, 67] width 286 height 35
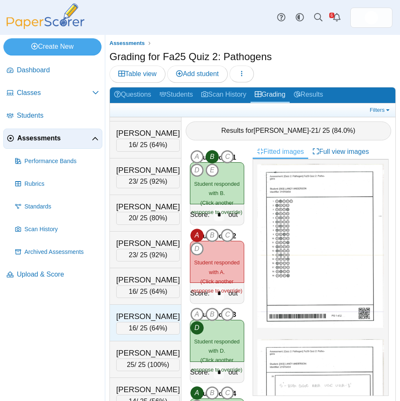
scroll to position [294, 0]
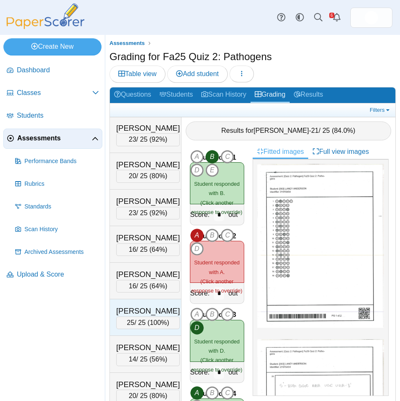
click at [145, 308] on div "[PERSON_NAME]" at bounding box center [148, 311] width 64 height 11
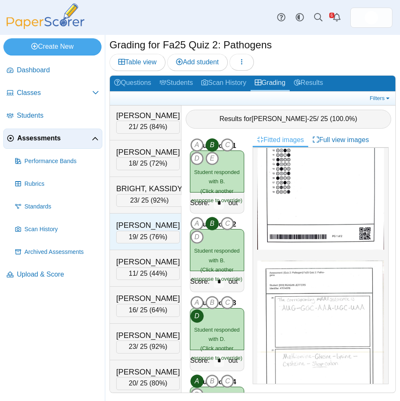
scroll to position [126, 0]
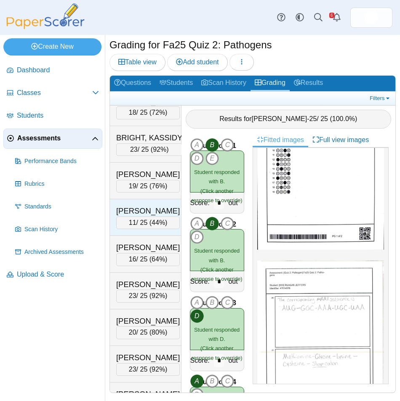
click at [151, 219] on span "44%" at bounding box center [157, 222] width 13 height 7
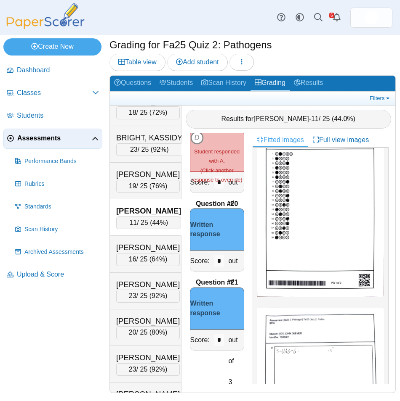
scroll to position [84, 0]
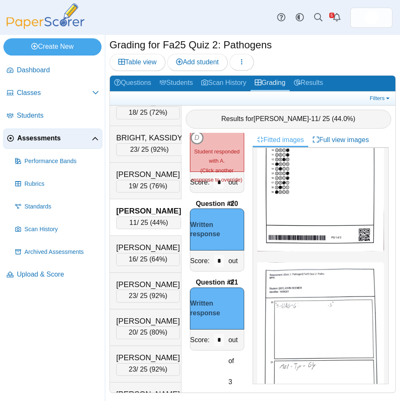
click at [216, 258] on div "*" at bounding box center [219, 261] width 15 height 21
click at [216, 261] on input "*" at bounding box center [219, 261] width 11 height 13
click at [214, 262] on input "*" at bounding box center [219, 261] width 11 height 13
drag, startPoint x: 216, startPoint y: 261, endPoint x: 209, endPoint y: 262, distance: 6.7
click at [212, 262] on div "*" at bounding box center [219, 261] width 15 height 21
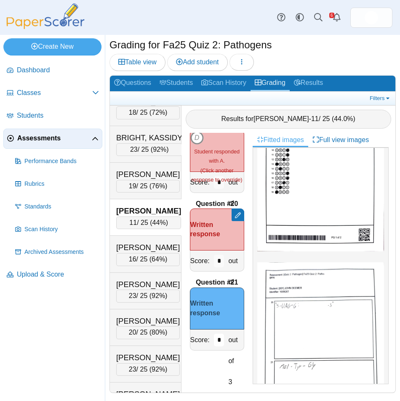
drag, startPoint x: 215, startPoint y: 342, endPoint x: 209, endPoint y: 340, distance: 6.3
click at [212, 340] on div "*" at bounding box center [219, 340] width 15 height 21
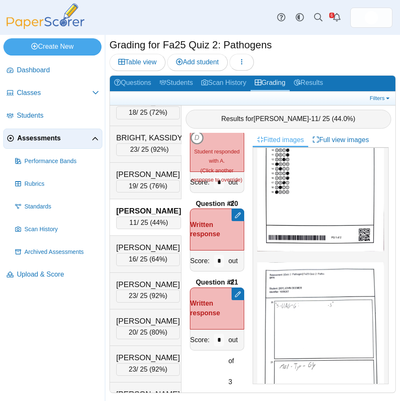
click at [140, 27] on div "Dashboard Classes Archived classes Students Assessments" at bounding box center [200, 17] width 400 height 35
click at [61, 273] on span "Upload & Score" at bounding box center [58, 274] width 82 height 9
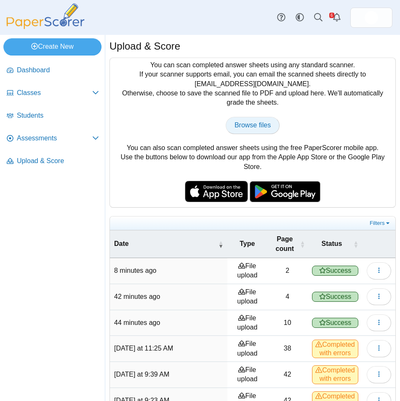
click at [251, 122] on span "Browse files" at bounding box center [252, 125] width 36 height 7
type input "**********"
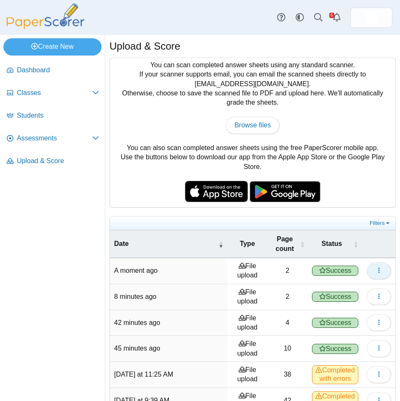
click at [367, 270] on button "button" at bounding box center [378, 270] width 24 height 17
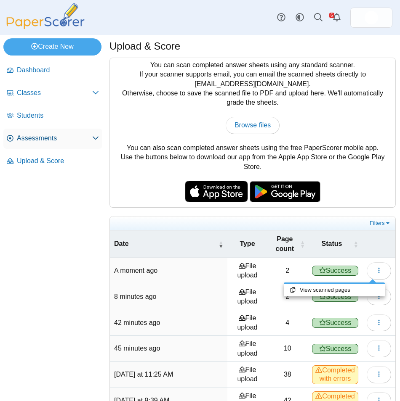
click at [52, 136] on span "Assessments" at bounding box center [54, 138] width 75 height 9
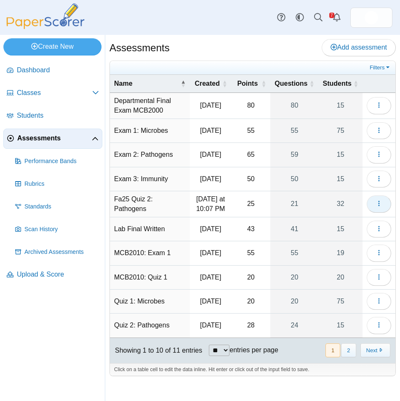
click at [379, 207] on icon "button" at bounding box center [378, 203] width 7 height 7
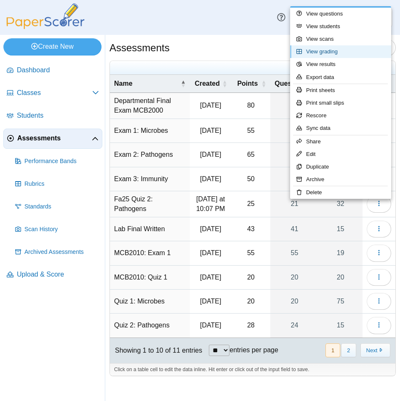
click at [343, 49] on link "View grading" at bounding box center [340, 51] width 101 height 13
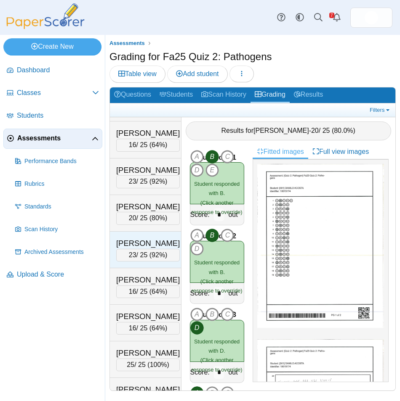
scroll to position [589, 0]
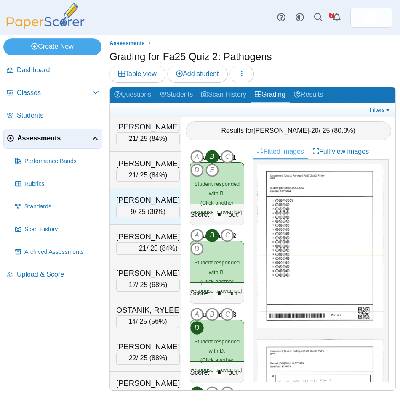
drag, startPoint x: 148, startPoint y: 204, endPoint x: 162, endPoint y: 210, distance: 14.7
click at [148, 204] on div "[PERSON_NAME]" at bounding box center [148, 200] width 64 height 11
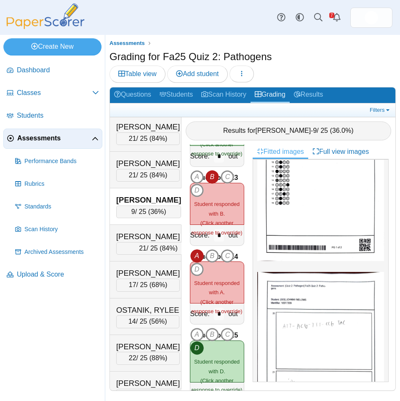
scroll to position [145, 0]
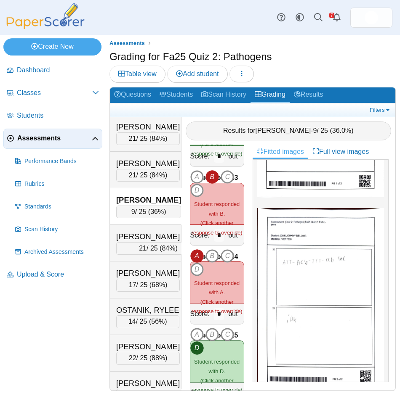
click at [345, 257] on img at bounding box center [320, 300] width 127 height 185
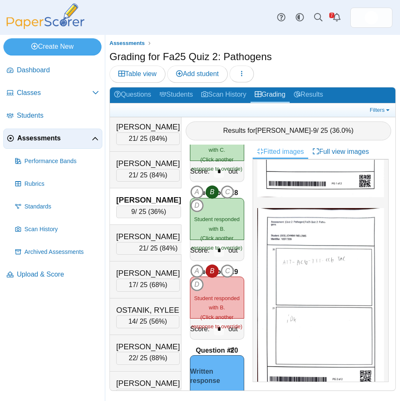
scroll to position [1453, 0]
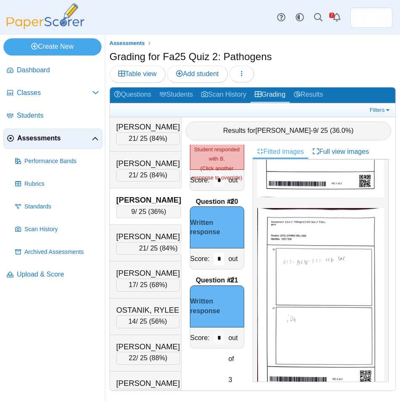
click at [217, 261] on input "*" at bounding box center [219, 259] width 11 height 13
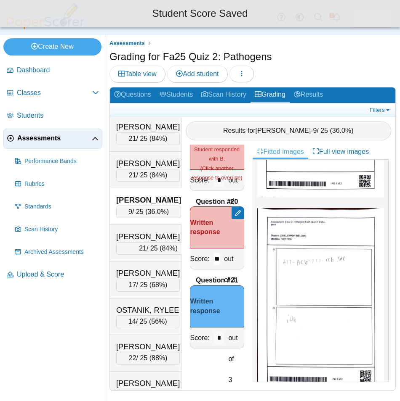
type input "**"
click at [217, 338] on input "*" at bounding box center [219, 338] width 11 height 13
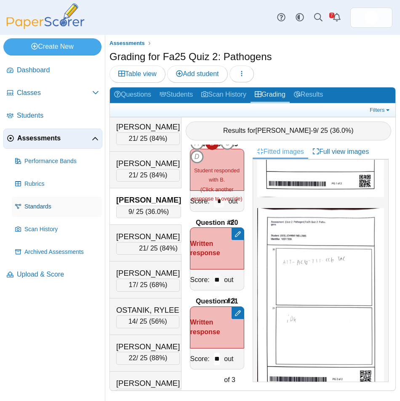
type input "**"
